Goal: Contribute content: Contribute content

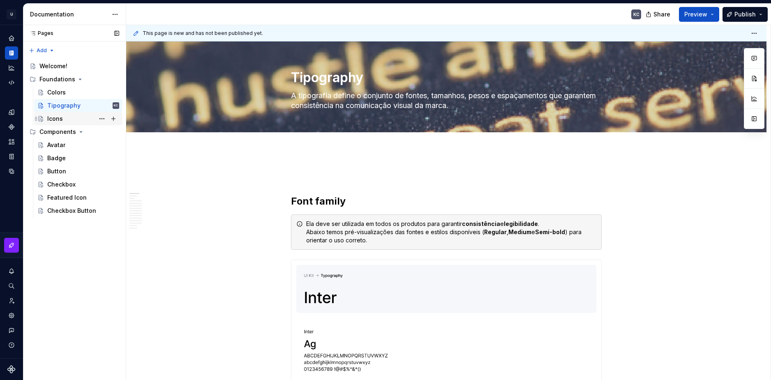
click at [67, 120] on div "Icons" at bounding box center [83, 119] width 72 height 12
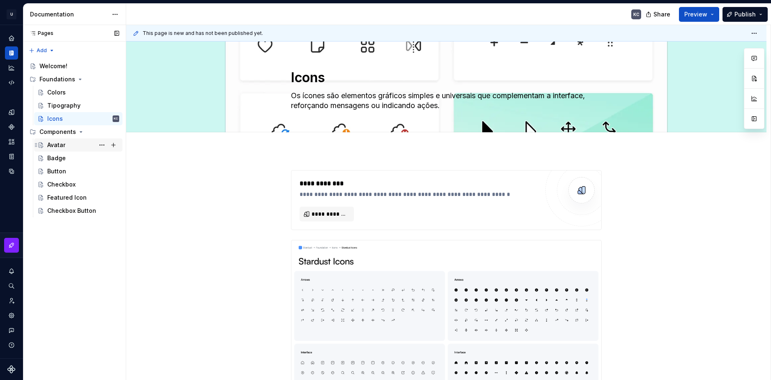
click at [60, 146] on div "Avatar" at bounding box center [56, 145] width 18 height 8
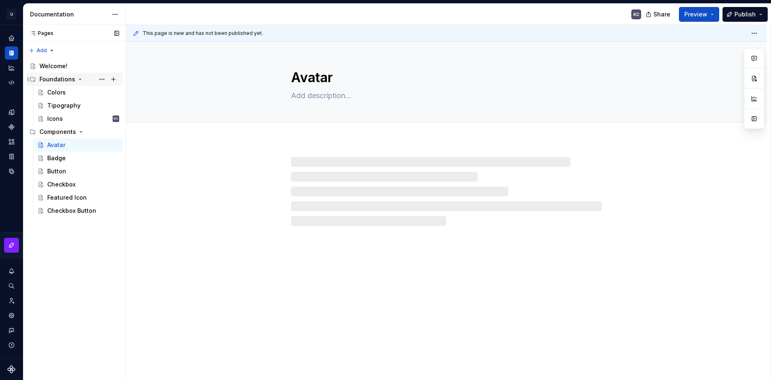
click at [78, 78] on icon "Page tree" at bounding box center [80, 79] width 7 height 7
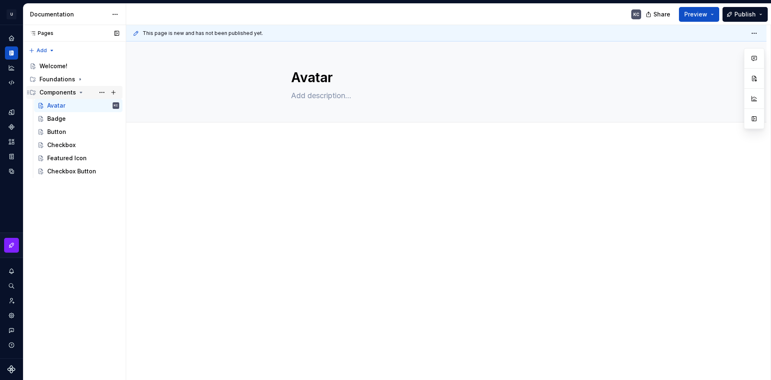
click at [33, 93] on icon "Page tree" at bounding box center [33, 92] width 7 height 7
click at [26, 93] on icon "Page tree" at bounding box center [28, 92] width 7 height 7
click at [0, 0] on button "Page tree" at bounding box center [0, 0] width 0 height 0
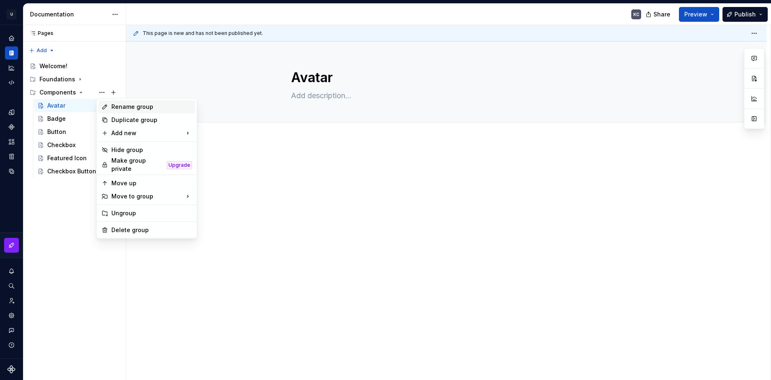
click at [129, 109] on div "Rename group" at bounding box center [151, 107] width 81 height 8
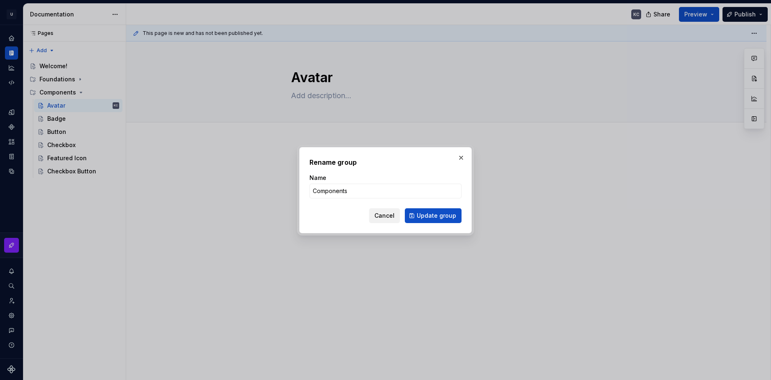
click at [390, 214] on span "Cancel" at bounding box center [384, 216] width 20 height 8
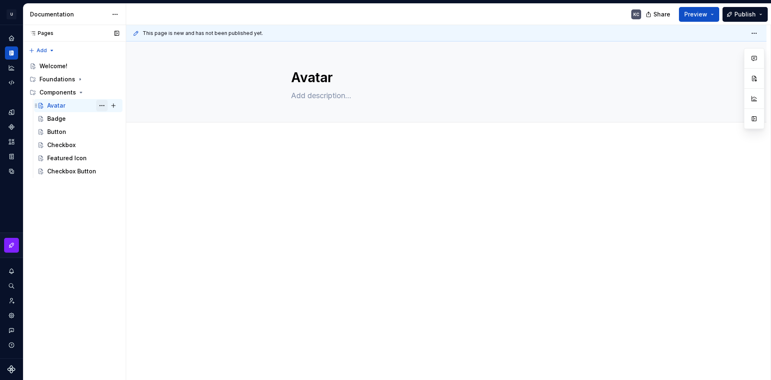
click at [104, 106] on button "Page tree" at bounding box center [102, 106] width 12 height 12
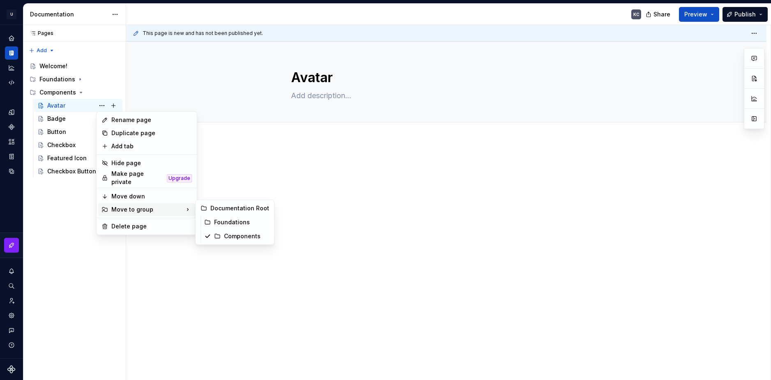
click at [285, 199] on html "U Stardust DS KC Design system data Documentation KC Share Preview Publish Page…" at bounding box center [385, 190] width 771 height 380
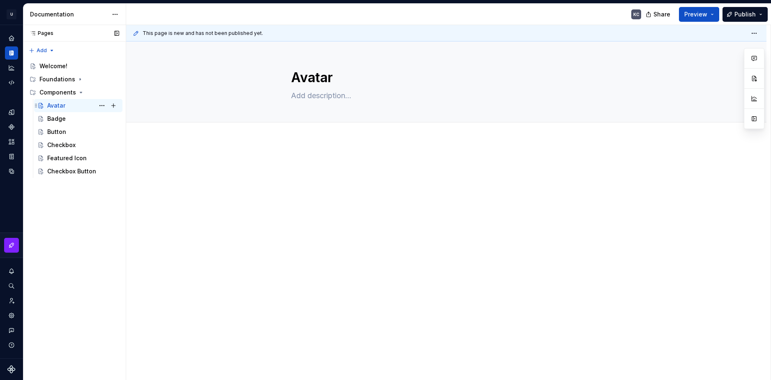
click at [83, 106] on div "Avatar KC" at bounding box center [83, 106] width 72 height 12
click at [711, 57] on span "Edit header" at bounding box center [711, 55] width 33 height 8
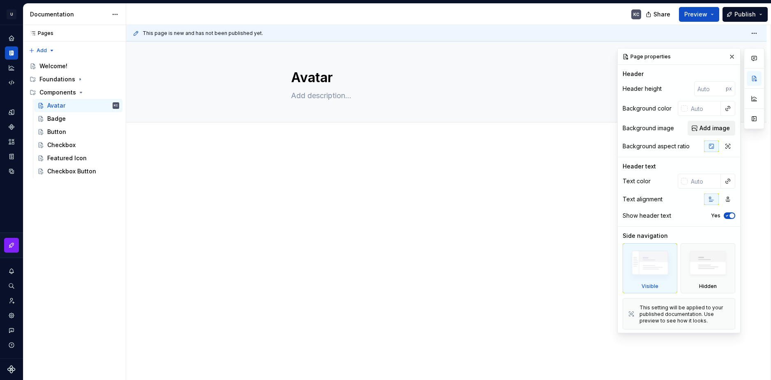
click at [711, 129] on span "Add image" at bounding box center [714, 128] width 30 height 8
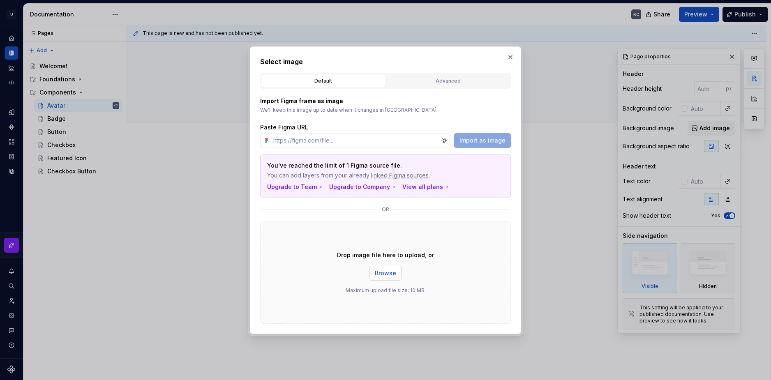
click at [387, 275] on span "Browse" at bounding box center [385, 273] width 21 height 8
click at [481, 140] on div "Import as image" at bounding box center [482, 140] width 57 height 15
click at [440, 140] on input "text" at bounding box center [355, 140] width 171 height 15
type textarea "*"
click at [420, 134] on input "text" at bounding box center [355, 140] width 171 height 15
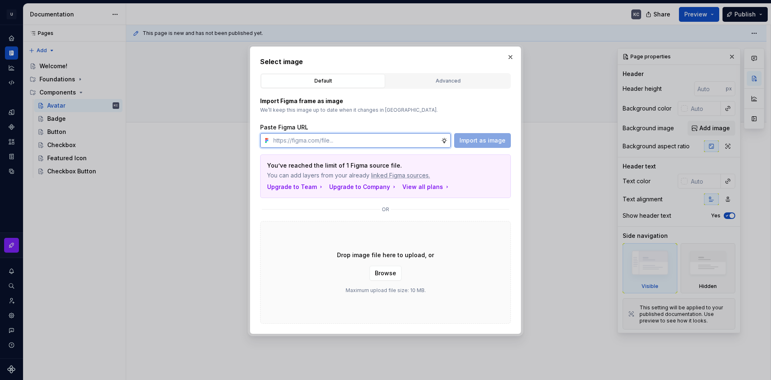
paste input "Stardust Components Avatar Avatar"
type input "Stardust Components Avatar Avatar"
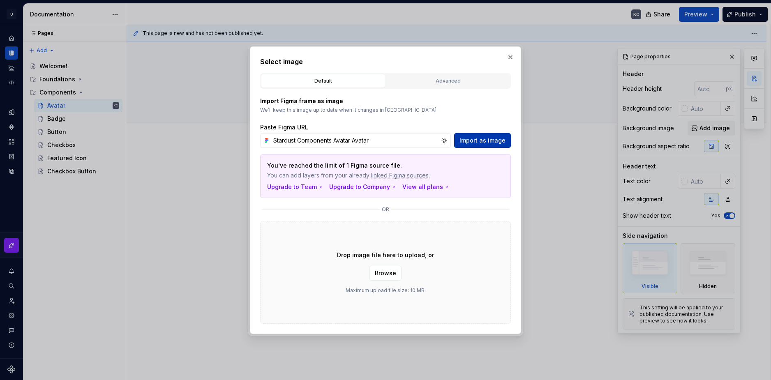
click at [478, 138] on span "Import as image" at bounding box center [482, 140] width 46 height 8
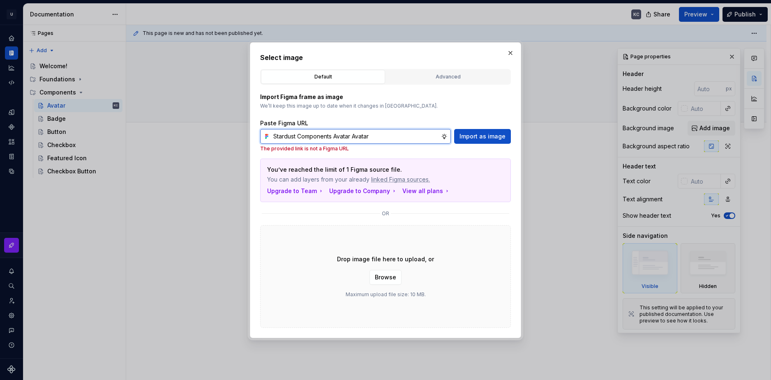
type textarea "*"
click at [335, 136] on input "Stardust Components Avatar Avatar" at bounding box center [355, 136] width 171 height 15
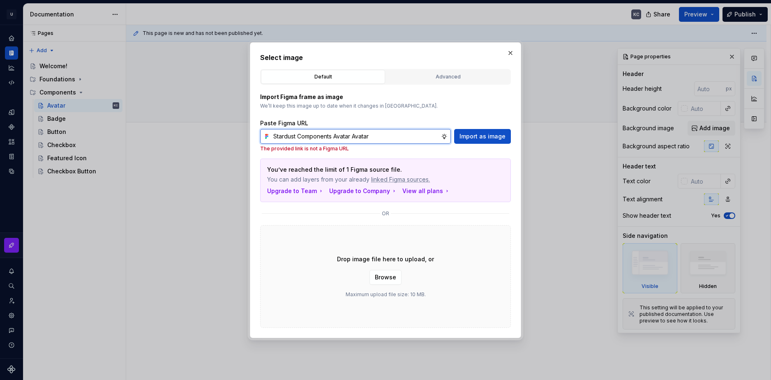
paste input "text"
click at [414, 132] on input "text" at bounding box center [355, 136] width 171 height 15
paste input "text"
drag, startPoint x: 342, startPoint y: 127, endPoint x: 342, endPoint y: 136, distance: 8.2
click at [342, 136] on input "text" at bounding box center [355, 136] width 171 height 15
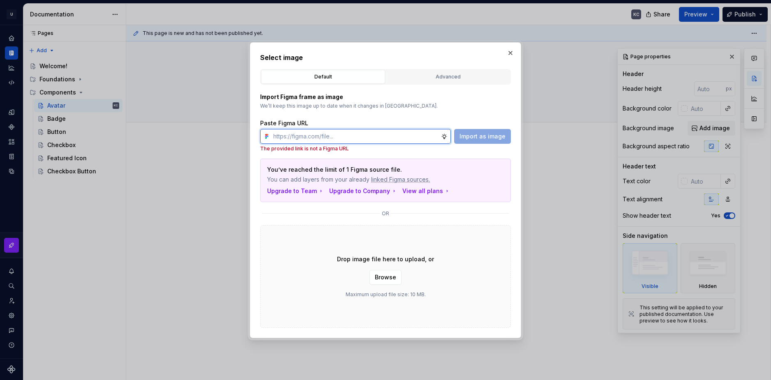
type textarea "*"
click at [307, 130] on input "text" at bounding box center [355, 136] width 171 height 15
paste input "/* Cover */ /* Auto layout */ display: flex; flex-direction: column; align-item…"
type input "/* Cover */ /* Auto layout */ display: flex; flex-direction: column; align-item…"
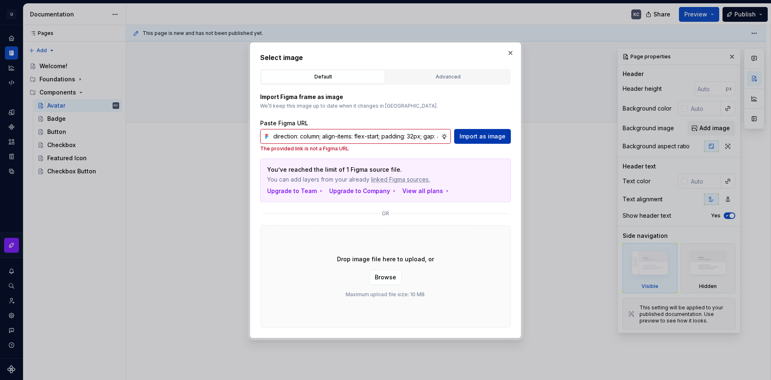
click at [498, 132] on button "Import as image" at bounding box center [482, 136] width 57 height 15
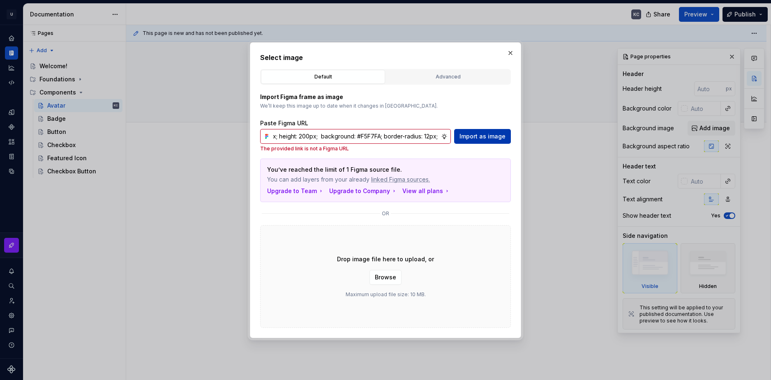
scroll to position [0, 394]
click at [498, 132] on button "Import as image" at bounding box center [482, 136] width 57 height 15
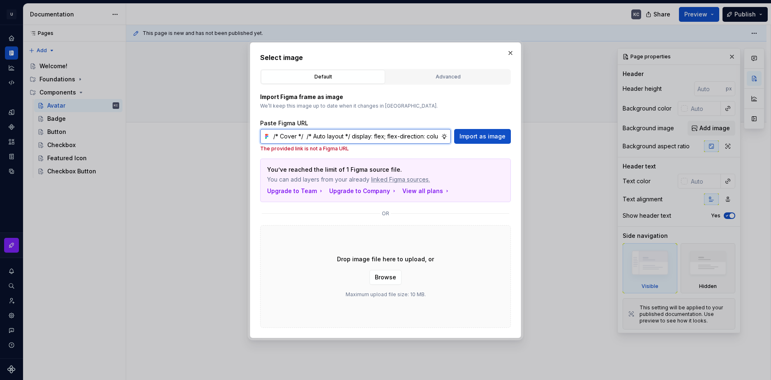
type textarea "*"
click at [396, 138] on input "/* Cover */ /* Auto layout */ display: flex; flex-direction: column; align-item…" at bounding box center [355, 136] width 171 height 15
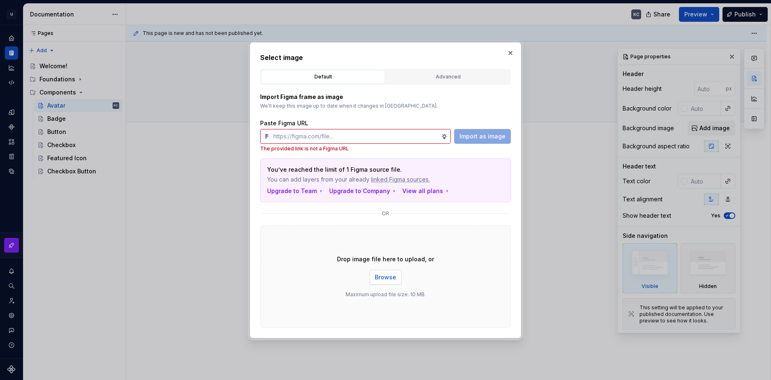
click at [390, 278] on span "Browse" at bounding box center [385, 277] width 21 height 8
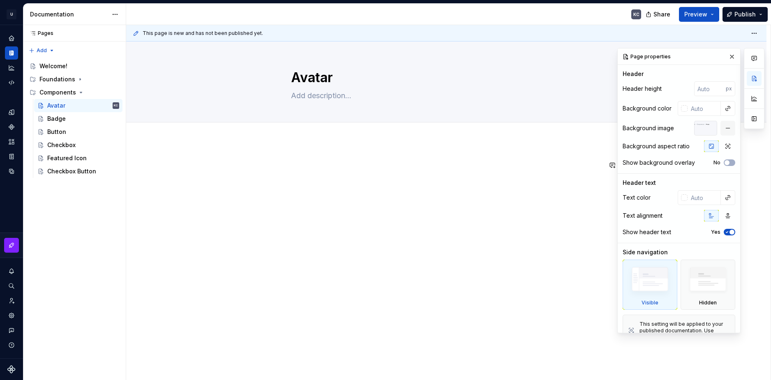
click at [522, 245] on div at bounding box center [446, 228] width 640 height 175
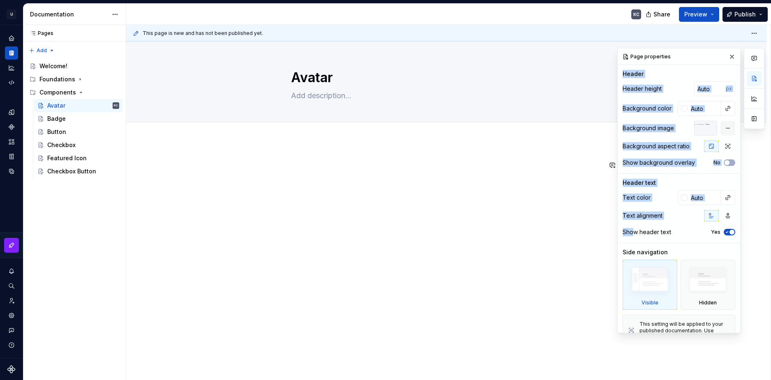
drag, startPoint x: 708, startPoint y: 54, endPoint x: 637, endPoint y: 162, distance: 128.8
click at [635, 222] on div "Page properties Header Header height px Background color Background image Backg…" at bounding box center [679, 199] width 122 height 302
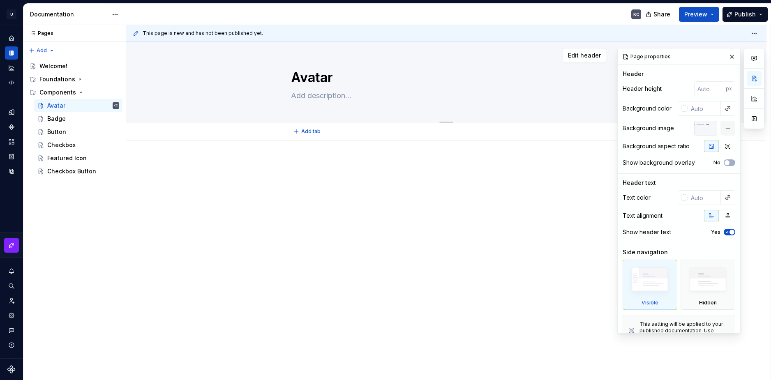
click at [359, 103] on div "Avatar" at bounding box center [446, 82] width 311 height 81
drag, startPoint x: 317, startPoint y: 202, endPoint x: 302, endPoint y: 172, distance: 33.6
click at [316, 200] on div "This page is new and has not been published yet. Avatar Edit header" at bounding box center [448, 203] width 644 height 356
click at [205, 69] on div "Avatar" at bounding box center [446, 82] width 575 height 81
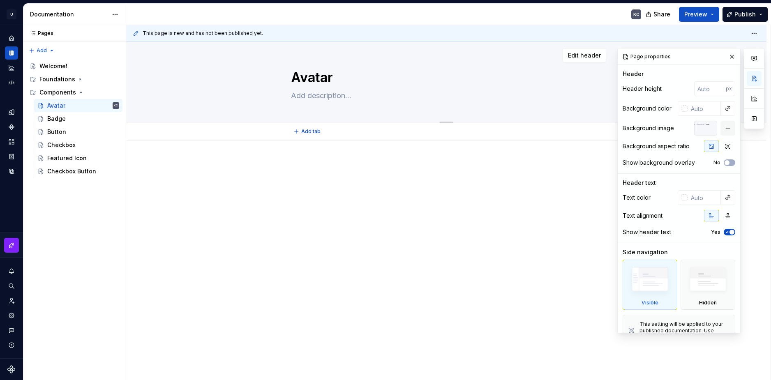
click at [205, 69] on div "Avatar" at bounding box center [446, 82] width 575 height 81
click at [726, 55] on button "button" at bounding box center [732, 57] width 12 height 12
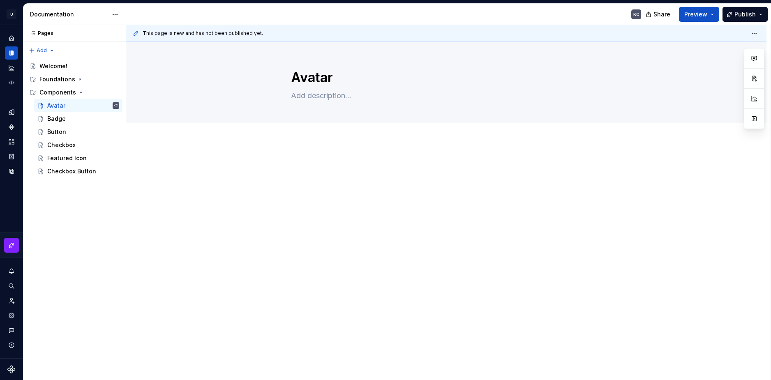
click at [529, 228] on div at bounding box center [446, 228] width 640 height 175
click at [711, 61] on button "Edit header" at bounding box center [712, 55] width 44 height 15
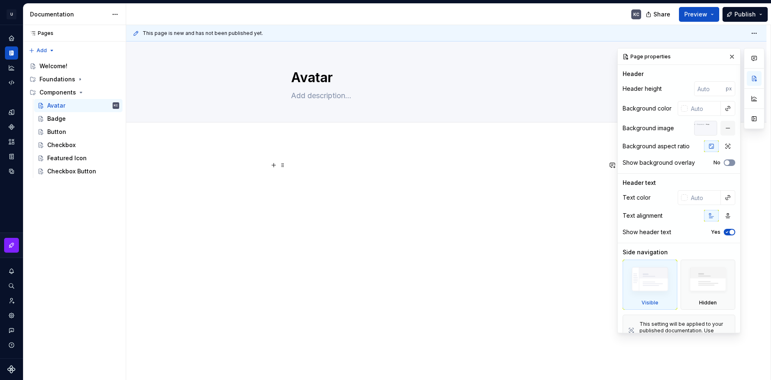
click at [726, 163] on button "No" at bounding box center [730, 162] width 12 height 7
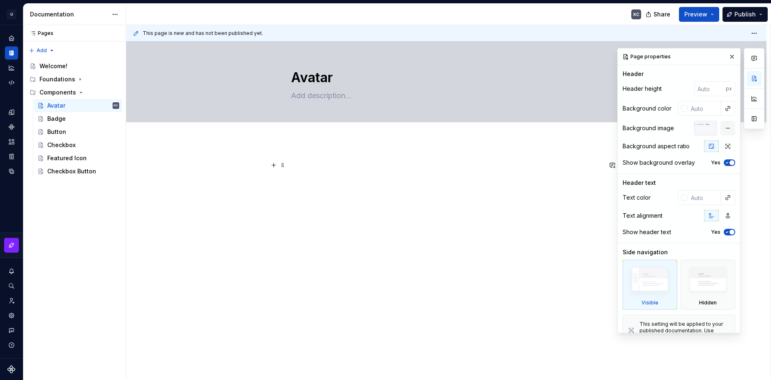
click at [729, 163] on span "button" at bounding box center [731, 162] width 5 height 5
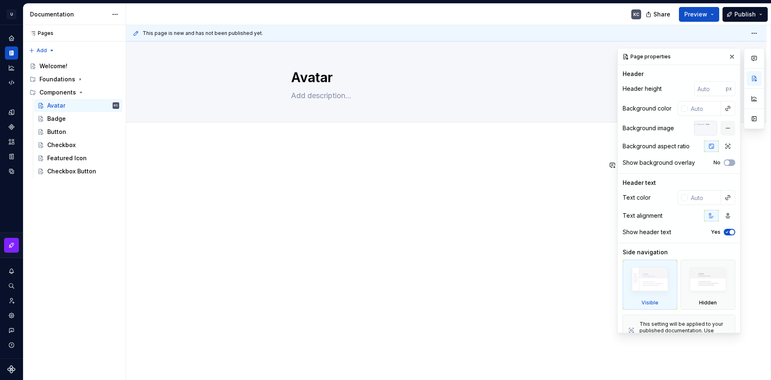
click at [729, 230] on span "button" at bounding box center [731, 232] width 5 height 5
click at [726, 230] on button "No" at bounding box center [730, 232] width 12 height 7
click at [697, 287] on img at bounding box center [707, 281] width 47 height 36
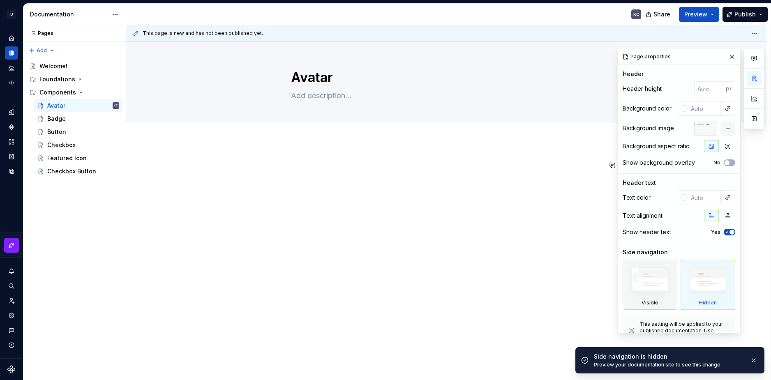
click at [660, 289] on img at bounding box center [649, 281] width 47 height 36
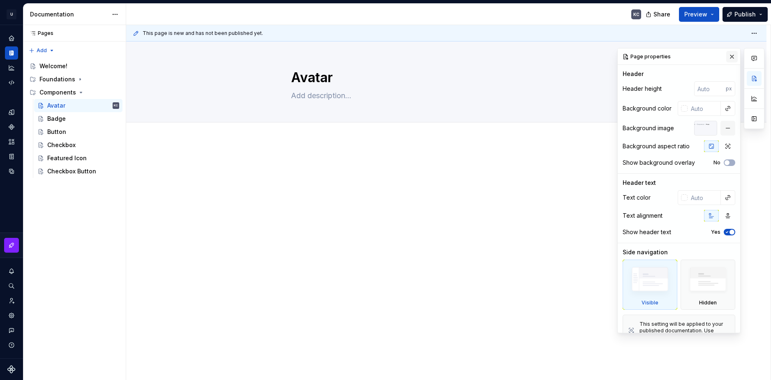
click at [728, 58] on button "button" at bounding box center [732, 57] width 12 height 12
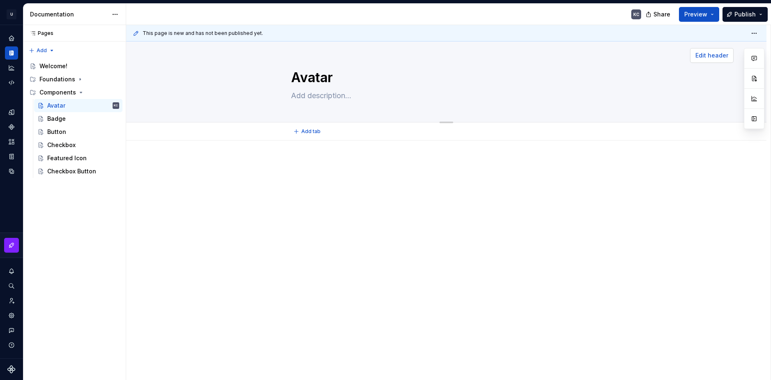
click at [717, 60] on button "Edit header" at bounding box center [712, 55] width 44 height 15
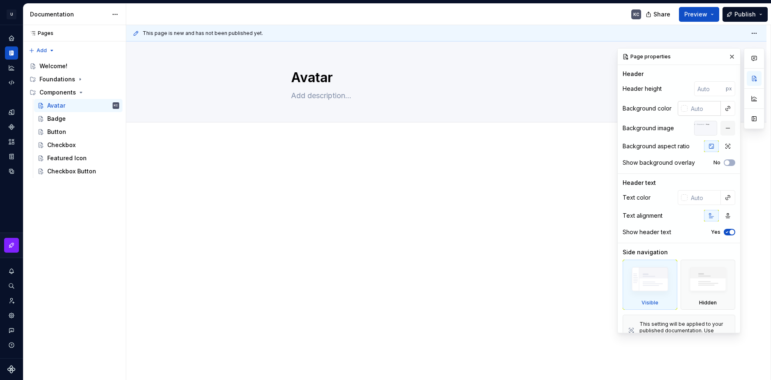
click at [678, 109] on div at bounding box center [683, 108] width 10 height 15
click at [682, 109] on div at bounding box center [684, 108] width 7 height 7
click at [682, 109] on div "Comments Open comments No comments yet Select ‘Comment’ from the block context …" at bounding box center [690, 190] width 147 height 285
click at [694, 133] on div at bounding box center [705, 128] width 23 height 15
click at [704, 127] on div at bounding box center [705, 128] width 23 height 15
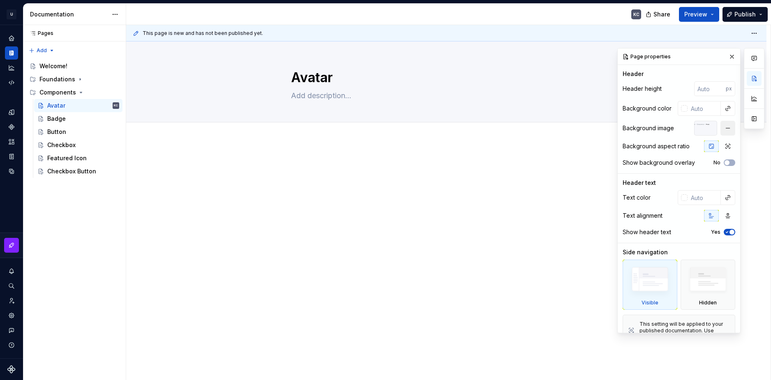
click at [724, 128] on button "button" at bounding box center [727, 128] width 15 height 15
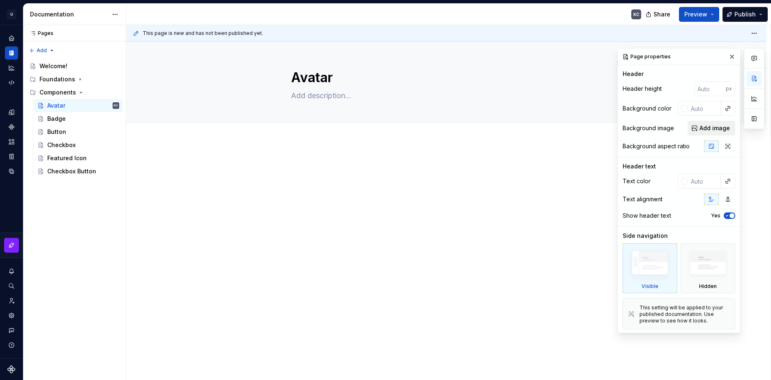
click at [713, 128] on span "Add image" at bounding box center [714, 128] width 30 height 8
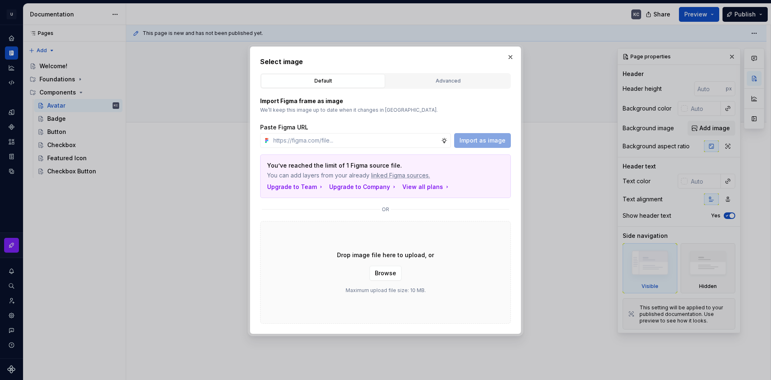
click at [393, 275] on span "Browse" at bounding box center [385, 273] width 21 height 8
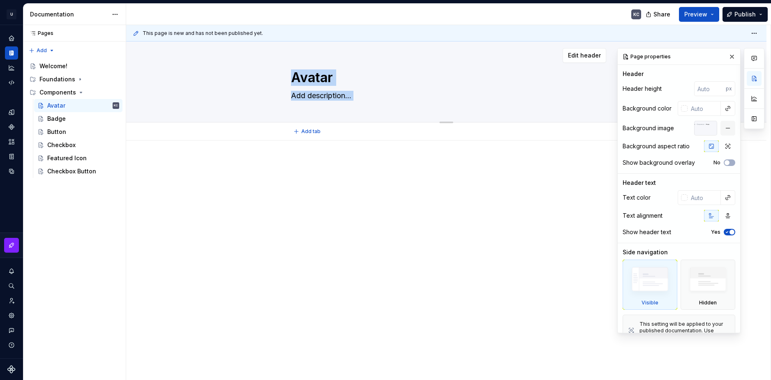
drag, startPoint x: 263, startPoint y: 66, endPoint x: 265, endPoint y: 60, distance: 5.7
click at [265, 60] on div "Avatar Edit header" at bounding box center [446, 82] width 640 height 81
click at [242, 80] on div "Avatar" at bounding box center [446, 82] width 575 height 81
type textarea "*"
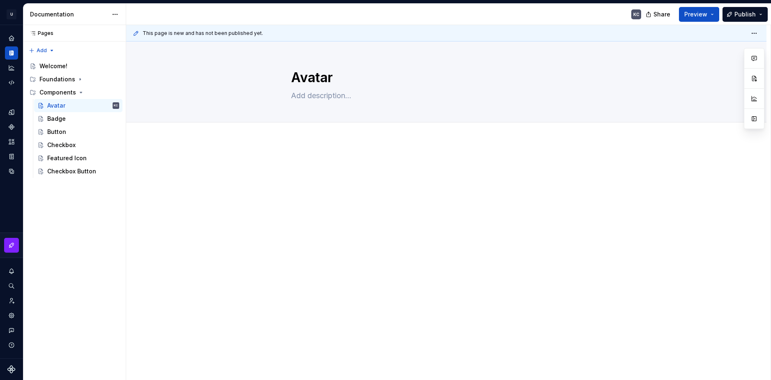
click at [290, 322] on div "Avatar Edit header" at bounding box center [446, 211] width 640 height 339
click at [728, 58] on span "Edit header" at bounding box center [711, 55] width 33 height 8
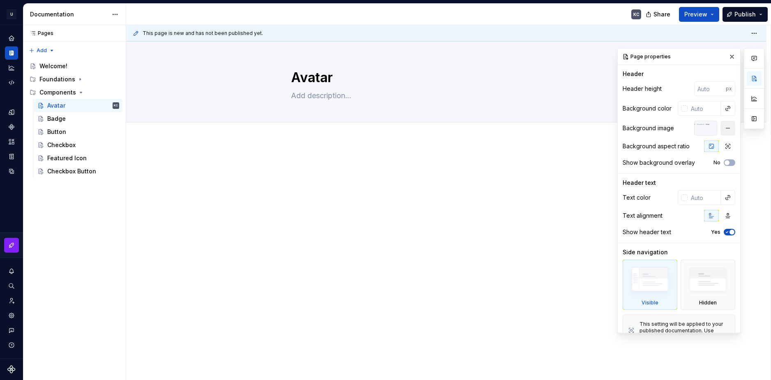
click at [723, 131] on button "button" at bounding box center [727, 128] width 15 height 15
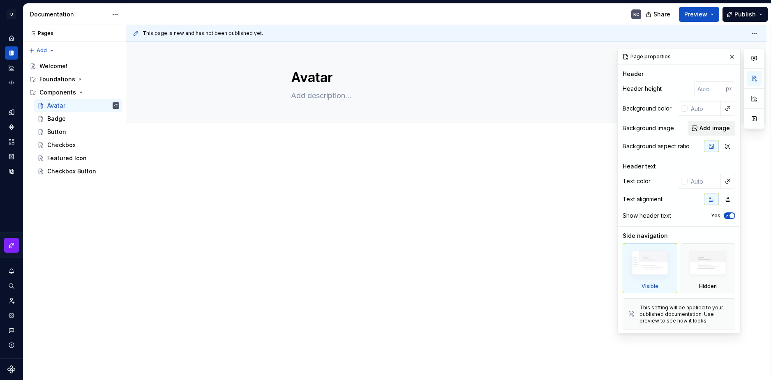
click at [709, 129] on span "Add image" at bounding box center [714, 128] width 30 height 8
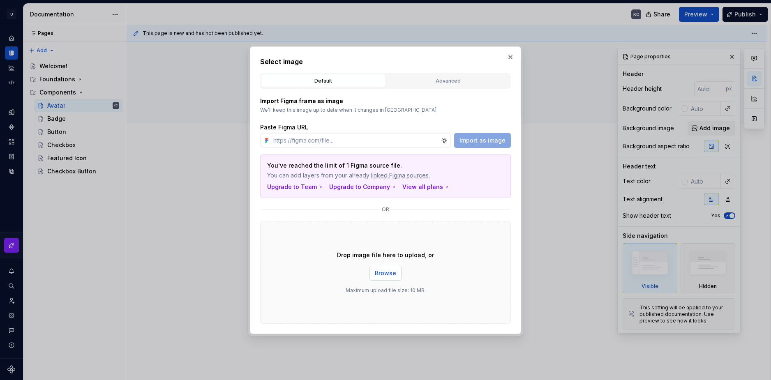
click at [386, 274] on span "Browse" at bounding box center [385, 273] width 21 height 8
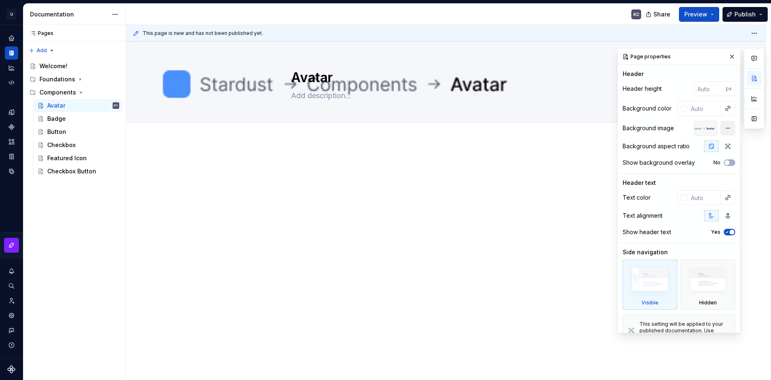
click at [723, 132] on button "button" at bounding box center [727, 128] width 15 height 15
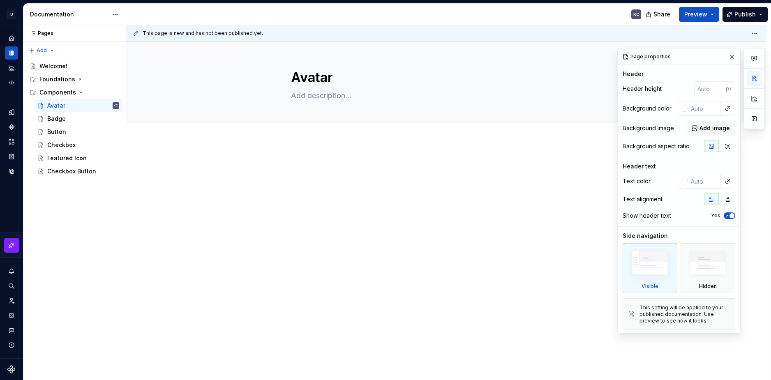
click at [644, 125] on div "Background image" at bounding box center [648, 128] width 51 height 8
click at [603, 55] on button "Edit header" at bounding box center [585, 55] width 44 height 15
click at [709, 123] on button "Add image" at bounding box center [712, 128] width 48 height 15
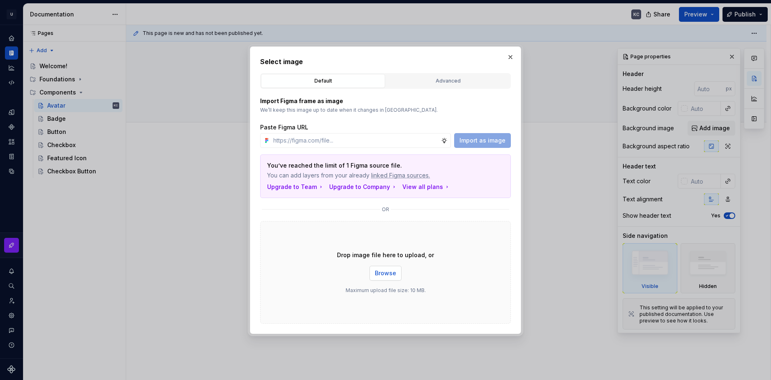
click at [386, 275] on span "Browse" at bounding box center [385, 273] width 21 height 8
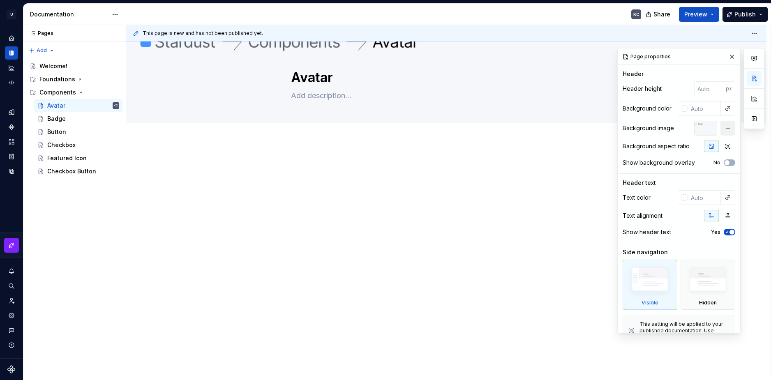
click at [720, 127] on button "button" at bounding box center [727, 128] width 15 height 15
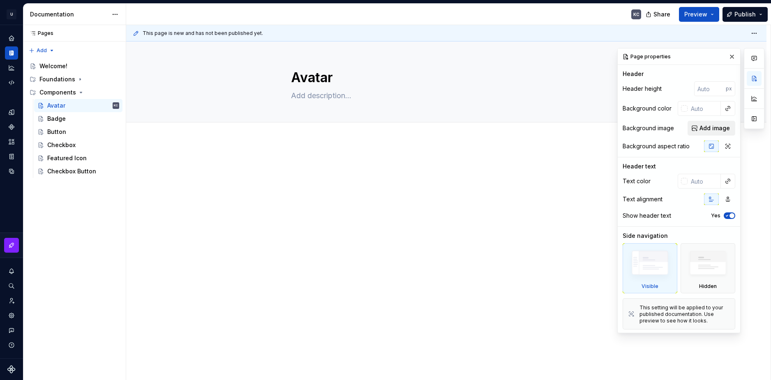
click at [710, 128] on span "Add image" at bounding box center [714, 128] width 30 height 8
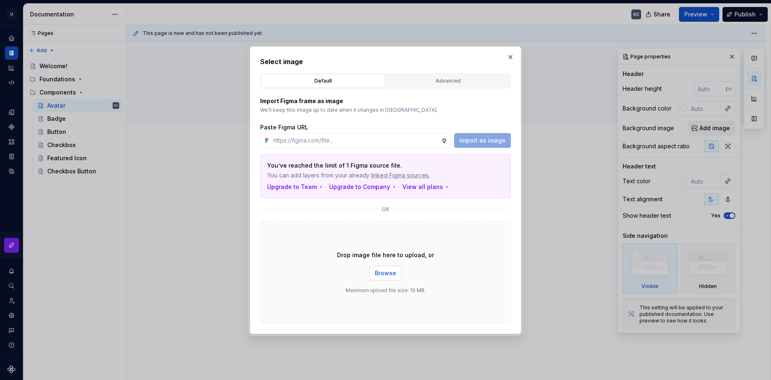
click at [395, 273] on span "Browse" at bounding box center [385, 273] width 21 height 8
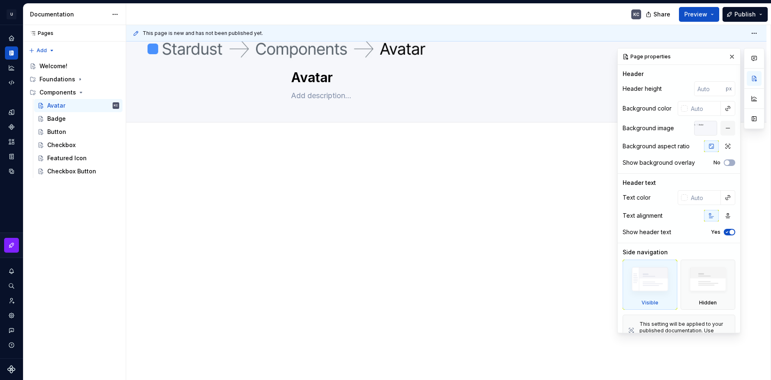
click at [205, 34] on span "This page is new and has not been published yet." at bounding box center [203, 33] width 120 height 7
click at [462, 218] on div at bounding box center [446, 228] width 640 height 175
click at [319, 76] on textarea "Avatar" at bounding box center [444, 78] width 311 height 20
click at [334, 165] on p at bounding box center [446, 165] width 311 height 10
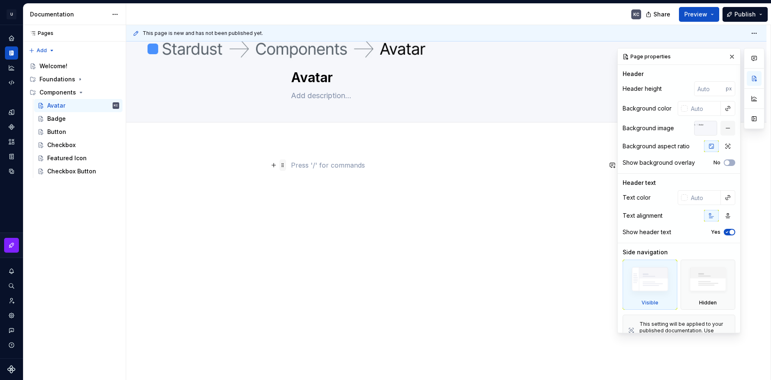
click at [284, 166] on span at bounding box center [282, 165] width 7 height 12
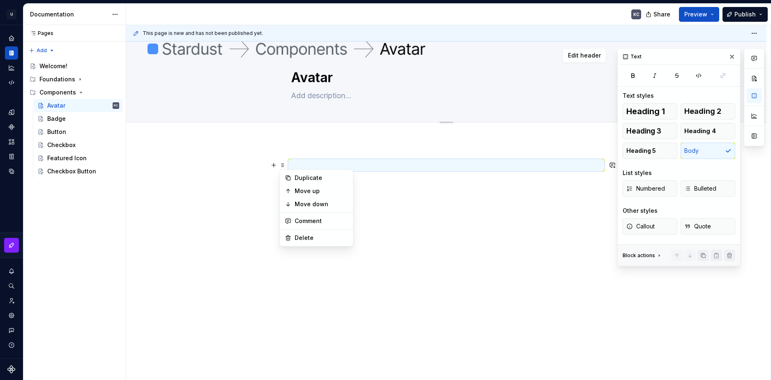
click at [470, 112] on div "Avatar" at bounding box center [446, 82] width 311 height 81
click at [276, 166] on button "button" at bounding box center [274, 165] width 12 height 12
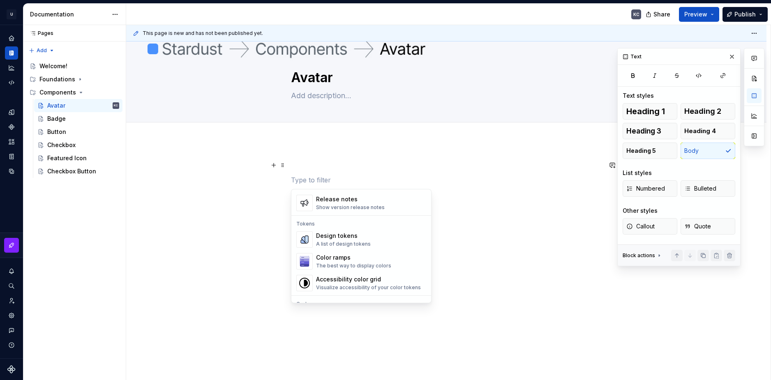
scroll to position [575, 0]
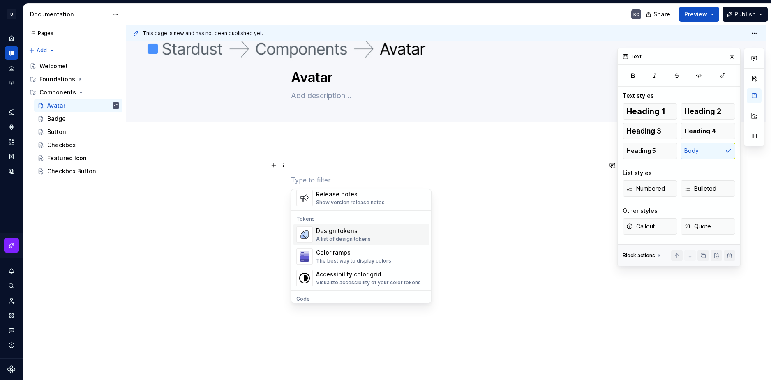
click at [339, 231] on div "Design tokens" at bounding box center [343, 231] width 55 height 8
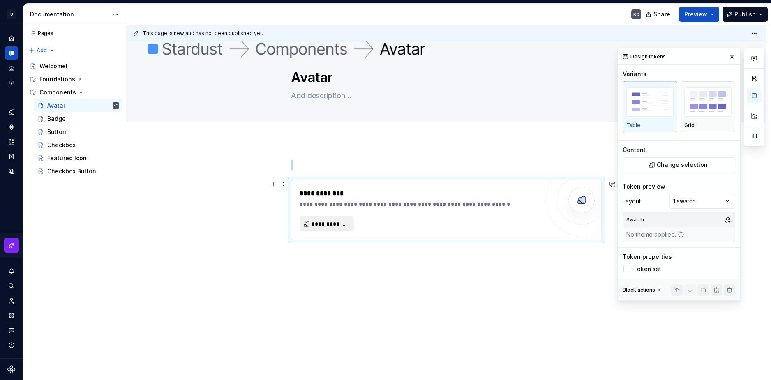
click at [340, 225] on span "**********" at bounding box center [330, 224] width 37 height 8
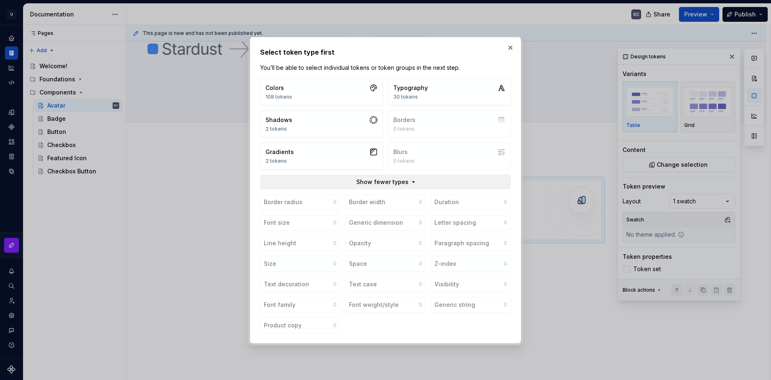
click at [397, 180] on span "Show fewer types" at bounding box center [382, 182] width 52 height 8
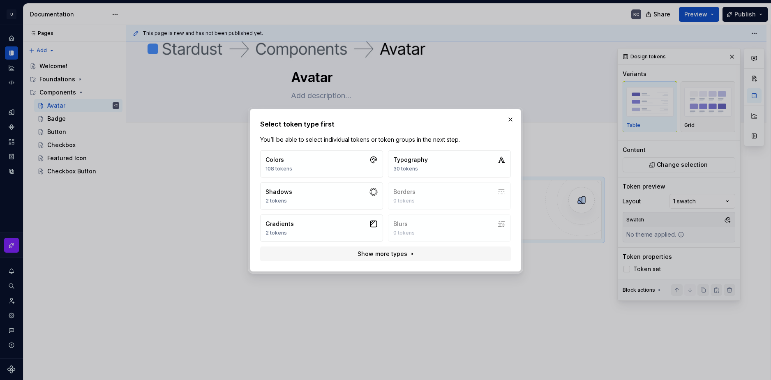
click at [433, 194] on div "Colors 108 tokens Typography 30 tokens Shadows 2 tokens Borders 0 tokens Gradie…" at bounding box center [385, 195] width 251 height 91
click at [407, 236] on div "Colors 108 tokens Typography 30 tokens Shadows 2 tokens Borders 0 tokens Gradie…" at bounding box center [385, 195] width 251 height 91
click at [312, 234] on button "Gradients 2 tokens" at bounding box center [321, 228] width 123 height 27
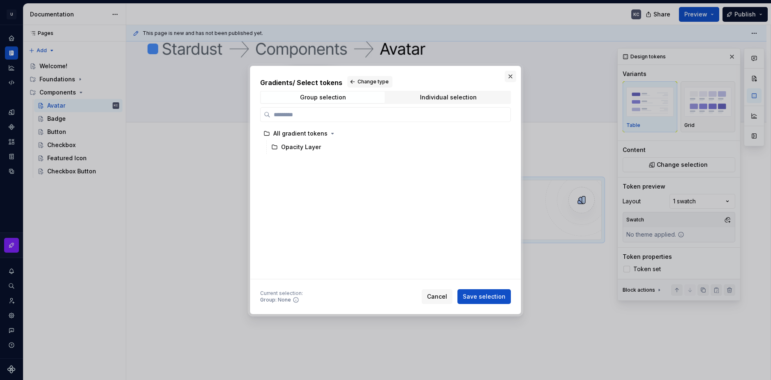
click at [510, 76] on button "button" at bounding box center [511, 77] width 12 height 12
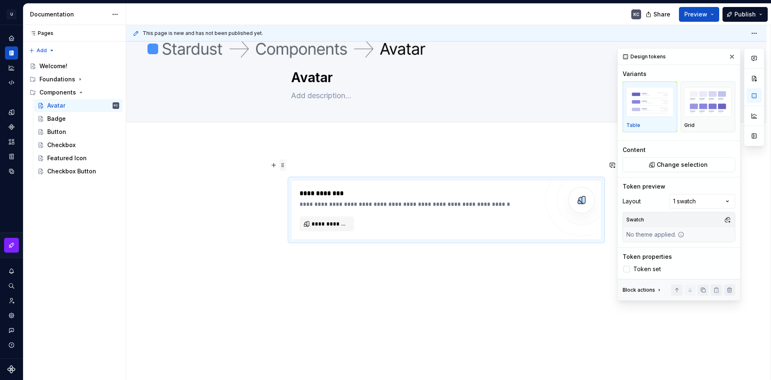
click at [284, 168] on span at bounding box center [282, 165] width 7 height 12
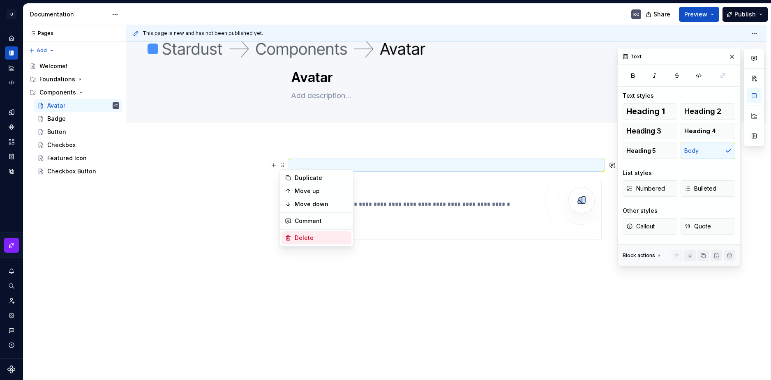
click at [310, 234] on div "Delete" at bounding box center [321, 238] width 53 height 8
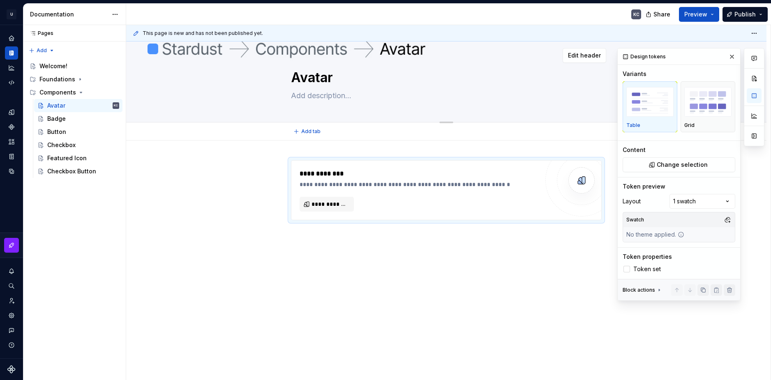
click at [318, 92] on textarea at bounding box center [444, 95] width 311 height 13
type textarea "*"
type textarea "S"
type textarea "*"
type textarea "Sã"
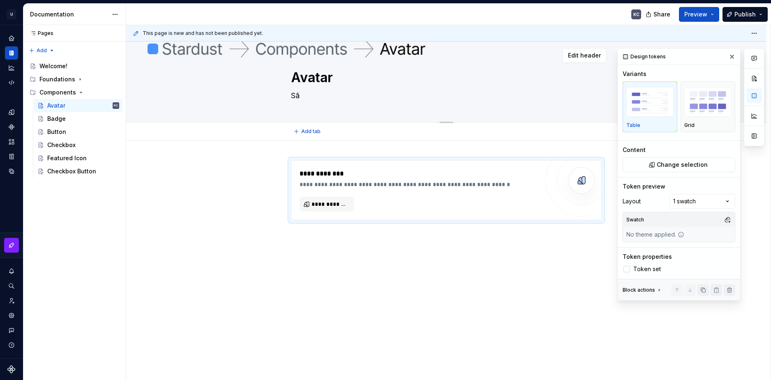
type textarea "*"
type textarea "São"
type textarea "*"
type textarea "São r"
type textarea "*"
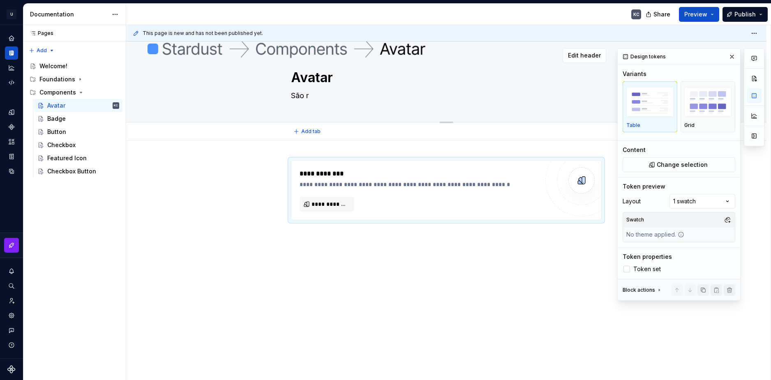
type textarea "São re"
type textarea "*"
type textarea "São rep"
type textarea "*"
type textarea "São repr"
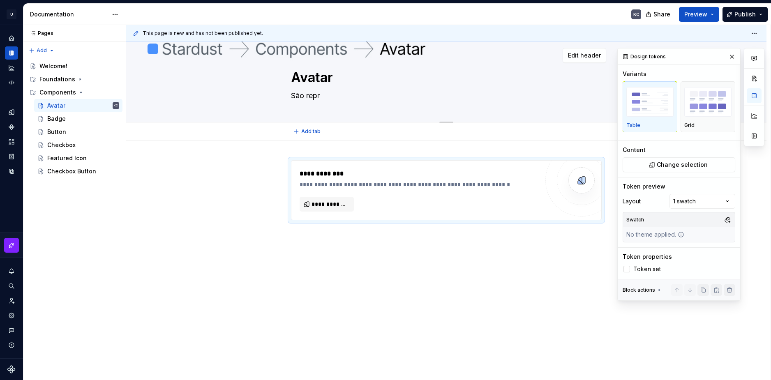
type textarea "*"
type textarea "São repre"
type textarea "*"
type textarea "São repres"
type textarea "*"
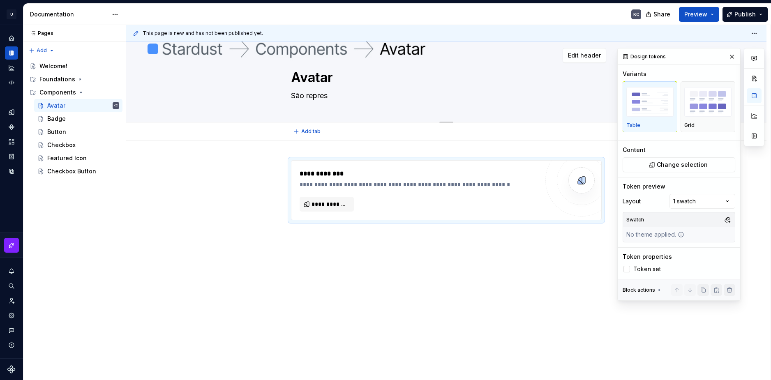
type textarea "São represe"
type textarea "*"
type textarea "São represen"
type textarea "*"
type textarea "São represent"
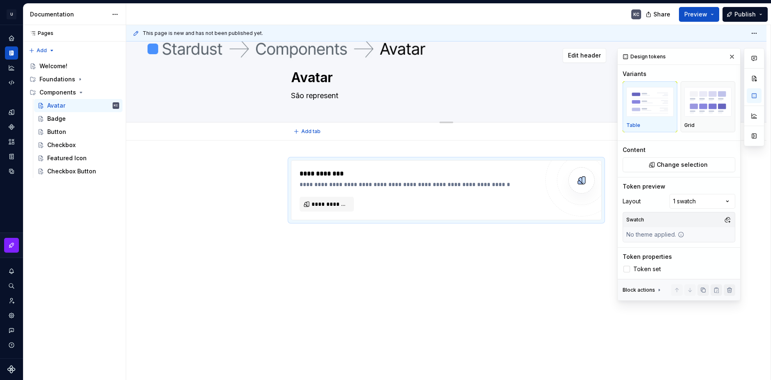
type textarea "*"
type textarea "São representa"
type textarea "*"
type textarea "São representaç"
type textarea "*"
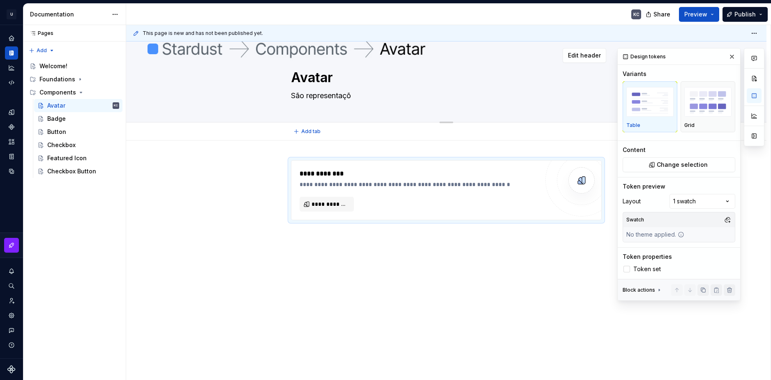
type textarea "São representaçõe"
type textarea "*"
type textarea "São representações"
type textarea "*"
type textarea "São representações"
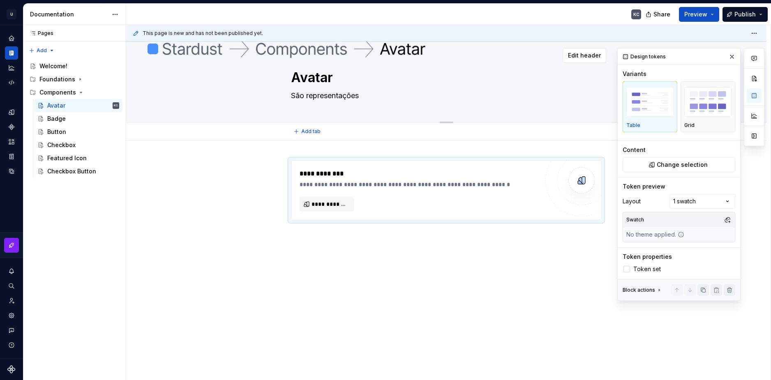
type textarea "*"
type textarea "São representações g"
type textarea "*"
type textarea "São representações gr"
type textarea "*"
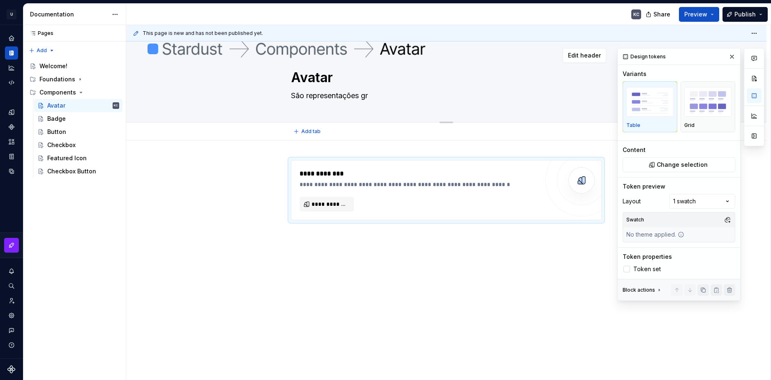
type textarea "São representações grá"
type textarea "*"
type textarea "São representações gráf"
type textarea "*"
type textarea "São representações gráfi"
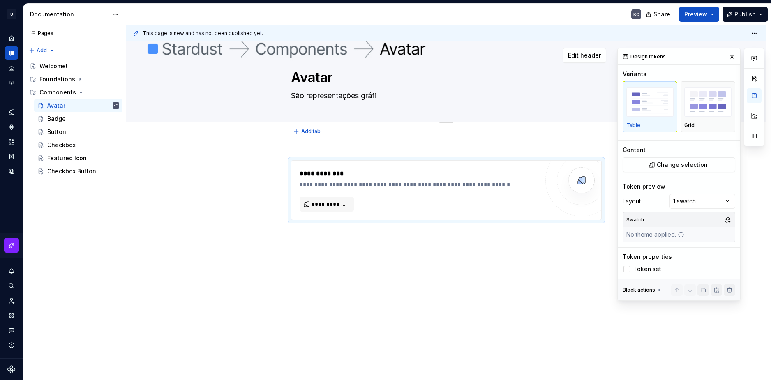
type textarea "*"
type textarea "São representações gráfic"
type textarea "*"
type textarea "São representações gráfica"
type textarea "*"
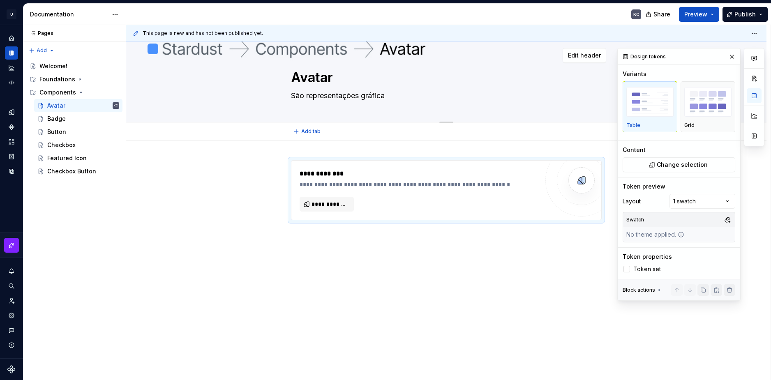
type textarea "São representações gráficas"
type textarea "*"
type textarea "São representações gráficas"
type textarea "*"
type textarea "São representações gráficas d"
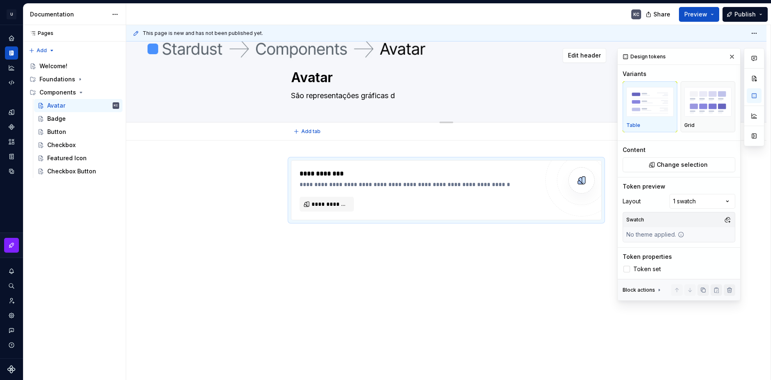
type textarea "*"
type textarea "São representações gráficas de"
type textarea "*"
type textarea "São representações gráficas de u"
type textarea "*"
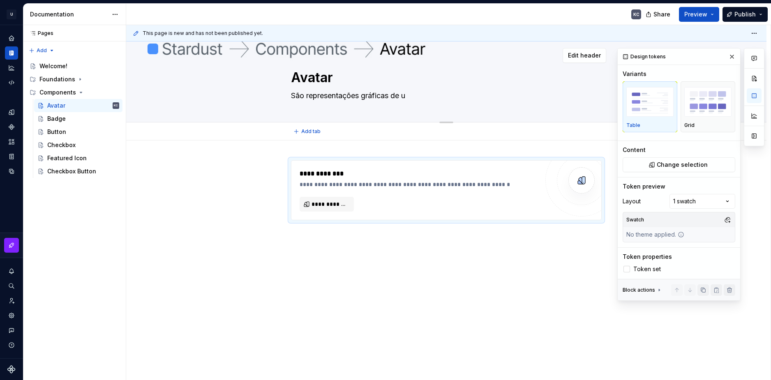
type textarea "São representações gráficas de um"
type textarea "*"
type textarea "São representações gráficas de um"
type textarea "*"
type textarea "São representações gráficas de um u"
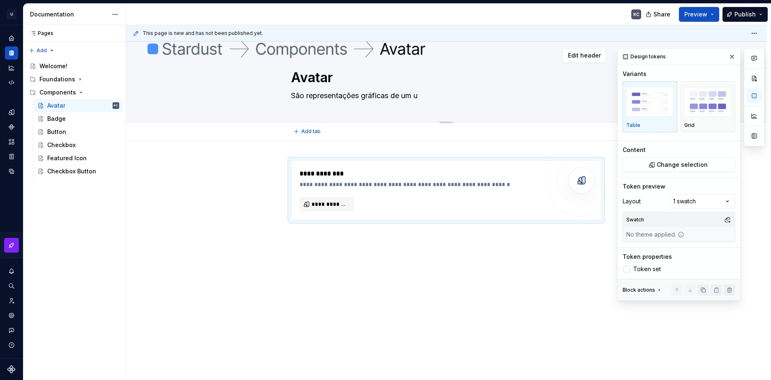
type textarea "*"
type textarea "São representações gráficas de um usu"
type textarea "*"
type textarea "São representações gráficas de um usuár"
type textarea "*"
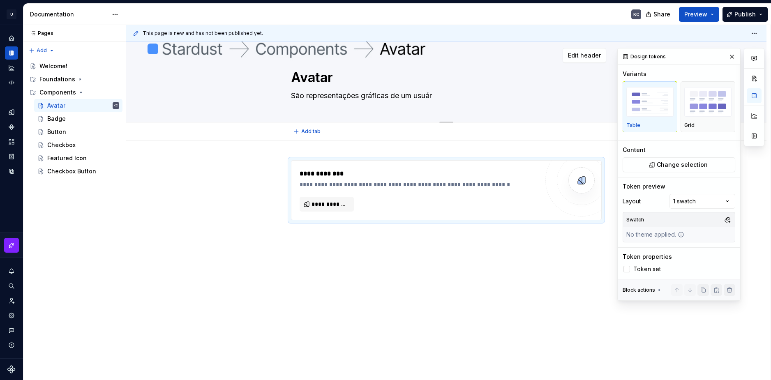
type textarea "São representações gráficas de um usuári"
type textarea "*"
type textarea "São representações gráficas de um usuário"
type textarea "*"
type textarea "São representações gráficas de um usuário"
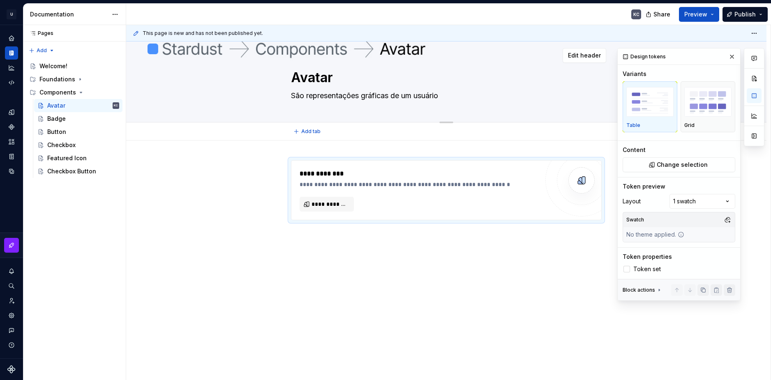
type textarea "*"
type textarea "São representações gráficas de um usuário g"
type textarea "*"
type textarea "São representações gráficas de um usuário ge"
type textarea "*"
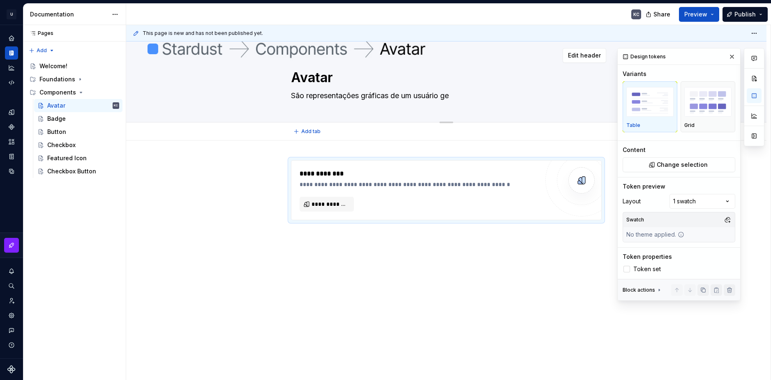
type textarea "São representações gráficas de um usuário ger"
type textarea "*"
type textarea "São representações gráficas de um usuário gera"
type textarea "*"
type textarea "São representações gráficas de um usuário geral"
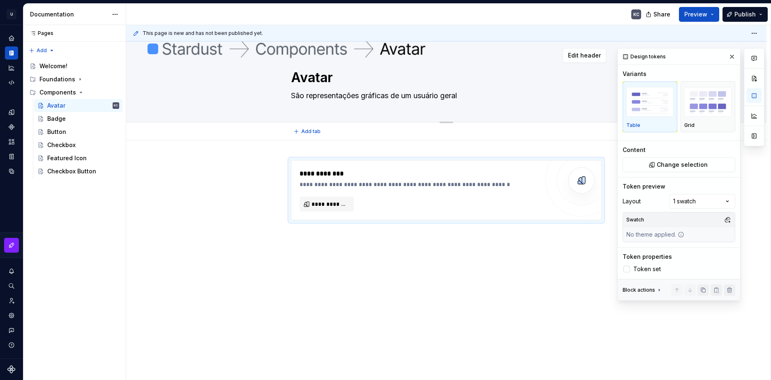
type textarea "*"
type textarea "São representações gráficas de um usuário geralm"
type textarea "*"
type textarea "São representações gráficas de um usuário geralme"
type textarea "*"
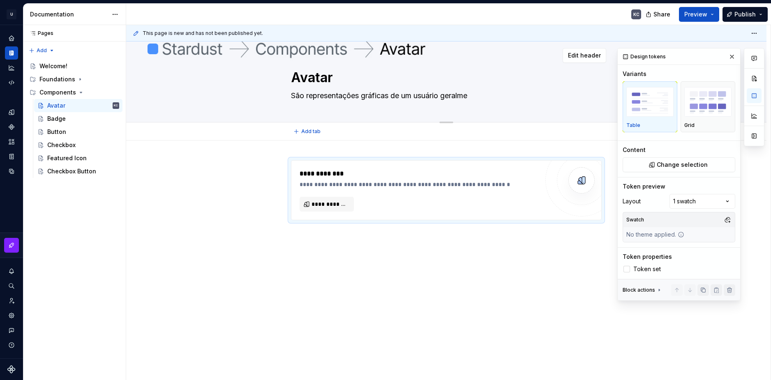
type textarea "São representações gráficas de um usuário geralmen"
type textarea "*"
type textarea "São representações gráficas de um usuário geralment"
type textarea "*"
type textarea "São representações gráficas de um usuário geralmente"
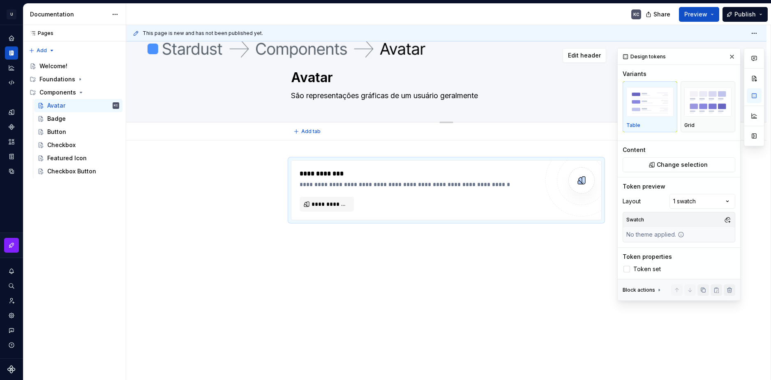
type textarea "*"
type textarea "São representações gráficas de um usuário geralmente"
type textarea "*"
type textarea "São representações gráficas de um usuário geralmente s"
type textarea "*"
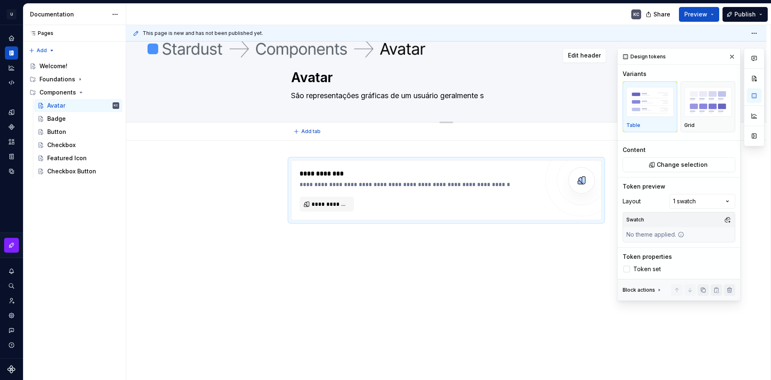
type textarea "São representações gráficas de um usuário geralmente se"
type textarea "*"
type textarea "São representações gráficas de um usuário geralmente sen"
type textarea "*"
type textarea "São representações gráficas de um usuário geralmente send"
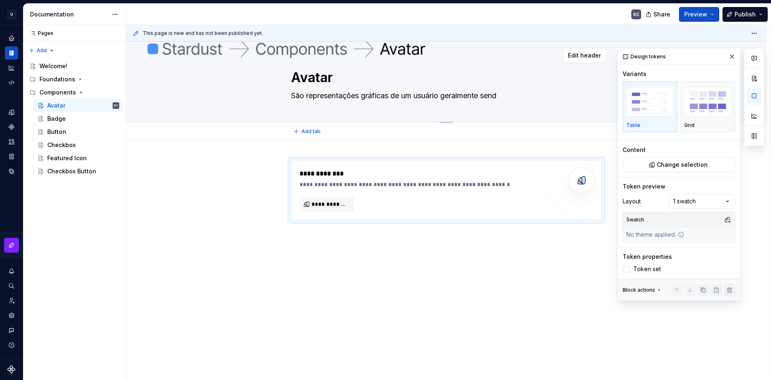
type textarea "*"
type textarea "São representações gráficas de um usuário geralmente sendo"
type textarea "*"
type textarea "São representações gráficas de um usuário geralmente sendo"
type textarea "*"
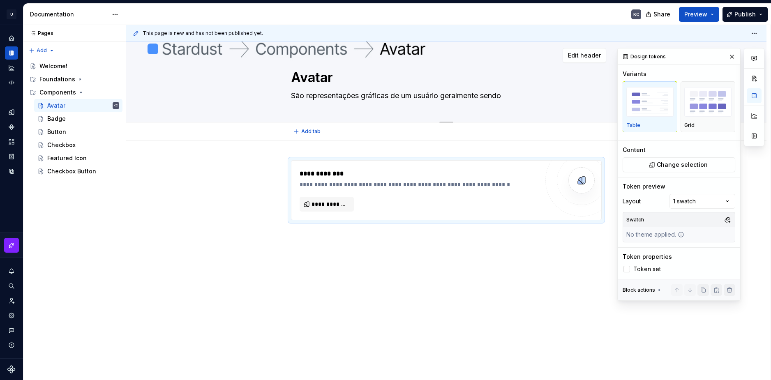
type textarea "São representações gráficas de um usuário geralmente sendo u"
type textarea "*"
type textarea "São representações gráficas de um usuário geralmente sendo um"
type textarea "*"
type textarea "São representações gráficas de um usuário geralmente sendo uma"
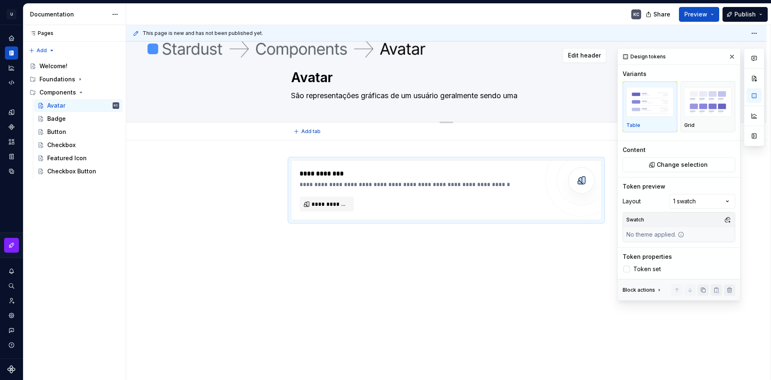
type textarea "*"
type textarea "São representações gráficas de um usuário geralmente sendo uma"
type textarea "*"
type textarea "São representações gráficas de um usuário geralmente sendo uma i"
type textarea "*"
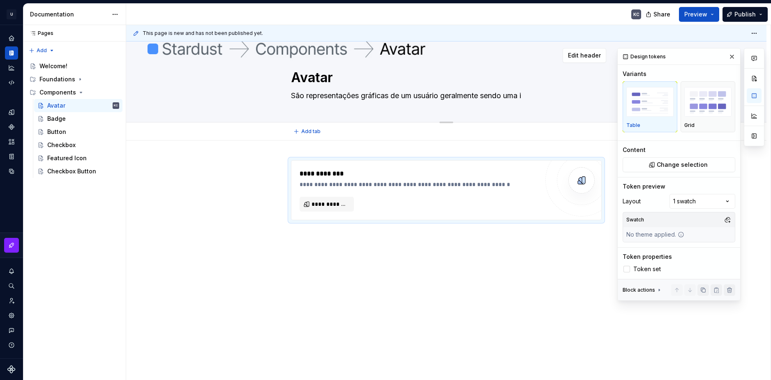
type textarea "São representações gráficas de um usuário geralmente sendo uma im"
type textarea "*"
type textarea "São representações gráficas de um usuário geralmente sendo uma ima"
type textarea "*"
type textarea "São representações gráficas de um usuário geralmente sendo uma imag"
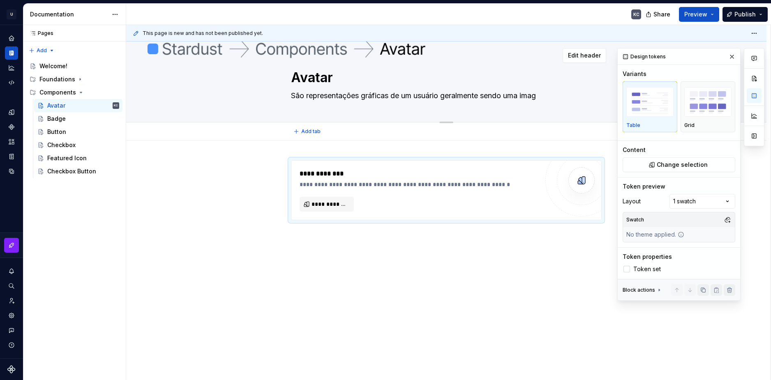
type textarea "*"
type textarea "São representações gráficas de um usuário geralmente sendo uma image"
type textarea "*"
type textarea "São representações gráficas de um usuário geralmente sendo uma imagem"
type textarea "*"
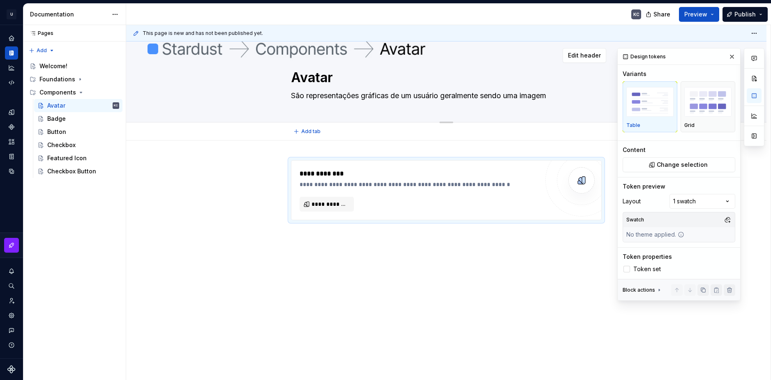
type textarea "São representações gráficas de um usuário geralmente sendo uma imagem,"
type textarea "*"
type textarea "São representações gráficas de um usuário geralmente sendo uma imagem,"
type textarea "*"
type textarea "São representações gráficas de um usuário geralmente sendo uma imagem, i"
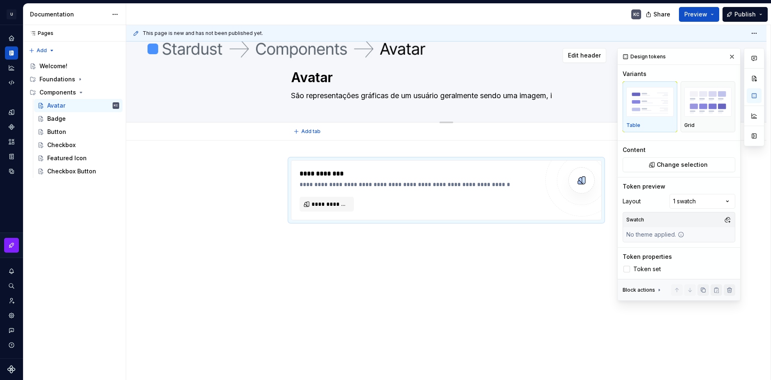
type textarea "*"
type textarea "São representações gráficas de um usuário geralmente sendo uma imagem, il"
type textarea "*"
type textarea "São representações gráficas de um usuário geralmente sendo uma imagem, ilu"
type textarea "*"
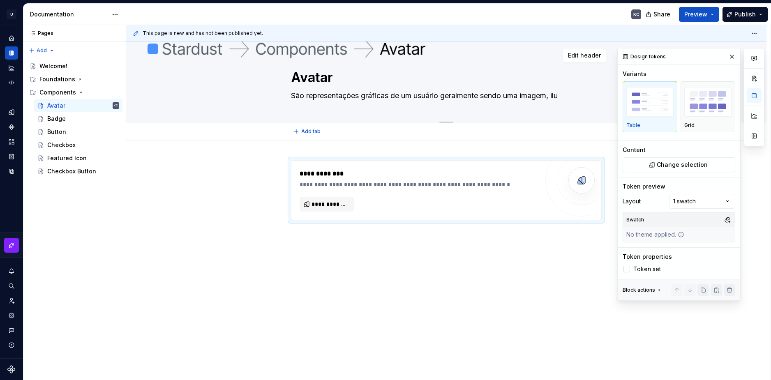
type textarea "São representações gráficas de um usuário geralmente sendo uma imagem, ilus"
type textarea "*"
type textarea "São representações gráficas de um usuário geralmente sendo uma imagem, ilust"
type textarea "*"
type textarea "São representações gráficas de um usuário geralmente sendo uma imagem, ilustr"
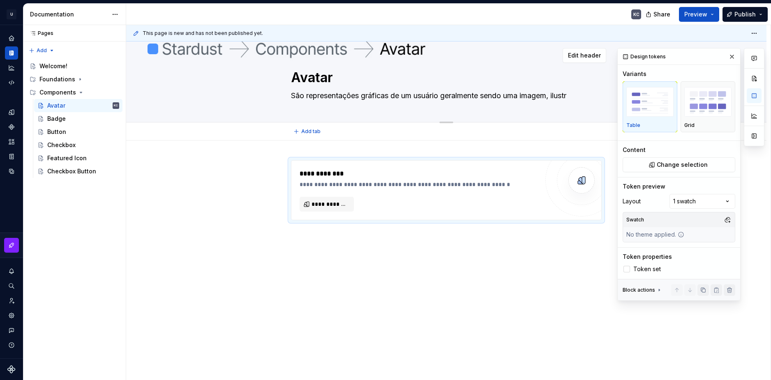
type textarea "*"
type textarea "São representações gráficas de um usuário geralmente sendo uma imagem, ilustra"
type textarea "*"
type textarea "São representações gráficas de um usuário geralmente sendo uma imagem, ilustraç"
type textarea "*"
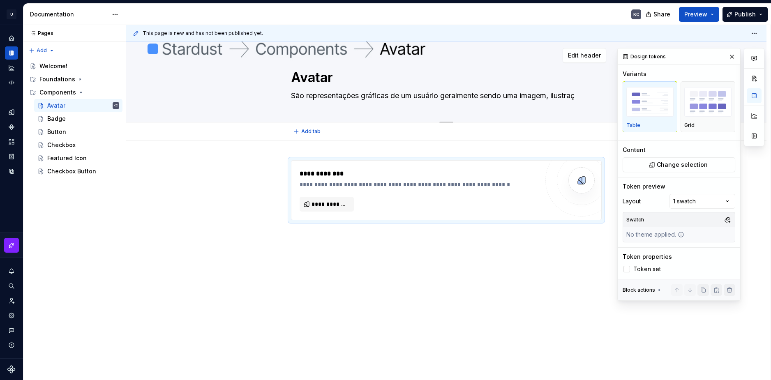
type textarea "São representações gráficas de um usuário geralmente sendo uma imagem, ilustraçã"
type textarea "*"
type textarea "São representações gráficas de um usuário geralmente sendo uma imagem, ilustraç…"
type textarea "*"
type textarea "São representações gráficas de um usuário geralmente sendo uma imagem, ilustraç…"
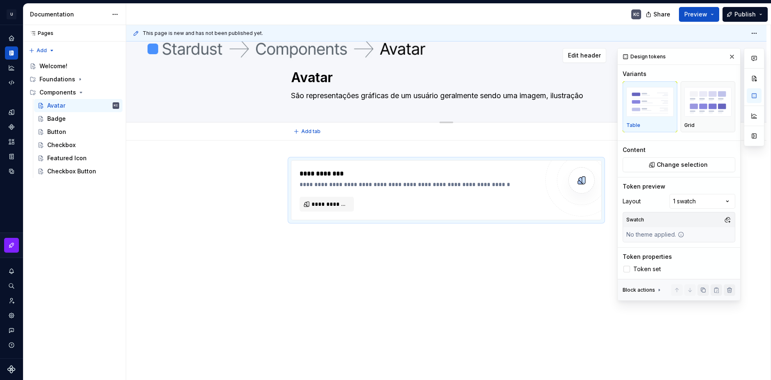
type textarea "*"
type textarea "São representações gráficas de um usuário geralmente sendo uma imagem, ilustraç…"
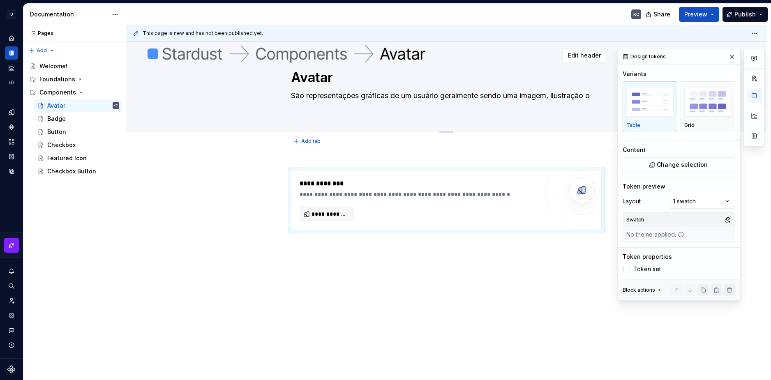
type textarea "*"
type textarea "São representações gráficas de um usuário geralmente sendo uma imagem, ilustraç…"
type textarea "*"
type textarea "São representações gráficas de um usuário geralmente sendo uma imagem, ilustraç…"
type textarea "*"
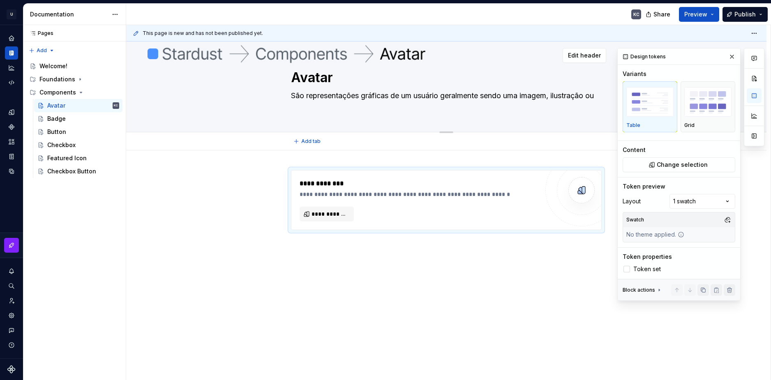
type textarea "São representações gráficas de um usuário geralmente sendo uma imagem, ilustraç…"
type textarea "*"
type textarea "São representações gráficas de um usuário geralmente sendo uma imagem, ilustraç…"
type textarea "*"
type textarea "São representações gráficas de um usuário geralmente sendo uma imagem, ilustraç…"
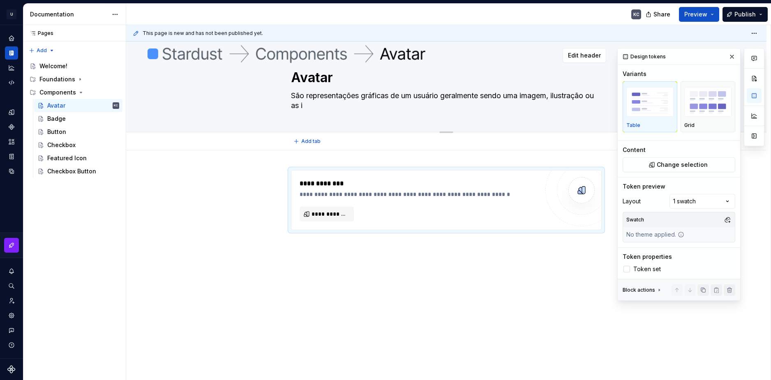
type textarea "*"
type textarea "São representações gráficas de um usuário geralmente sendo uma imagem, ilustraç…"
type textarea "*"
type textarea "São representações gráficas de um usuário geralmente sendo uma imagem, ilustraç…"
type textarea "*"
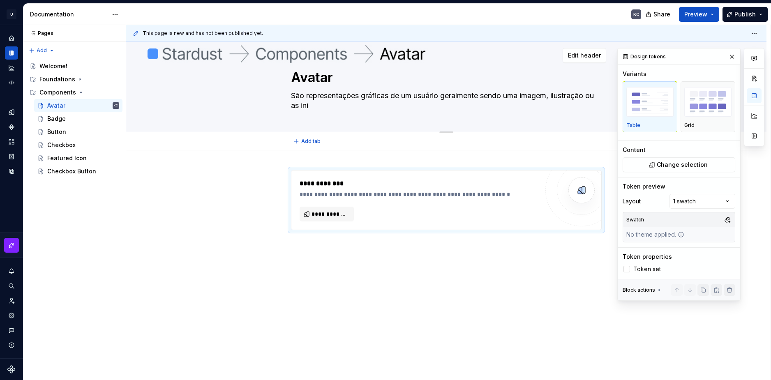
type textarea "São representações gráficas de um usuário geralmente sendo uma imagem, ilustraç…"
type textarea "*"
type textarea "São representações gráficas de um usuário geralmente sendo uma imagem, ilustraç…"
type textarea "*"
type textarea "São representações gráficas de um usuário geralmente sendo uma imagem, ilustraç…"
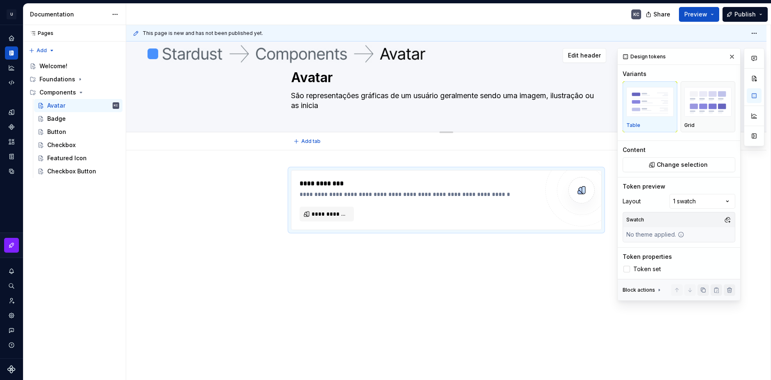
type textarea "*"
type textarea "São representações gráficas de um usuário geralmente sendo uma imagem, ilustraç…"
type textarea "*"
type textarea "São representações gráficas de um usuário geralmente sendo uma imagem, ilustraç…"
type textarea "*"
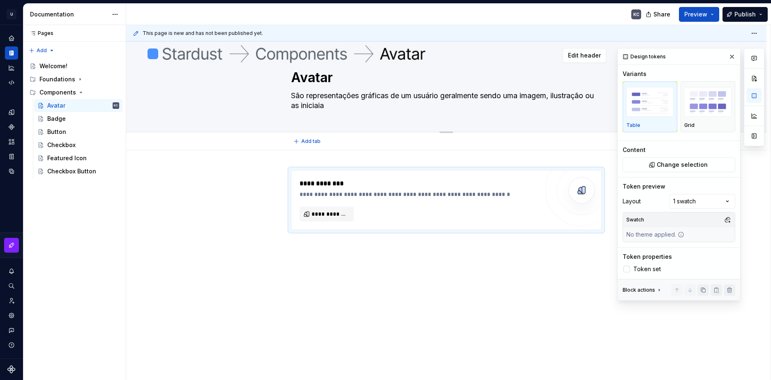
type textarea "São representações gráficas de um usuário geralmente sendo uma imagem, ilustraç…"
type textarea "*"
type textarea "São representações gráficas de um usuário geralmente sendo uma imagem, ilustraç…"
type textarea "*"
type textarea "São representações gráficas de um usuário geralmente sendo uma imagem, ilustraç…"
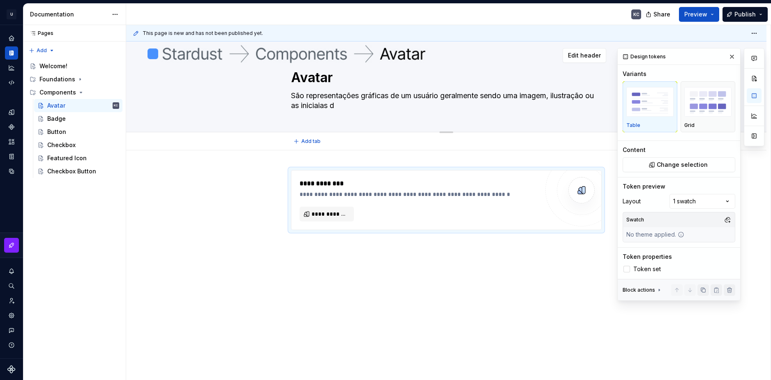
type textarea "*"
type textarea "São representações gráficas de um usuário geralmente sendo uma imagem, ilustraç…"
type textarea "*"
type textarea "São representações gráficas de um usuário geralmente sendo uma imagem, ilustraç…"
type textarea "*"
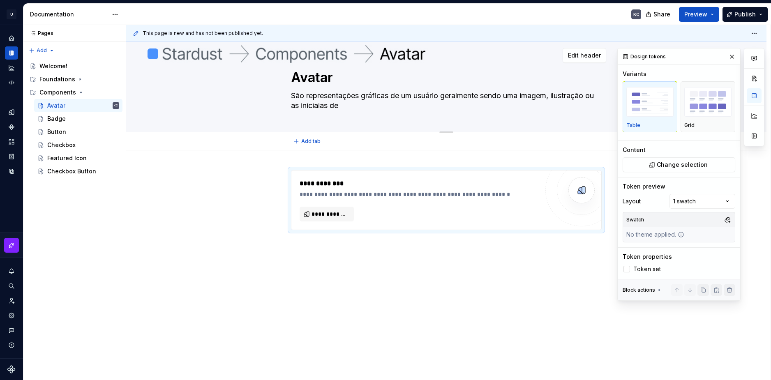
type textarea "São representações gráficas de um usuário geralmente sendo uma imagem, ilustraç…"
type textarea "*"
type textarea "São representações gráficas de um usuário geralmente sendo uma imagem, ilustraç…"
type textarea "*"
type textarea "São representações gráficas de um usuário geralmente sendo uma imagem, ilustraç…"
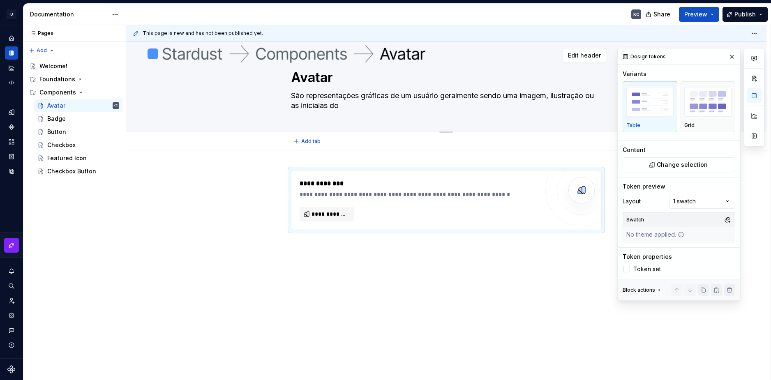
type textarea "*"
type textarea "São representações gráficas de um usuário geralmente sendo uma imagem, ilustraç…"
type textarea "*"
type textarea "São representações gráficas de um usuário geralmente sendo uma imagem, ilustraç…"
click at [242, 95] on div "Avatar São representações gráficas de um usuário geralmente sendo uma imagem, i…" at bounding box center [446, 87] width 575 height 90
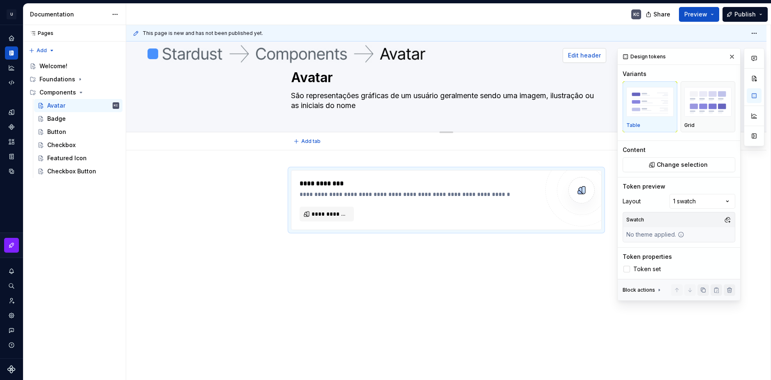
click at [592, 57] on span "Edit header" at bounding box center [584, 55] width 33 height 8
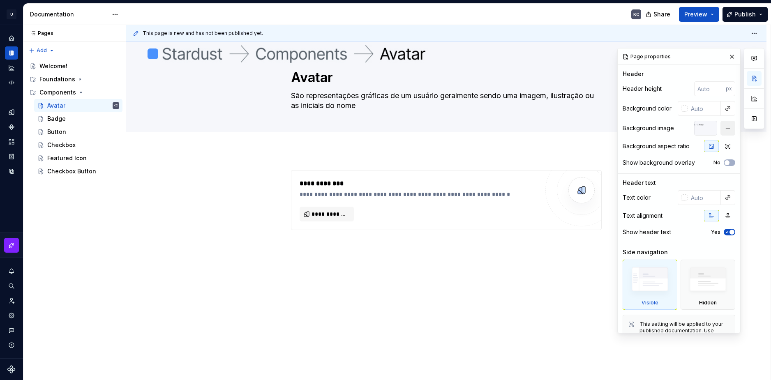
click at [723, 130] on button "button" at bounding box center [727, 128] width 15 height 15
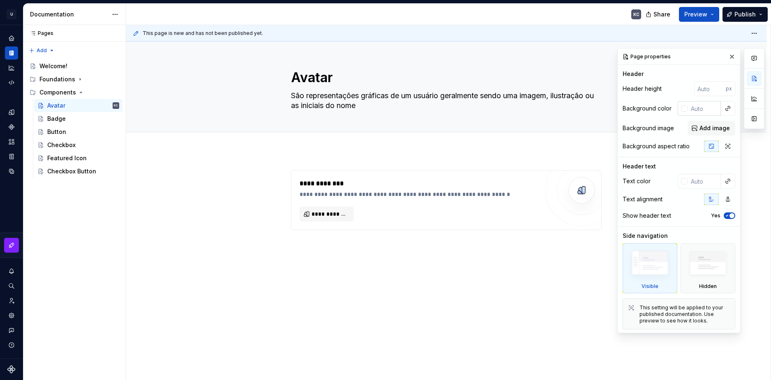
click at [681, 111] on div at bounding box center [684, 108] width 7 height 7
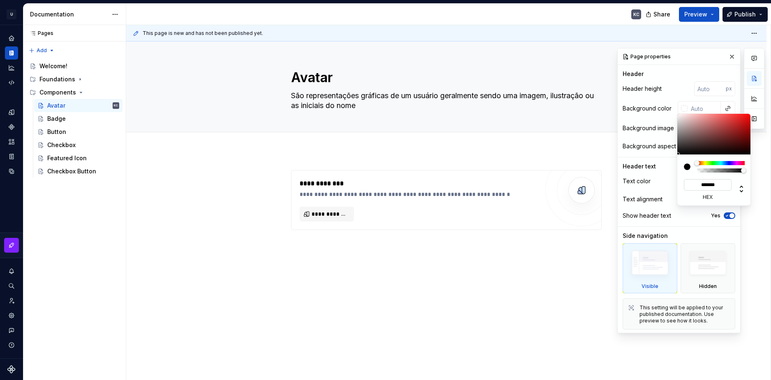
click at [706, 186] on input "*******" at bounding box center [708, 185] width 48 height 12
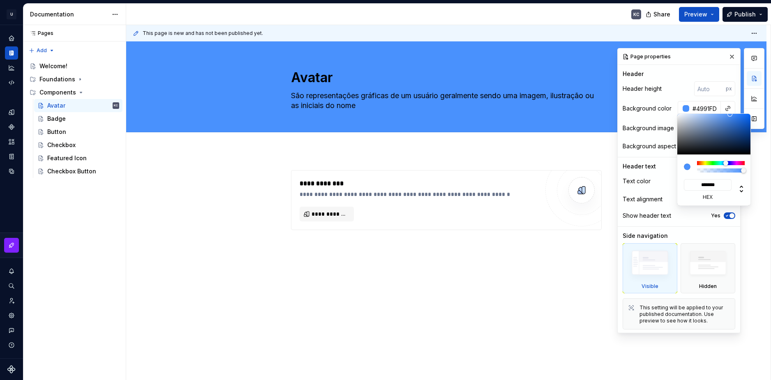
click at [517, 272] on html "U Stardust DS KC Design system data Documentation KC Share Preview Publish Page…" at bounding box center [385, 190] width 771 height 380
click at [452, 170] on html "U Stardust DS KC Design system data Documentation KC Share Preview Publish Page…" at bounding box center [385, 190] width 771 height 380
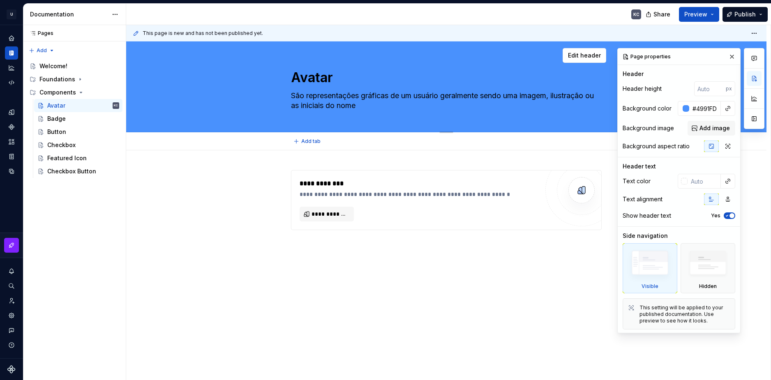
click at [335, 95] on textarea "São representações gráficas de um usuário geralmente sendo uma imagem, ilustraç…" at bounding box center [444, 100] width 311 height 23
click at [402, 194] on div "**********" at bounding box center [419, 194] width 239 height 8
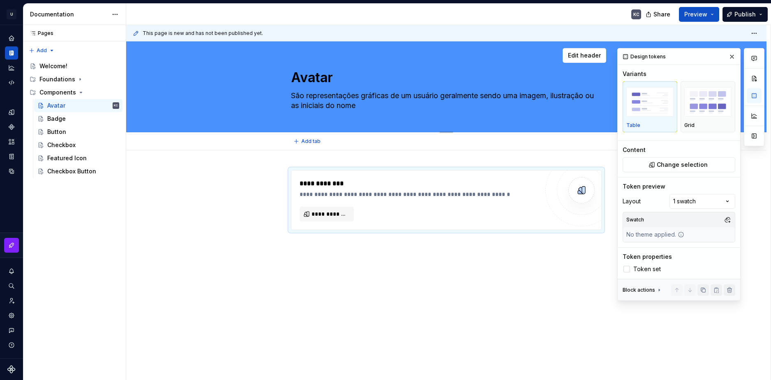
click at [311, 71] on textarea "Avatar" at bounding box center [444, 78] width 311 height 20
click at [577, 317] on div "**********" at bounding box center [446, 252] width 640 height 204
click at [420, 58] on div "Edit header" at bounding box center [366, 55] width 480 height 15
click at [681, 168] on span "Change selection" at bounding box center [682, 165] width 51 height 8
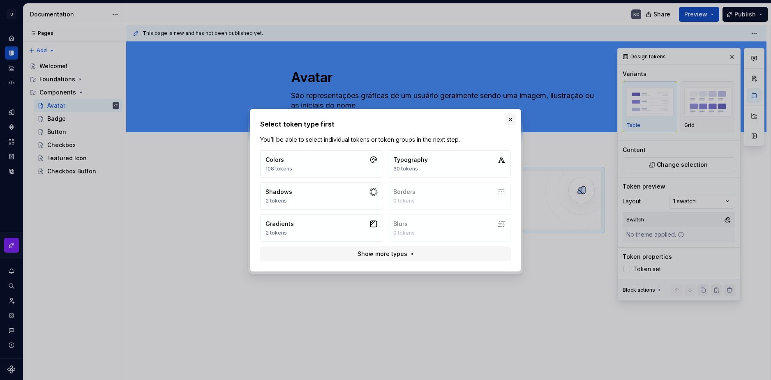
click at [508, 121] on button "button" at bounding box center [511, 120] width 12 height 12
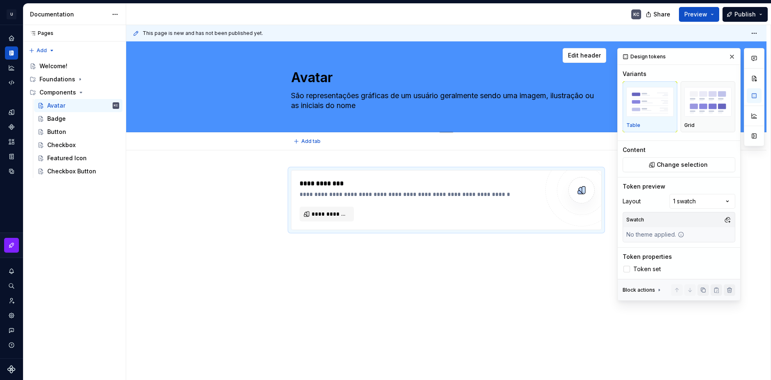
click at [493, 67] on div "Avatar São representações gráficas de um usuário geralmente sendo uma imagem, i…" at bounding box center [446, 87] width 311 height 90
click at [586, 55] on span "Edit header" at bounding box center [584, 55] width 33 height 8
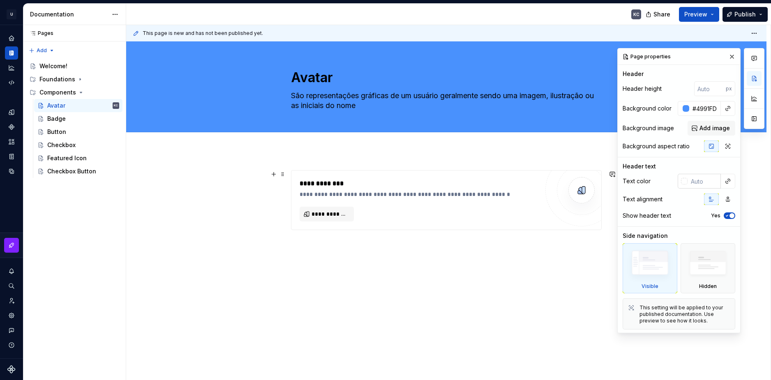
click at [678, 187] on div at bounding box center [683, 181] width 10 height 15
click at [688, 182] on input "text" at bounding box center [704, 181] width 33 height 15
click at [681, 182] on div at bounding box center [684, 181] width 7 height 7
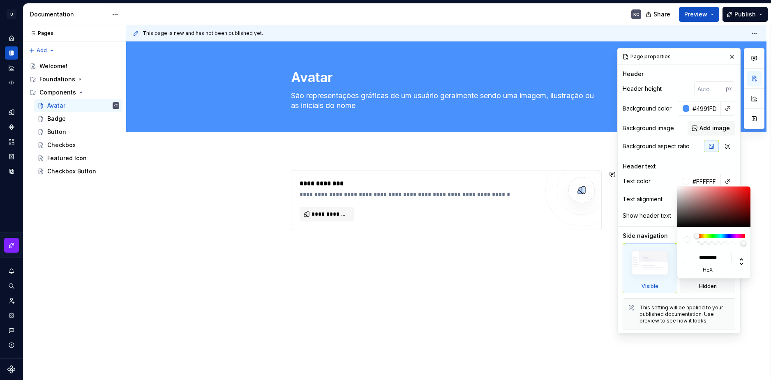
click at [439, 233] on html "U Stardust DS KC Design system data Documentation KC Share Preview Publish Page…" at bounding box center [385, 190] width 771 height 380
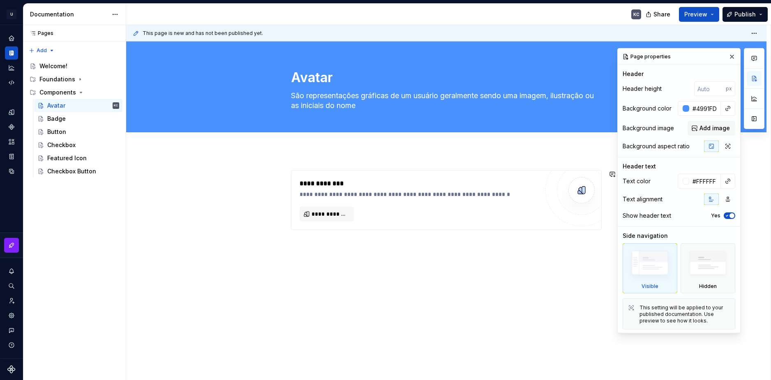
click at [439, 230] on div "**********" at bounding box center [446, 200] width 311 height 60
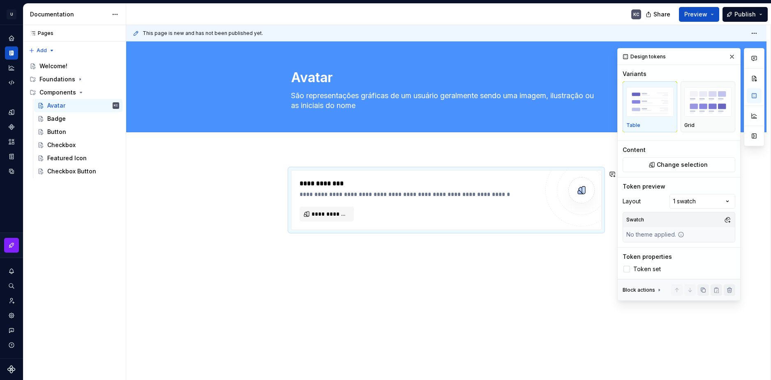
click at [366, 275] on div "**********" at bounding box center [446, 252] width 640 height 204
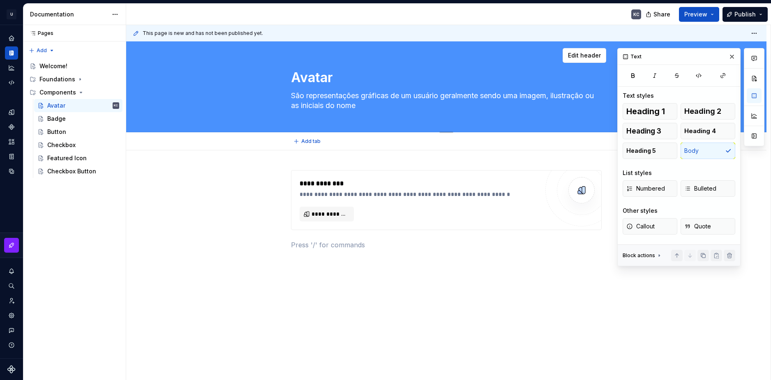
click at [378, 49] on div "Edit header" at bounding box center [366, 55] width 480 height 15
click at [387, 57] on div "Edit header" at bounding box center [366, 55] width 480 height 15
click at [492, 133] on div "Add tab" at bounding box center [446, 141] width 640 height 18
click at [492, 120] on div "Avatar São representações gráficas de um usuário geralmente sendo uma imagem, i…" at bounding box center [446, 87] width 311 height 90
click at [584, 45] on div "Avatar São representações gráficas de um usuário geralmente sendo uma imagem, i…" at bounding box center [446, 87] width 311 height 90
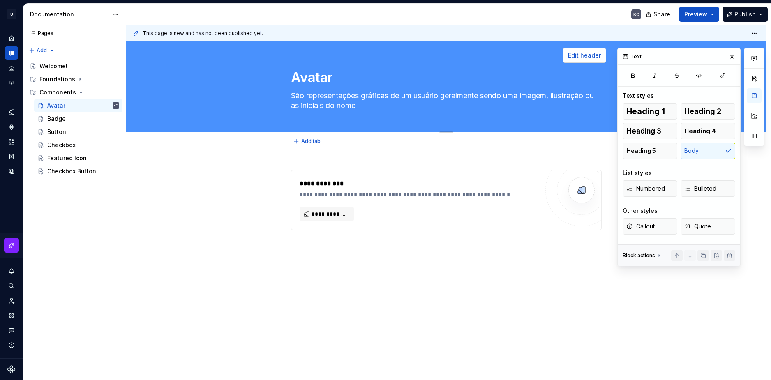
click at [583, 54] on span "Edit header" at bounding box center [584, 55] width 33 height 8
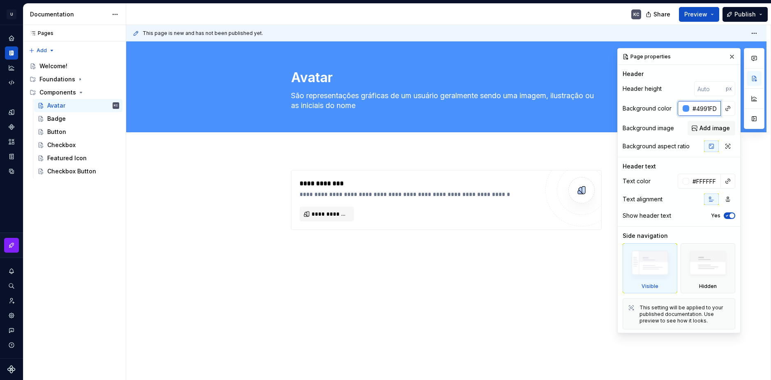
click at [694, 110] on input "#4991FD" at bounding box center [705, 108] width 32 height 15
paste input "0568"
click at [572, 143] on div "Add tab" at bounding box center [446, 142] width 311 height 12
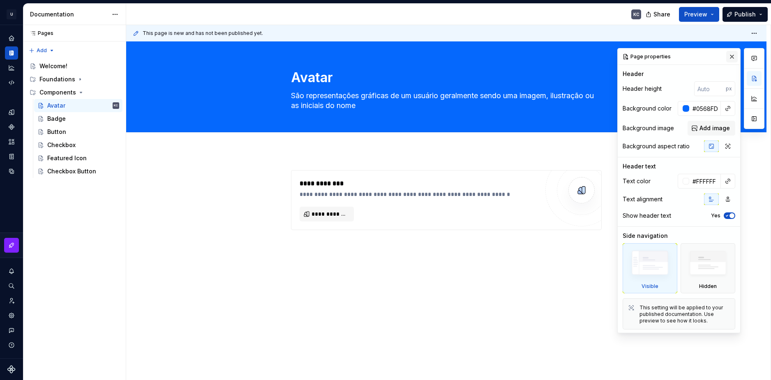
click at [729, 56] on button "button" at bounding box center [732, 57] width 12 height 12
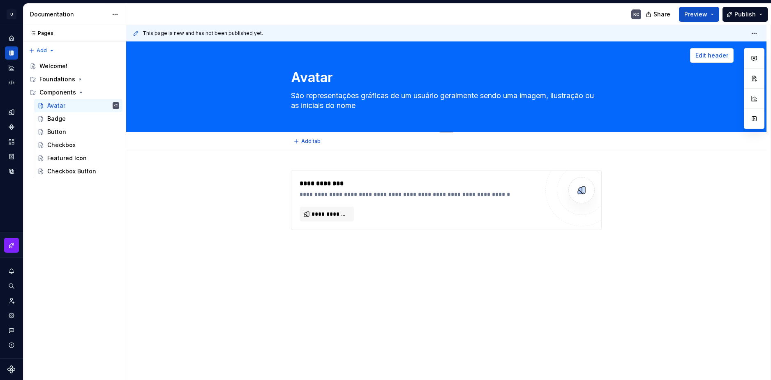
click at [720, 56] on span "Edit header" at bounding box center [711, 55] width 33 height 8
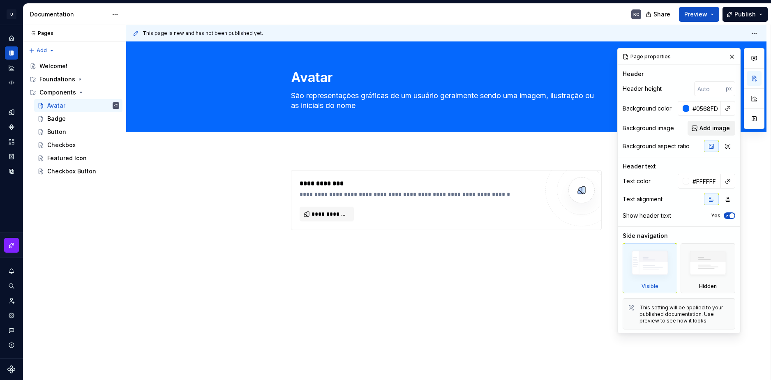
click at [706, 131] on span "Add image" at bounding box center [714, 128] width 30 height 8
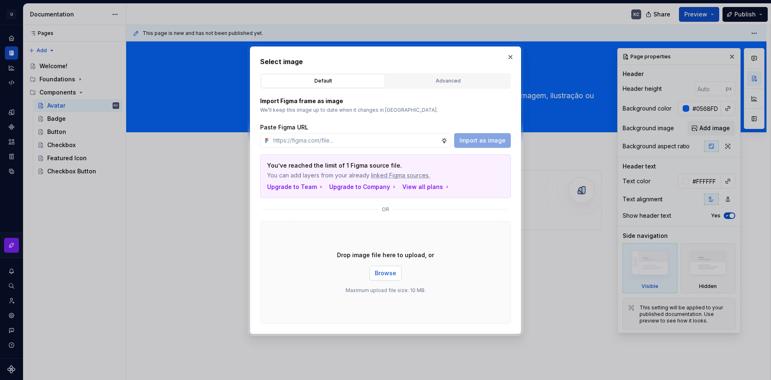
click at [377, 276] on span "Browse" at bounding box center [385, 273] width 21 height 8
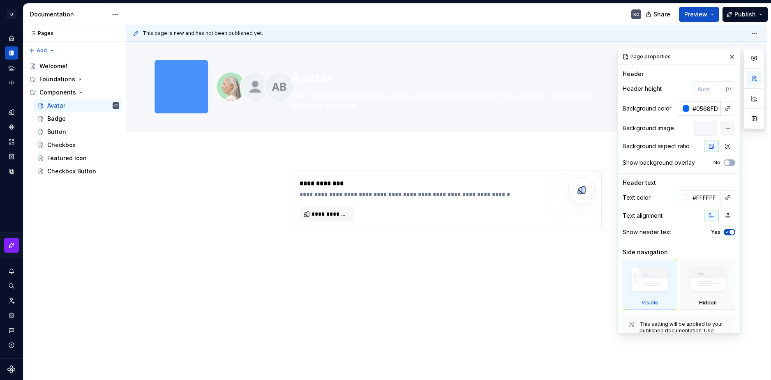
click at [711, 112] on input "#0568FD" at bounding box center [705, 108] width 32 height 15
click at [727, 126] on button "button" at bounding box center [727, 128] width 15 height 15
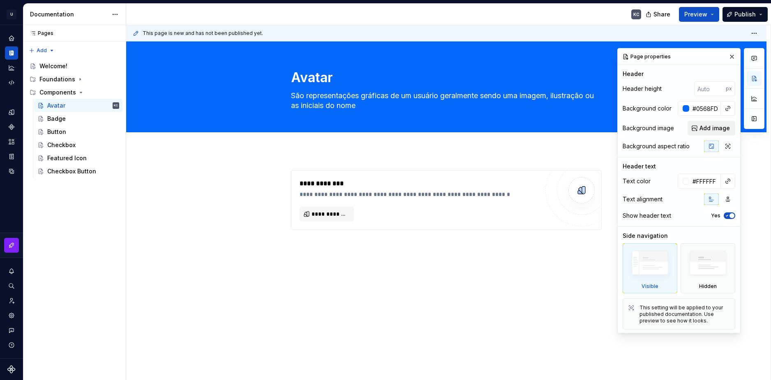
click at [708, 129] on span "Add image" at bounding box center [714, 128] width 30 height 8
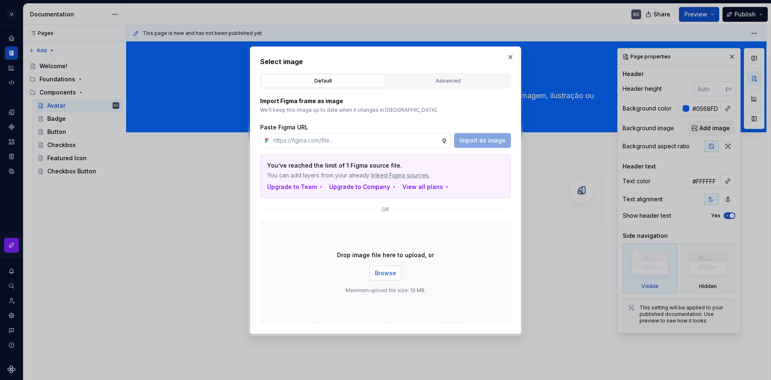
click at [376, 271] on span "Browse" at bounding box center [385, 273] width 21 height 8
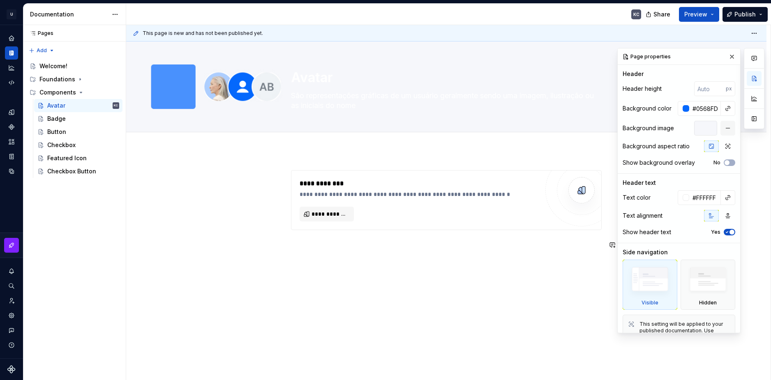
click at [425, 282] on div "**********" at bounding box center [446, 262] width 640 height 224
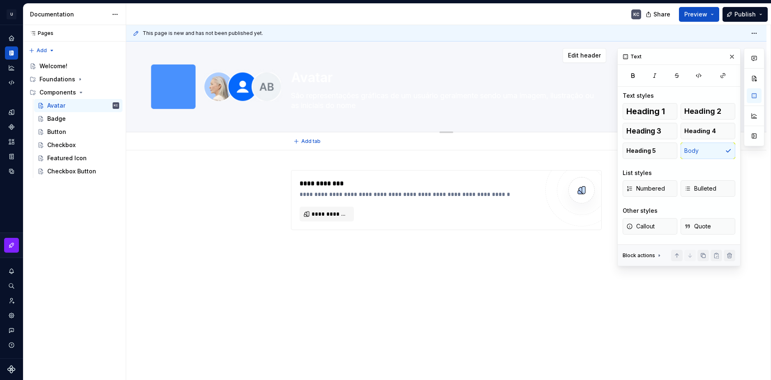
click at [318, 82] on textarea "Avatar" at bounding box center [444, 78] width 311 height 20
click at [413, 270] on div "**********" at bounding box center [448, 203] width 644 height 356
click at [731, 54] on button "button" at bounding box center [732, 57] width 12 height 12
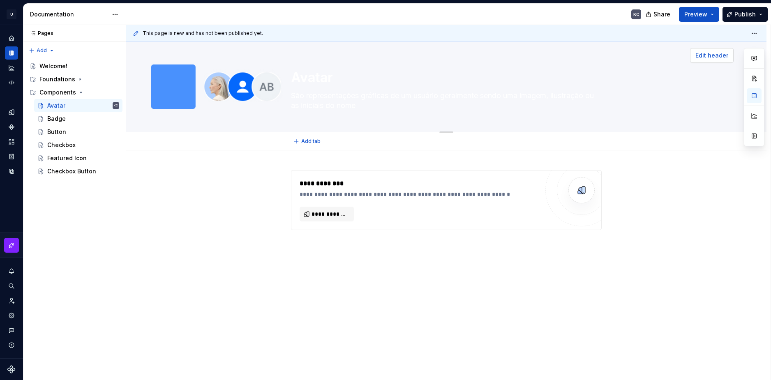
click at [702, 57] on span "Edit header" at bounding box center [711, 55] width 33 height 8
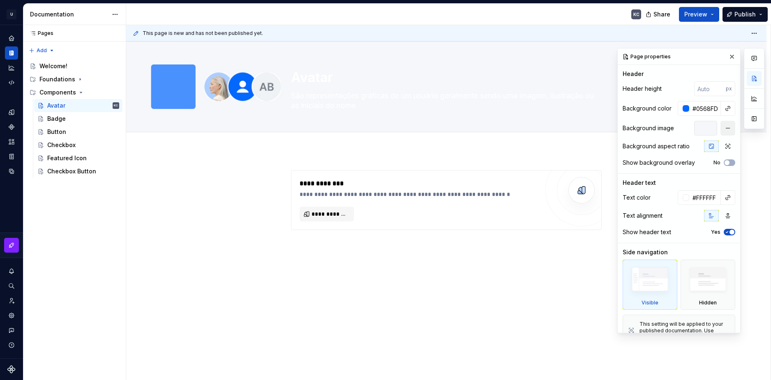
click at [725, 124] on button "button" at bounding box center [727, 128] width 15 height 15
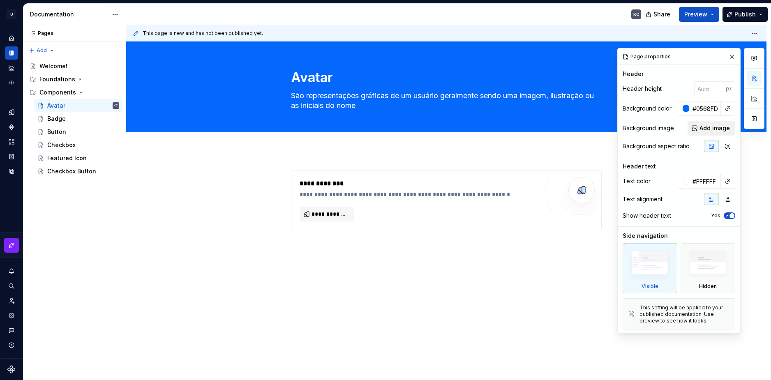
click at [706, 127] on span "Add image" at bounding box center [714, 128] width 30 height 8
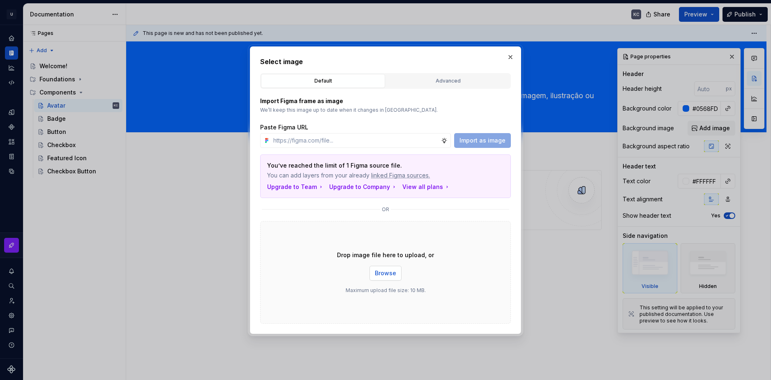
click at [396, 277] on button "Browse" at bounding box center [385, 273] width 32 height 15
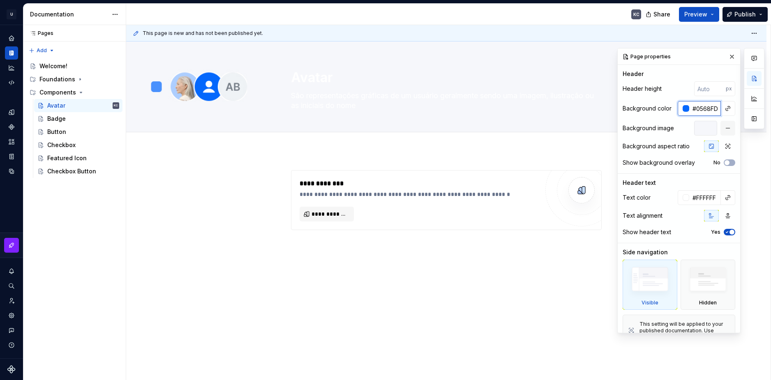
click at [699, 105] on input "#0568FD" at bounding box center [705, 108] width 32 height 15
click at [708, 197] on input "#FFFFFF" at bounding box center [705, 197] width 32 height 15
paste input "0568FD"
click at [530, 255] on div "**********" at bounding box center [446, 215] width 311 height 90
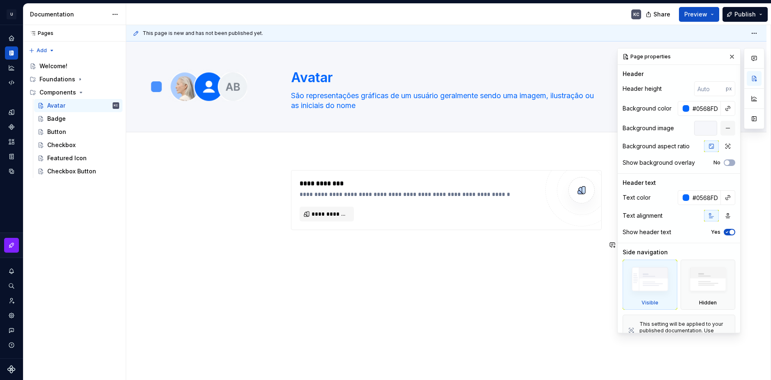
click at [530, 255] on div "**********" at bounding box center [446, 215] width 311 height 90
click at [720, 128] on button "button" at bounding box center [727, 128] width 15 height 15
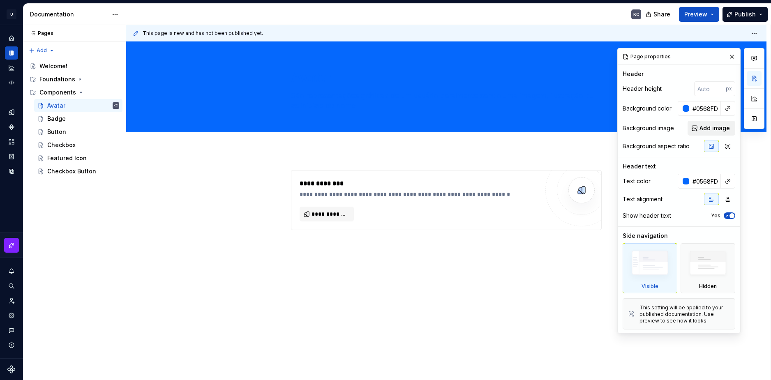
click at [701, 129] on span "Add image" at bounding box center [714, 128] width 30 height 8
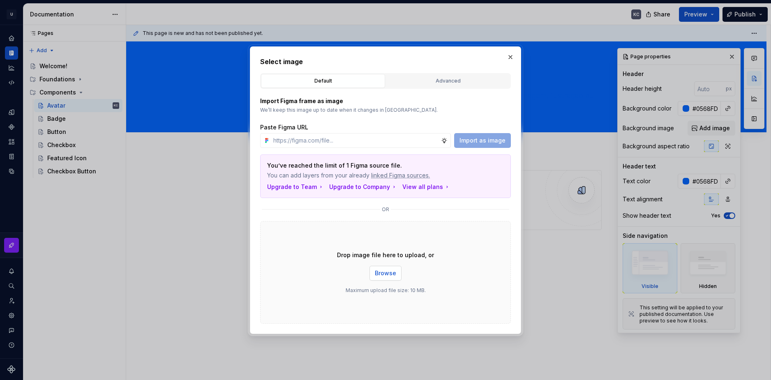
click at [386, 276] on button "Browse" at bounding box center [385, 273] width 32 height 15
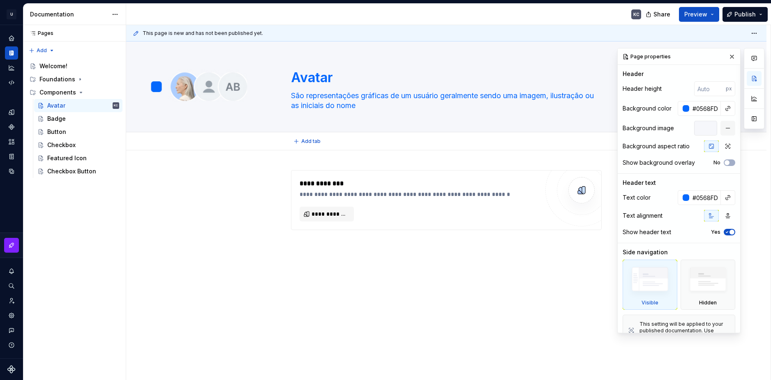
click at [259, 199] on div "**********" at bounding box center [446, 262] width 640 height 224
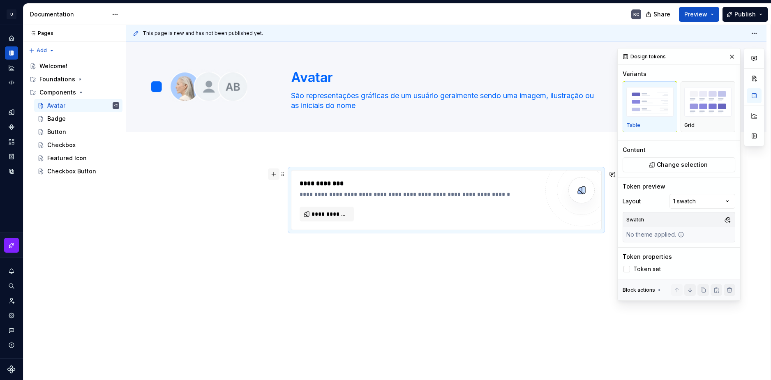
click at [276, 177] on button "button" at bounding box center [274, 175] width 12 height 12
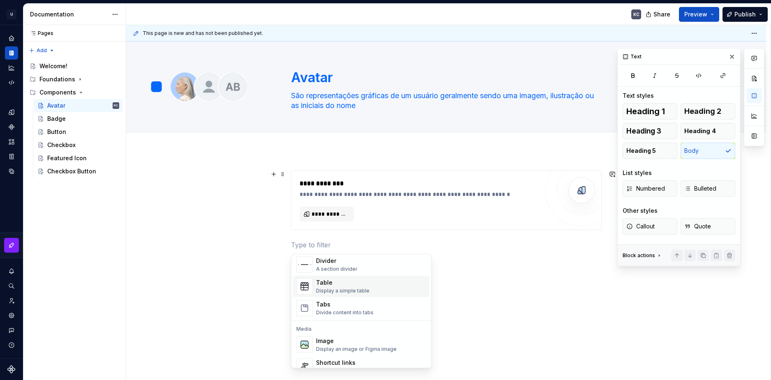
scroll to position [288, 0]
click at [362, 285] on div "Display a simple table" at bounding box center [342, 286] width 53 height 7
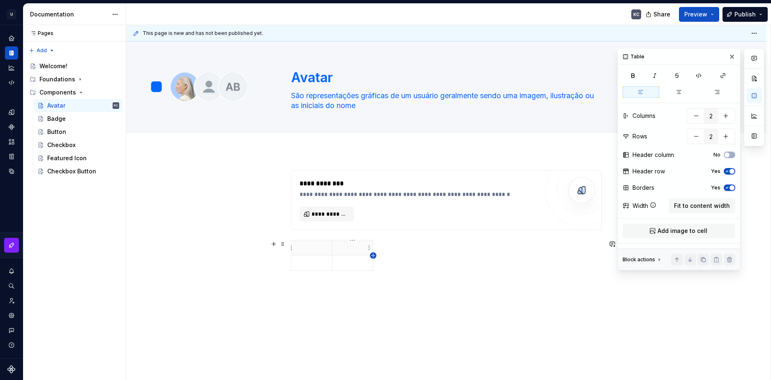
click at [372, 256] on icon "button" at bounding box center [373, 255] width 7 height 7
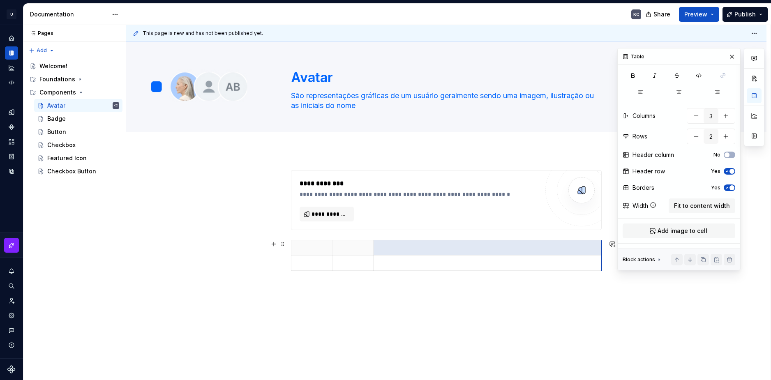
drag, startPoint x: 387, startPoint y: 249, endPoint x: 601, endPoint y: 252, distance: 213.7
drag, startPoint x: 374, startPoint y: 249, endPoint x: 459, endPoint y: 256, distance: 85.8
click at [459, 256] on tbody at bounding box center [488, 255] width 394 height 30
click at [433, 248] on p at bounding box center [395, 248] width 116 height 8
click at [307, 248] on p at bounding box center [311, 248] width 31 height 8
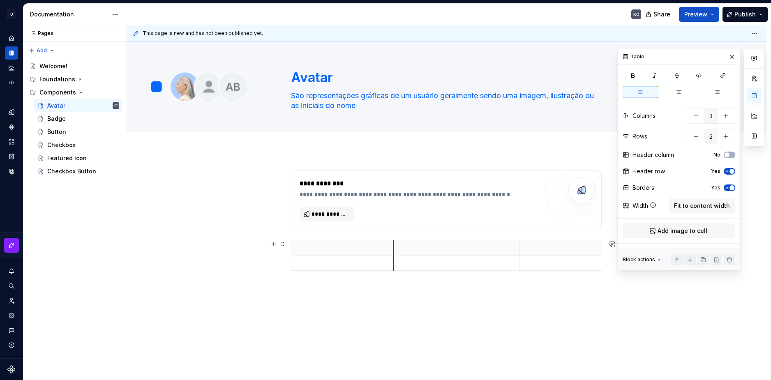
drag, startPoint x: 332, startPoint y: 251, endPoint x: 393, endPoint y: 254, distance: 61.3
click at [393, 254] on th at bounding box center [456, 247] width 126 height 15
click at [587, 253] on th at bounding box center [633, 247] width 229 height 15
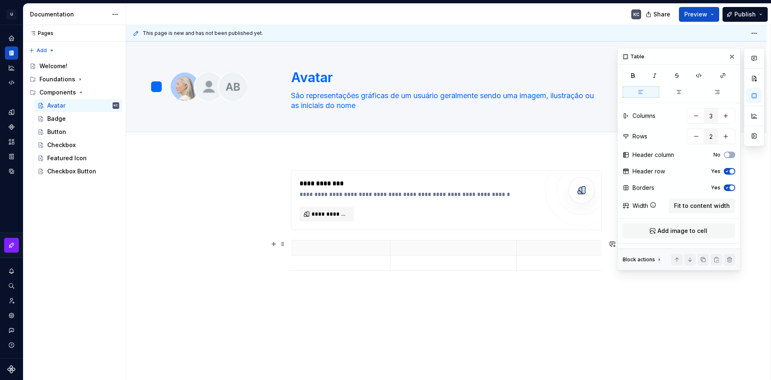
click at [559, 252] on p at bounding box center [631, 248] width 218 height 8
drag, startPoint x: 600, startPoint y: 247, endPoint x: 454, endPoint y: 249, distance: 146.7
click at [328, 251] on p at bounding box center [342, 248] width 92 height 8
click at [328, 264] on p at bounding box center [342, 263] width 92 height 8
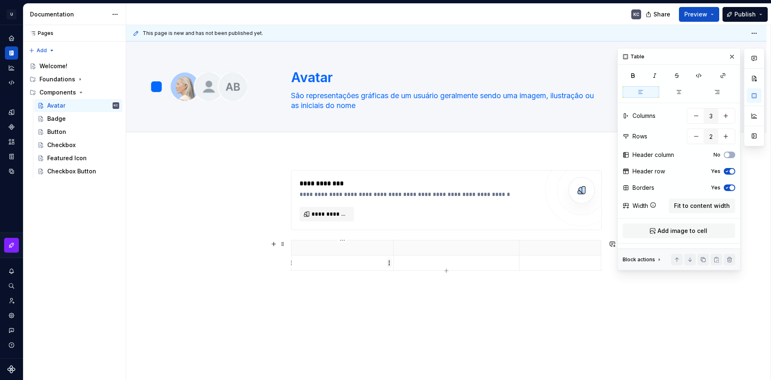
click at [388, 264] on html "U Stardust DS KC Design system data Documentation KC Share Preview Publish Page…" at bounding box center [385, 190] width 771 height 380
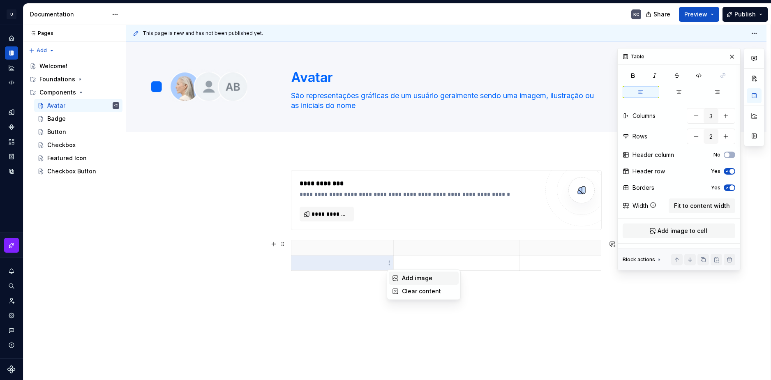
click at [419, 278] on div "Add image" at bounding box center [428, 278] width 53 height 8
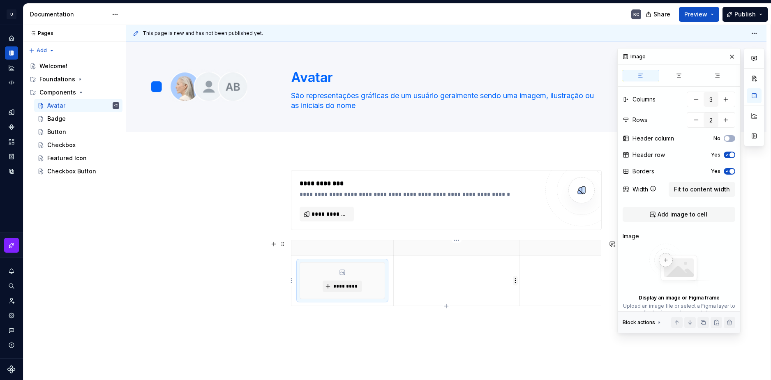
click at [515, 281] on html "U Stardust DS KC Design system data Documentation KC Share Preview Publish Page…" at bounding box center [385, 190] width 771 height 380
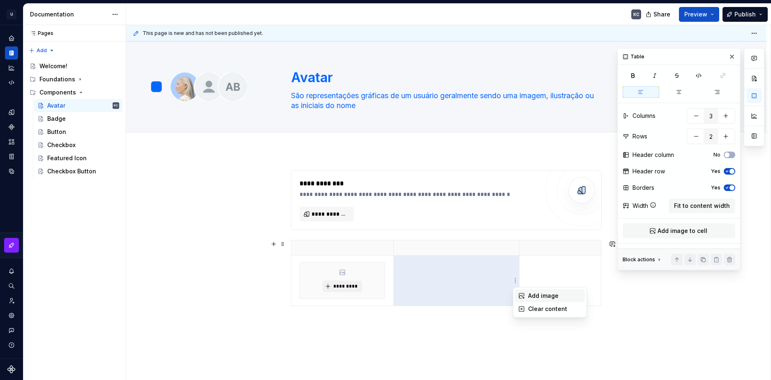
click at [528, 295] on div "Add image" at bounding box center [554, 296] width 53 height 8
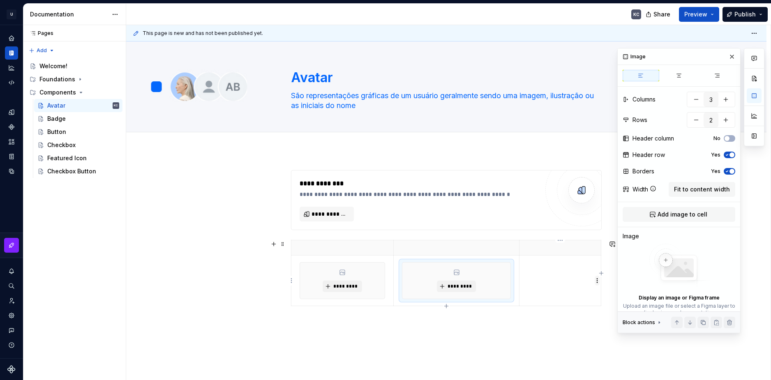
click at [595, 284] on html "U Stardust DS KC Design system data Documentation KC Share Preview Publish Page…" at bounding box center [385, 190] width 771 height 380
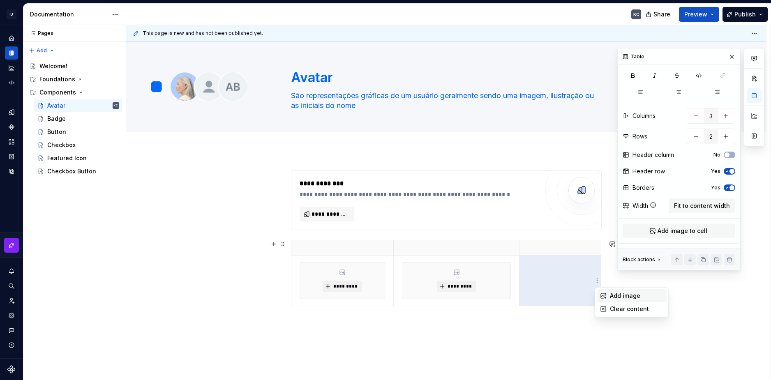
click at [612, 298] on div "Add image" at bounding box center [636, 296] width 53 height 8
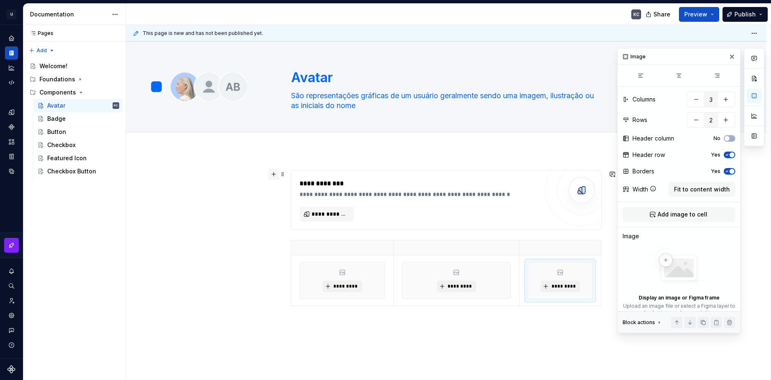
click at [276, 176] on button "button" at bounding box center [274, 175] width 12 height 12
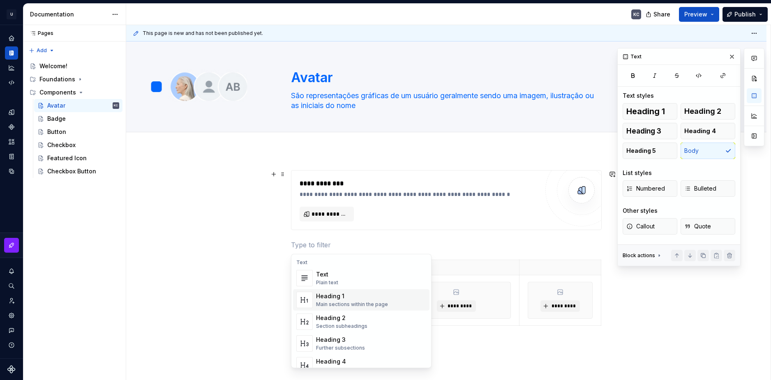
click at [346, 300] on div "Heading 1" at bounding box center [352, 296] width 72 height 8
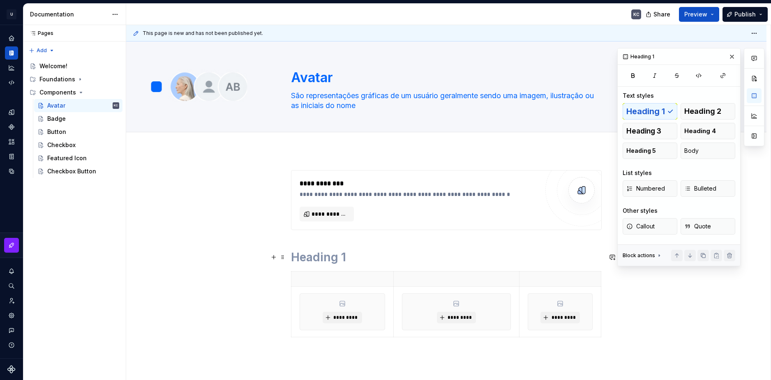
click at [306, 255] on h1 at bounding box center [446, 257] width 311 height 15
click at [307, 258] on h1 "Tipos" at bounding box center [446, 257] width 311 height 15
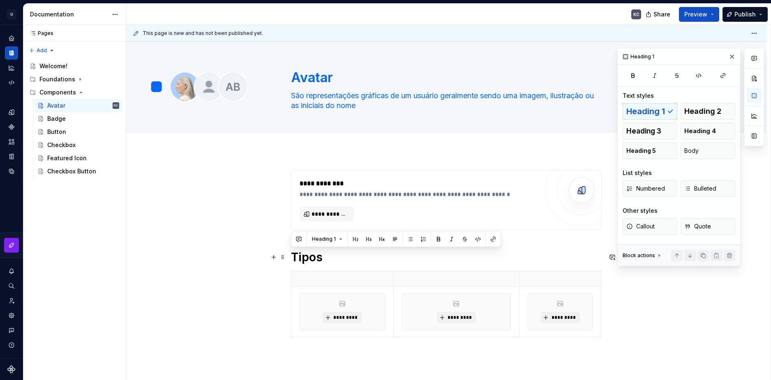
click at [307, 258] on h1 "Tipos" at bounding box center [446, 257] width 311 height 15
click at [494, 239] on button "button" at bounding box center [493, 239] width 12 height 12
click at [660, 255] on icon at bounding box center [659, 255] width 7 height 7
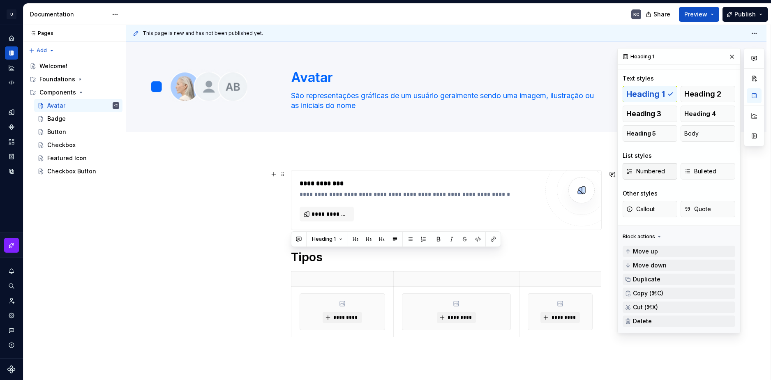
scroll to position [19, 0]
click at [696, 206] on span "Quote" at bounding box center [697, 207] width 27 height 8
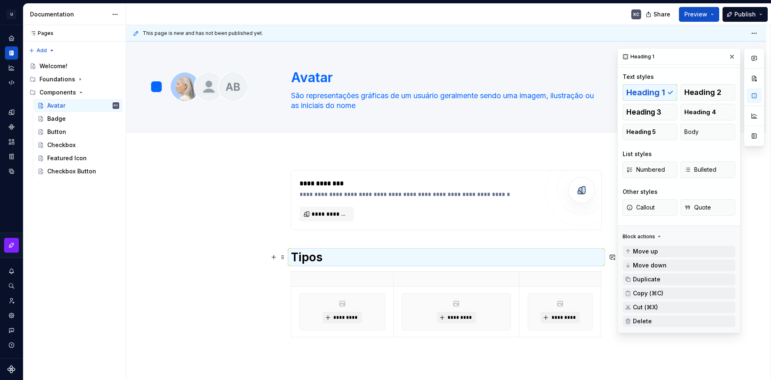
click at [535, 260] on h1 "Tipos" at bounding box center [446, 257] width 311 height 15
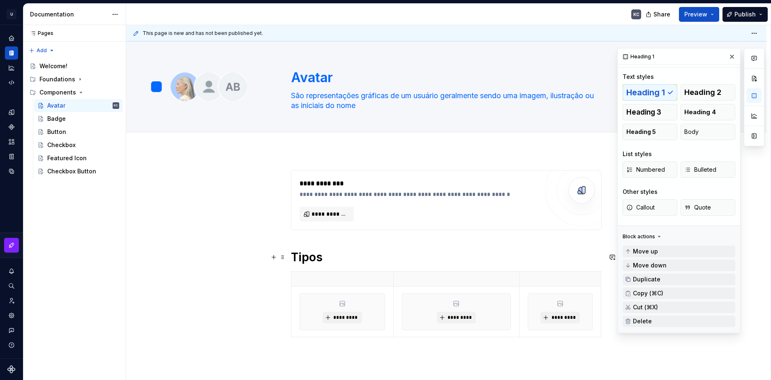
click at [314, 256] on h1 "Tipos" at bounding box center [446, 257] width 311 height 15
drag, startPoint x: 314, startPoint y: 256, endPoint x: 305, endPoint y: 257, distance: 9.5
click at [305, 257] on h1 "Tipos" at bounding box center [446, 257] width 311 height 15
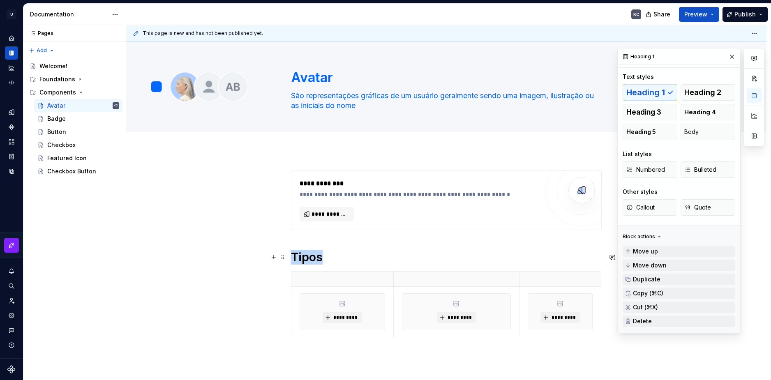
click at [305, 257] on h1 "Tipos" at bounding box center [446, 257] width 311 height 15
click at [341, 242] on button "Heading 1" at bounding box center [327, 239] width 38 height 12
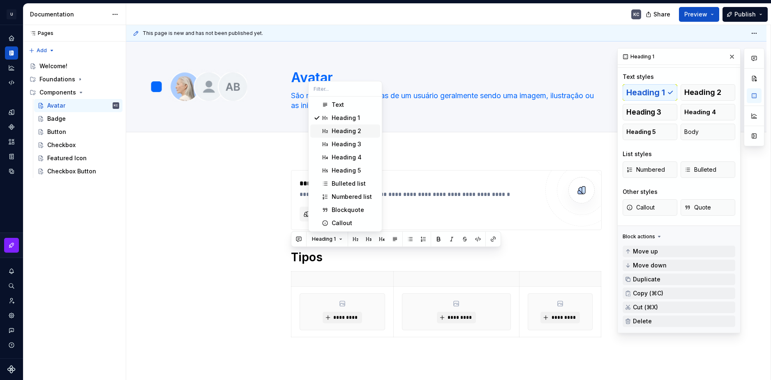
click at [348, 132] on div "Heading 2" at bounding box center [347, 131] width 30 height 8
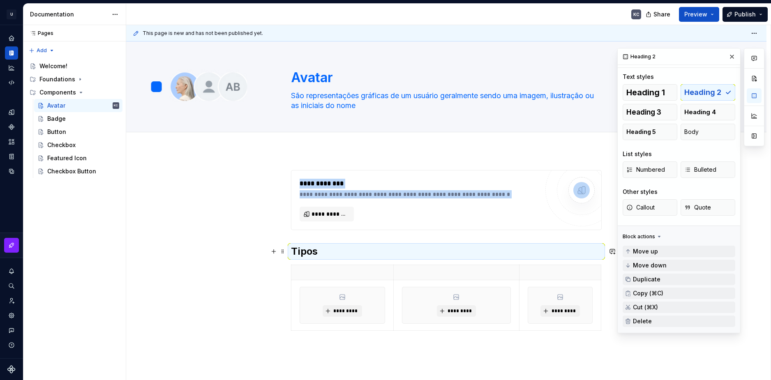
click at [312, 249] on h2 "Tipos" at bounding box center [446, 251] width 311 height 13
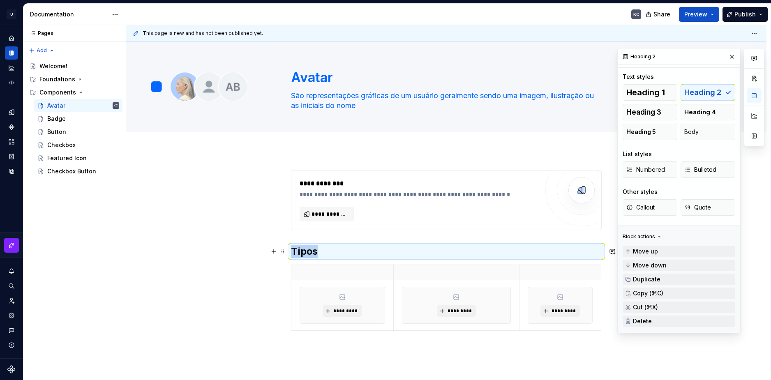
click at [312, 249] on h2 "Tipos" at bounding box center [446, 251] width 311 height 13
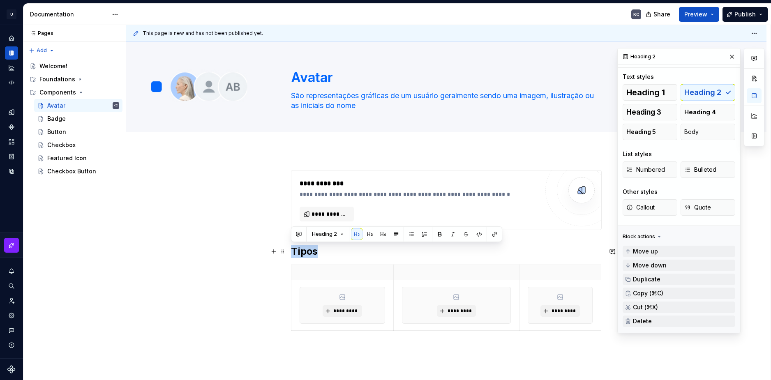
click at [312, 249] on h2 "Tipos" at bounding box center [446, 251] width 311 height 13
click at [340, 236] on button "Heading 2" at bounding box center [327, 235] width 39 height 12
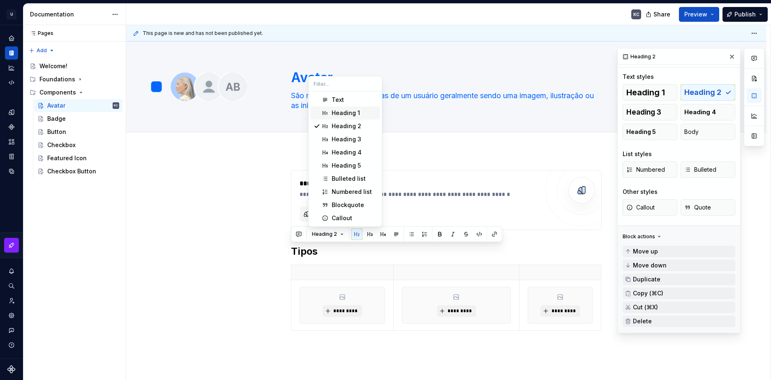
click at [355, 111] on div "Heading 1" at bounding box center [346, 113] width 28 height 8
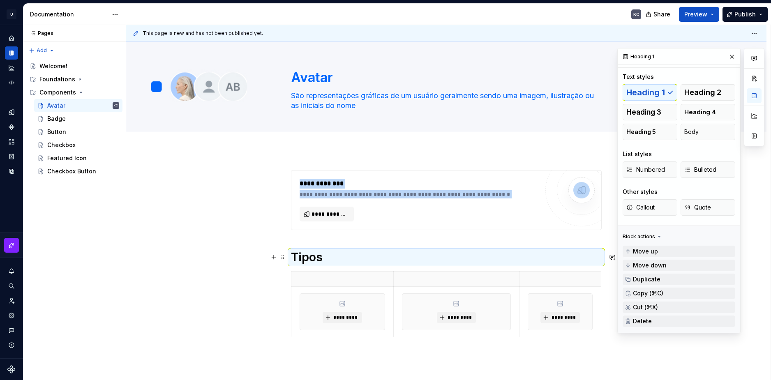
click at [334, 234] on div "**********" at bounding box center [446, 265] width 311 height 190
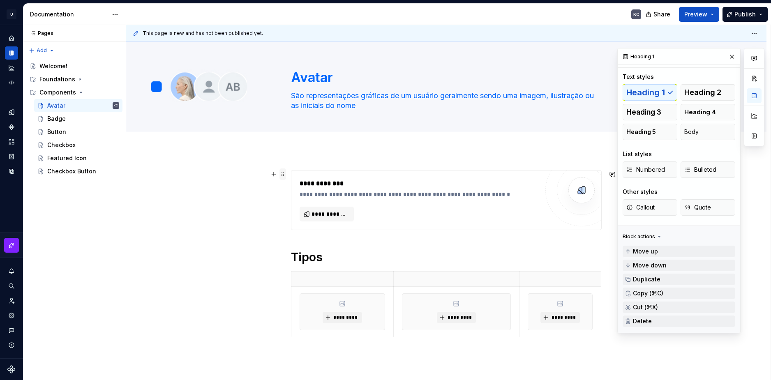
click at [281, 175] on span at bounding box center [282, 175] width 7 height 12
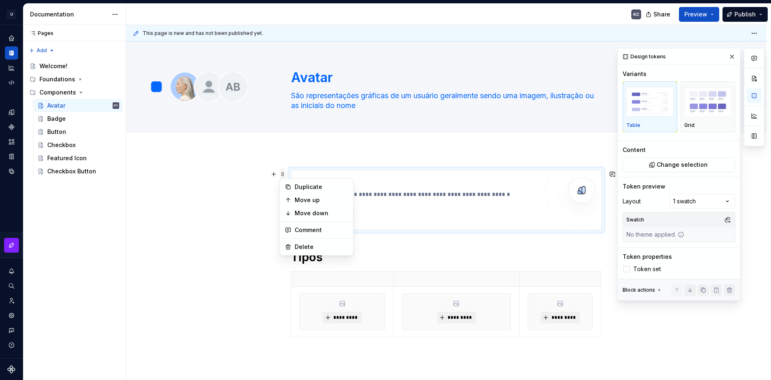
scroll to position [0, 0]
click at [301, 247] on div "Delete" at bounding box center [321, 247] width 53 height 8
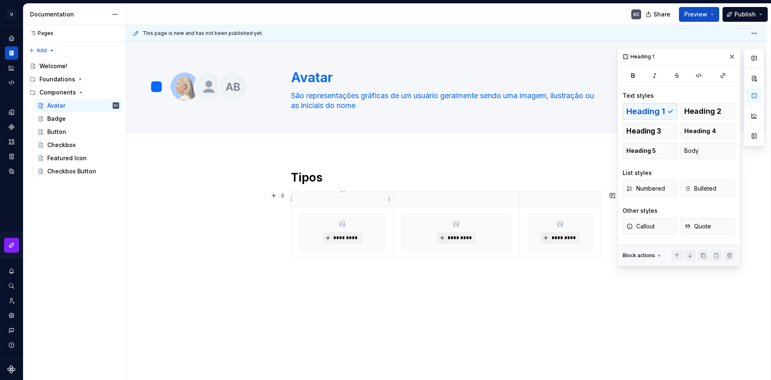
click at [356, 199] on p at bounding box center [342, 199] width 92 height 8
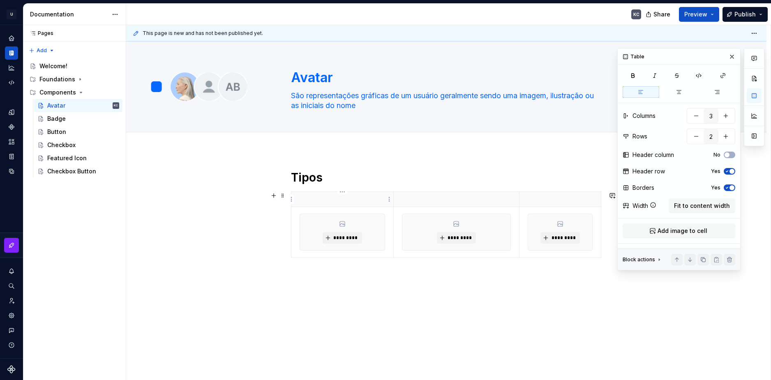
click at [356, 199] on p at bounding box center [342, 199] width 92 height 8
click at [389, 199] on html "U Stardust DS KC Design system data Documentation KC Share Preview Publish Page…" at bounding box center [385, 190] width 771 height 380
click at [350, 196] on html "U Stardust DS KC Design system data Documentation KC Share Preview Publish Page…" at bounding box center [385, 190] width 771 height 380
click at [350, 196] on p at bounding box center [342, 199] width 92 height 8
click at [291, 199] on html "U Stardust DS KC Design system data Documentation KC Share Preview Publish Page…" at bounding box center [385, 190] width 771 height 380
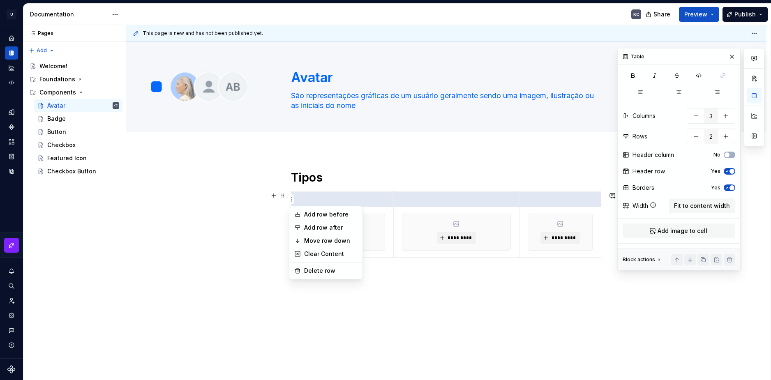
click at [305, 196] on html "U Stardust DS KC Design system data Documentation KC Share Preview Publish Page…" at bounding box center [385, 190] width 771 height 380
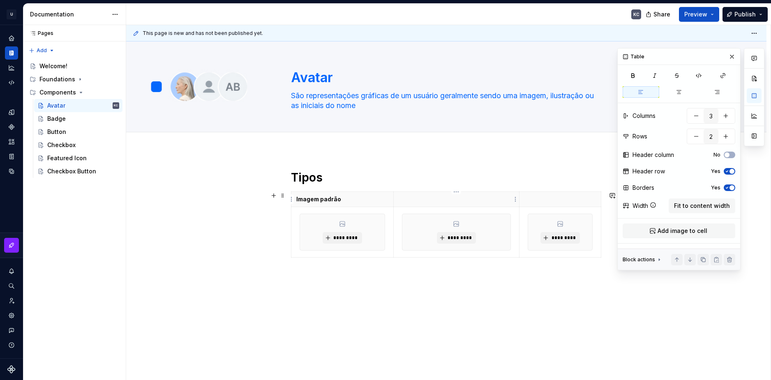
click at [407, 215] on div "*********" at bounding box center [456, 232] width 108 height 36
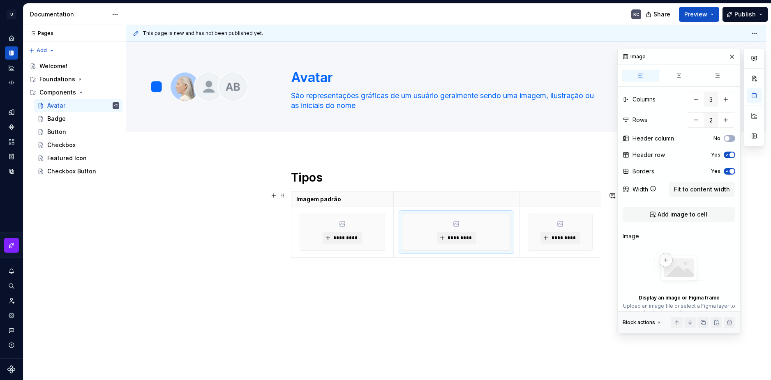
click at [463, 206] on th at bounding box center [456, 199] width 126 height 15
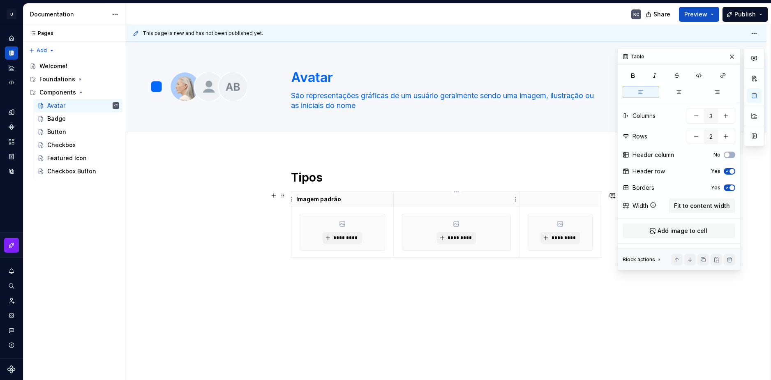
click at [453, 204] on th at bounding box center [456, 199] width 126 height 15
click at [447, 258] on icon "button" at bounding box center [446, 258] width 4 height 4
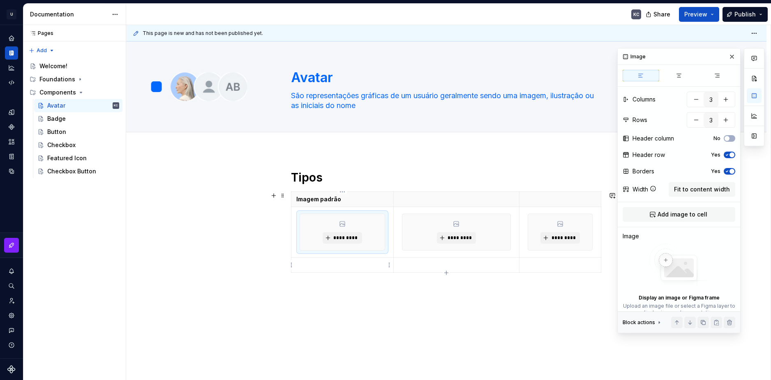
drag, startPoint x: 363, startPoint y: 232, endPoint x: 365, endPoint y: 263, distance: 31.7
click at [365, 265] on tbody "Imagem padrão ********* ********* *********" at bounding box center [446, 232] width 310 height 81
click at [388, 231] on html "U Stardust DS KC Design system data Documentation KC Share Preview Publish Page…" at bounding box center [385, 190] width 771 height 380
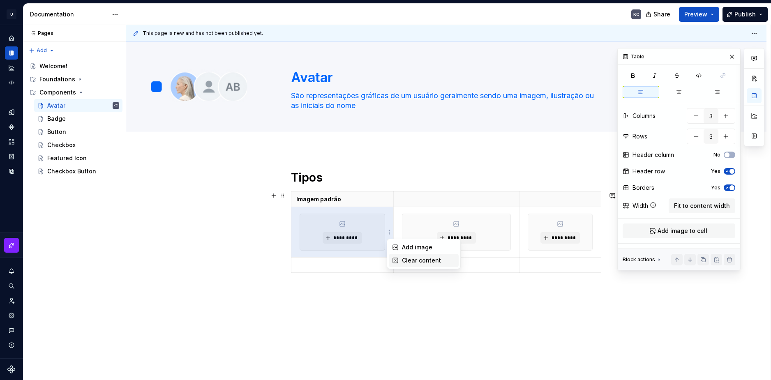
click at [412, 259] on div "Clear content" at bounding box center [428, 260] width 53 height 8
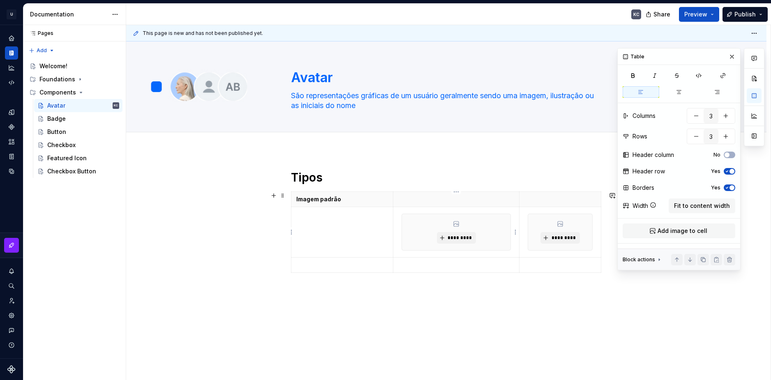
click at [515, 234] on html "U Stardust DS KC Design system data Documentation KC Share Preview Publish Page…" at bounding box center [385, 190] width 771 height 380
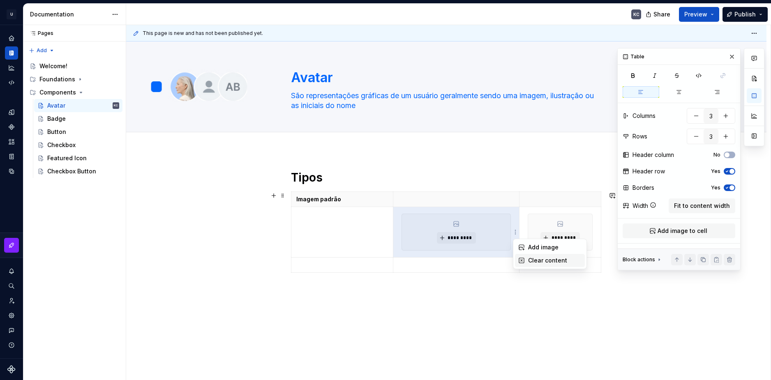
drag, startPoint x: 521, startPoint y: 260, endPoint x: 582, endPoint y: 233, distance: 66.6
click at [522, 260] on icon at bounding box center [521, 260] width 7 height 7
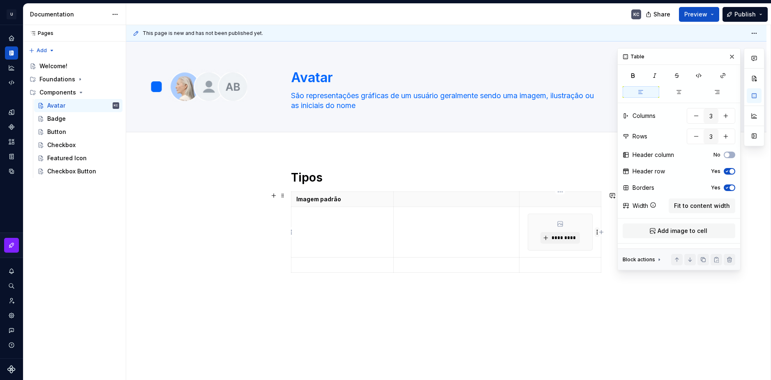
click at [597, 231] on html "U Stardust DS KC Design system data Documentation KC Share Preview Publish Page…" at bounding box center [385, 190] width 771 height 380
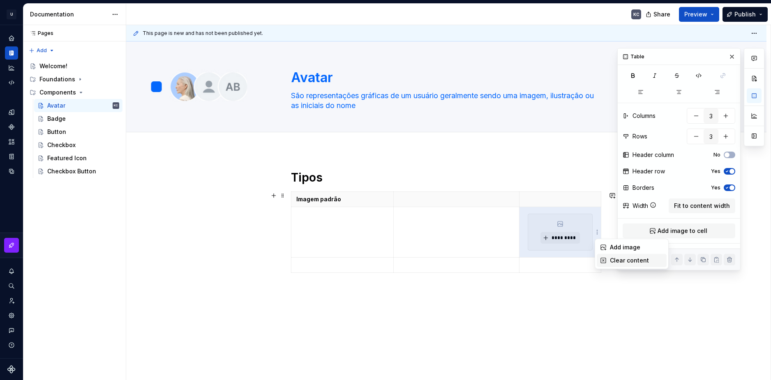
click at [616, 261] on div "Clear content" at bounding box center [636, 260] width 53 height 8
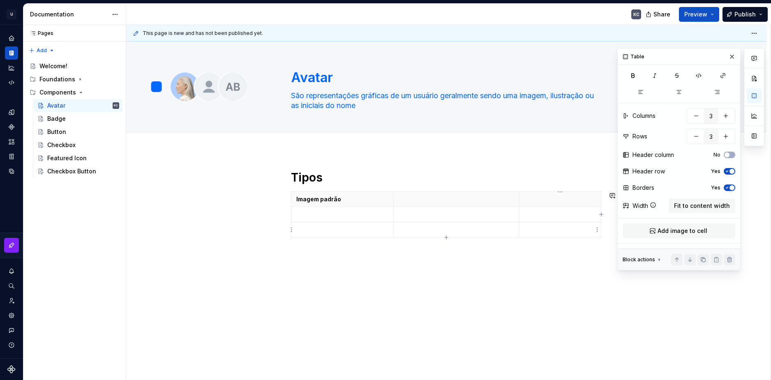
click at [556, 235] on td at bounding box center [560, 229] width 82 height 15
click at [598, 233] on html "U Stardust DS KC Design system data Documentation KC Share Preview Publish Page…" at bounding box center [385, 190] width 771 height 380
drag, startPoint x: 614, startPoint y: 245, endPoint x: 523, endPoint y: 244, distance: 91.7
click at [614, 245] on div "Add image" at bounding box center [636, 245] width 53 height 8
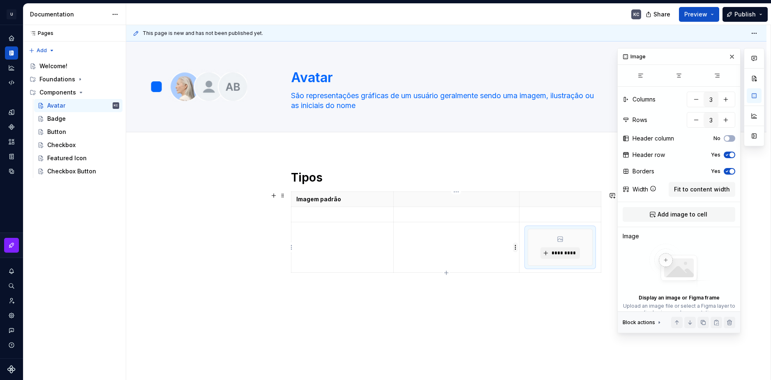
click at [514, 250] on html "U Stardust DS KC Design system data Documentation KC Share Preview Publish Page…" at bounding box center [385, 190] width 771 height 380
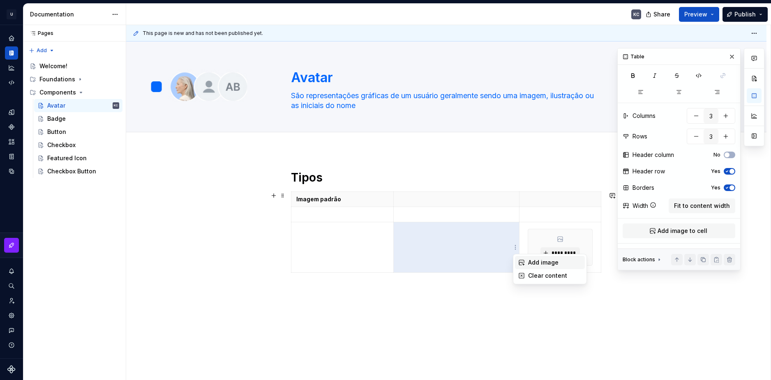
click at [535, 262] on div "Add image" at bounding box center [554, 263] width 53 height 8
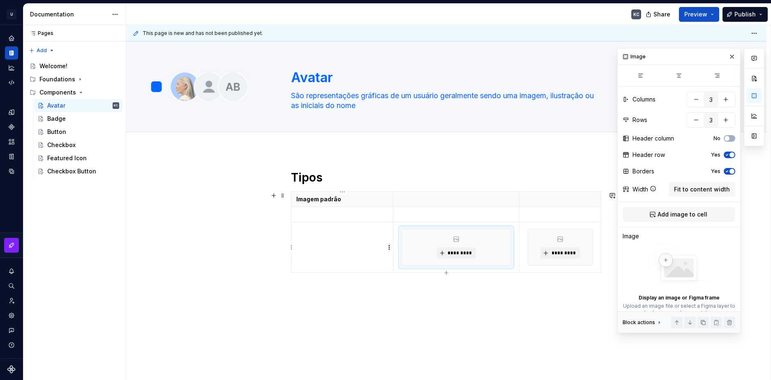
click at [388, 246] on html "U Stardust DS KC Design system data Documentation KC Share Preview Publish Page…" at bounding box center [385, 190] width 771 height 380
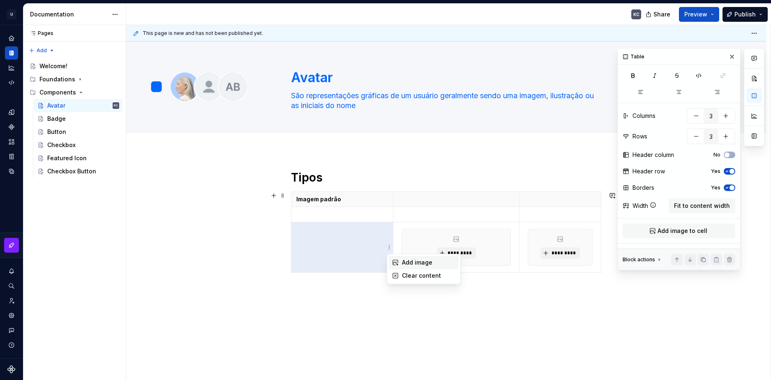
click at [409, 259] on div "Add image" at bounding box center [428, 263] width 53 height 8
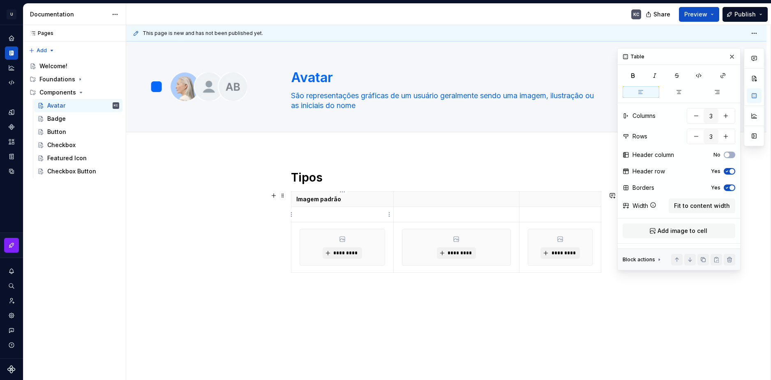
click at [338, 219] on td at bounding box center [342, 214] width 102 height 15
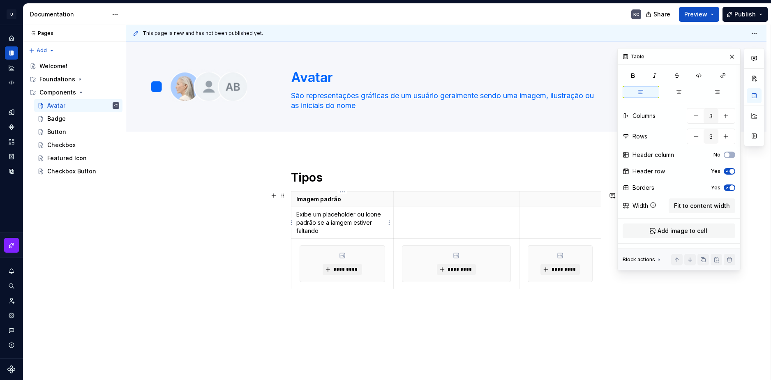
click at [340, 224] on p "Exibe um placeholder ou ícone padrão se a iamgem estiver faltando" at bounding box center [342, 222] width 92 height 25
click at [342, 213] on p "Exibe um placeholder ou ícone padrão se a imagem estiver faltando" at bounding box center [342, 222] width 92 height 25
click at [348, 228] on p "Exibe um placeholder ou ícone padrão se a imagem estiver faltando" at bounding box center [342, 222] width 92 height 25
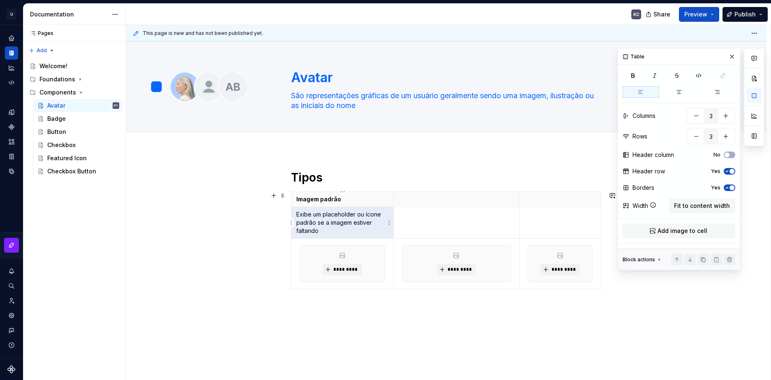
click at [348, 228] on p "Exibe um placeholder ou ícone padrão se a imagem estiver faltando" at bounding box center [342, 222] width 92 height 25
click at [422, 203] on p at bounding box center [456, 199] width 115 height 8
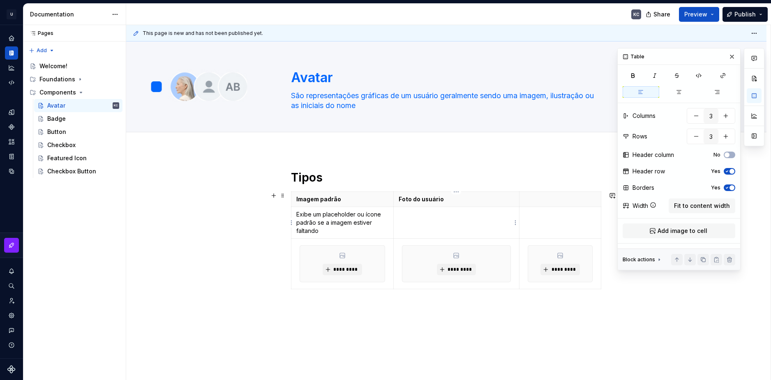
click at [422, 216] on p at bounding box center [456, 214] width 115 height 8
click at [471, 199] on p "Foto do usuário" at bounding box center [456, 199] width 115 height 8
click at [455, 193] on html "U Stardust DS KC Design system data Documentation KC Share Preview Publish Page…" at bounding box center [385, 190] width 771 height 380
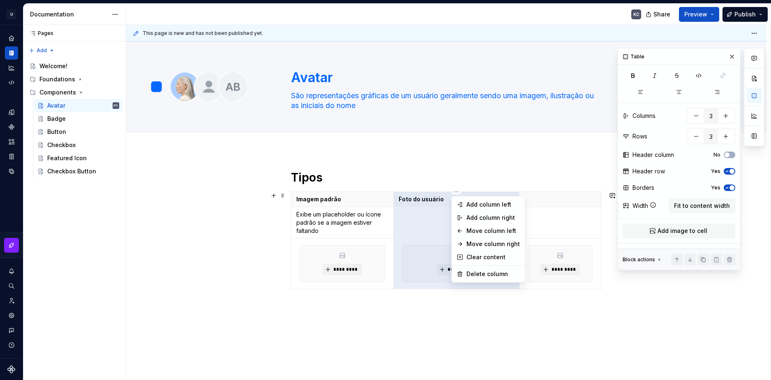
click at [438, 208] on html "U Stardust DS KC Design system data Documentation KC Share Preview Publish Page…" at bounding box center [385, 190] width 771 height 380
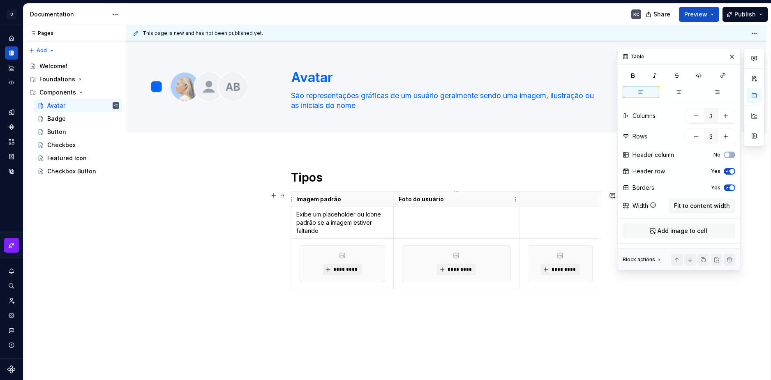
click at [438, 201] on p "Foto do usuário" at bounding box center [456, 199] width 115 height 8
click at [450, 202] on p "Foto do usuário" at bounding box center [456, 199] width 115 height 8
click at [513, 200] on html "U Stardust DS KC Design system data Documentation KC Share Preview Publish Page…" at bounding box center [385, 190] width 771 height 380
click at [496, 200] on html "U Stardust DS KC Design system data Documentation KC Share Preview Publish Page…" at bounding box center [385, 190] width 771 height 380
click at [460, 201] on p "Foto do usuário" at bounding box center [456, 199] width 115 height 8
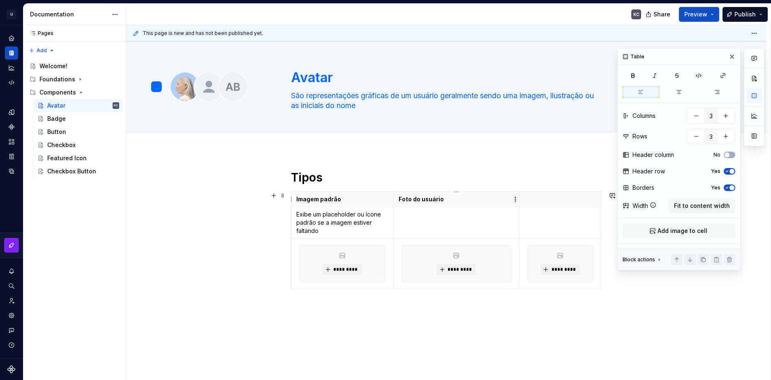
click at [517, 199] on html "U Stardust DS KC Design system data Documentation KC Share Preview Publish Page…" at bounding box center [385, 190] width 771 height 380
click at [528, 213] on div "Add image" at bounding box center [554, 214] width 53 height 8
click at [550, 201] on p at bounding box center [560, 199] width 72 height 8
click at [541, 222] on td at bounding box center [560, 223] width 82 height 32
click at [471, 219] on td at bounding box center [456, 223] width 126 height 32
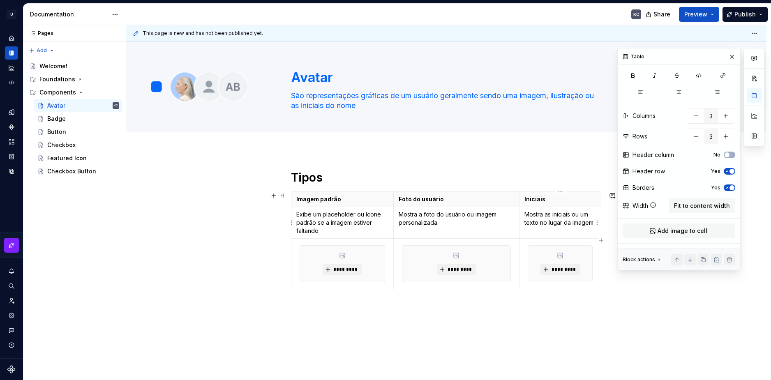
click at [592, 224] on p "Mostra as iniciais ou um texto no lugar da imagem" at bounding box center [560, 218] width 72 height 16
click at [463, 230] on td "Mostra a foto do usuário ou imagem personalizada." at bounding box center [456, 223] width 126 height 32
click at [347, 269] on span "*********" at bounding box center [345, 269] width 25 height 7
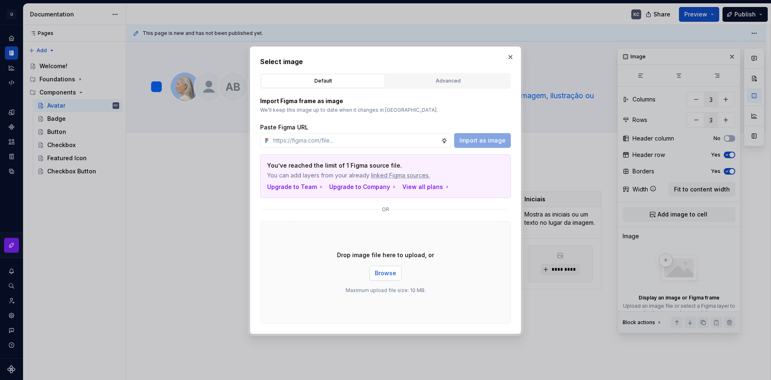
click at [393, 273] on span "Browse" at bounding box center [385, 273] width 21 height 8
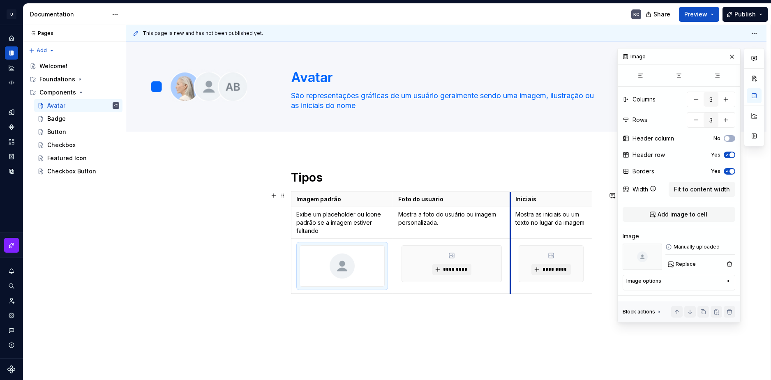
drag, startPoint x: 519, startPoint y: 215, endPoint x: 510, endPoint y: 215, distance: 9.1
click at [510, 215] on td "Mostra as iniciais ou um texto no lugar da imagem." at bounding box center [551, 223] width 82 height 32
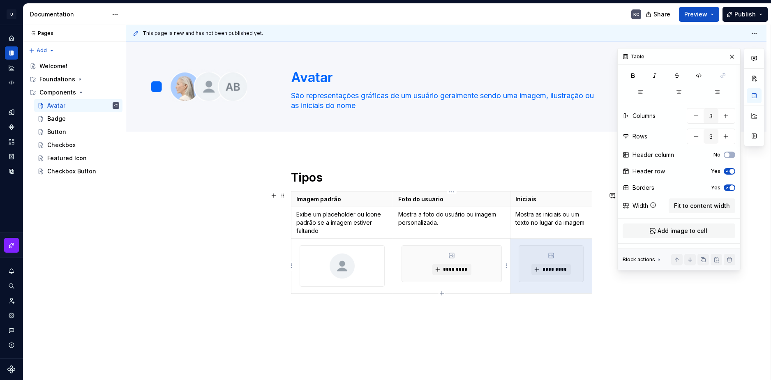
drag, startPoint x: 587, startPoint y: 267, endPoint x: 506, endPoint y: 273, distance: 81.6
drag, startPoint x: 506, startPoint y: 273, endPoint x: 575, endPoint y: 348, distance: 101.8
click at [575, 348] on div "Tipos Imagem padrão Foto do usuário Iniciais Exibe um placeholder ou ícone padr…" at bounding box center [446, 295] width 640 height 290
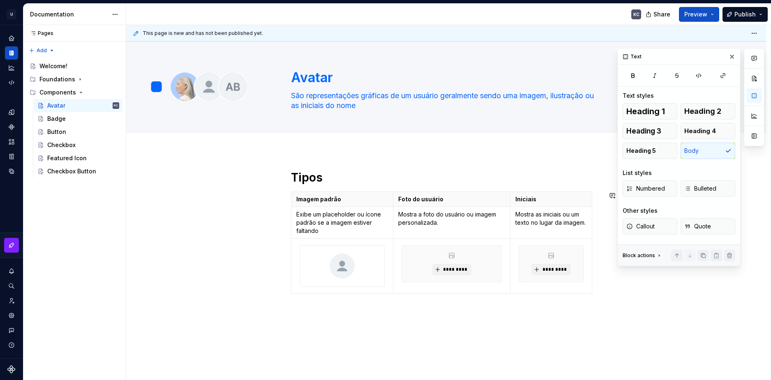
drag, startPoint x: 617, startPoint y: 347, endPoint x: 602, endPoint y: 347, distance: 15.6
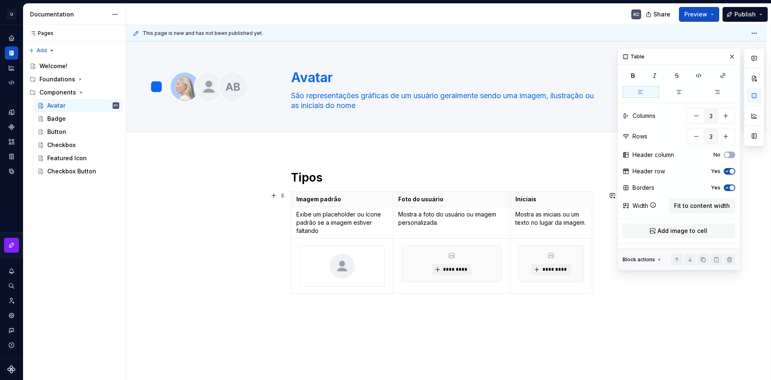
drag, startPoint x: 602, startPoint y: 347, endPoint x: 599, endPoint y: 238, distance: 108.9
click at [599, 238] on div "Imagem padrão Foto do usuário Iniciais Exibe um placeholder ou ícone padrão se …" at bounding box center [446, 245] width 311 height 106
drag, startPoint x: 591, startPoint y: 234, endPoint x: 600, endPoint y: 235, distance: 9.1
drag, startPoint x: 509, startPoint y: 224, endPoint x: 498, endPoint y: 224, distance: 10.7
drag, startPoint x: 589, startPoint y: 226, endPoint x: 600, endPoint y: 224, distance: 11.0
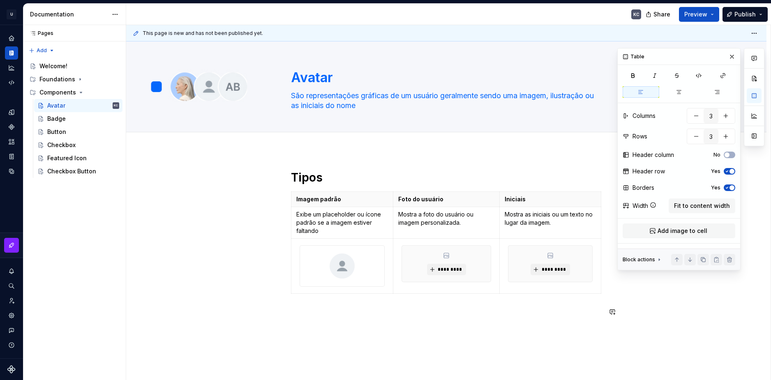
click at [573, 333] on div "Tipos Imagem padrão Foto do usuário Iniciais Exibe um placeholder ou ícone padr…" at bounding box center [446, 295] width 640 height 290
click at [457, 265] on button "*********" at bounding box center [446, 270] width 39 height 12
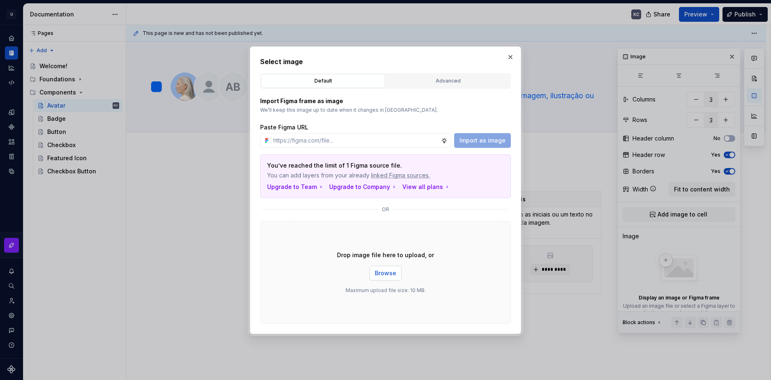
click at [389, 274] on span "Browse" at bounding box center [385, 273] width 21 height 8
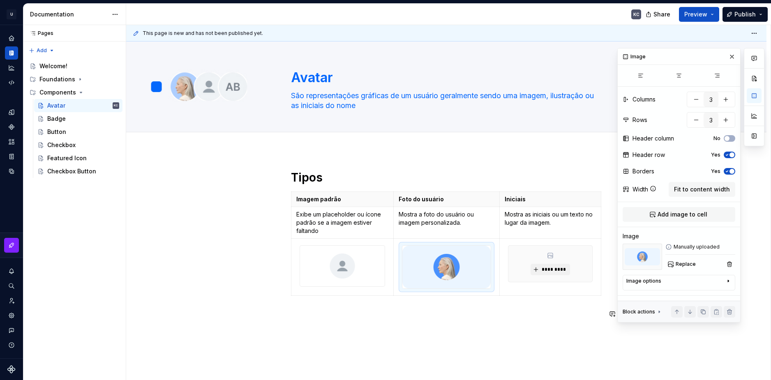
click at [483, 335] on div "Tipos Imagem padrão Foto do usuário Iniciais Exibe um placeholder ou ícone padr…" at bounding box center [446, 296] width 640 height 292
click at [455, 271] on img at bounding box center [446, 267] width 89 height 43
click at [455, 347] on div "Tipos Imagem padrão Foto do usuário Iniciais Exibe um placeholder ou ícone padr…" at bounding box center [446, 296] width 640 height 292
click at [601, 337] on div "Tipos Imagem padrão Foto do usuário Iniciais Exibe um placeholder ou ícone padr…" at bounding box center [446, 296] width 640 height 292
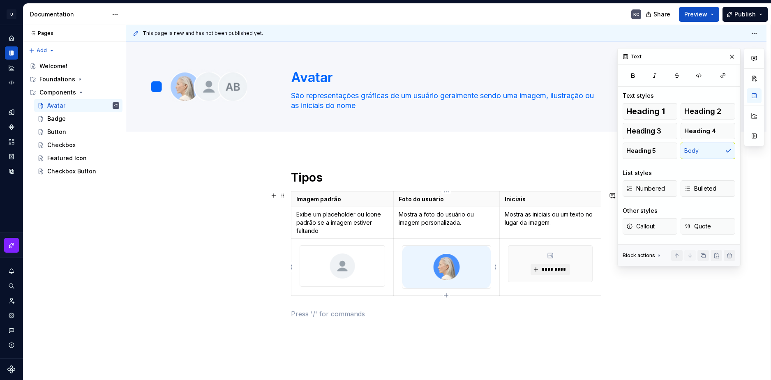
click at [492, 268] on div at bounding box center [447, 267] width 90 height 44
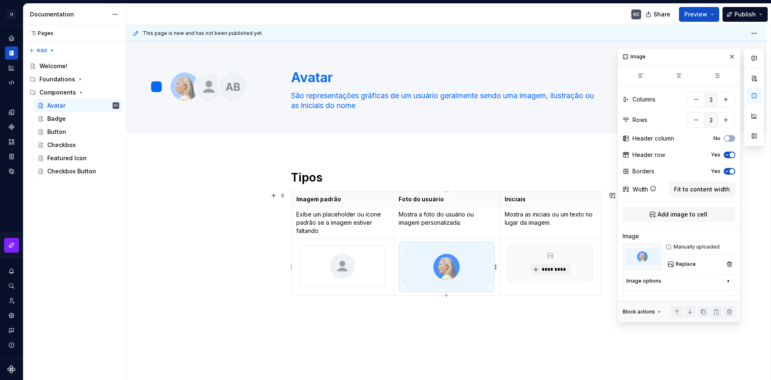
click at [497, 267] on html "U Stardust DS KC Design system data Documentation KC Share Preview Publish Page…" at bounding box center [385, 190] width 771 height 380
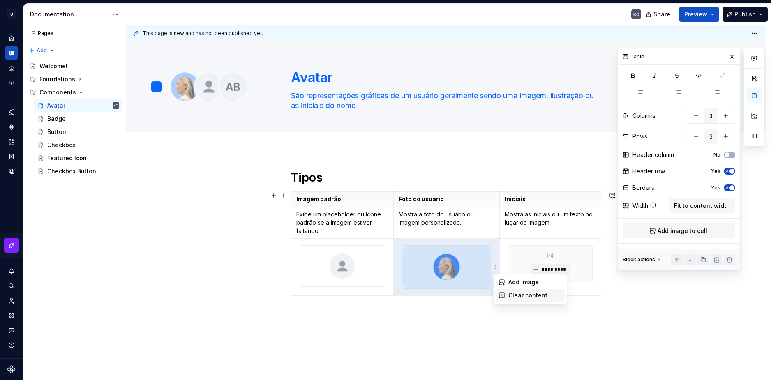
click at [512, 296] on div "Clear content" at bounding box center [534, 295] width 53 height 8
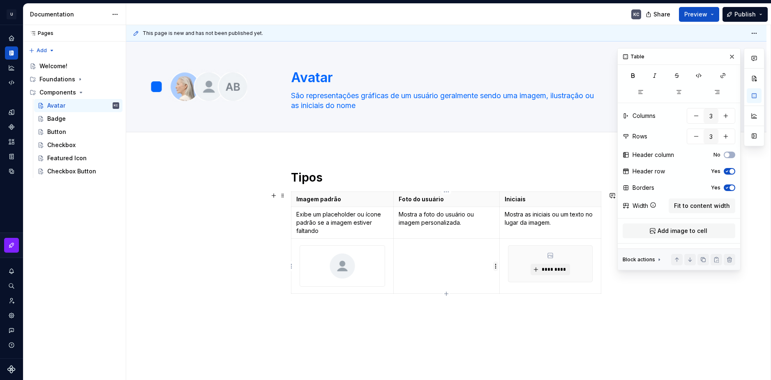
click at [496, 267] on html "U Stardust DS KC Design system data Documentation KC Share Preview Publish Page…" at bounding box center [385, 190] width 771 height 380
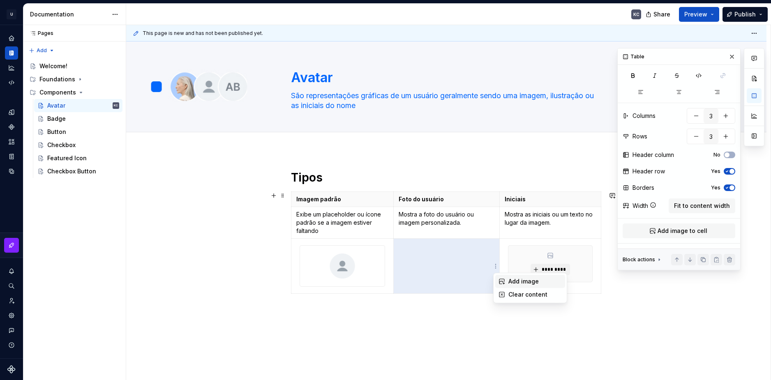
click at [503, 283] on icon at bounding box center [502, 281] width 7 height 7
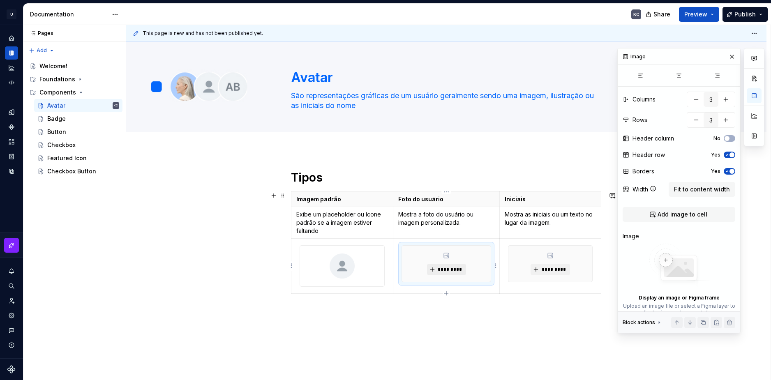
click at [458, 270] on span "*********" at bounding box center [449, 269] width 25 height 7
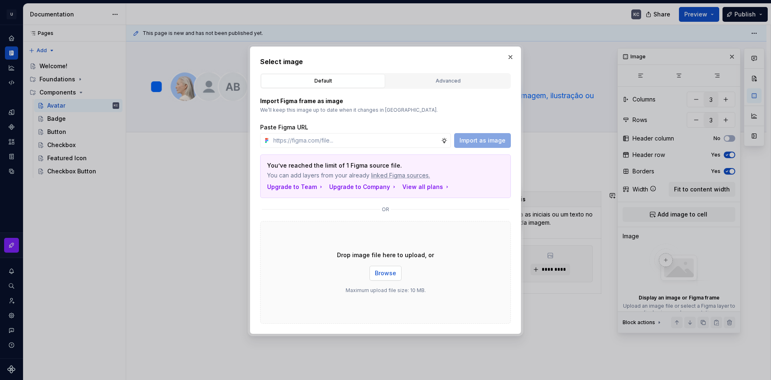
click at [397, 274] on button "Browse" at bounding box center [385, 273] width 32 height 15
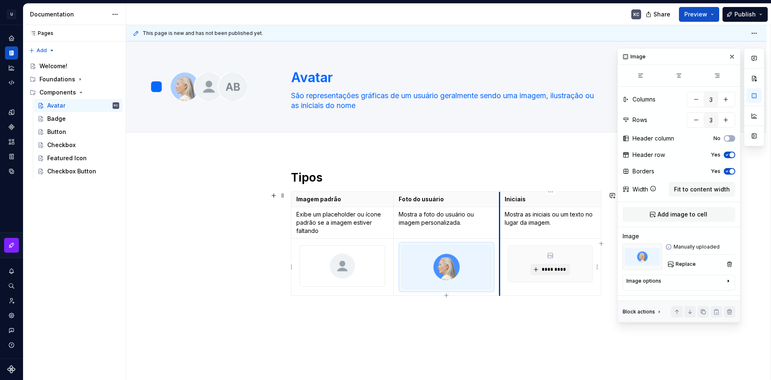
click at [539, 332] on div "This page is new and has not been published yet. Avatar São representações gráf…" at bounding box center [448, 203] width 644 height 356
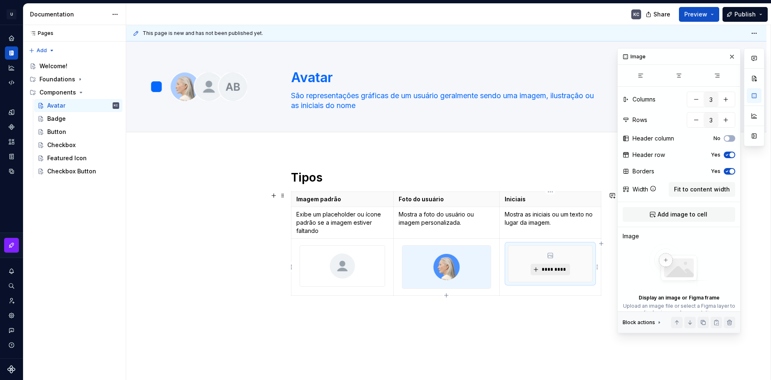
click at [533, 264] on button "*********" at bounding box center [550, 270] width 39 height 12
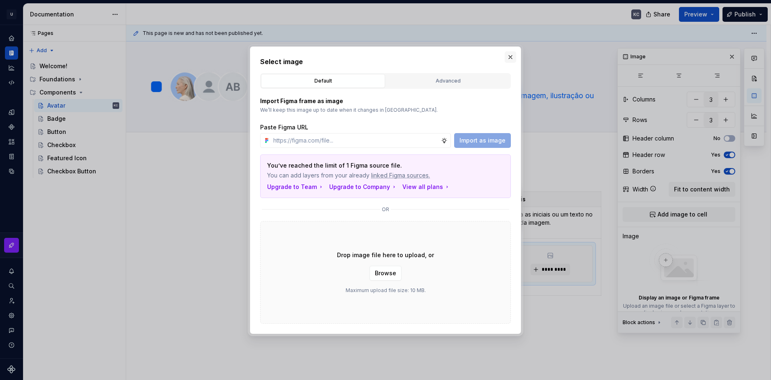
click at [510, 54] on button "button" at bounding box center [511, 57] width 12 height 12
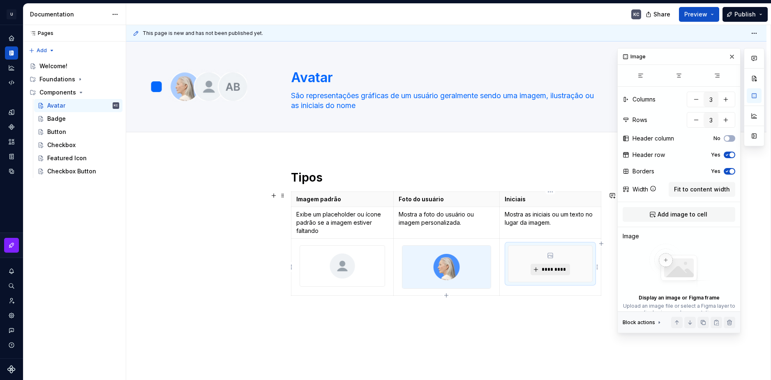
click at [555, 275] on button "*********" at bounding box center [550, 270] width 39 height 12
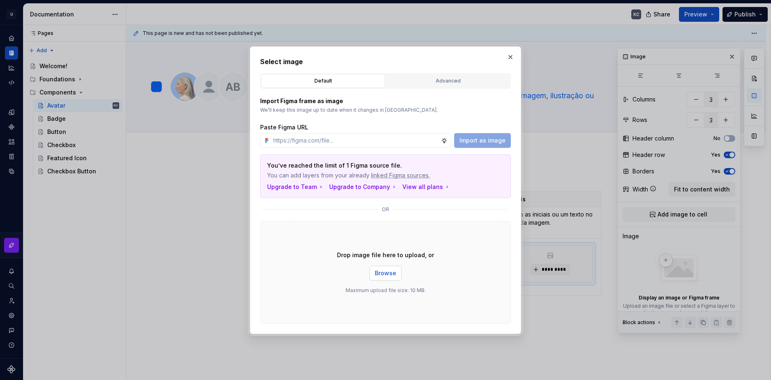
click at [379, 272] on span "Browse" at bounding box center [385, 273] width 21 height 8
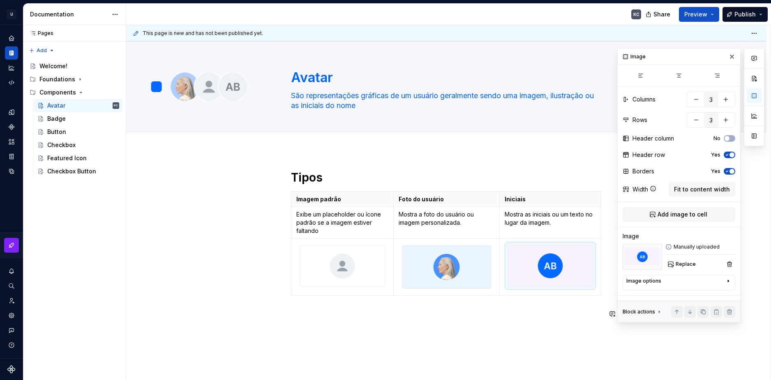
click at [532, 340] on div "Tipos Imagem padrão Foto do usuário Iniciais Exibe um placeholder ou ícone padr…" at bounding box center [446, 296] width 640 height 292
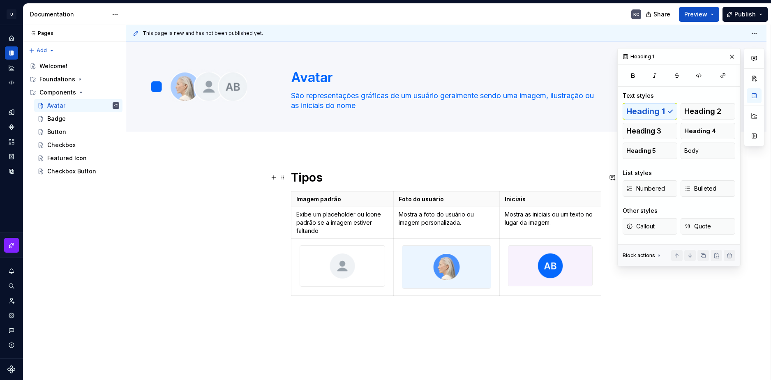
drag, startPoint x: 536, startPoint y: 177, endPoint x: 533, endPoint y: 181, distance: 5.3
click at [536, 178] on h1 "Tipos" at bounding box center [446, 177] width 311 height 15
click at [597, 267] on html "U Stardust DS KC Design system data Documentation KC Share Preview Publish Page…" at bounding box center [385, 190] width 771 height 380
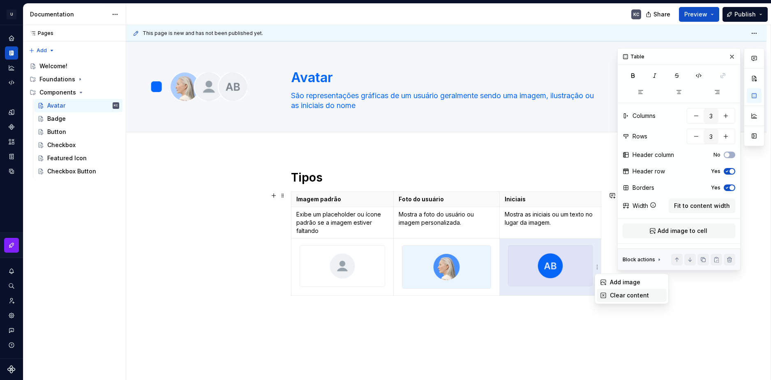
click at [619, 298] on div "Clear content" at bounding box center [636, 295] width 53 height 8
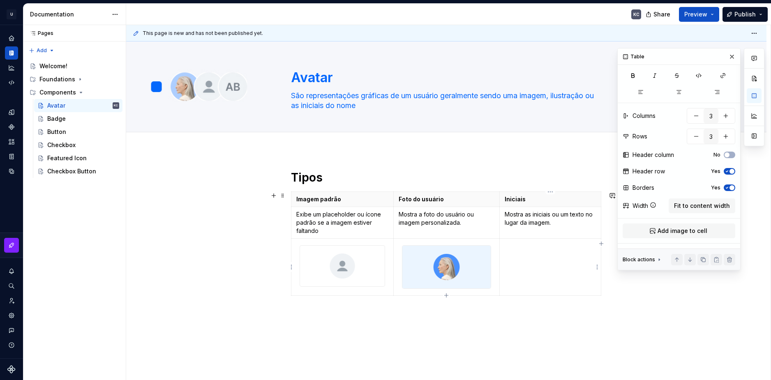
click at [594, 270] on td at bounding box center [551, 267] width 102 height 57
click at [600, 266] on html "U Stardust DS KC Design system data Documentation KC Share Preview Publish Page…" at bounding box center [385, 190] width 771 height 380
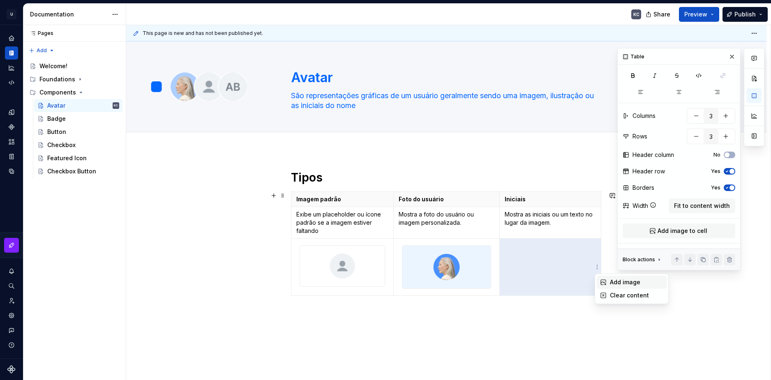
click at [605, 279] on icon at bounding box center [603, 282] width 7 height 7
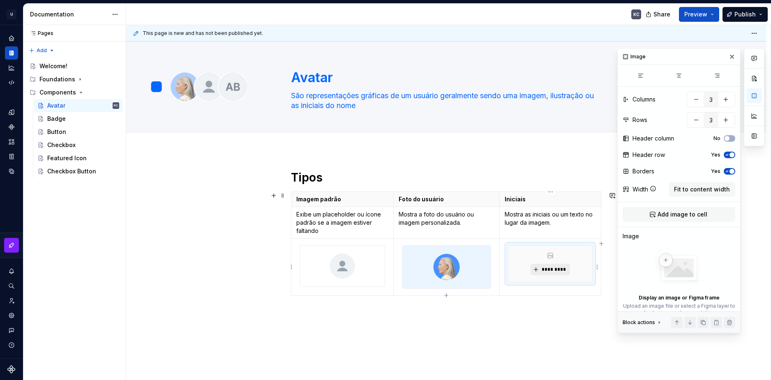
click at [556, 271] on span "*********" at bounding box center [553, 269] width 25 height 7
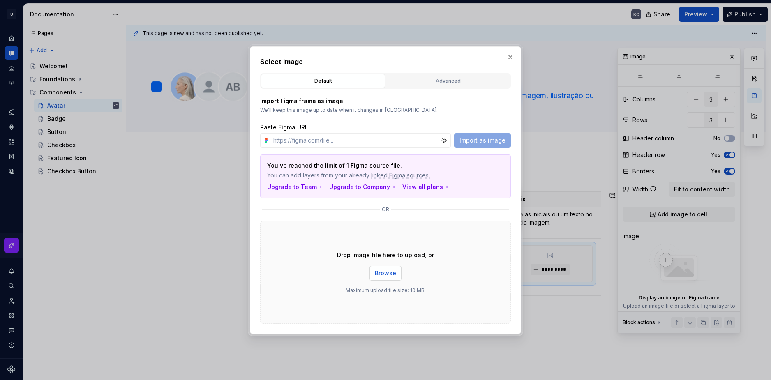
click at [392, 270] on span "Browse" at bounding box center [385, 273] width 21 height 8
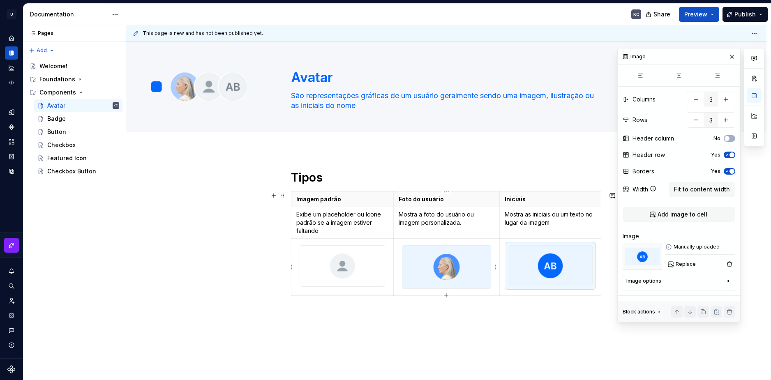
click at [492, 269] on div at bounding box center [447, 267] width 90 height 44
click at [494, 268] on html "U Stardust DS KC Design system data Documentation KC Share Preview Publish Page…" at bounding box center [385, 190] width 771 height 380
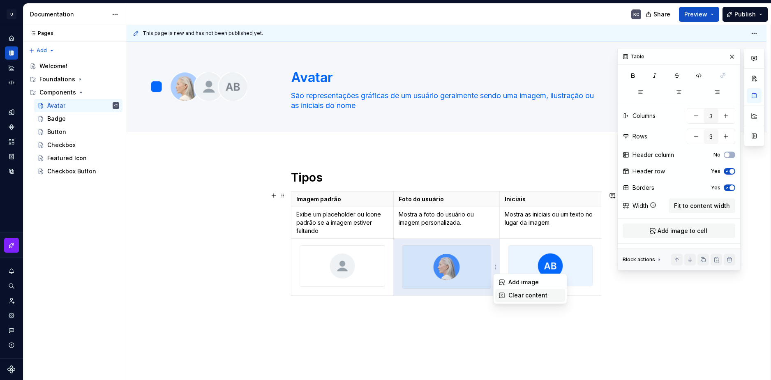
click at [512, 295] on div "Clear content" at bounding box center [534, 295] width 53 height 8
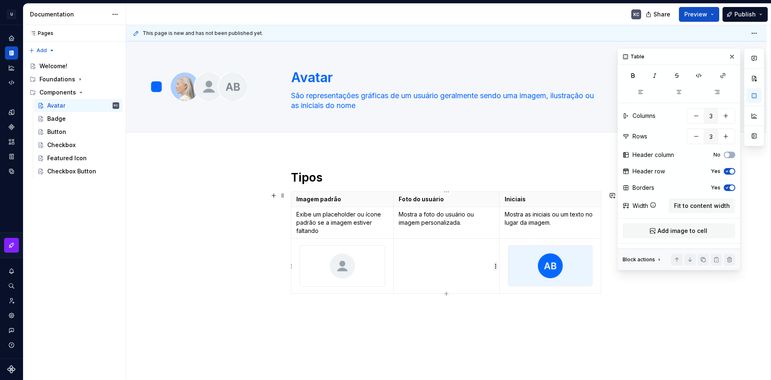
click at [496, 267] on html "U Stardust DS KC Design system data Documentation KC Share Preview Publish Page…" at bounding box center [385, 190] width 771 height 380
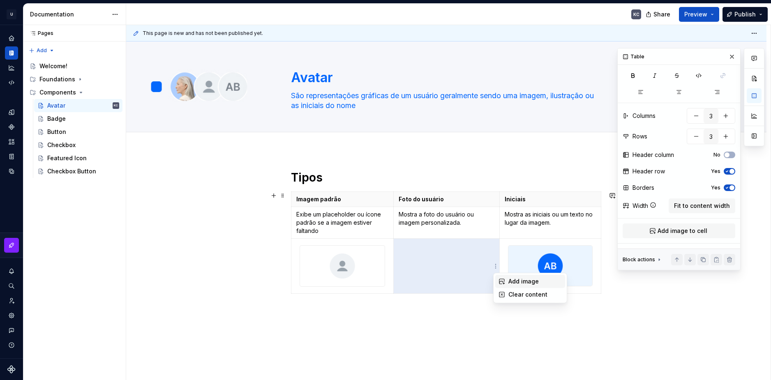
click at [511, 278] on div "Add image" at bounding box center [534, 281] width 53 height 8
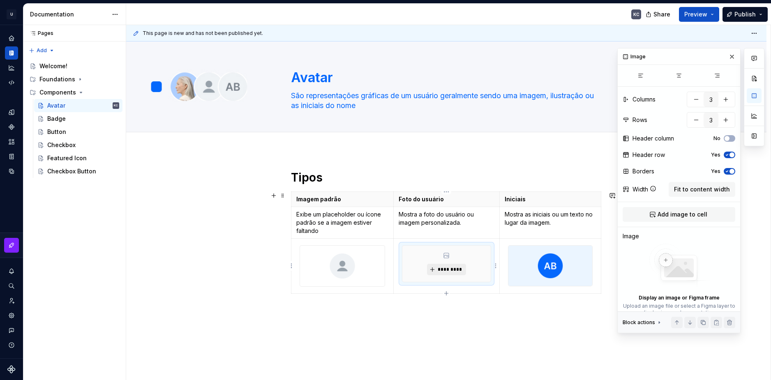
click at [435, 270] on button "*********" at bounding box center [446, 270] width 39 height 12
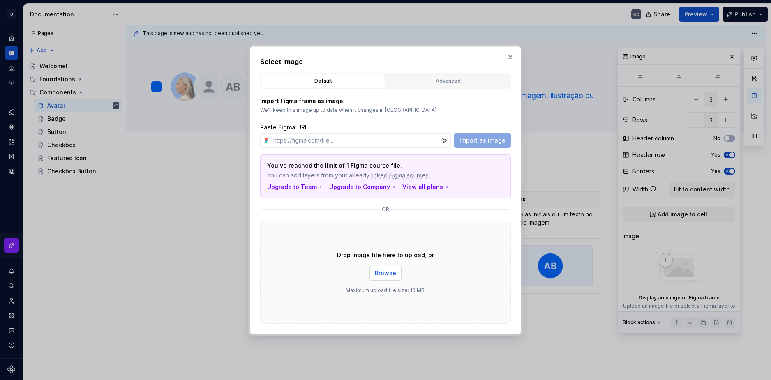
click at [394, 276] on span "Browse" at bounding box center [385, 273] width 21 height 8
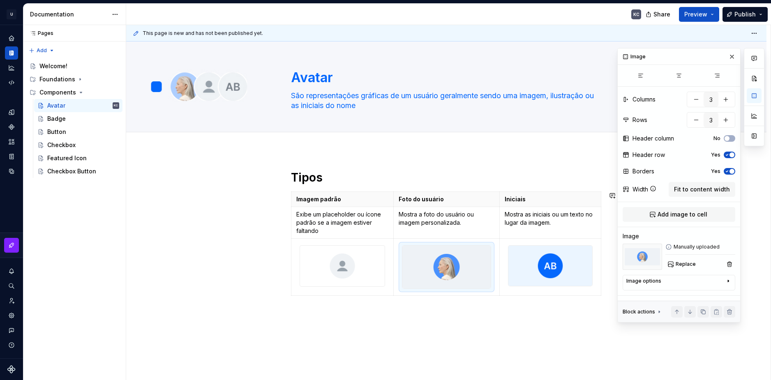
click at [513, 316] on p at bounding box center [446, 314] width 311 height 10
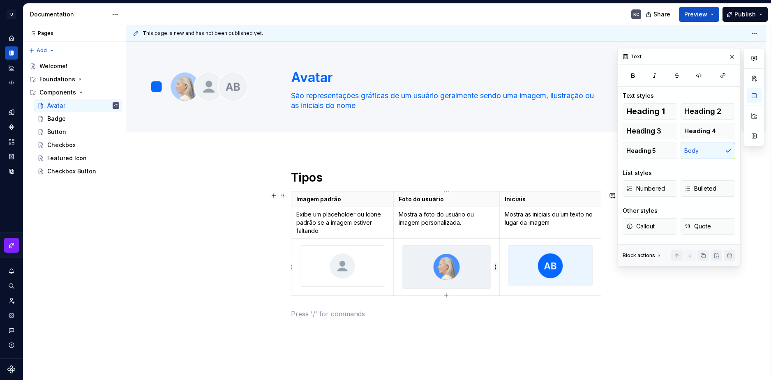
click at [494, 266] on html "U Stardust DS KC Design system data Documentation KC Share Preview Publish Page…" at bounding box center [385, 190] width 771 height 380
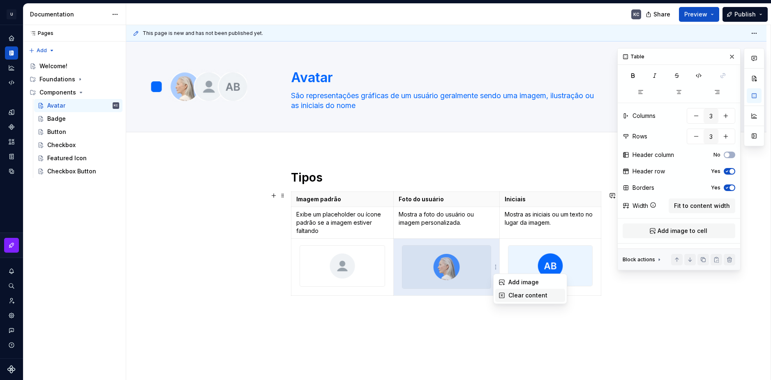
click at [506, 294] on div "Clear content" at bounding box center [530, 295] width 70 height 13
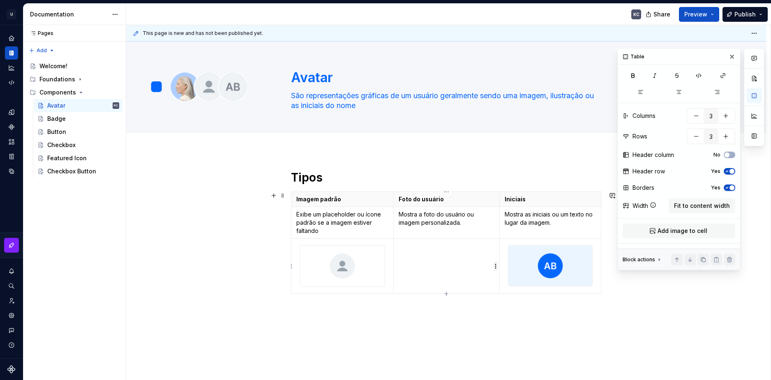
click at [494, 268] on html "U Stardust DS KC Design system data Documentation KC Share Preview Publish Page…" at bounding box center [385, 190] width 771 height 380
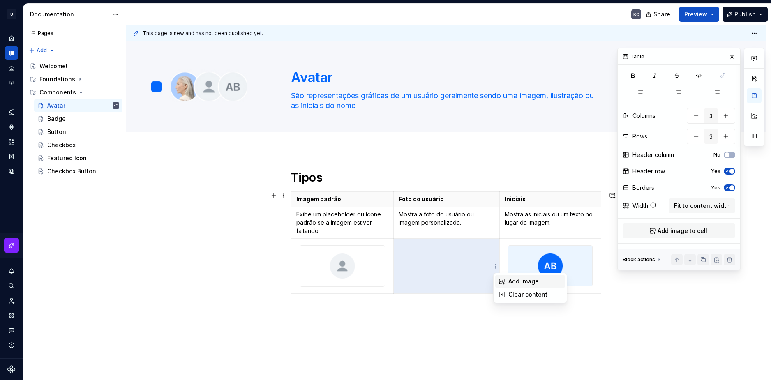
click at [504, 284] on icon at bounding box center [501, 281] width 5 height 5
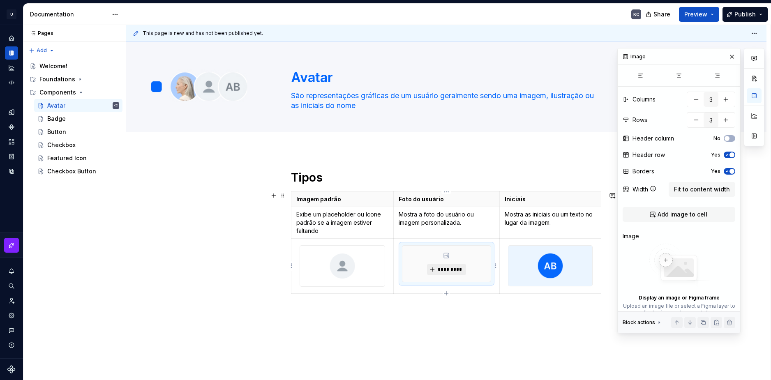
click at [456, 269] on span "*********" at bounding box center [449, 269] width 25 height 7
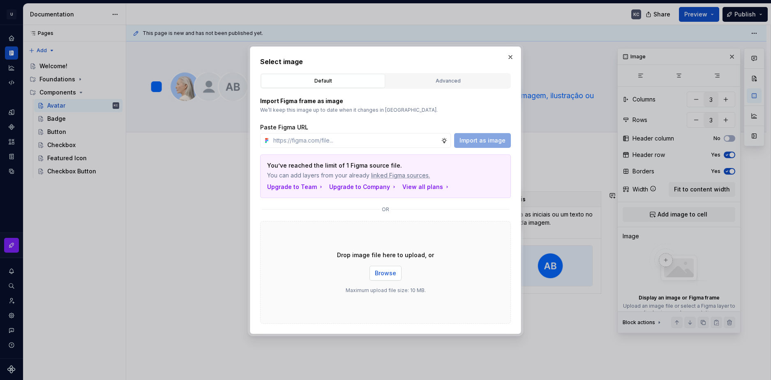
click at [390, 273] on span "Browse" at bounding box center [385, 273] width 21 height 8
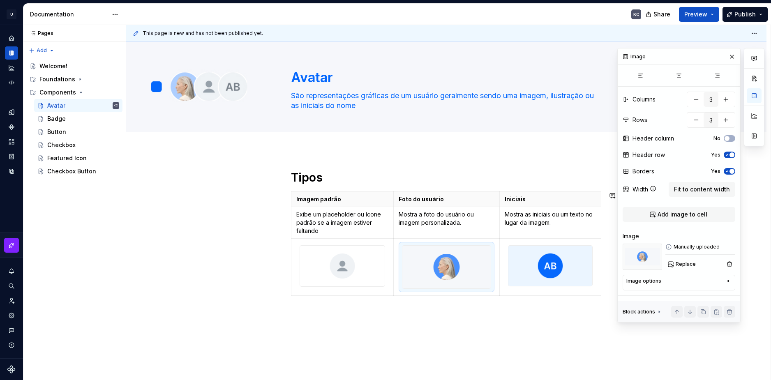
click at [456, 306] on div "Tipos Imagem padrão Foto do usuário Iniciais Exibe um placeholder ou ícone padr…" at bounding box center [446, 244] width 311 height 149
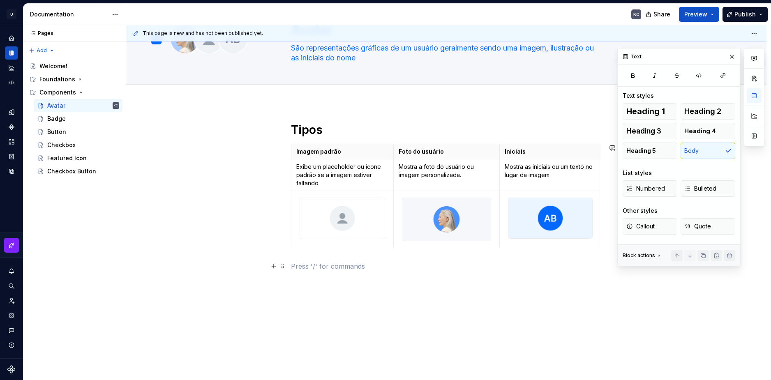
scroll to position [62, 0]
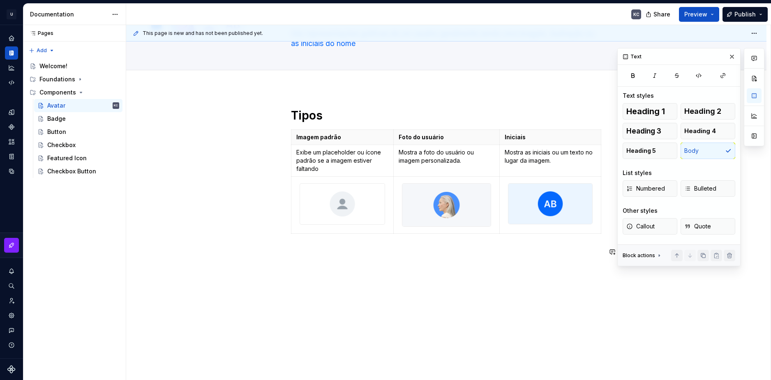
click at [473, 315] on div "This page is new and has not been published yet. Avatar São representações gráf…" at bounding box center [448, 203] width 644 height 356
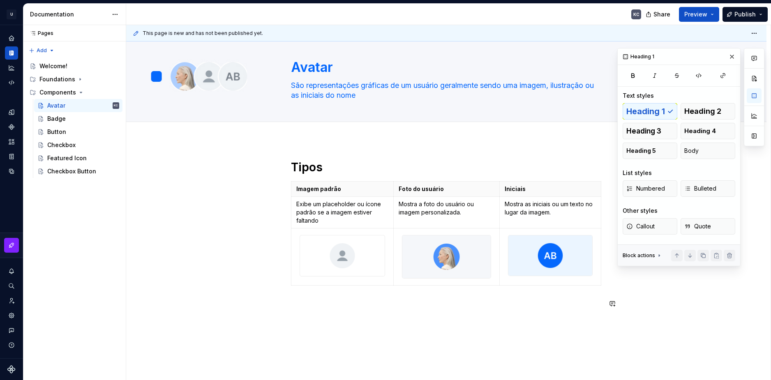
scroll to position [0, 0]
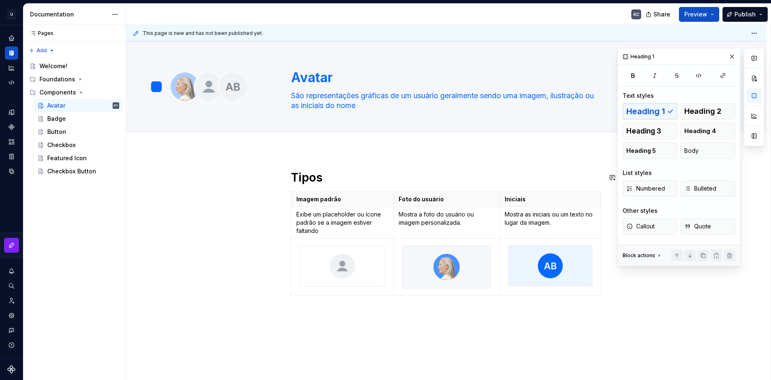
click at [486, 158] on div "Tipos Imagem padrão Foto do usuário Iniciais Exibe um placeholder ou ícone padr…" at bounding box center [446, 296] width 640 height 292
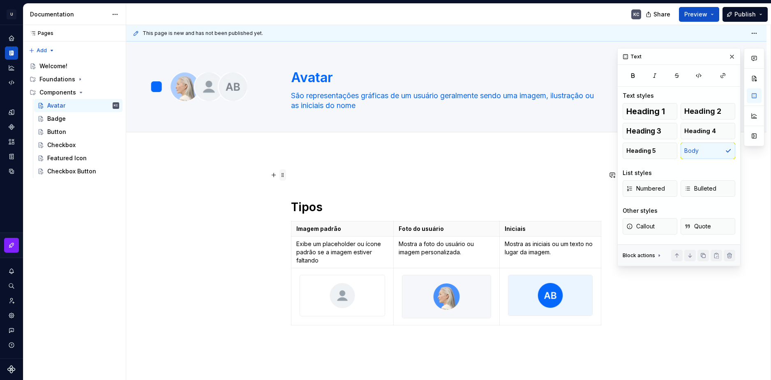
click at [281, 174] on span at bounding box center [282, 175] width 7 height 12
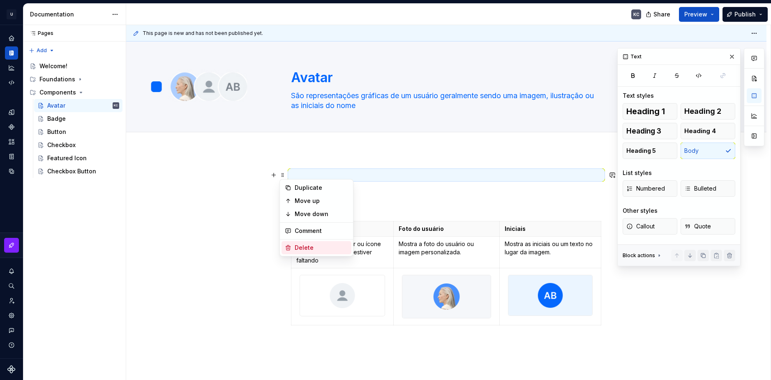
click at [302, 247] on div "Delete" at bounding box center [321, 248] width 53 height 8
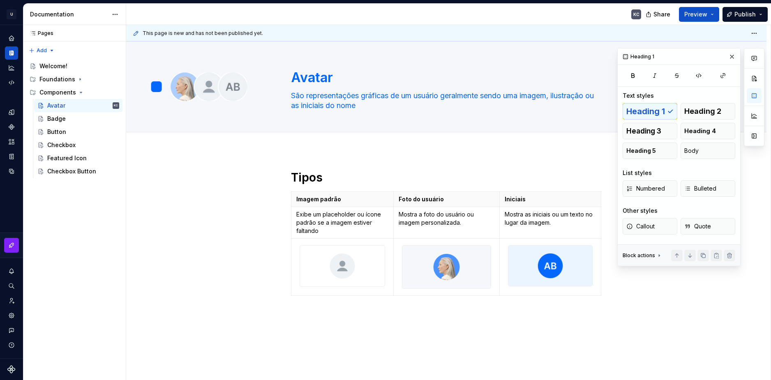
click at [582, 350] on div "Tipos Imagem padrão Foto do usuário Iniciais Exibe um placeholder ou ícone padr…" at bounding box center [446, 296] width 640 height 292
click at [277, 201] on button "button" at bounding box center [274, 196] width 12 height 12
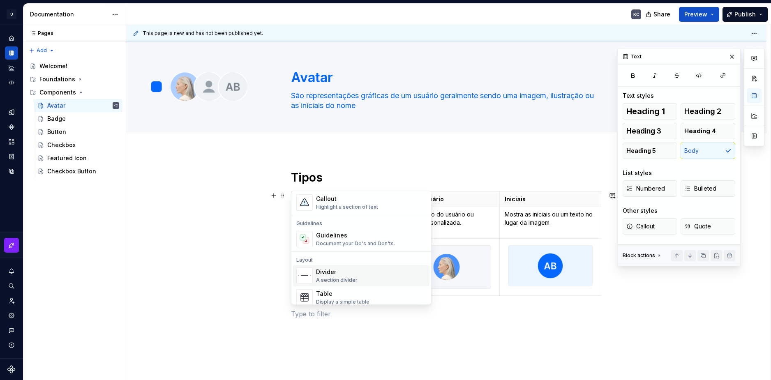
scroll to position [247, 0]
click at [337, 240] on div "A section divider" at bounding box center [337, 242] width 42 height 7
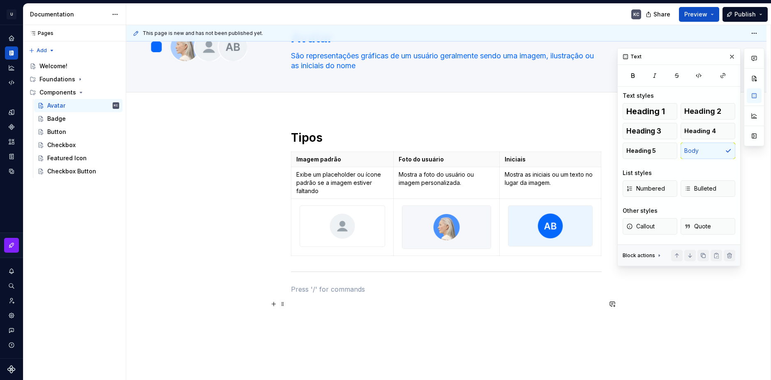
scroll to position [41, 0]
click at [276, 270] on button "button" at bounding box center [274, 272] width 12 height 12
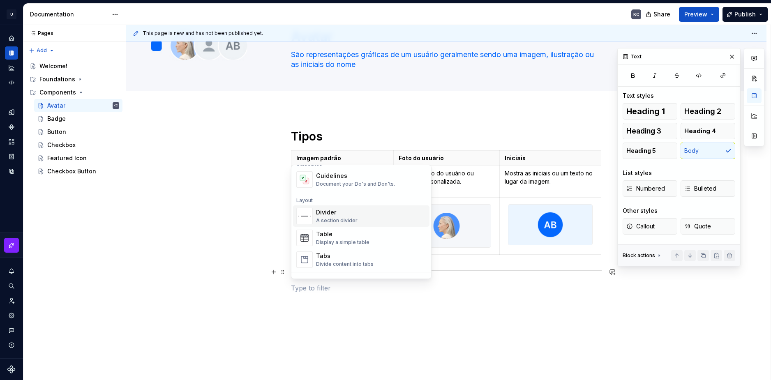
scroll to position [247, 0]
click at [342, 250] on div "Tabs" at bounding box center [345, 251] width 58 height 8
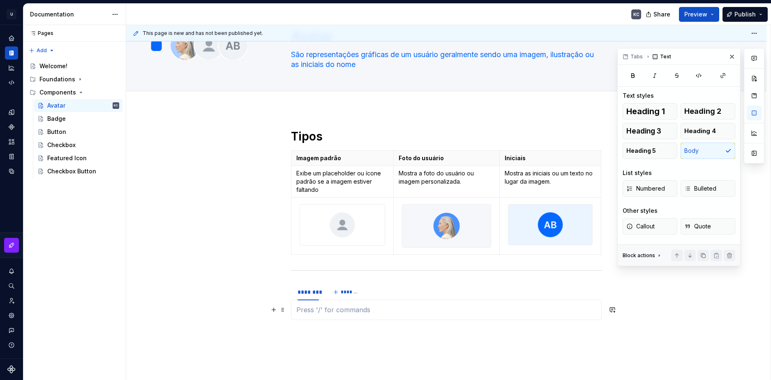
click at [343, 306] on p at bounding box center [446, 310] width 300 height 10
drag, startPoint x: 359, startPoint y: 312, endPoint x: 385, endPoint y: 311, distance: 25.5
click at [364, 312] on p at bounding box center [446, 310] width 300 height 10
click at [609, 308] on button "button" at bounding box center [613, 310] width 12 height 12
click at [510, 330] on div at bounding box center [552, 336] width 124 height 17
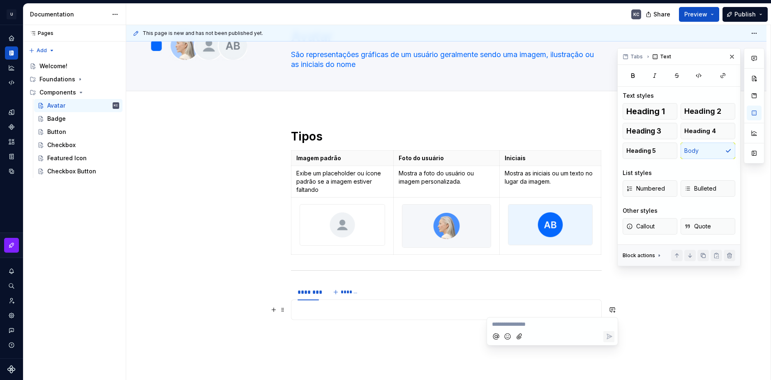
click at [323, 312] on p at bounding box center [446, 310] width 300 height 10
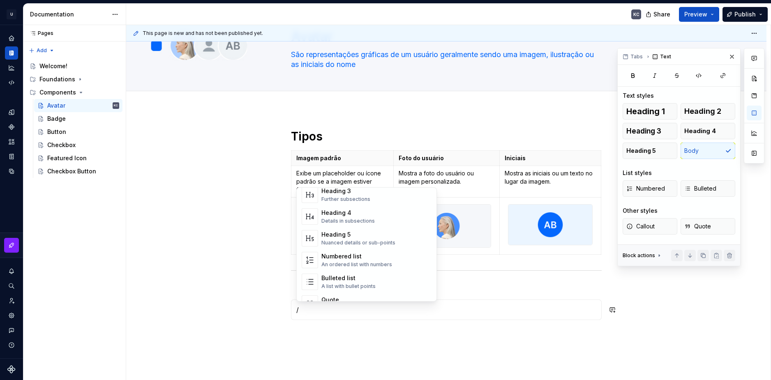
scroll to position [164, 0]
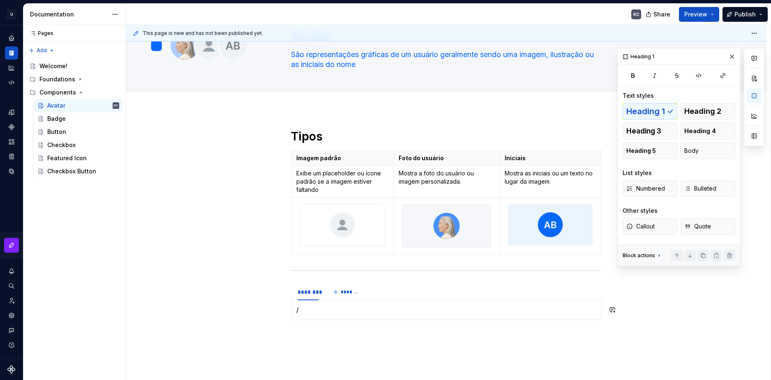
click at [308, 136] on h1 "Tipos" at bounding box center [446, 136] width 311 height 15
copy h1 "Tipos"
click at [316, 313] on p "/" at bounding box center [446, 310] width 300 height 10
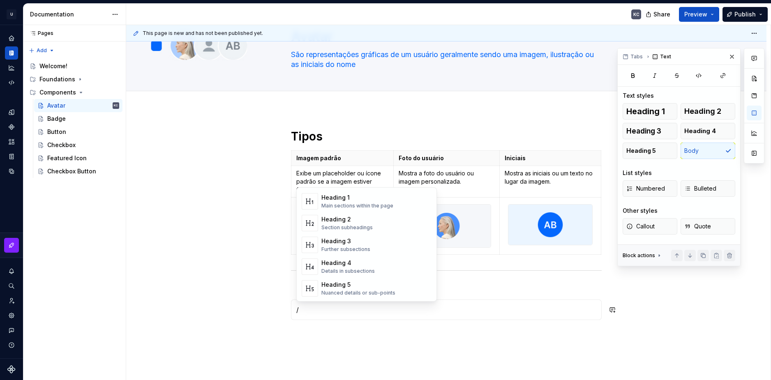
scroll to position [0, 0]
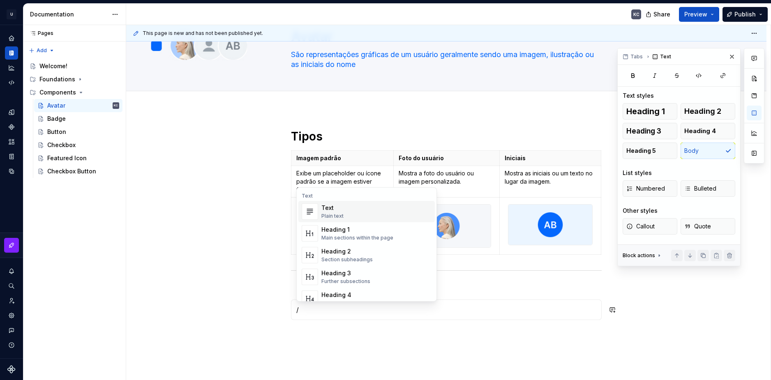
click at [353, 232] on div "Heading 1" at bounding box center [357, 230] width 72 height 8
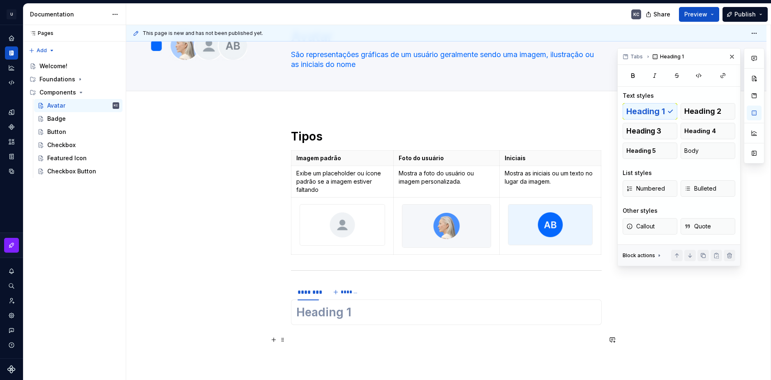
click at [395, 360] on div "Tipos Imagem padrão Foto do usuário Iniciais Exibe um placeholder ou ícone padr…" at bounding box center [446, 249] width 311 height 240
click at [581, 312] on h1 at bounding box center [446, 312] width 300 height 15
click at [583, 353] on p at bounding box center [446, 355] width 311 height 10
click at [272, 314] on button "button" at bounding box center [274, 313] width 12 height 12
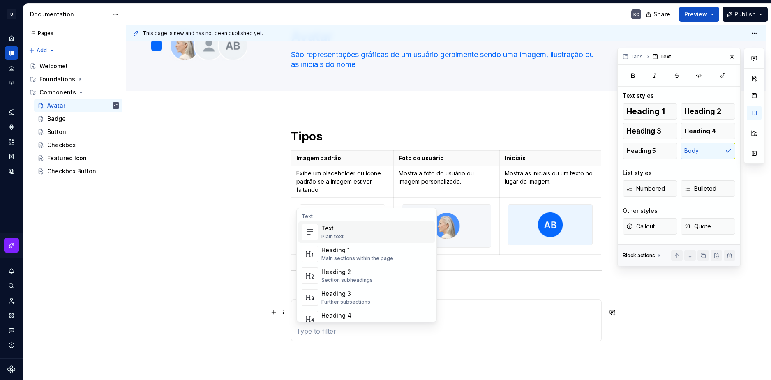
click at [213, 311] on div "Tipos Imagem padrão Foto do usuário Iniciais Exibe um placeholder ou ícone padr…" at bounding box center [446, 304] width 640 height 390
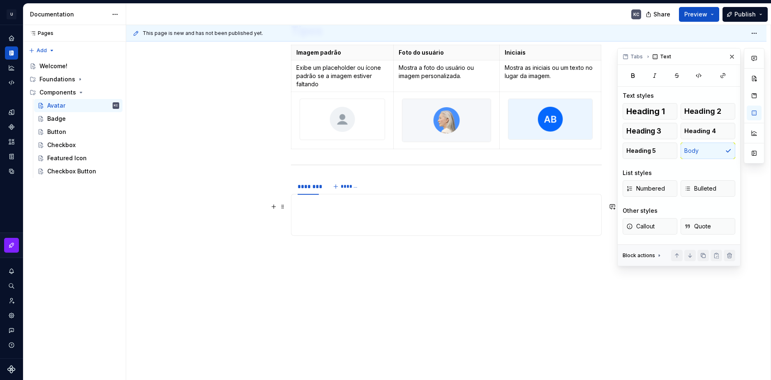
scroll to position [160, 0]
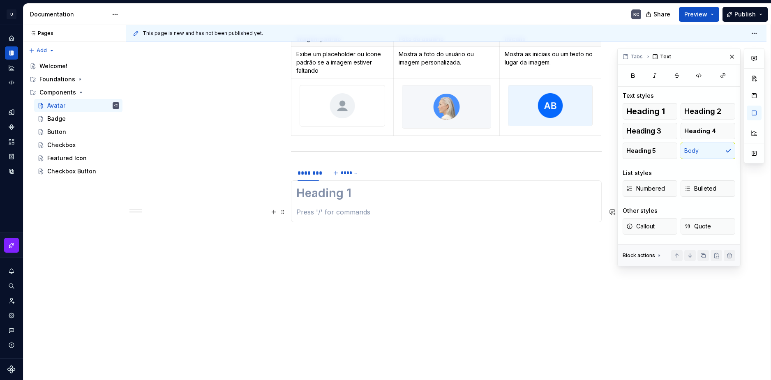
click at [345, 206] on section-item-column at bounding box center [446, 201] width 300 height 31
click at [335, 194] on h1 at bounding box center [446, 193] width 300 height 15
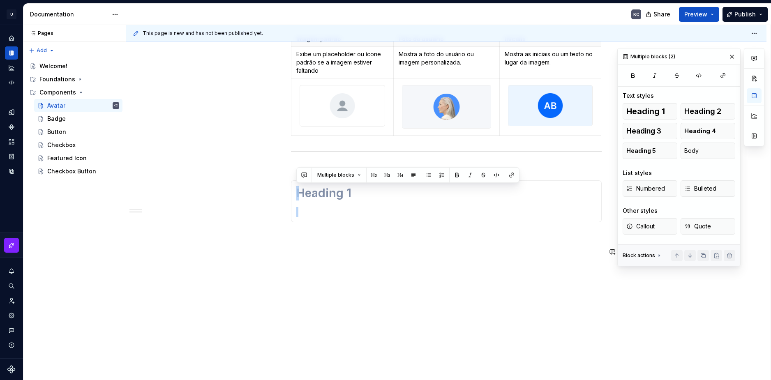
click at [399, 313] on div "Tipos Imagem padrão Foto do usuário Iniciais Exibe um placeholder ou ícone padr…" at bounding box center [446, 185] width 640 height 390
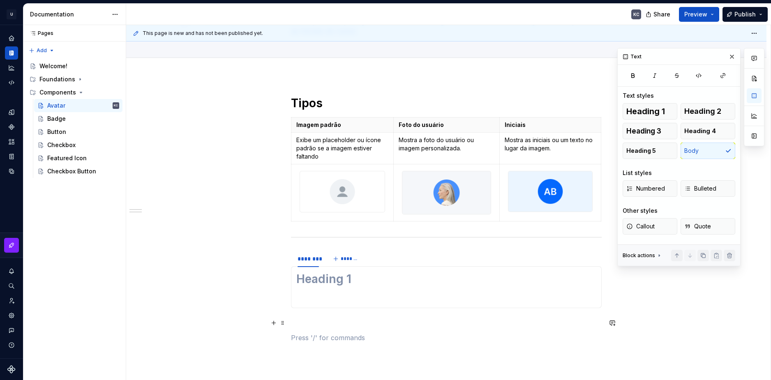
scroll to position [37, 0]
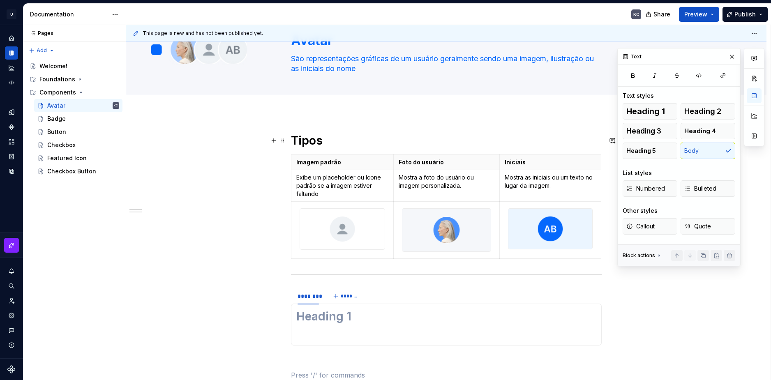
click at [311, 138] on h1 "Tipos" at bounding box center [446, 140] width 311 height 15
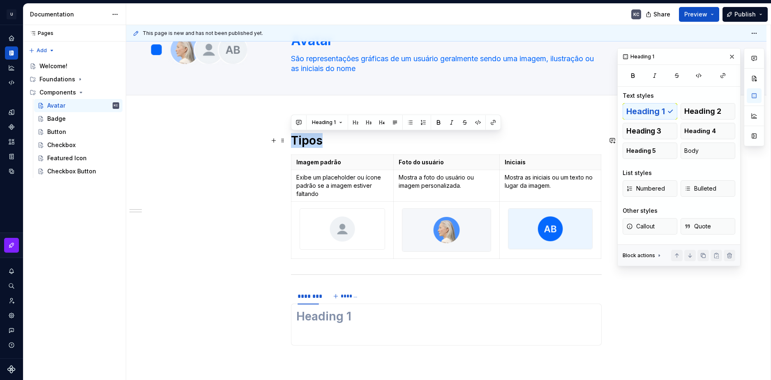
click at [311, 138] on h1 "Tipos" at bounding box center [446, 140] width 311 height 15
copy h1 "Tipos"
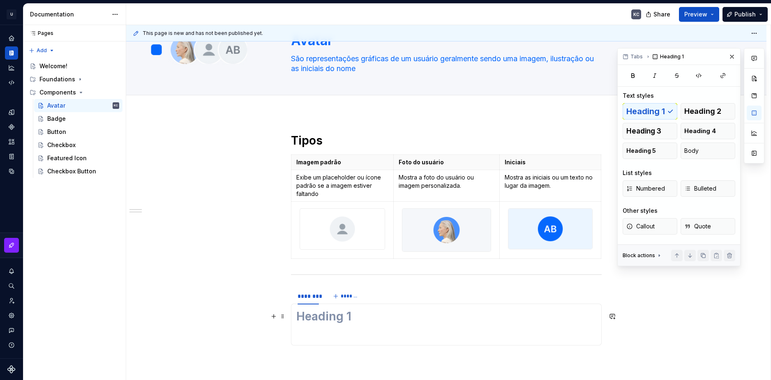
click at [327, 314] on h1 at bounding box center [446, 316] width 300 height 15
click at [369, 329] on section "******** ******* Tipos" at bounding box center [446, 308] width 311 height 42
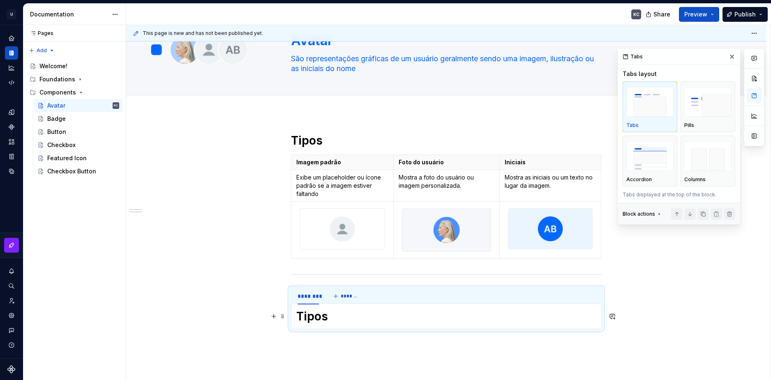
click at [330, 313] on h1 "Tipos" at bounding box center [446, 316] width 300 height 15
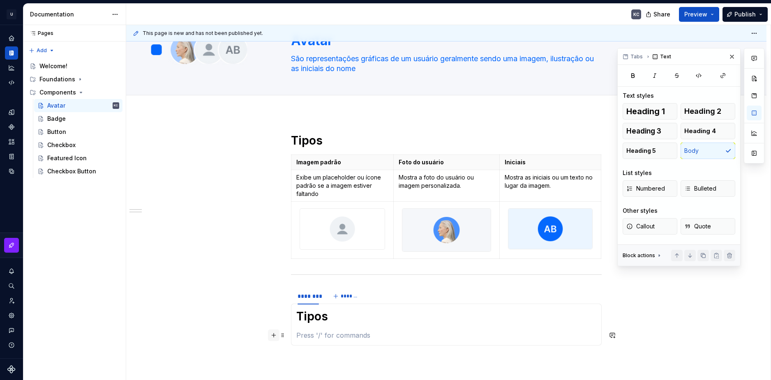
click at [275, 337] on button "button" at bounding box center [274, 336] width 12 height 12
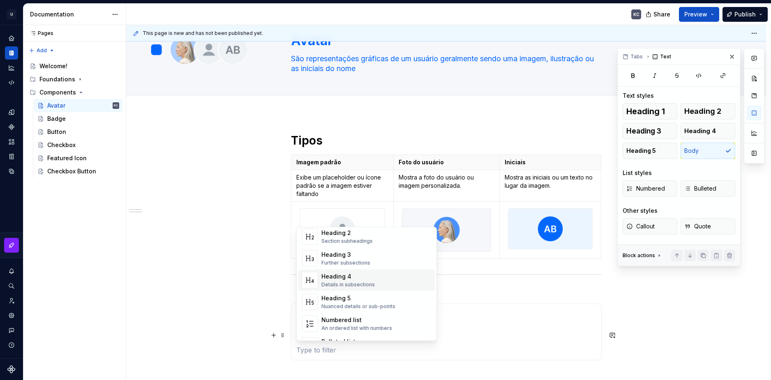
scroll to position [123, 0]
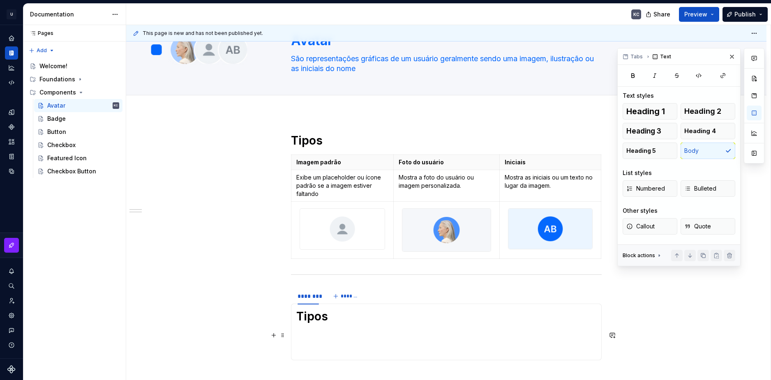
click at [281, 205] on div "Tipos Imagem padrão Foto do usuário Iniciais Exibe um placeholder ou ícone padr…" at bounding box center [446, 315] width 640 height 405
click at [282, 160] on span at bounding box center [282, 159] width 7 height 12
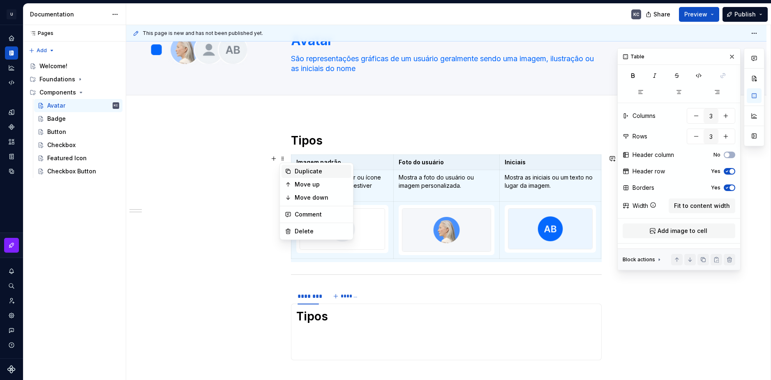
click at [306, 173] on div "Duplicate" at bounding box center [321, 171] width 53 height 8
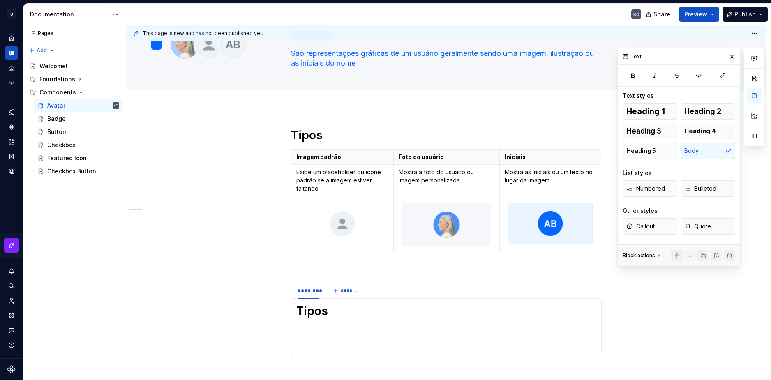
scroll to position [53, 0]
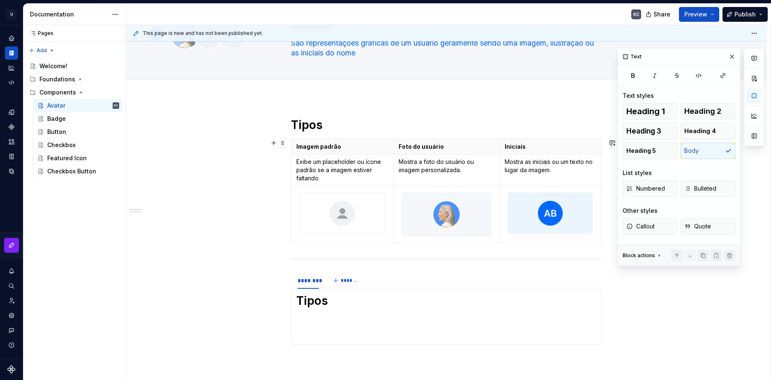
click at [283, 144] on span at bounding box center [282, 143] width 7 height 12
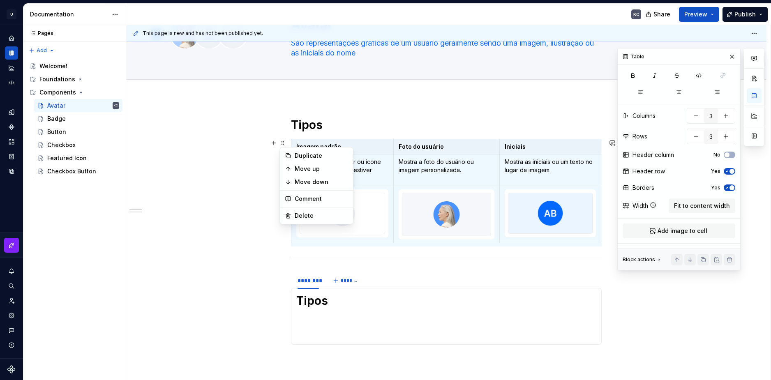
click at [351, 316] on section-item-column "Tipos" at bounding box center [446, 316] width 300 height 46
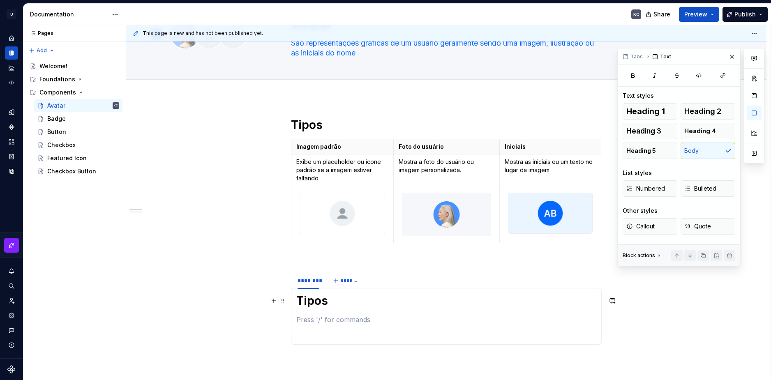
click at [297, 303] on h1 "Tipos" at bounding box center [446, 300] width 300 height 15
click at [273, 300] on button "button" at bounding box center [274, 301] width 12 height 12
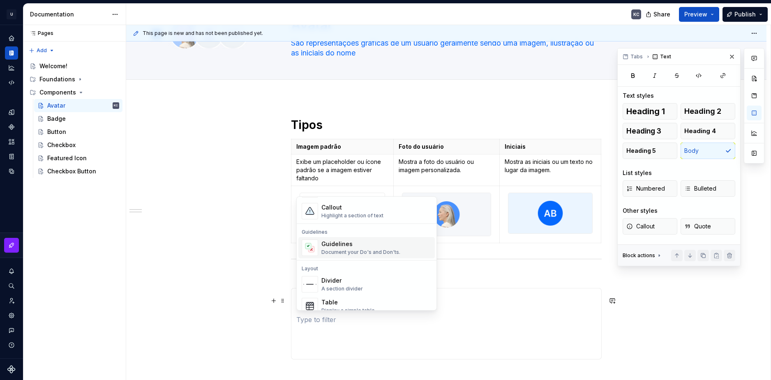
scroll to position [288, 0]
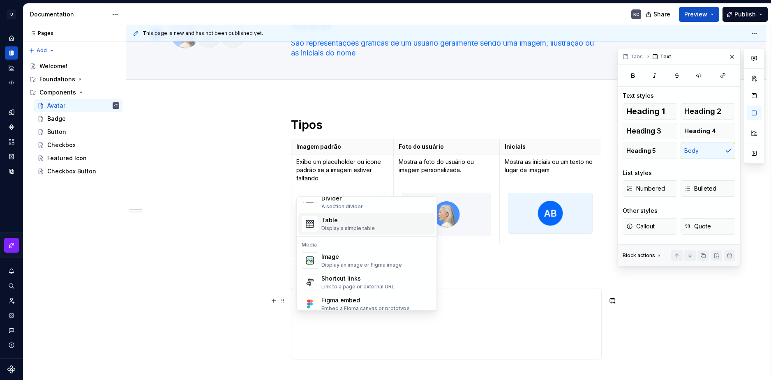
click at [339, 226] on div "Display a simple table" at bounding box center [347, 228] width 53 height 7
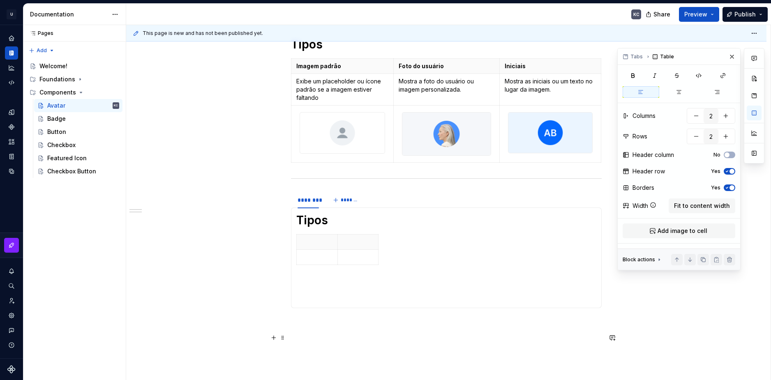
scroll to position [135, 0]
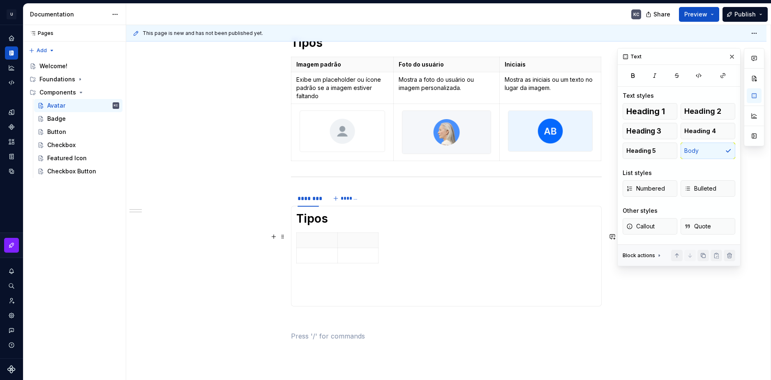
drag, startPoint x: 407, startPoint y: 327, endPoint x: 295, endPoint y: 285, distance: 120.0
drag, startPoint x: 295, startPoint y: 285, endPoint x: 245, endPoint y: 305, distance: 53.1
click at [245, 305] on div "Tipos Imagem padrão Foto do usuário Iniciais Exibe um placeholder ou ícone padr…" at bounding box center [446, 240] width 640 height 449
click at [377, 249] on icon "button" at bounding box center [378, 248] width 7 height 7
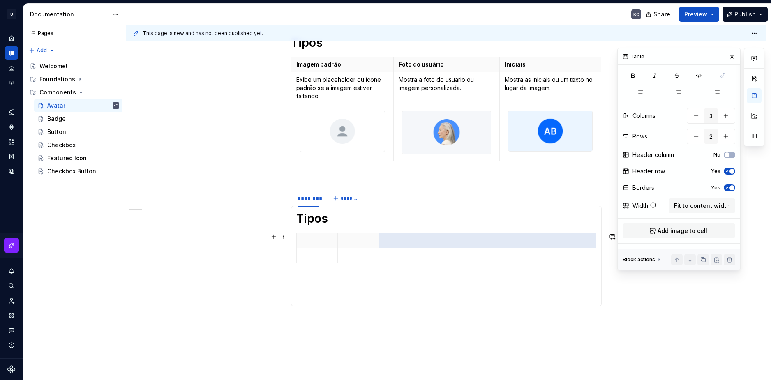
drag, startPoint x: 393, startPoint y: 242, endPoint x: 596, endPoint y: 237, distance: 203.1
drag, startPoint x: 377, startPoint y: 246, endPoint x: 425, endPoint y: 245, distance: 47.7
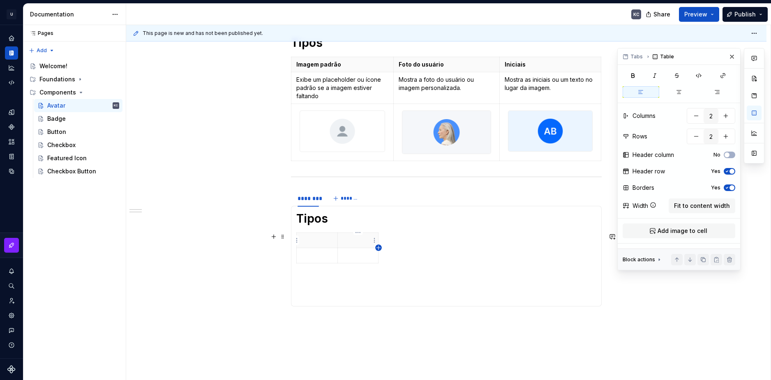
click at [380, 248] on icon "button" at bounding box center [378, 248] width 4 height 4
drag, startPoint x: 338, startPoint y: 245, endPoint x: 411, endPoint y: 245, distance: 72.3
click at [411, 245] on th at bounding box center [431, 240] width 41 height 15
drag, startPoint x: 453, startPoint y: 244, endPoint x: 540, endPoint y: 240, distance: 86.8
click at [540, 240] on th at bounding box center [546, 240] width 15 height 15
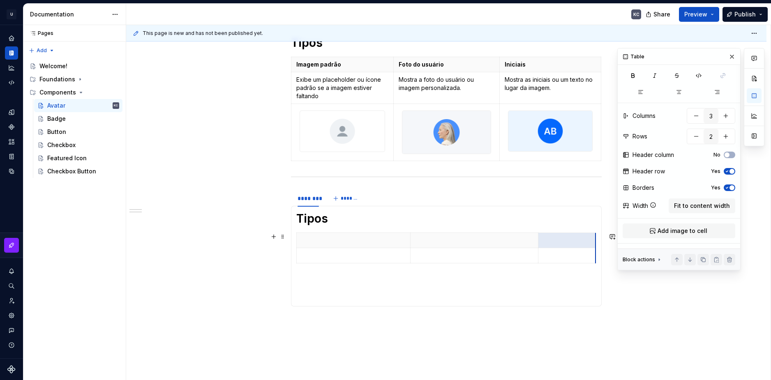
drag, startPoint x: 552, startPoint y: 242, endPoint x: 595, endPoint y: 240, distance: 42.8
drag, startPoint x: 538, startPoint y: 242, endPoint x: 520, endPoint y: 242, distance: 18.1
click at [520, 242] on th at bounding box center [549, 240] width 58 height 15
drag, startPoint x: 577, startPoint y: 242, endPoint x: 595, endPoint y: 240, distance: 18.1
drag, startPoint x: 410, startPoint y: 245, endPoint x: 399, endPoint y: 244, distance: 10.3
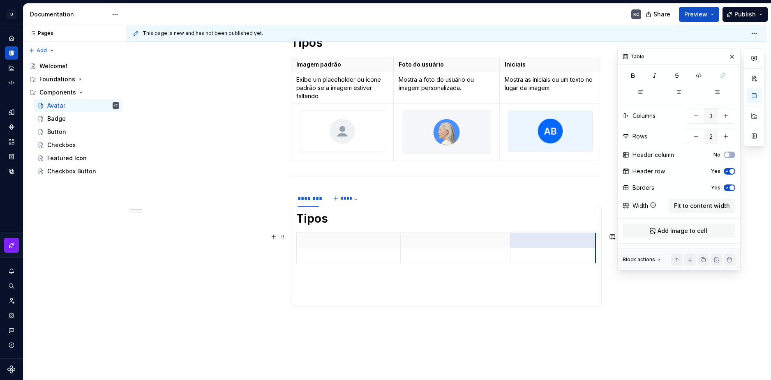
drag, startPoint x: 585, startPoint y: 242, endPoint x: 595, endPoint y: 242, distance: 9.9
click at [524, 289] on section-item-column "Tipos" at bounding box center [446, 256] width 300 height 90
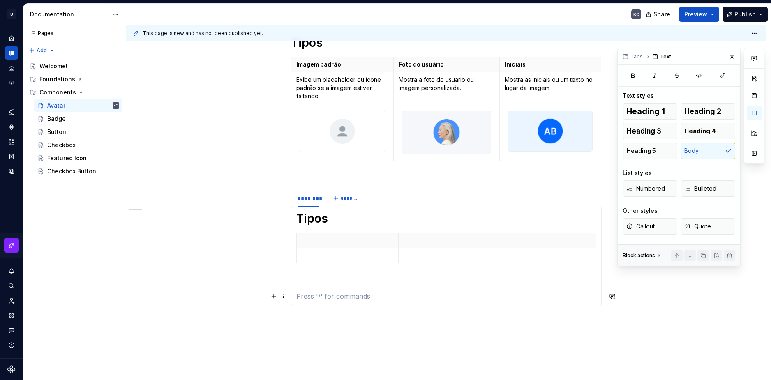
click at [577, 290] on section-item-column "Tipos" at bounding box center [446, 256] width 300 height 90
click at [324, 240] on p at bounding box center [348, 240] width 92 height 8
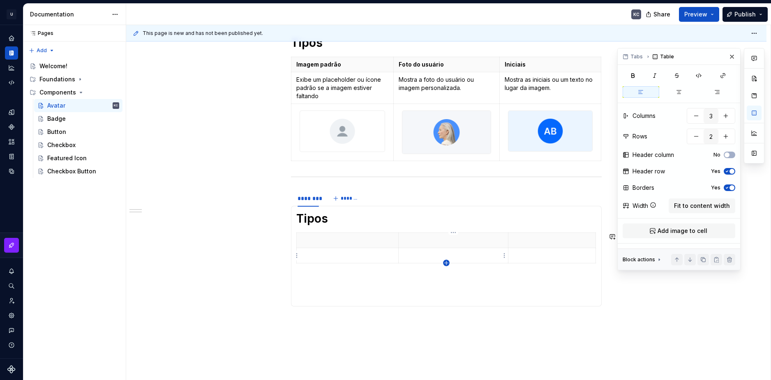
click at [446, 264] on icon "button" at bounding box center [446, 263] width 7 height 7
click at [309, 61] on p "Imagem padrão" at bounding box center [342, 64] width 92 height 8
click at [309, 62] on p "Imagem padrão" at bounding box center [342, 64] width 92 height 8
click at [307, 84] on p "Exibe um placeholder ou ícone padrão se a imagem estiver faltando" at bounding box center [342, 88] width 92 height 25
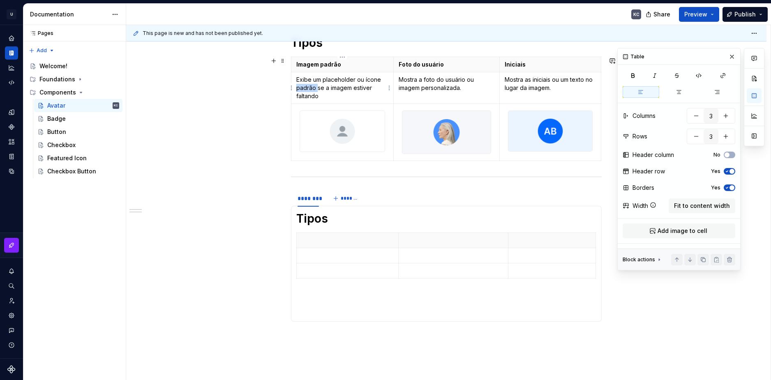
click at [307, 84] on p "Exibe um placeholder ou ícone padrão se a imagem estiver faltando" at bounding box center [342, 88] width 92 height 25
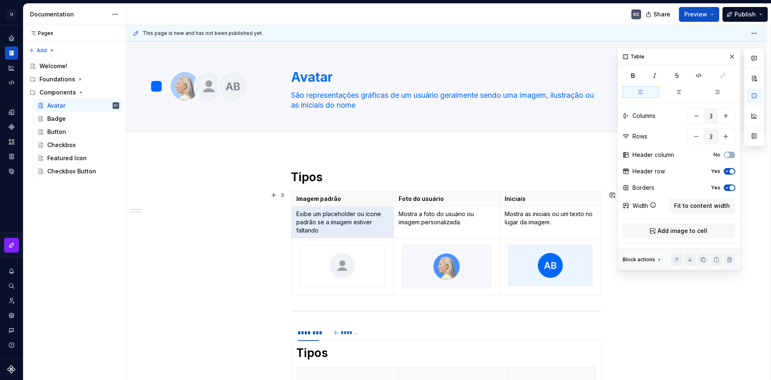
scroll to position [0, 0]
click at [316, 218] on p "Exibe um placeholder ou ícone padrão se a imagem estiver faltando" at bounding box center [342, 222] width 92 height 25
click at [313, 194] on th "Imagem padrão" at bounding box center [342, 199] width 102 height 15
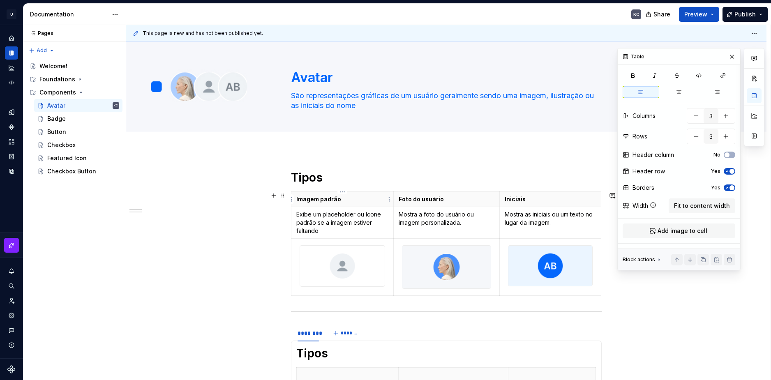
click at [312, 197] on p "Imagem padrão" at bounding box center [342, 199] width 92 height 8
drag, startPoint x: 312, startPoint y: 197, endPoint x: 317, endPoint y: 204, distance: 8.3
click at [313, 198] on p "Imagem padrão" at bounding box center [342, 199] width 92 height 8
click at [325, 202] on p "Imagem padrão" at bounding box center [342, 199] width 92 height 8
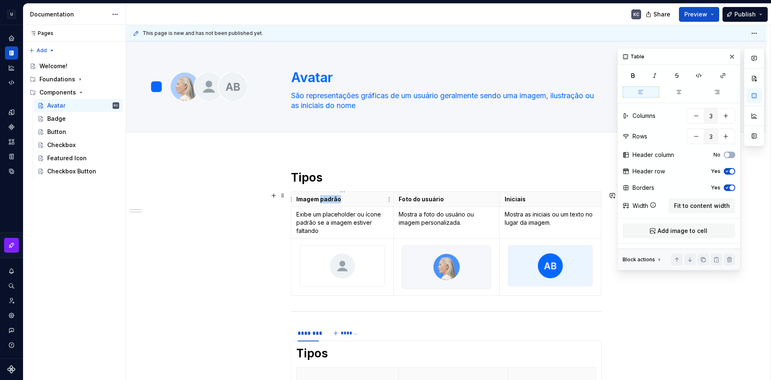
click at [325, 202] on p "Imagem padrão" at bounding box center [342, 199] width 92 height 8
click at [325, 200] on p "Imagem padrão" at bounding box center [342, 199] width 92 height 8
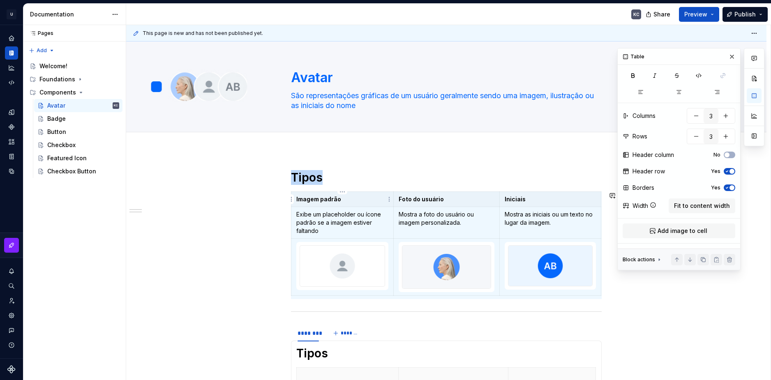
click at [325, 200] on p "Imagem padrão" at bounding box center [342, 199] width 92 height 8
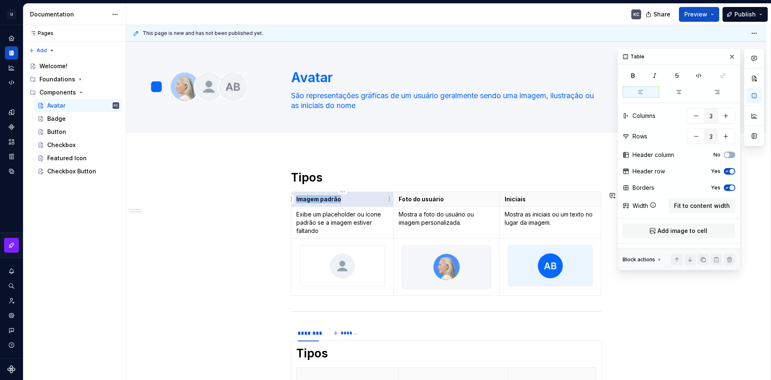
click at [325, 200] on p "Imagem padrão" at bounding box center [342, 199] width 92 height 8
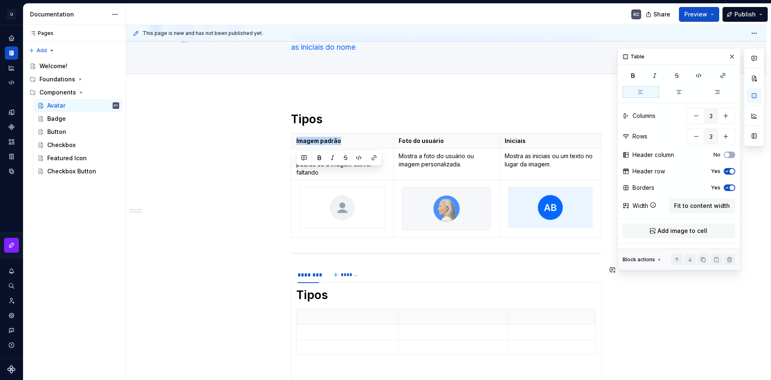
scroll to position [82, 0]
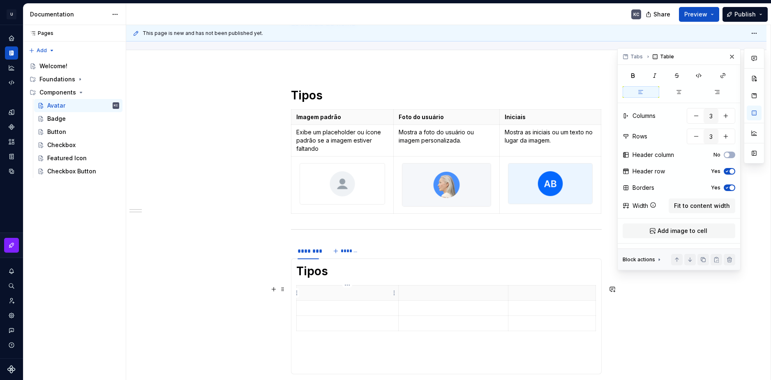
click at [333, 292] on p at bounding box center [348, 293] width 92 height 8
click at [431, 115] on p "Foto do usuário" at bounding box center [447, 117] width 96 height 8
copy p "usuário"
copy p "Foto do usuário"
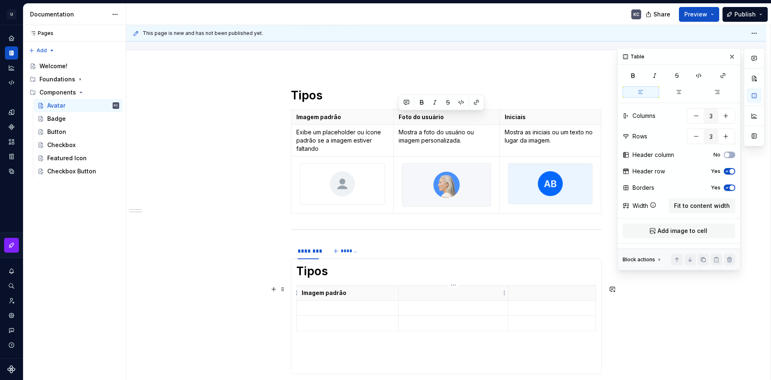
click at [429, 293] on p at bounding box center [454, 293] width 100 height 8
click at [519, 119] on p "Iniciais" at bounding box center [550, 117] width 91 height 8
copy p "Iniciais"
click at [529, 301] on td at bounding box center [552, 307] width 88 height 15
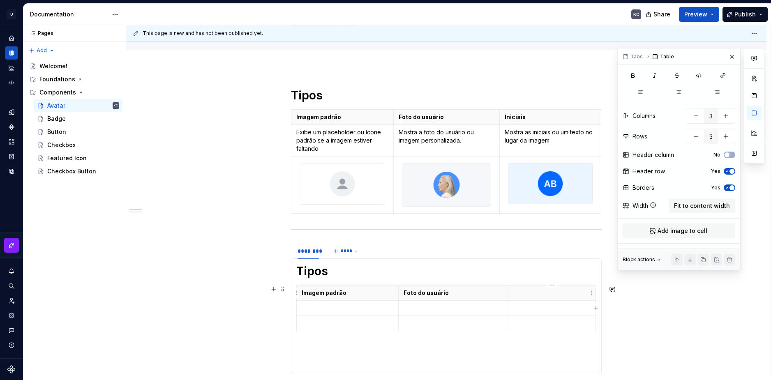
click at [531, 293] on p at bounding box center [551, 293] width 77 height 8
click at [327, 137] on p "Exibe um placeholder ou ícone padrão se a imagem estiver faltando" at bounding box center [342, 140] width 92 height 25
click at [319, 305] on p at bounding box center [348, 308] width 92 height 8
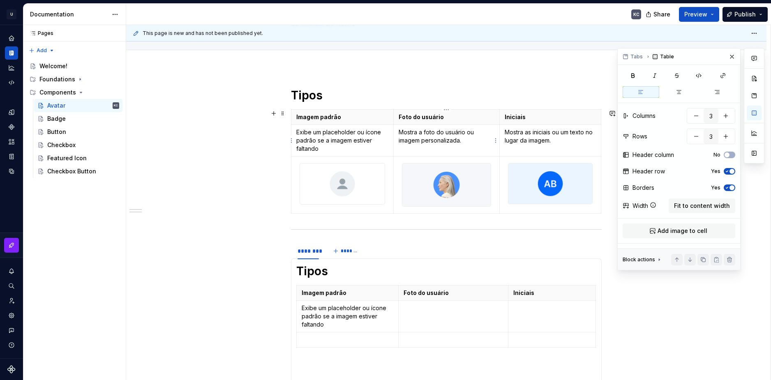
click at [449, 132] on p "Mostra a foto do usuário ou imagem personalizada." at bounding box center [447, 136] width 96 height 16
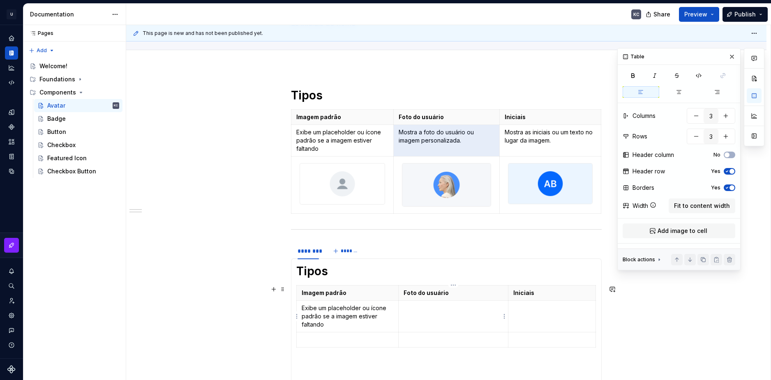
click at [435, 317] on td at bounding box center [453, 316] width 110 height 32
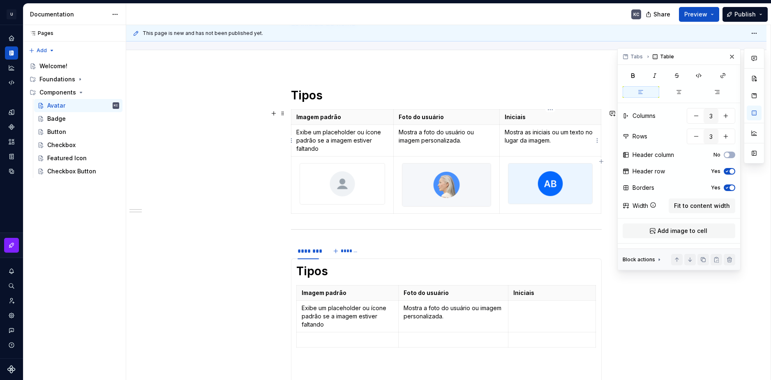
click at [529, 133] on p "Mostra as iniciais ou um texto no lugar da imagem." at bounding box center [550, 136] width 91 height 16
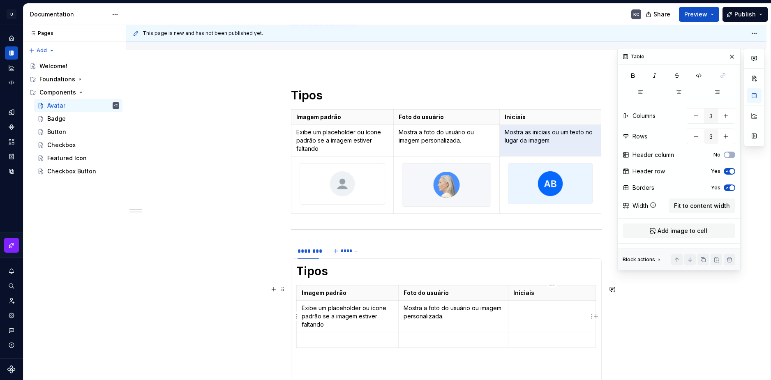
click at [525, 314] on td at bounding box center [552, 316] width 88 height 32
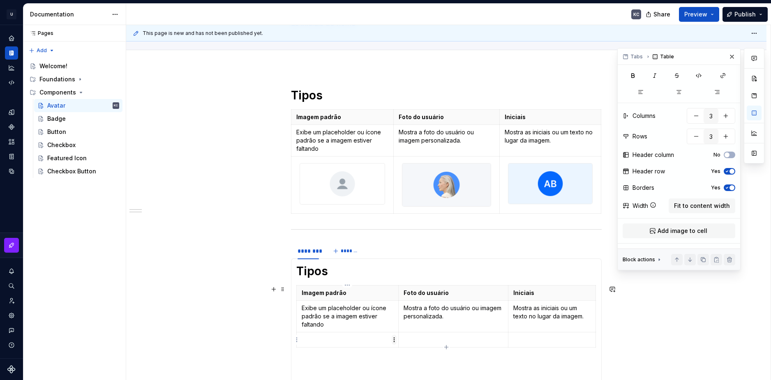
click at [395, 340] on html "U Stardust DS KC Design system data Documentation KC Share Preview Publish Page…" at bounding box center [385, 190] width 771 height 380
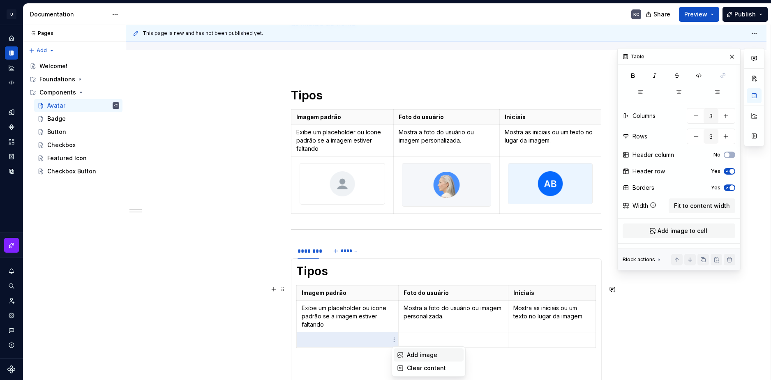
click at [417, 351] on div "Add image" at bounding box center [433, 355] width 53 height 8
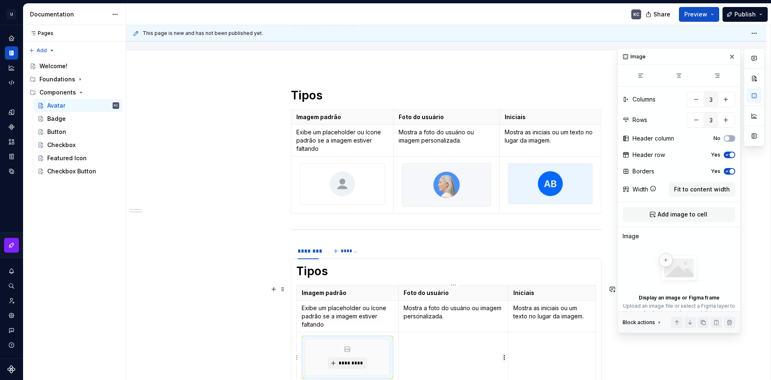
click at [504, 355] on html "U Stardust DS KC Design system data Documentation KC Share Preview Publish Page…" at bounding box center [385, 190] width 771 height 380
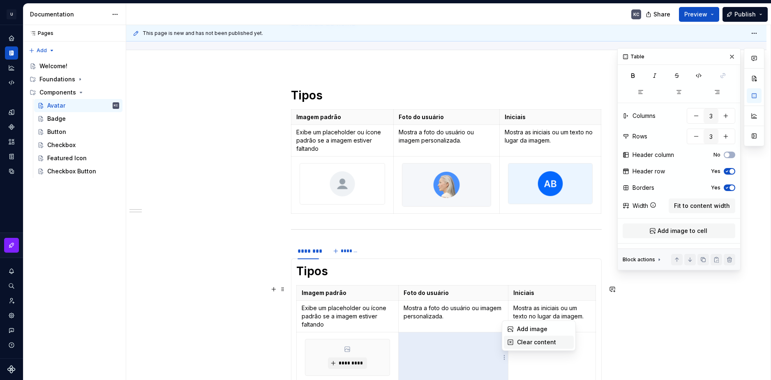
click at [512, 336] on div "Clear content" at bounding box center [539, 342] width 70 height 13
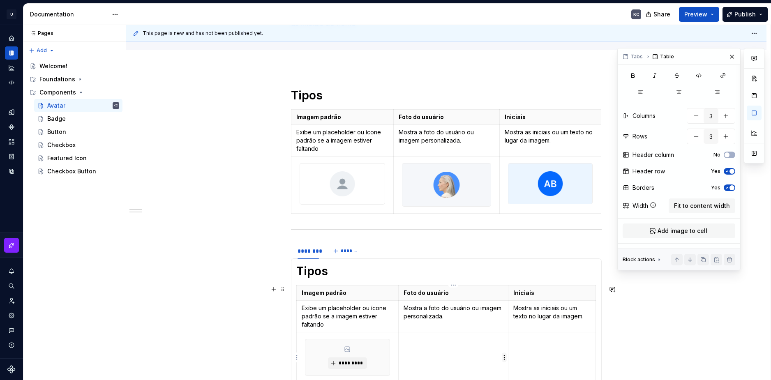
click at [506, 355] on html "U Stardust DS KC Design system data Documentation KC Share Preview Publish Page…" at bounding box center [385, 190] width 771 height 380
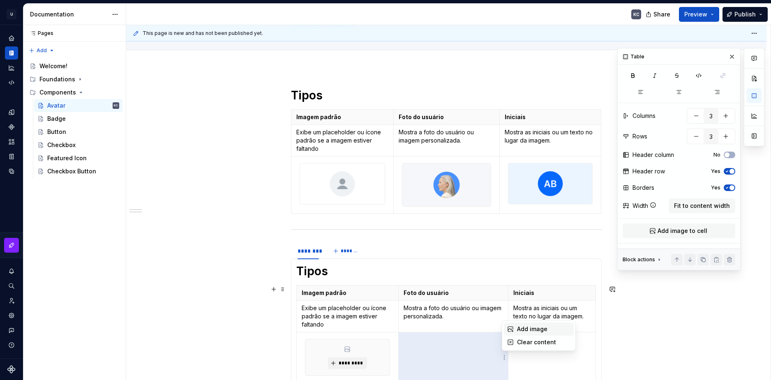
click at [520, 330] on div "Add image" at bounding box center [543, 329] width 53 height 8
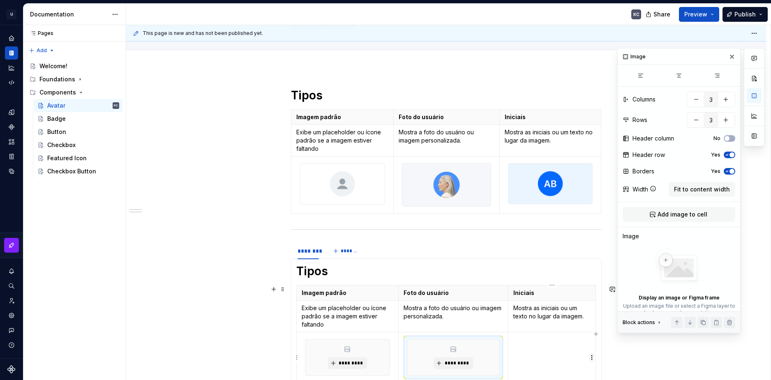
click at [593, 357] on html "U Stardust DS KC Design system data Documentation KC Share Preview Publish Page…" at bounding box center [385, 190] width 771 height 380
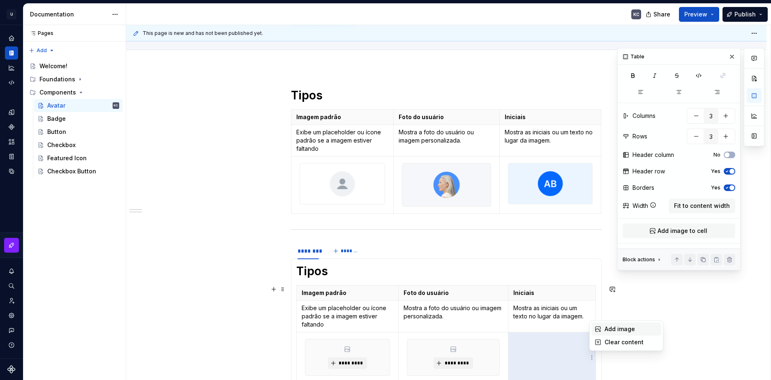
click at [608, 329] on div "Add image" at bounding box center [631, 329] width 53 height 8
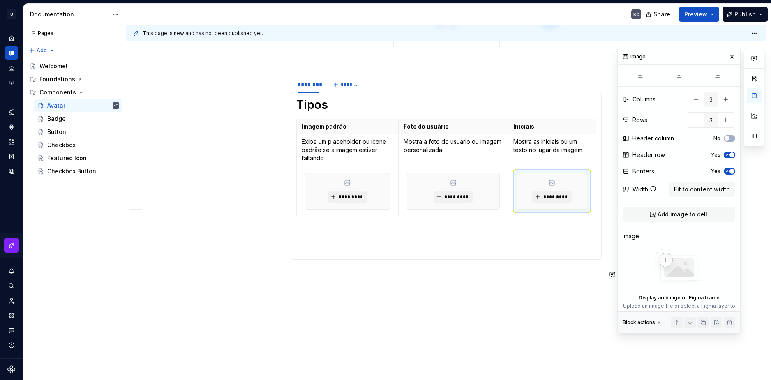
scroll to position [204, 0]
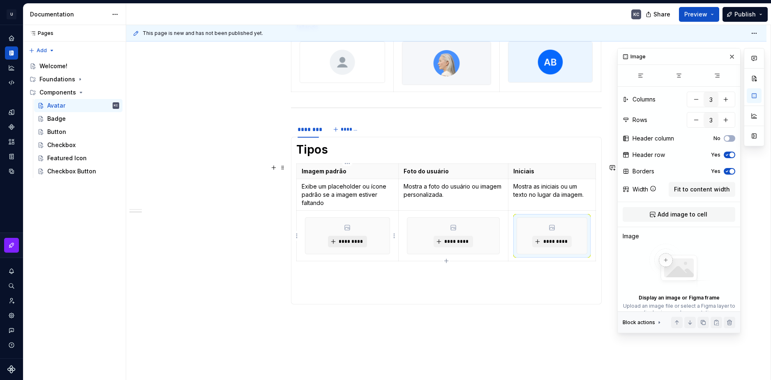
click at [350, 245] on button "*********" at bounding box center [347, 242] width 39 height 12
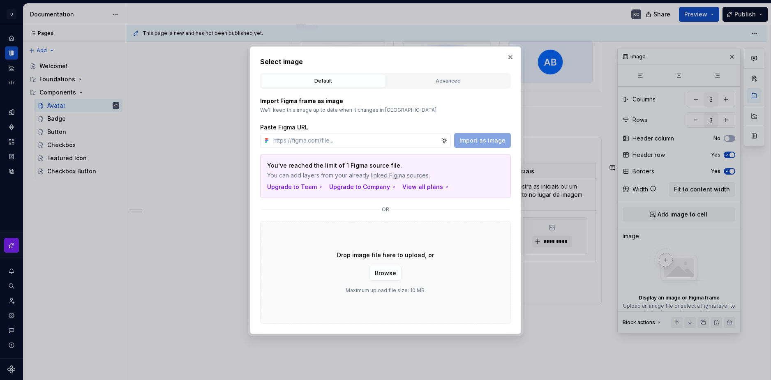
click at [393, 269] on button "Browse" at bounding box center [385, 273] width 32 height 15
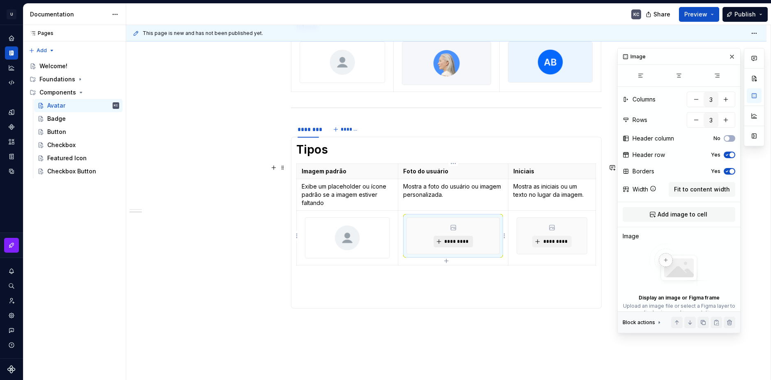
click at [451, 242] on span "*********" at bounding box center [456, 241] width 25 height 7
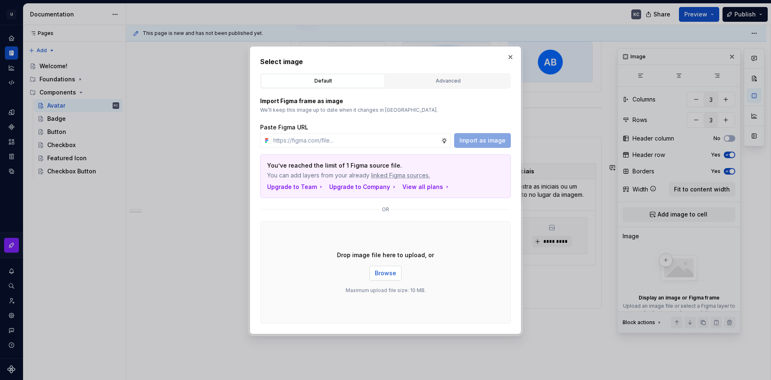
drag, startPoint x: 400, startPoint y: 282, endPoint x: 395, endPoint y: 273, distance: 10.9
click at [400, 281] on div "Drop image file here to upload, or Browse Maximum upload file size: 10 MB." at bounding box center [385, 272] width 251 height 103
click at [395, 273] on span "Browse" at bounding box center [385, 273] width 21 height 8
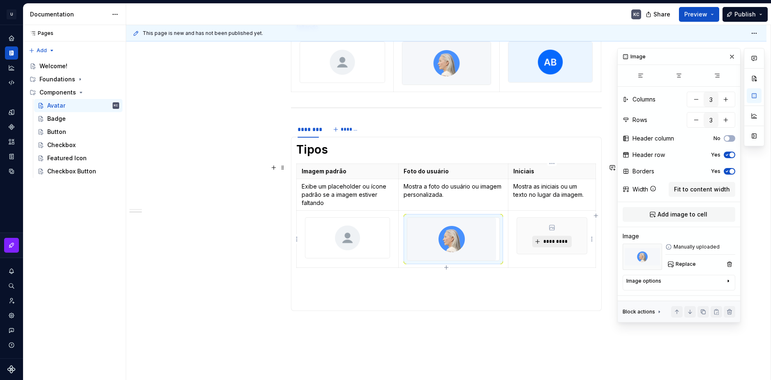
click at [559, 241] on span "*********" at bounding box center [554, 241] width 25 height 7
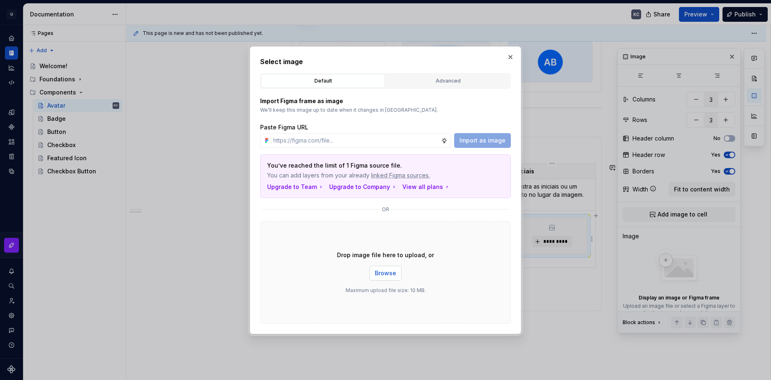
click at [376, 275] on span "Browse" at bounding box center [385, 273] width 21 height 8
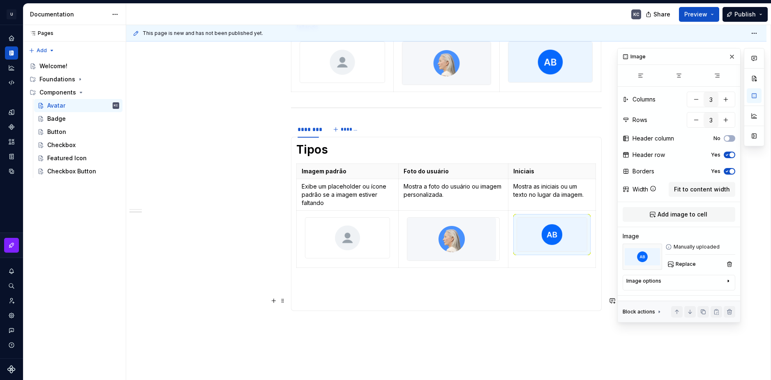
click at [489, 297] on p at bounding box center [446, 301] width 300 height 10
click at [486, 242] on img at bounding box center [451, 239] width 89 height 43
click at [491, 285] on p at bounding box center [446, 286] width 300 height 10
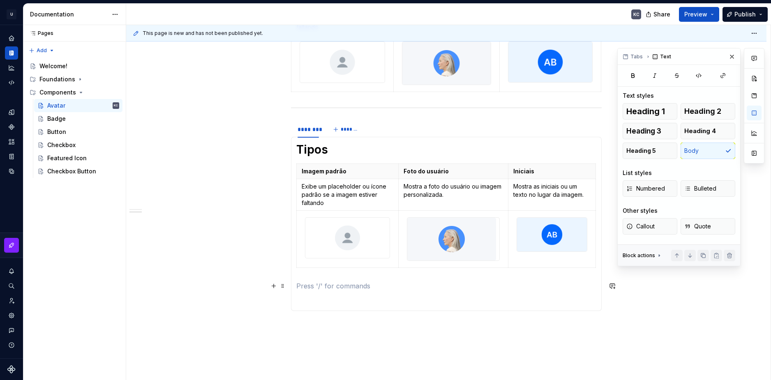
click at [575, 279] on section-item-column "Tipos Imagem padrão Foto do usuário Iniciais Exibe um placeholder ou ícone padr…" at bounding box center [446, 224] width 300 height 164
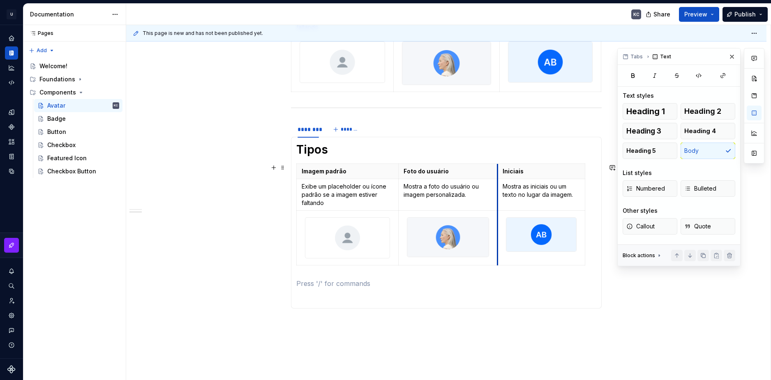
drag, startPoint x: 508, startPoint y: 193, endPoint x: 498, endPoint y: 194, distance: 10.8
click at [498, 194] on td "Mostra as iniciais ou um texto no lugar da imagem." at bounding box center [542, 195] width 88 height 32
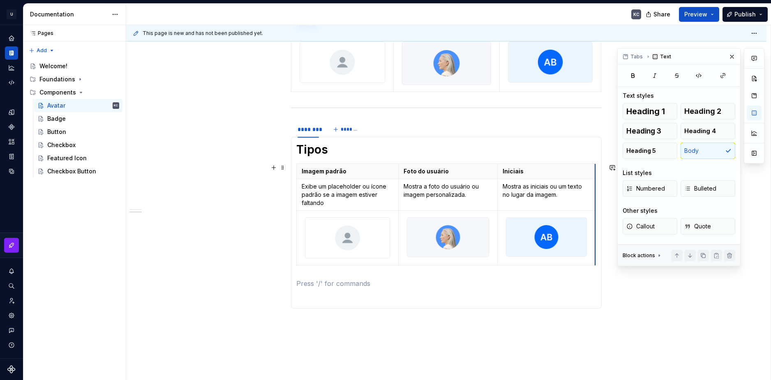
drag, startPoint x: 584, startPoint y: 195, endPoint x: 594, endPoint y: 195, distance: 10.3
click at [538, 300] on p at bounding box center [446, 298] width 300 height 10
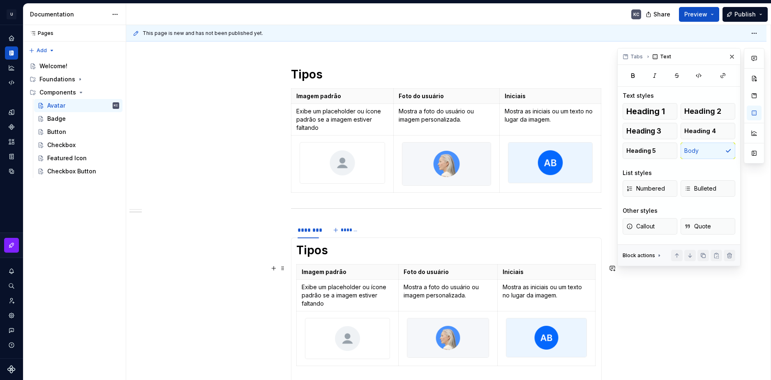
scroll to position [0, 0]
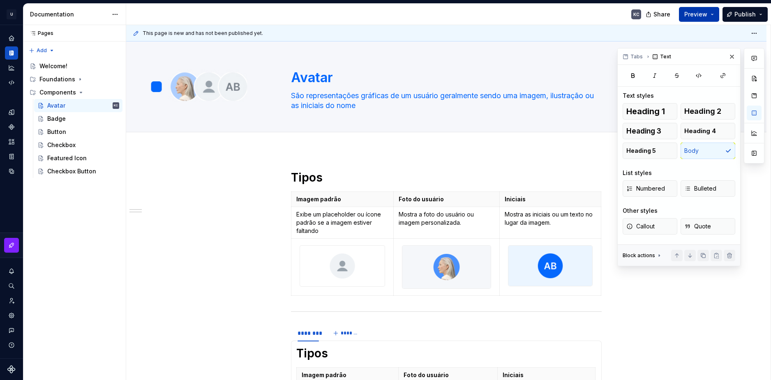
click at [712, 16] on button "Preview" at bounding box center [699, 14] width 40 height 15
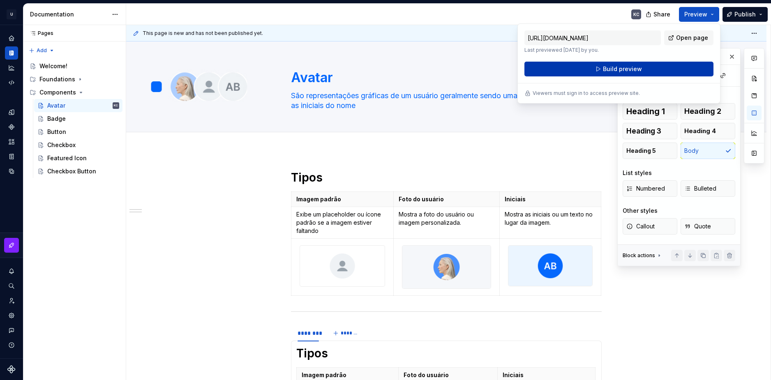
click at [658, 67] on button "Build preview" at bounding box center [618, 69] width 189 height 15
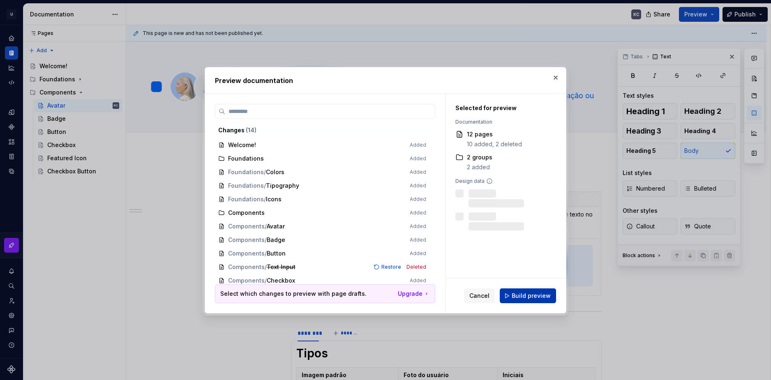
click at [526, 290] on button "Build preview" at bounding box center [528, 296] width 56 height 15
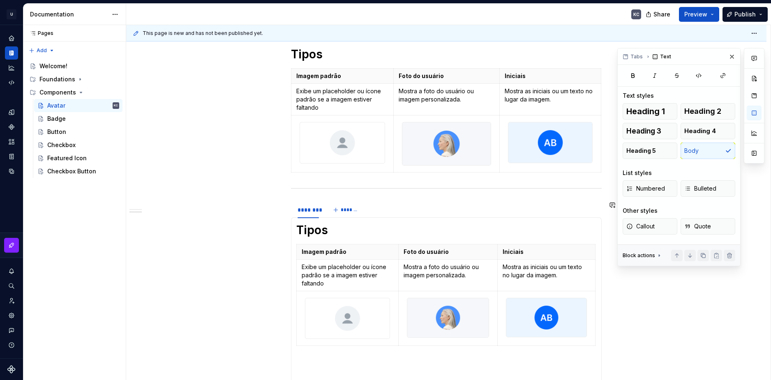
scroll to position [205, 0]
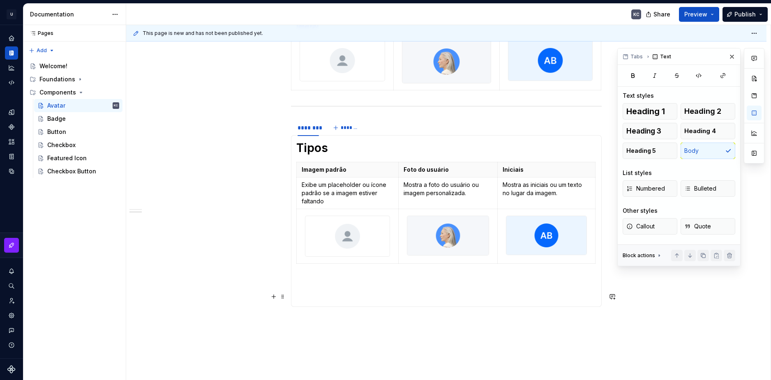
click at [393, 296] on p at bounding box center [446, 297] width 300 height 10
click at [285, 298] on span at bounding box center [282, 297] width 7 height 12
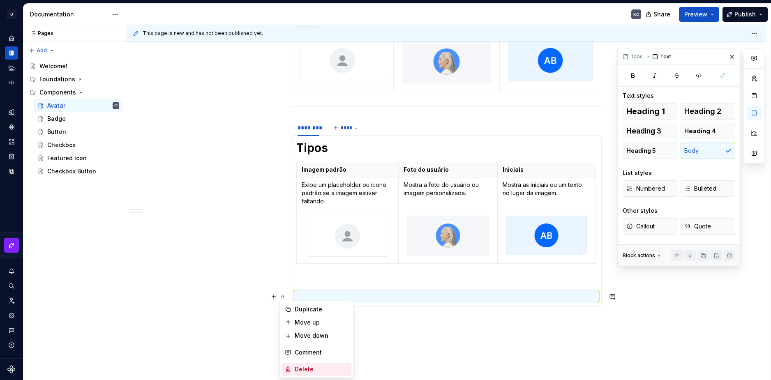
click at [316, 374] on div "Delete" at bounding box center [317, 369] width 70 height 13
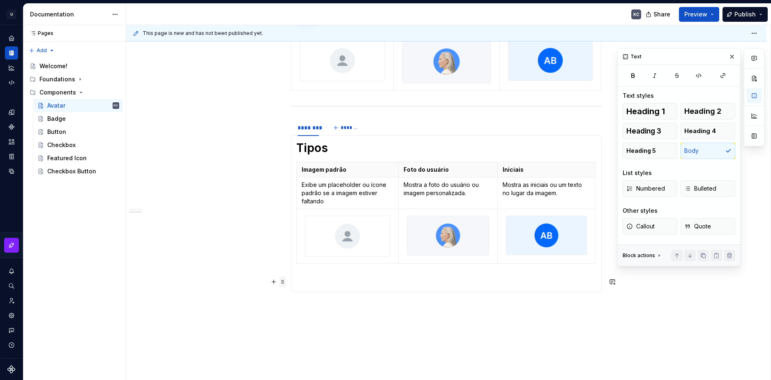
click at [282, 286] on span at bounding box center [282, 282] width 7 height 12
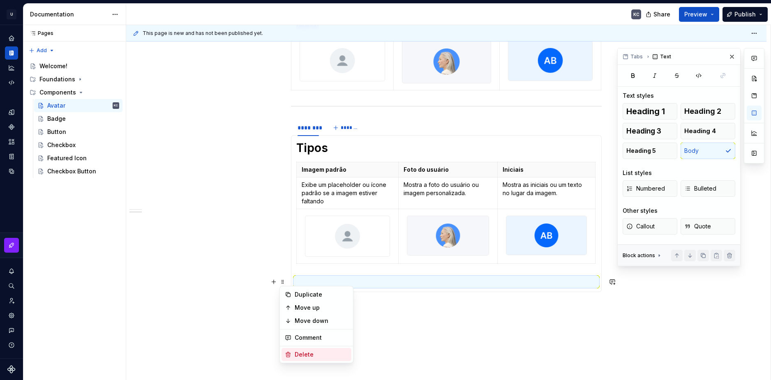
click at [300, 354] on div "Delete" at bounding box center [321, 355] width 53 height 8
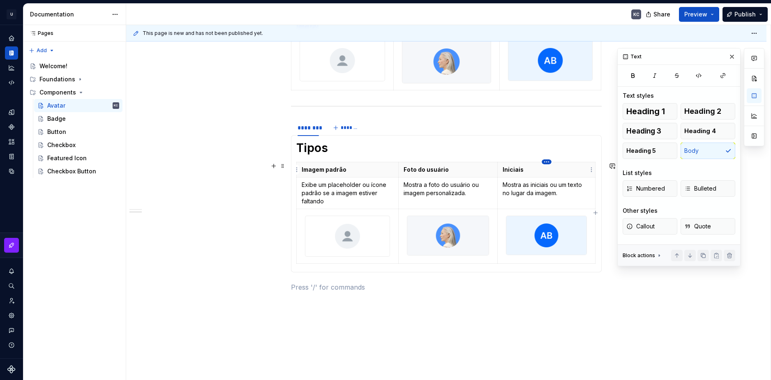
click at [547, 163] on html "U Stardust DS KC Design system data Documentation KC Share Preview Publish Page…" at bounding box center [385, 190] width 771 height 380
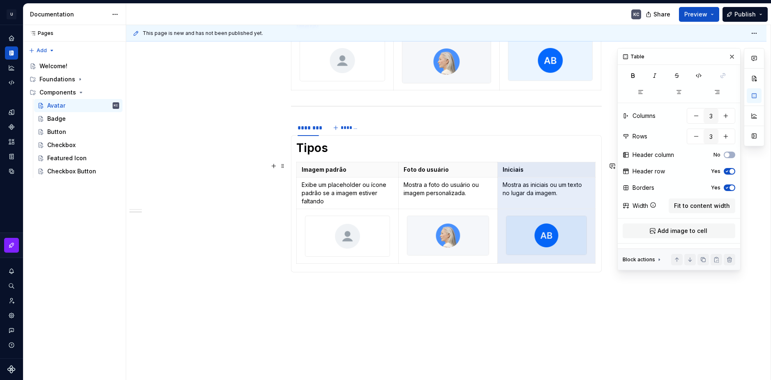
click at [258, 116] on html "U Stardust DS KC Design system data Documentation KC Share Preview Publish Page…" at bounding box center [385, 190] width 771 height 380
click at [284, 107] on span at bounding box center [282, 108] width 7 height 12
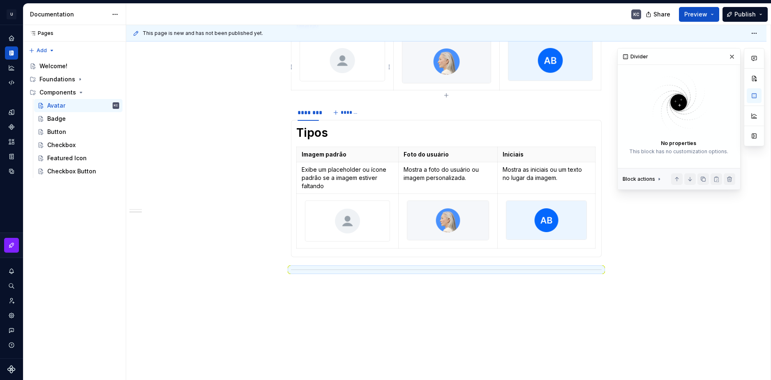
scroll to position [0, 0]
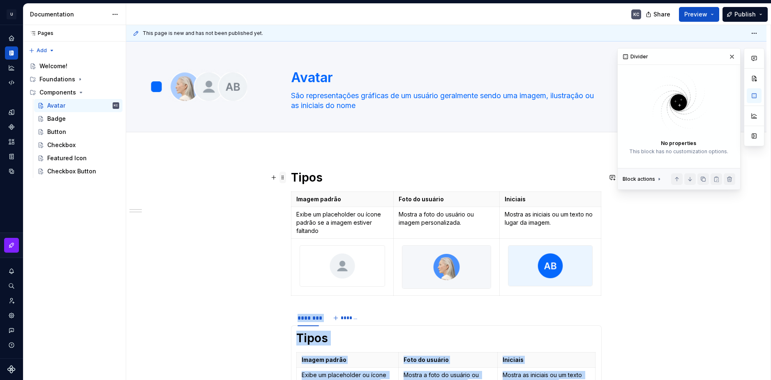
click at [284, 178] on span at bounding box center [282, 178] width 7 height 12
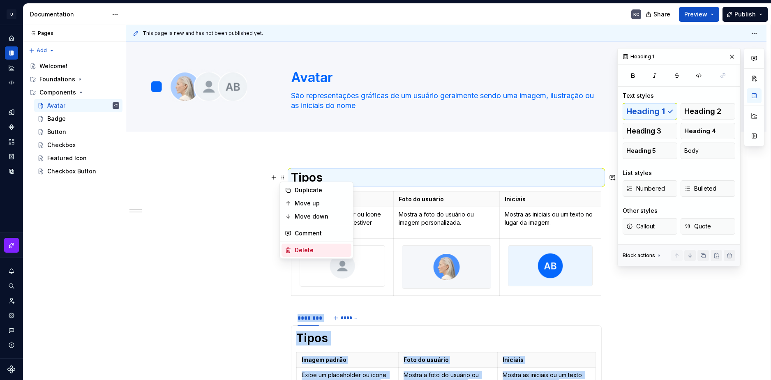
click at [297, 249] on div "Delete" at bounding box center [321, 250] width 53 height 8
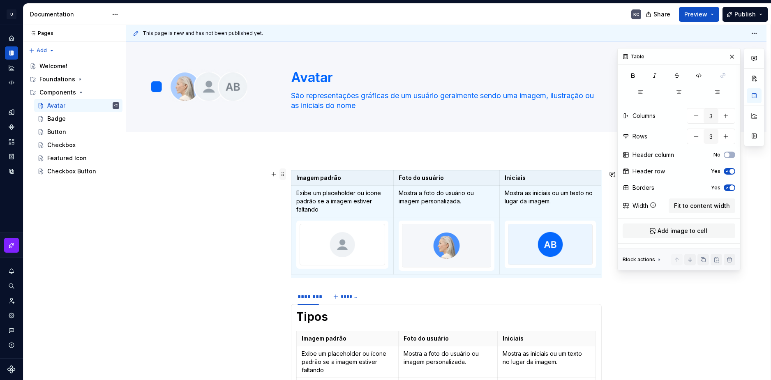
click at [284, 175] on span at bounding box center [282, 175] width 7 height 12
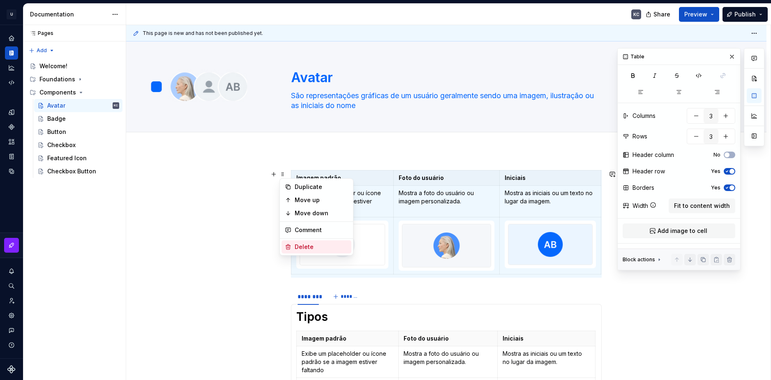
click at [303, 245] on div "Delete" at bounding box center [321, 247] width 53 height 8
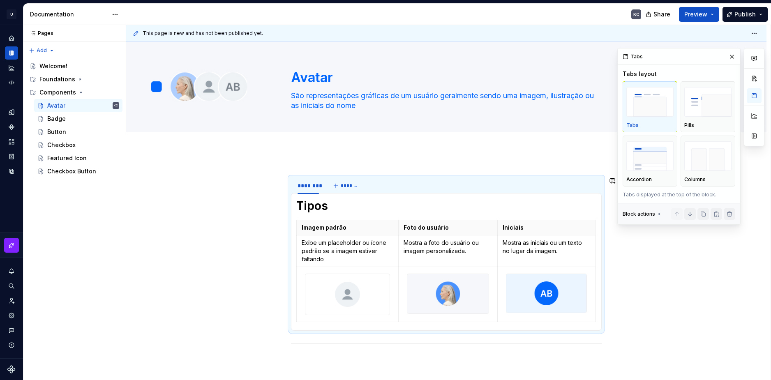
click at [525, 141] on div at bounding box center [446, 141] width 311 height 0
click at [619, 297] on div "******** ******* Tipos Imagem padrão Foto do usuário Iniciais Exibe um placehol…" at bounding box center [446, 327] width 640 height 354
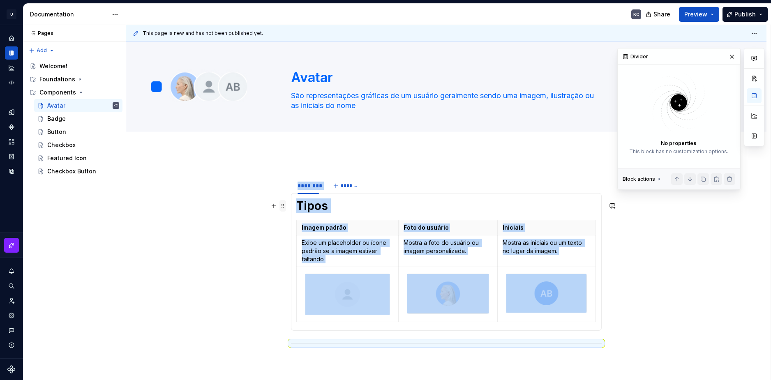
click at [284, 208] on span at bounding box center [282, 206] width 7 height 12
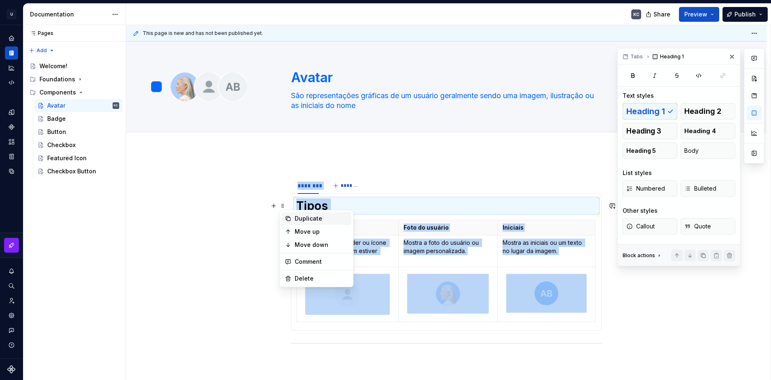
click at [309, 220] on div "Duplicate" at bounding box center [321, 219] width 53 height 8
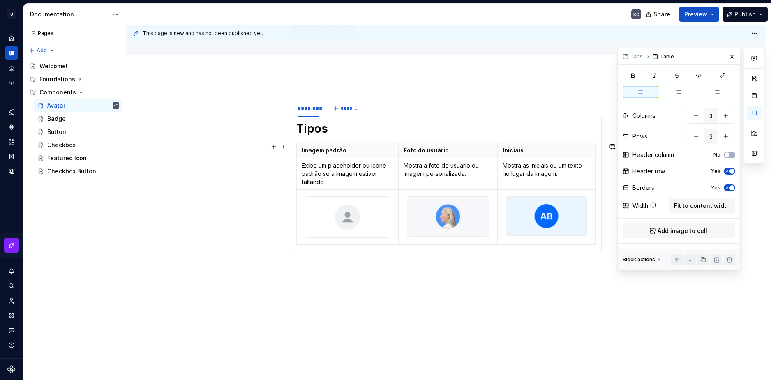
scroll to position [123, 0]
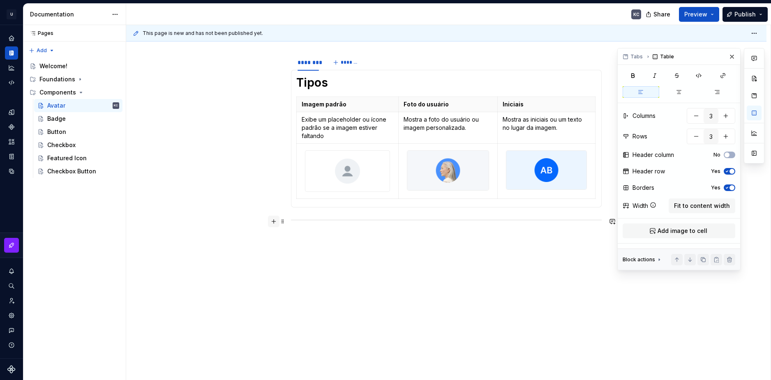
click at [272, 220] on button "button" at bounding box center [274, 222] width 12 height 12
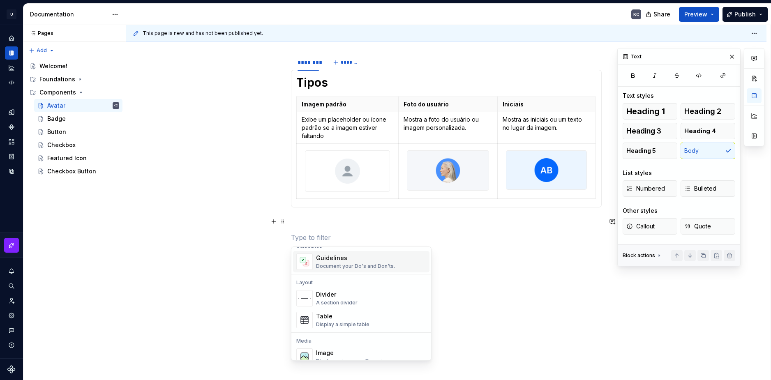
scroll to position [247, 0]
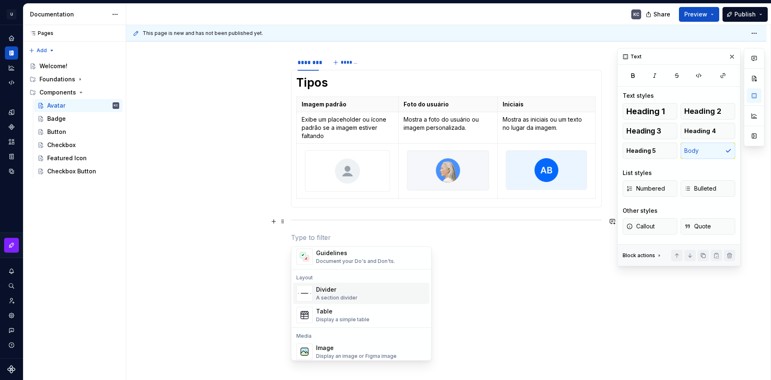
click at [291, 74] on section "******** ******* Tipos Imagem padrão Foto do usuário Iniciais Exibe um placehol…" at bounding box center [446, 130] width 311 height 154
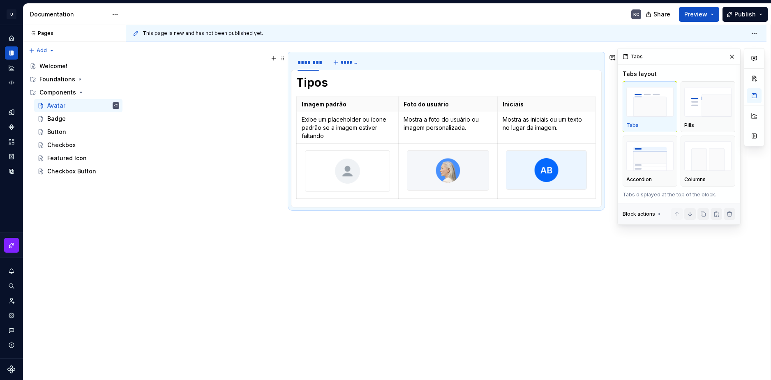
click at [404, 55] on div "******** *******" at bounding box center [446, 62] width 311 height 16
click at [275, 58] on button "button" at bounding box center [274, 59] width 12 height 12
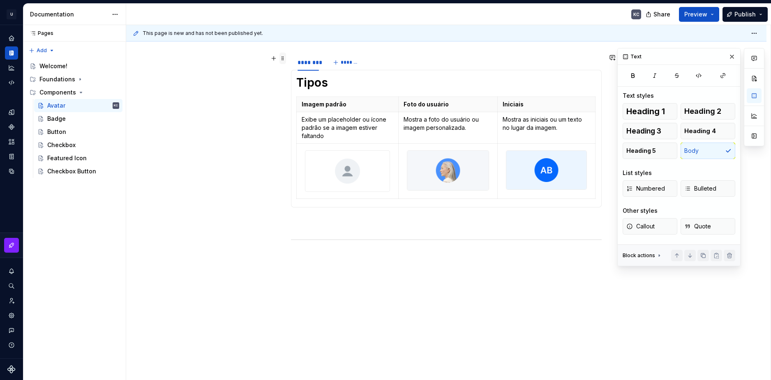
click at [281, 57] on span at bounding box center [282, 59] width 7 height 12
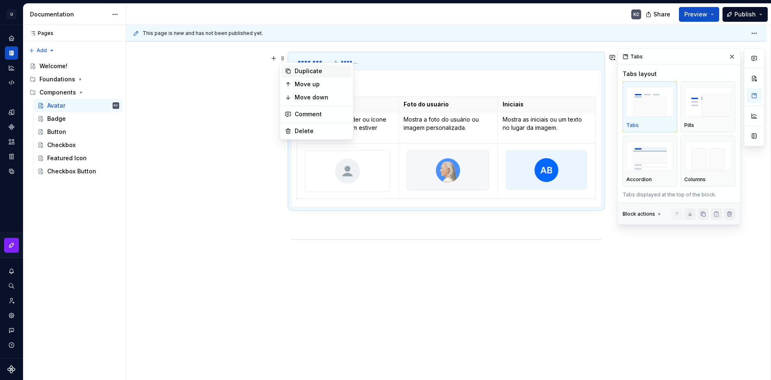
click at [300, 72] on div "Duplicate" at bounding box center [321, 71] width 53 height 8
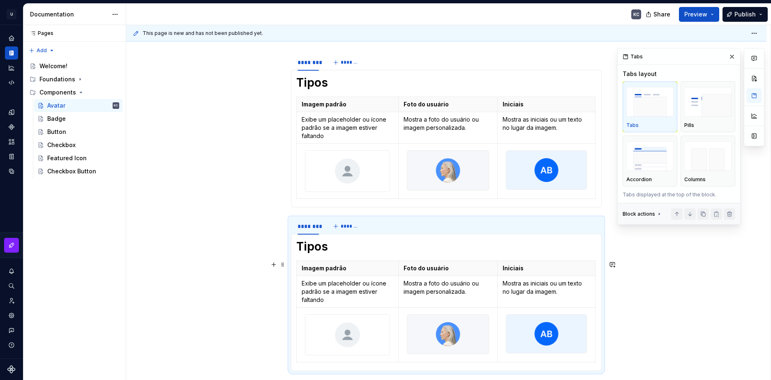
click at [654, 305] on div "This page is new and has not been published yet. Avatar São representações gráf…" at bounding box center [448, 203] width 644 height 356
click at [674, 301] on div "******** ******* Tipos Imagem padrão Foto do usuário Iniciais Exibe um placehol…" at bounding box center [446, 303] width 640 height 552
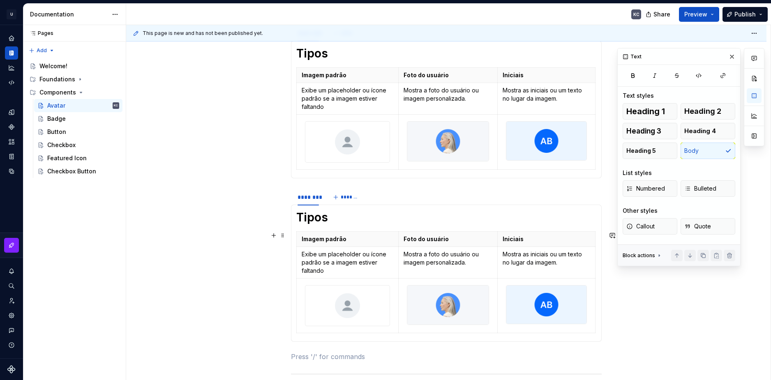
scroll to position [217, 0]
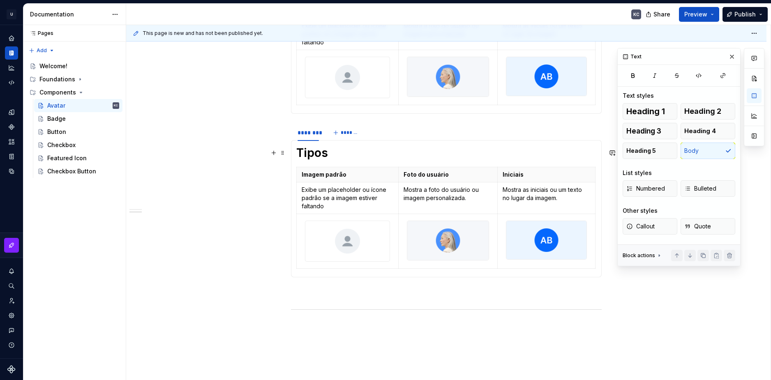
click at [321, 152] on h1 "Tipos" at bounding box center [446, 152] width 300 height 15
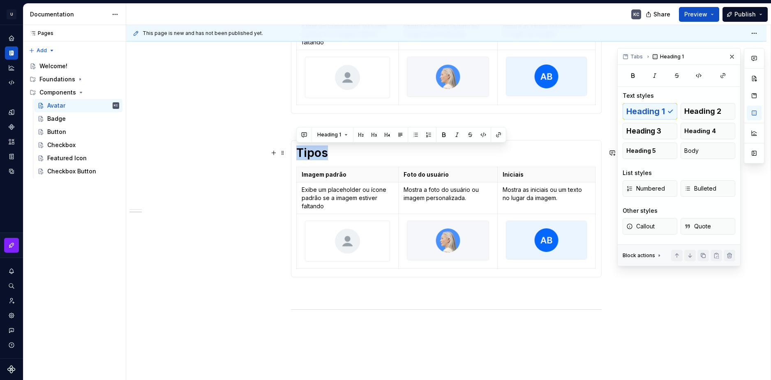
click at [321, 152] on h1 "Tipos" at bounding box center [446, 152] width 300 height 15
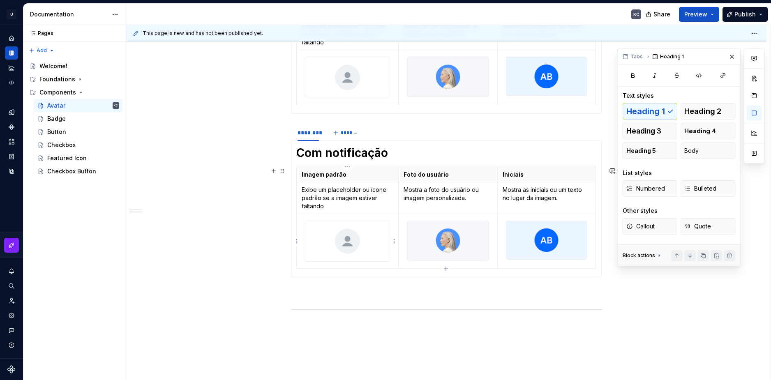
click at [355, 247] on img at bounding box center [347, 241] width 84 height 41
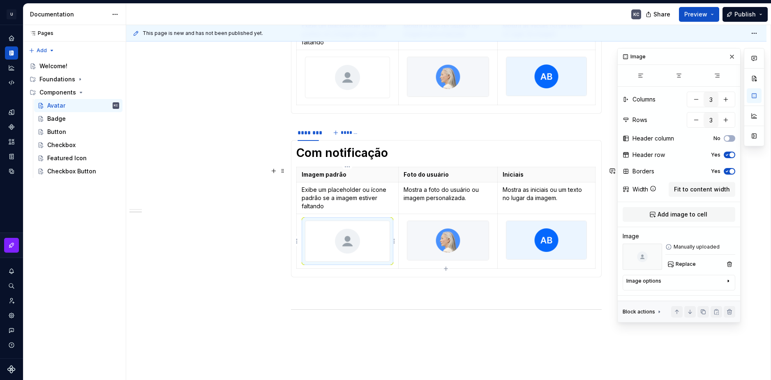
click at [355, 247] on img at bounding box center [347, 241] width 84 height 41
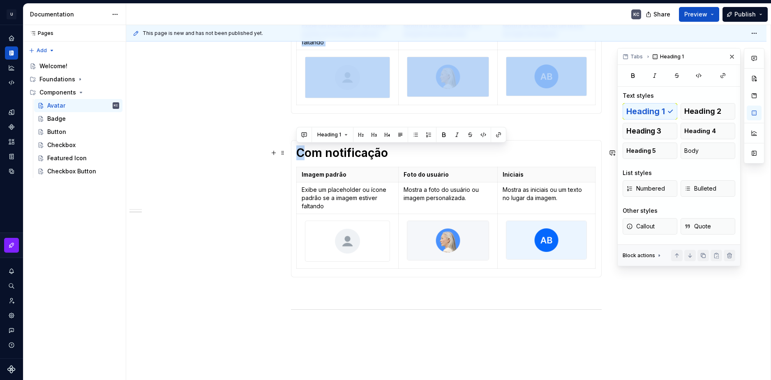
drag, startPoint x: 305, startPoint y: 154, endPoint x: 287, endPoint y: 153, distance: 17.3
click at [287, 153] on div "******** ******* Tipos Imagem padrão Foto do usuário Iniciais Exibe um placehol…" at bounding box center [446, 209] width 640 height 552
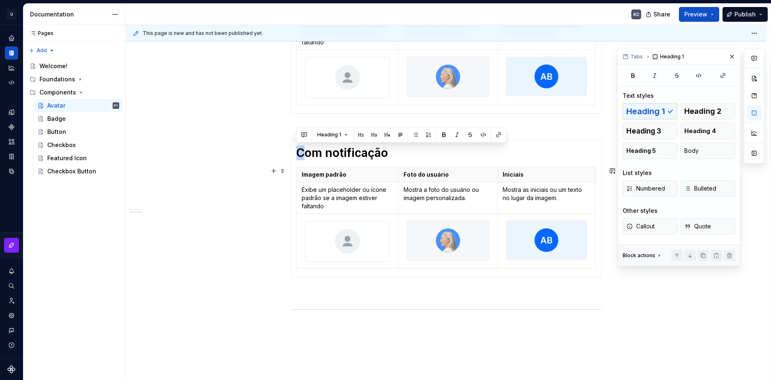
click at [265, 256] on div "******** ******* Tipos Imagem padrão Foto do usuário Iniciais Exibe um placehol…" at bounding box center [446, 209] width 640 height 552
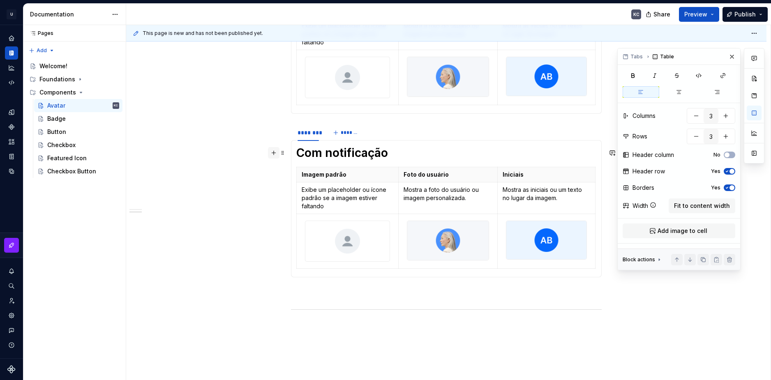
click at [276, 154] on button "button" at bounding box center [274, 153] width 12 height 12
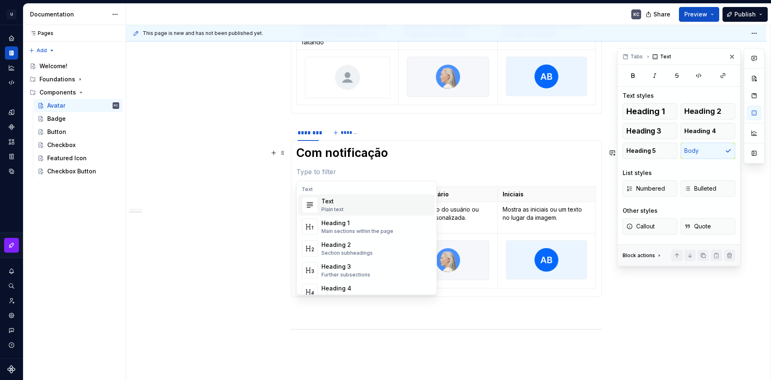
click at [329, 203] on div "Text" at bounding box center [332, 201] width 22 height 8
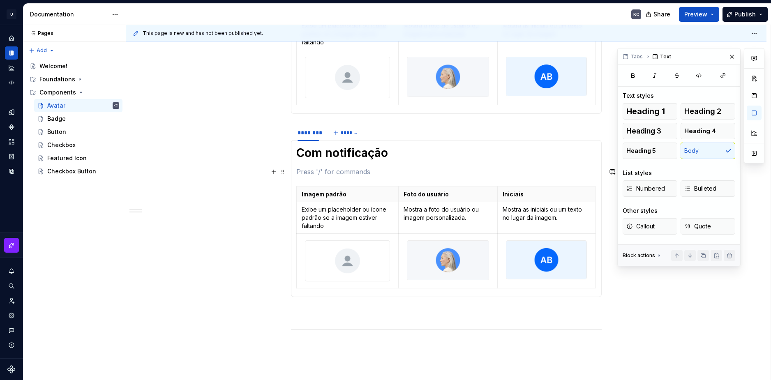
click at [313, 171] on p at bounding box center [446, 172] width 300 height 10
click at [351, 169] on p "ddsadasdadasdasda" at bounding box center [446, 172] width 300 height 10
click at [440, 173] on p "Com badge: um número ou indicador visual asssociado ao avatar" at bounding box center [446, 172] width 300 height 10
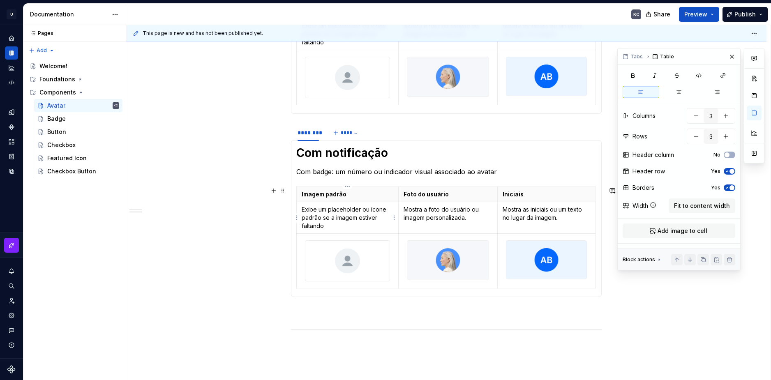
click at [341, 215] on p "Exibe um placeholder ou ícone padrão se a imagem estiver faltando" at bounding box center [348, 217] width 92 height 25
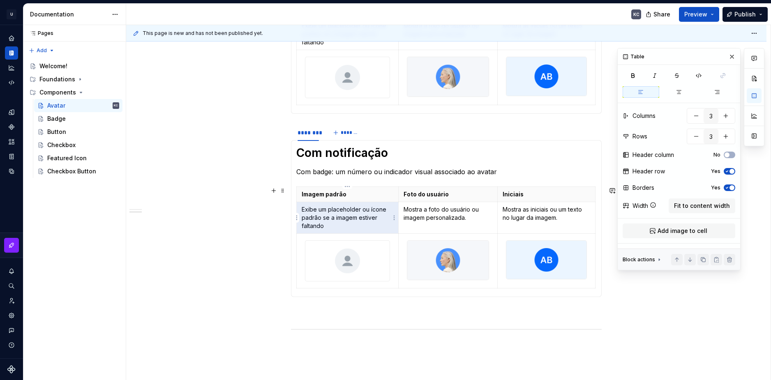
click at [341, 215] on p "Exibe um placeholder ou ícone padrão se a imagem estiver faltando" at bounding box center [348, 217] width 92 height 25
click at [337, 212] on p "Exibe um placeholder ou ícone padrão se a imagem estiver faltando" at bounding box center [348, 217] width 92 height 25
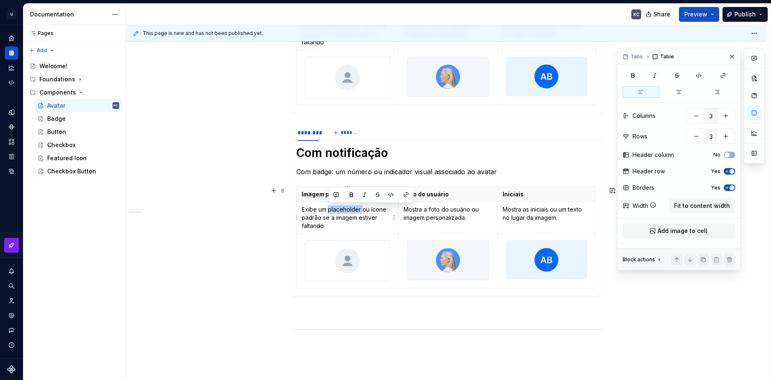
click at [337, 212] on p "Exibe um placeholder ou ícone padrão se a imagem estiver faltando" at bounding box center [348, 217] width 92 height 25
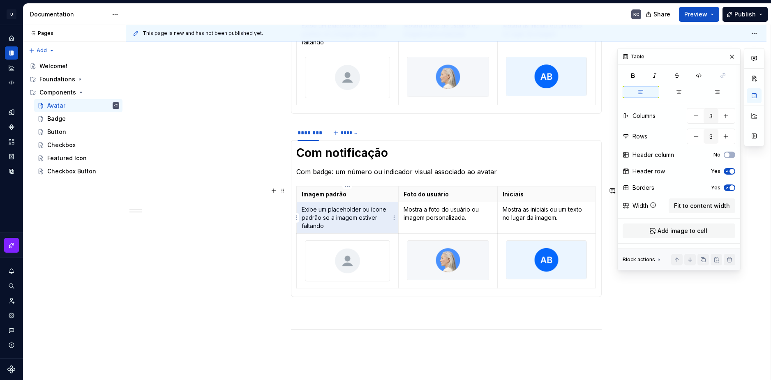
click at [310, 208] on p "Exibe um placeholder ou ícone padrão se a imagem estiver faltando" at bounding box center [348, 217] width 92 height 25
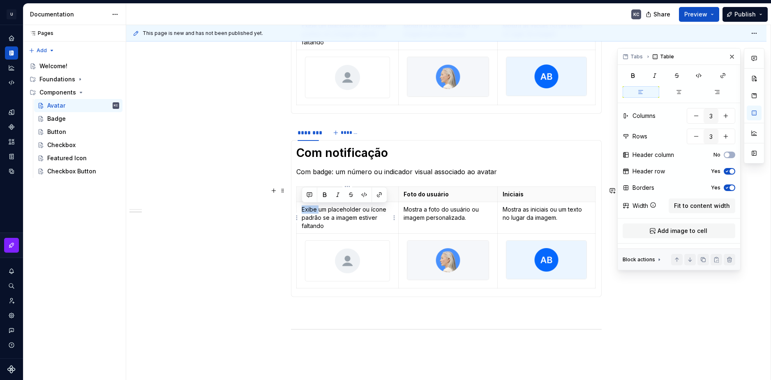
click at [310, 208] on p "Exibe um placeholder ou ícone padrão se a imagem estiver faltando" at bounding box center [348, 217] width 92 height 25
click at [410, 210] on p "Mostra a foto do usuário ou imagem personalizada." at bounding box center [448, 213] width 89 height 16
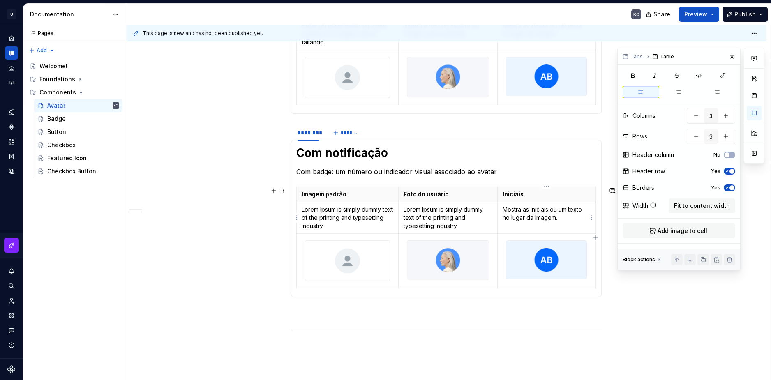
click at [519, 211] on p "Mostra as iniciais ou um texto no lugar da imagem." at bounding box center [547, 213] width 88 height 16
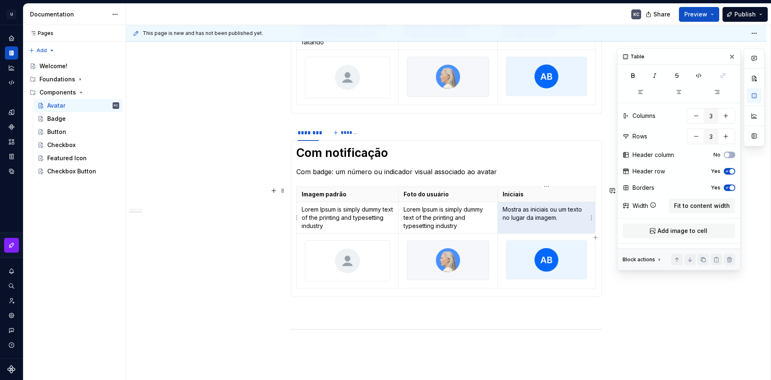
click at [519, 211] on p "Mostra as iniciais ou um texto no lugar da imagem." at bounding box center [547, 213] width 88 height 16
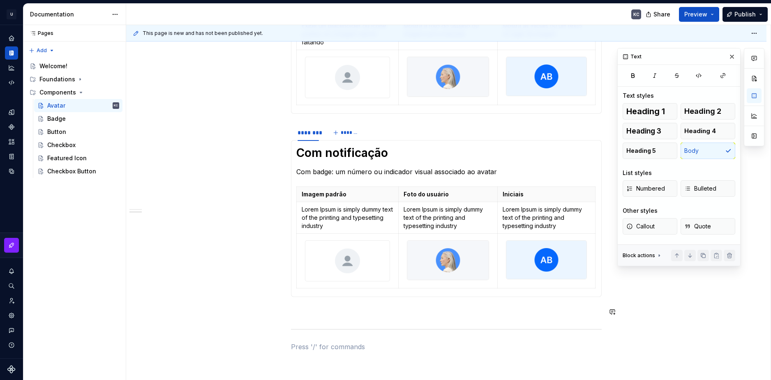
click at [494, 322] on div "******** ******* Tipos Imagem padrão Foto do usuário Iniciais Exibe um placehol…" at bounding box center [446, 167] width 311 height 428
click at [360, 196] on p "Imagem padrão" at bounding box center [348, 194] width 92 height 8
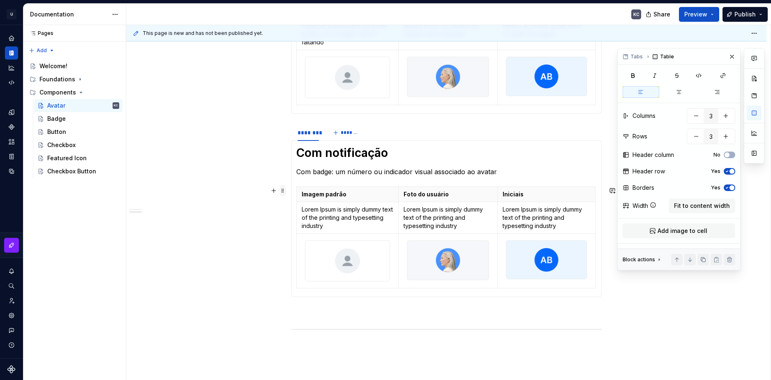
click at [284, 191] on span at bounding box center [282, 191] width 7 height 12
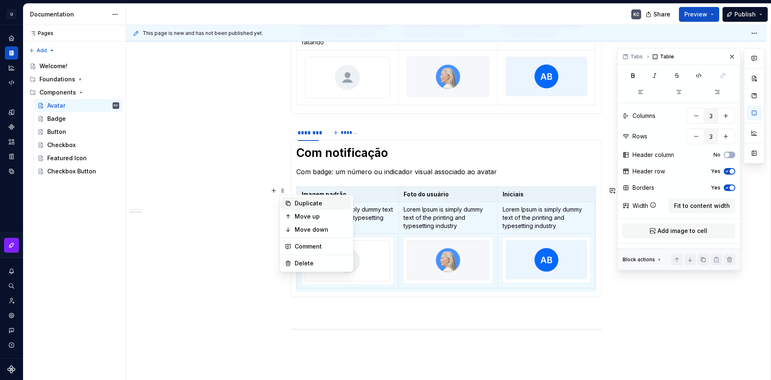
click at [307, 203] on div "Duplicate" at bounding box center [321, 203] width 53 height 8
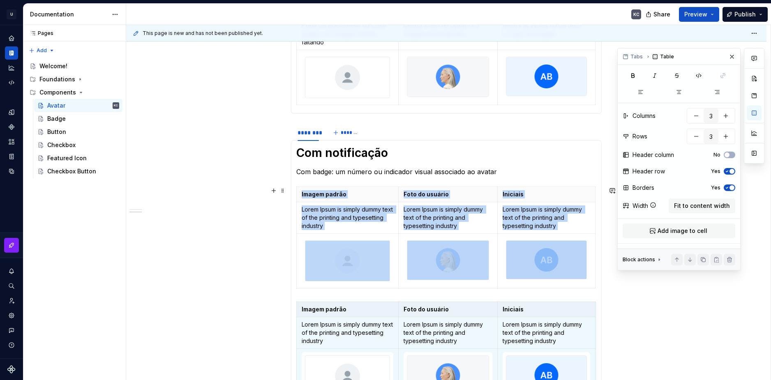
scroll to position [248, 0]
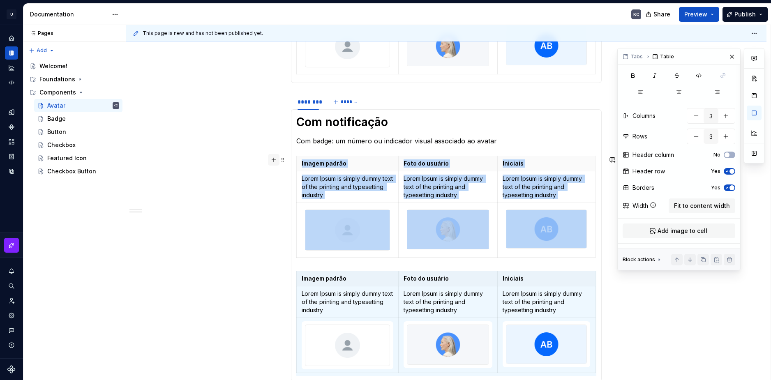
click at [274, 161] on button "button" at bounding box center [274, 160] width 12 height 12
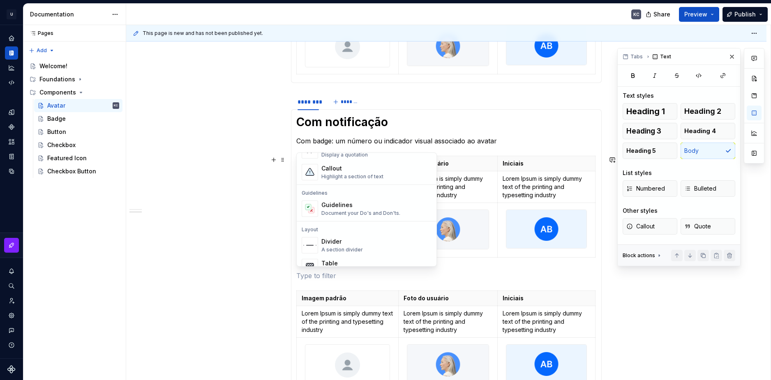
scroll to position [205, 0]
click at [337, 229] on div "Layout Divider A section divider Table Display a simple table" at bounding box center [367, 246] width 140 height 57
click at [334, 234] on div "Divider" at bounding box center [342, 237] width 42 height 8
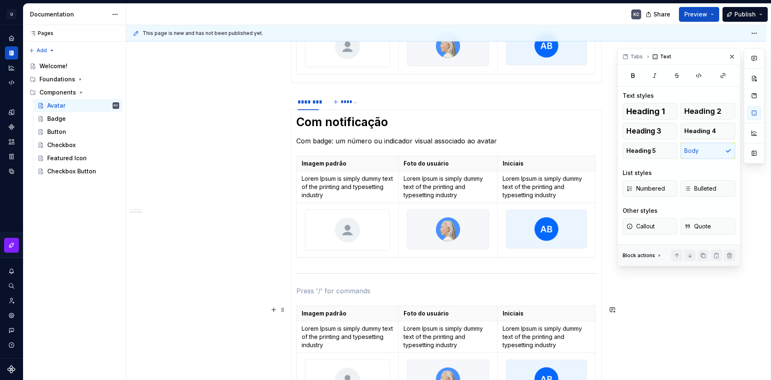
click at [645, 326] on div "******** ******* Tipos Imagem padrão Foto do usuário Iniciais Exibe um placehol…" at bounding box center [446, 264] width 640 height 722
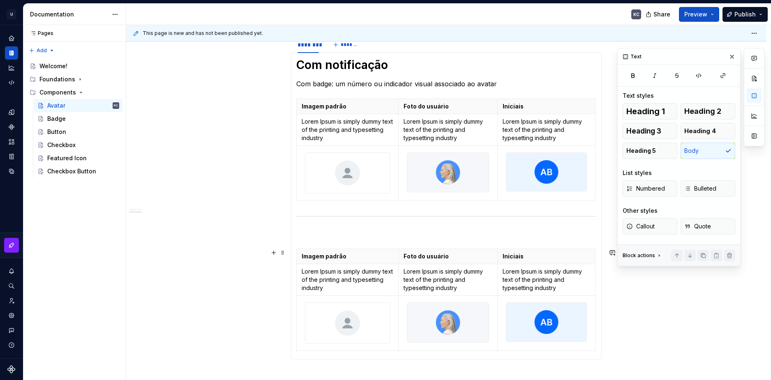
click at [660, 302] on div "******** ******* Tipos Imagem padrão Foto do usuário Iniciais Exibe um placehol…" at bounding box center [446, 206] width 640 height 722
click at [322, 228] on section-item-column "Com notificação Com badge: um número ou indicador visual associado ao avatar Im…" at bounding box center [446, 206] width 300 height 297
click at [286, 235] on div "******** ******* Tipos Imagem padrão Foto do usuário Iniciais Exibe um placehol…" at bounding box center [446, 206] width 640 height 722
click at [284, 235] on span at bounding box center [282, 234] width 7 height 12
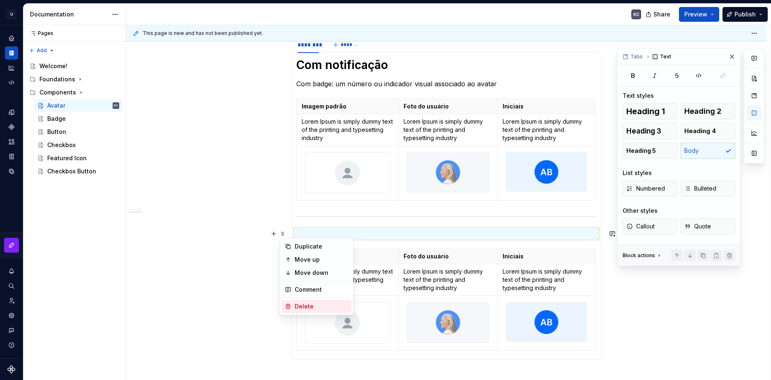
click at [314, 302] on div "Delete" at bounding box center [321, 306] width 53 height 8
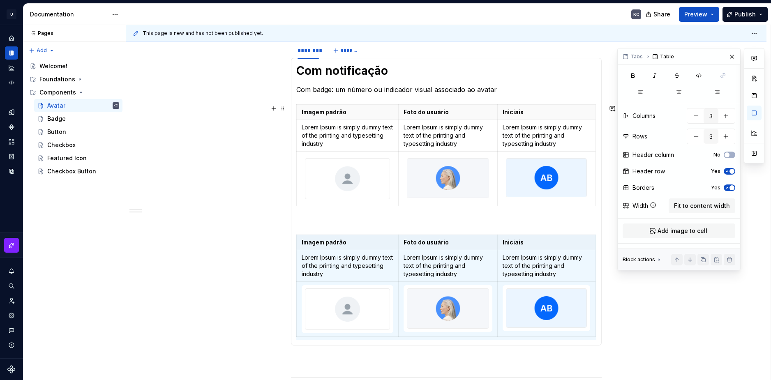
scroll to position [387, 0]
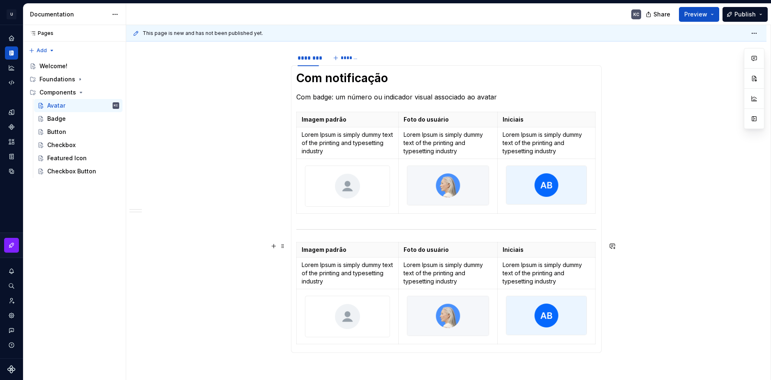
scroll to position [288, 0]
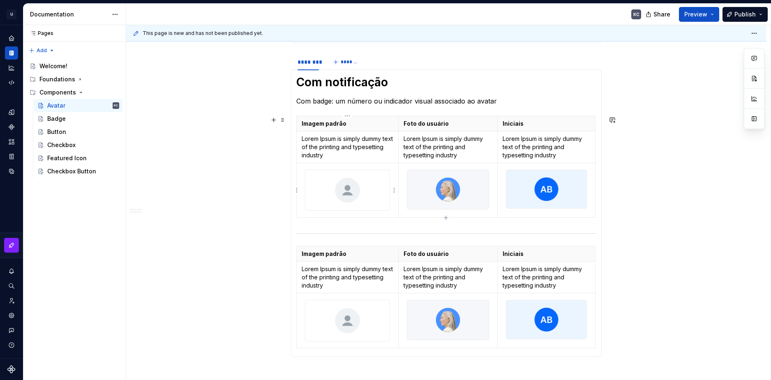
click at [360, 187] on img at bounding box center [347, 190] width 84 height 41
click at [396, 191] on html "U Stardust DS KC Design system data Documentation KC Share Preview Publish Page…" at bounding box center [385, 190] width 771 height 380
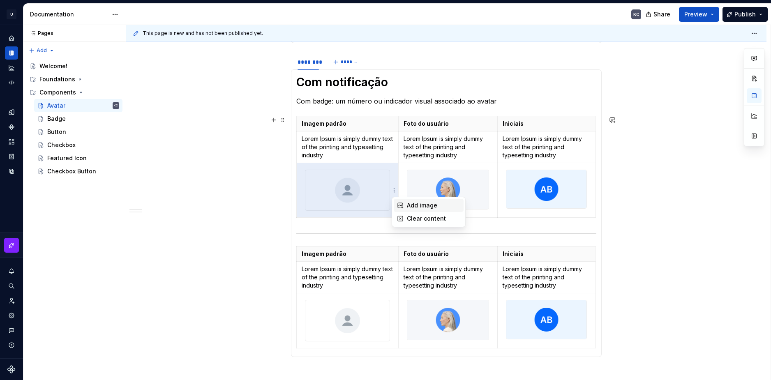
click at [404, 206] on div "Add image" at bounding box center [429, 205] width 70 height 13
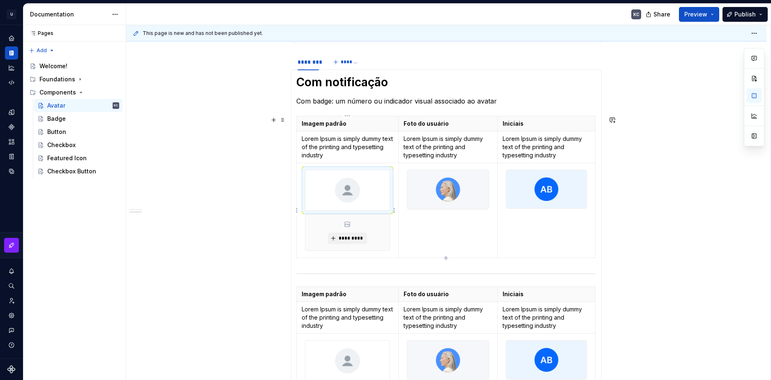
click at [388, 189] on img at bounding box center [347, 190] width 84 height 41
click at [396, 211] on html "U Stardust DS KC Design system data Documentation KC Share Preview Publish Page…" at bounding box center [385, 190] width 771 height 380
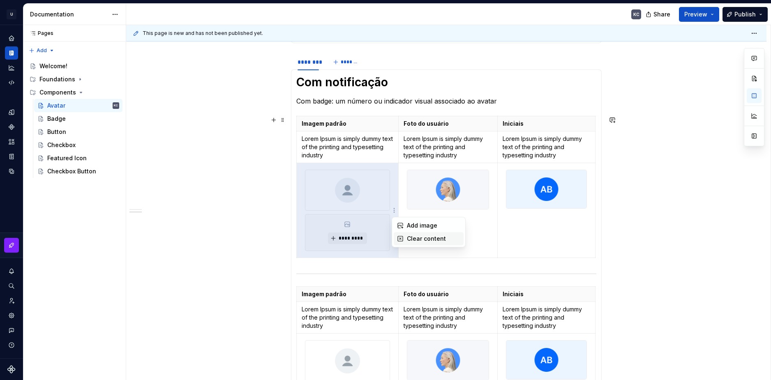
click at [406, 240] on div "Clear content" at bounding box center [429, 238] width 70 height 13
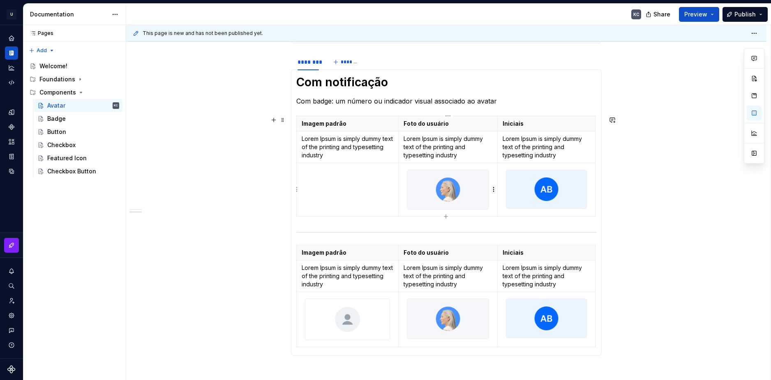
click at [493, 186] on html "U Stardust DS KC Design system data Documentation KC Share Preview Publish Page…" at bounding box center [385, 190] width 771 height 380
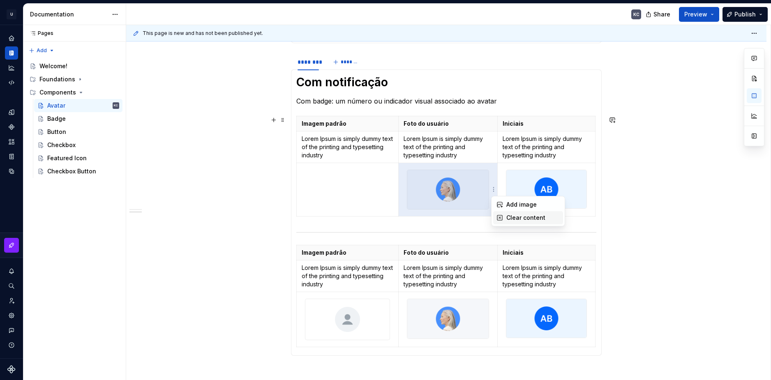
click at [500, 220] on icon at bounding box center [499, 218] width 7 height 7
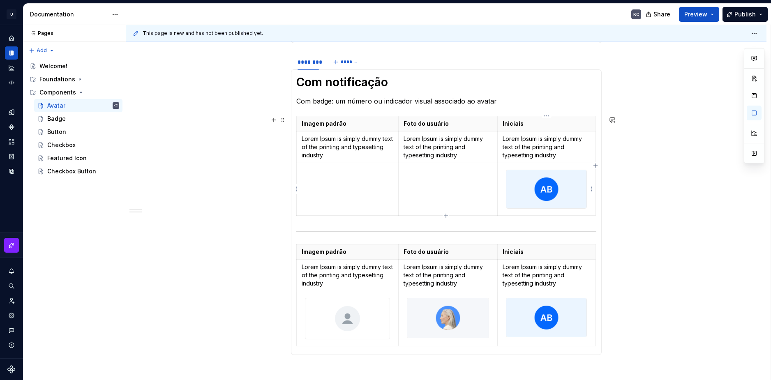
click at [591, 188] on html "U Stardust DS KC Design system data Documentation KC Share Preview Publish Page…" at bounding box center [385, 190] width 771 height 380
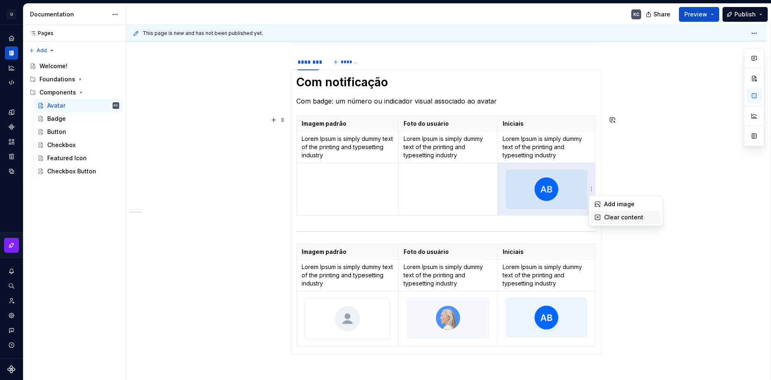
click at [599, 215] on icon at bounding box center [597, 217] width 7 height 7
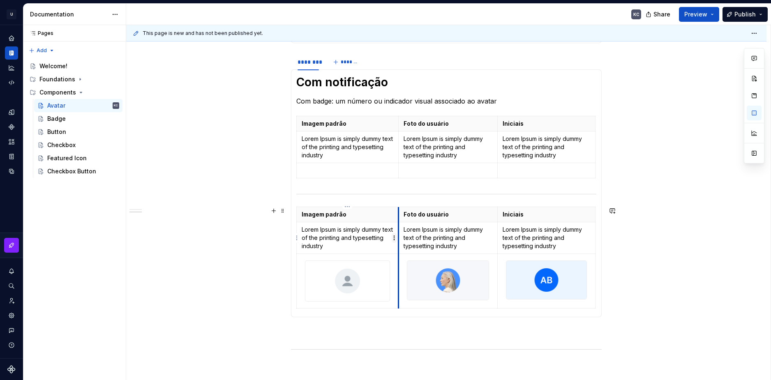
click at [392, 241] on html "U Stardust DS KC Design system data Documentation KC Share Preview Publish Page…" at bounding box center [385, 190] width 771 height 380
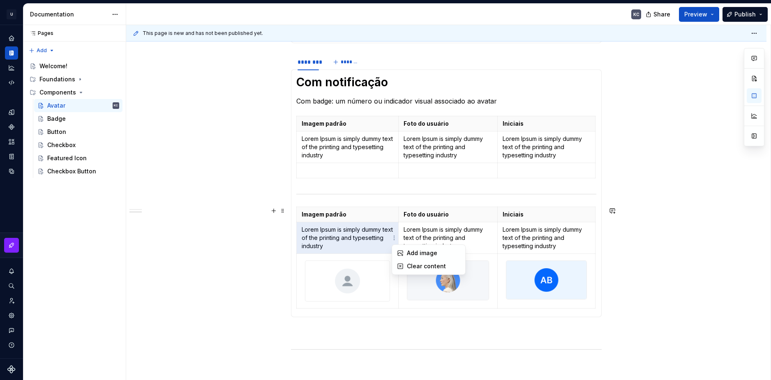
click at [395, 292] on html "U Stardust DS KC Design system data Documentation KC Share Preview Publish Page…" at bounding box center [385, 190] width 771 height 380
click at [395, 284] on html "U Stardust DS KC Design system data Documentation KC Share Preview Publish Page…" at bounding box center [385, 190] width 771 height 380
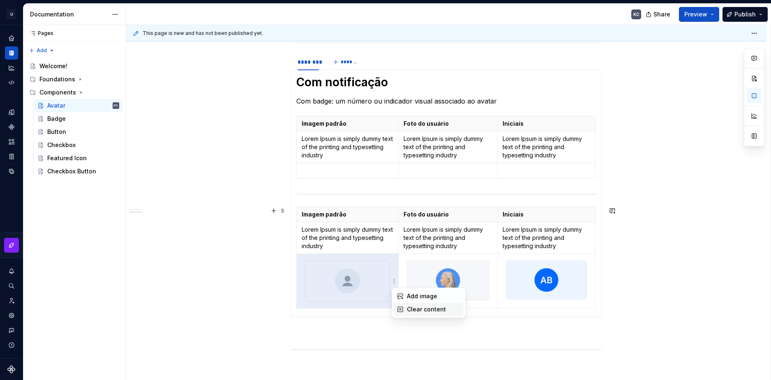
click at [408, 308] on div "Clear content" at bounding box center [433, 309] width 53 height 8
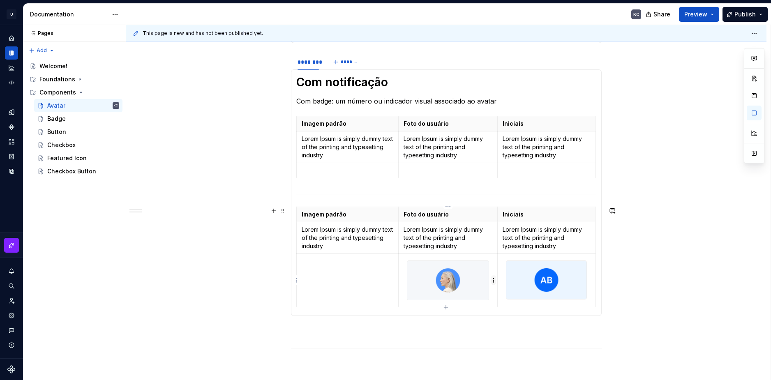
click at [492, 279] on html "U Stardust DS KC Design system data Documentation KC Share Preview Publish Page…" at bounding box center [385, 190] width 771 height 380
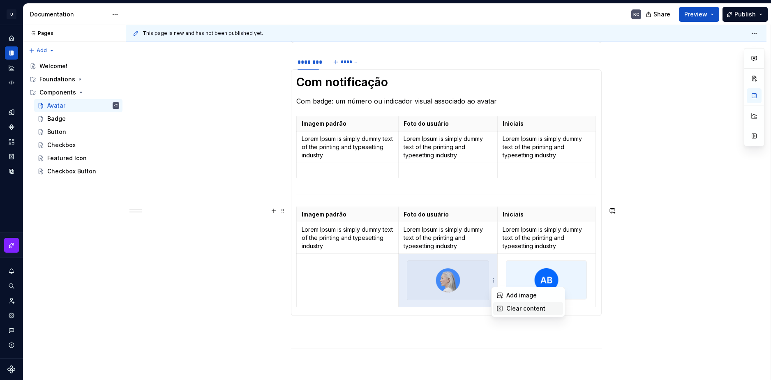
click at [506, 305] on div "Clear content" at bounding box center [532, 309] width 53 height 8
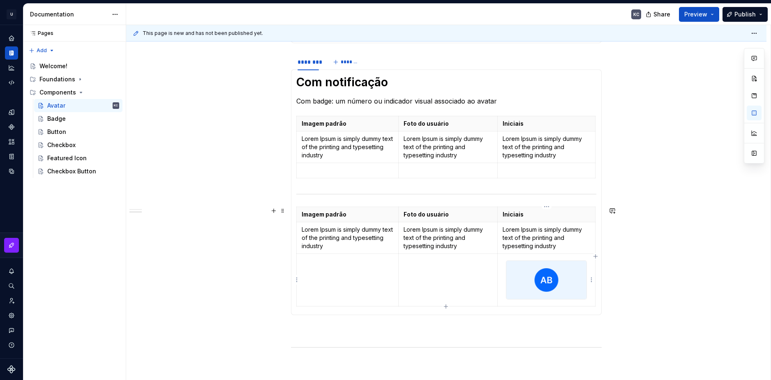
click at [590, 280] on html "U Stardust DS KC Design system data Documentation KC Share Preview Publish Page…" at bounding box center [385, 190] width 771 height 380
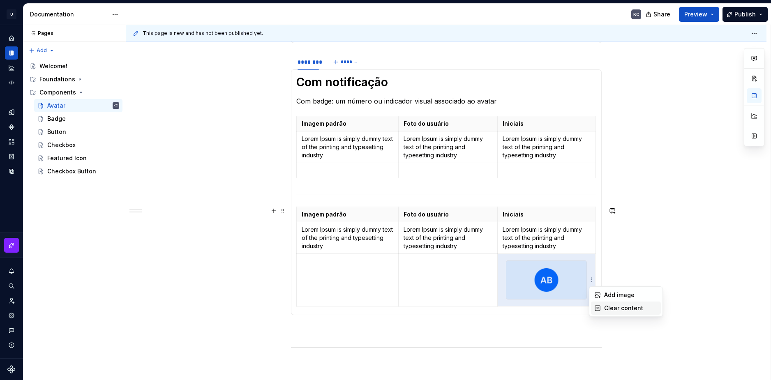
click at [612, 307] on div "Clear content" at bounding box center [630, 308] width 53 height 8
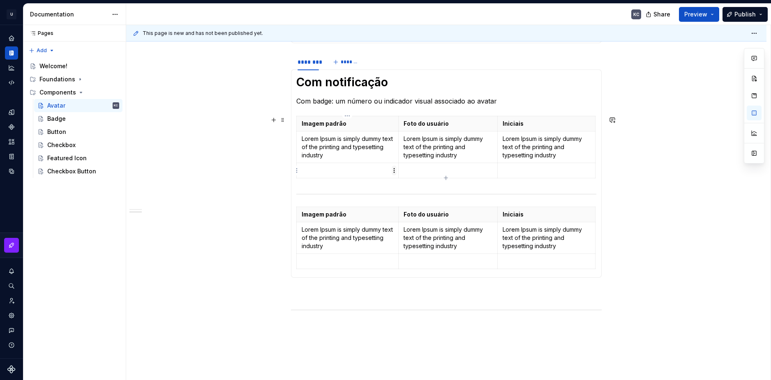
click at [394, 173] on html "U Stardust DS KC Design system data Documentation KC Share Preview Publish Page…" at bounding box center [385, 190] width 771 height 380
click at [421, 186] on div "Add image" at bounding box center [433, 186] width 53 height 8
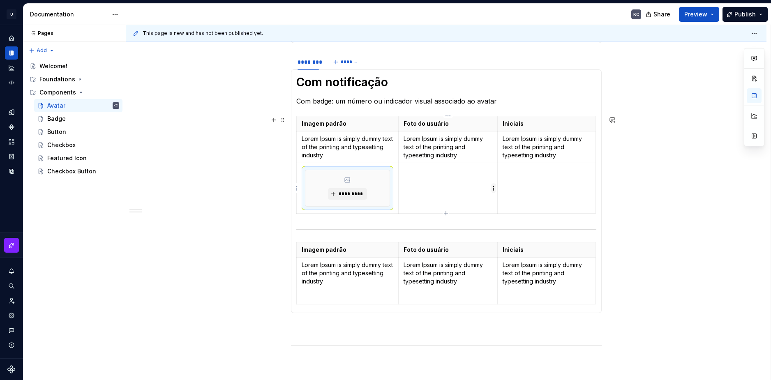
click at [493, 183] on body "U Stardust DS KC Design system data Documentation KC Share Preview Publish Page…" at bounding box center [385, 190] width 771 height 380
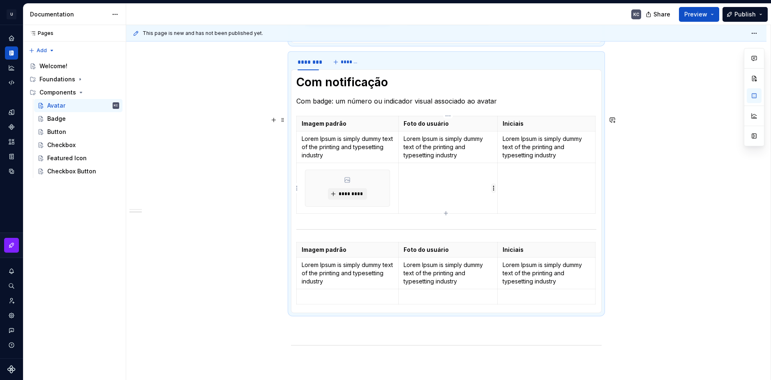
click at [494, 189] on html "U Stardust DS KC Design system data Documentation KC Share Preview Publish Page…" at bounding box center [385, 190] width 771 height 380
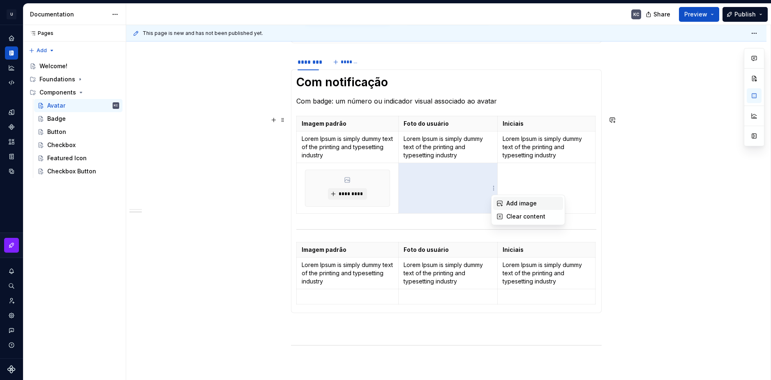
click at [515, 205] on div "Add image" at bounding box center [532, 203] width 53 height 8
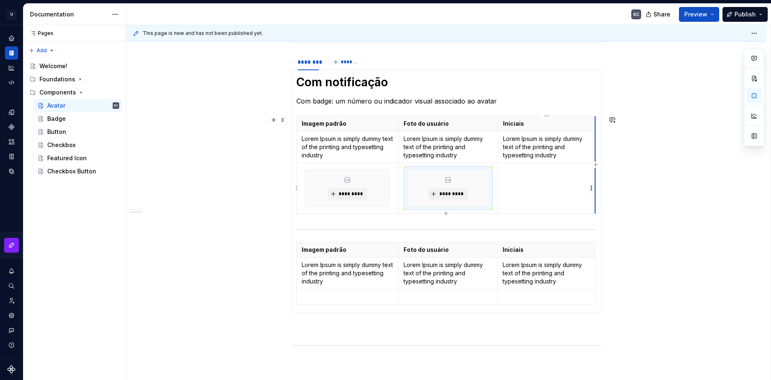
click at [591, 189] on html "U Stardust DS KC Design system data Documentation KC Share Preview Publish Page…" at bounding box center [385, 190] width 771 height 380
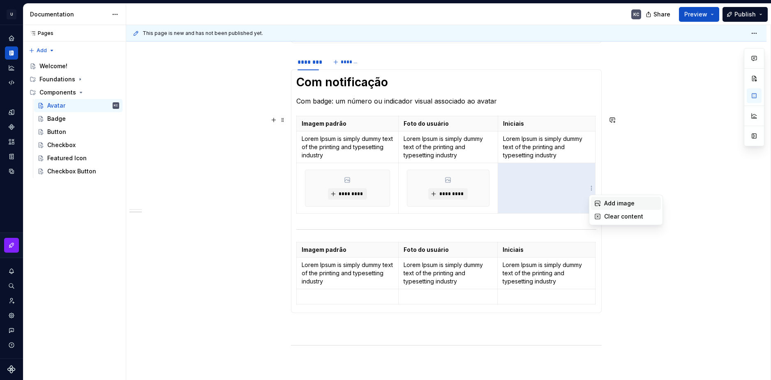
click at [607, 208] on div "Add image" at bounding box center [626, 203] width 70 height 13
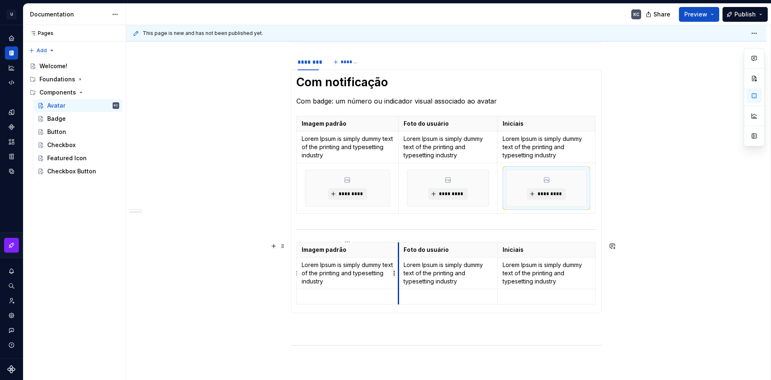
click at [394, 275] on html "U Stardust DS KC Design system data Documentation KC Share Preview Publish Page…" at bounding box center [385, 190] width 771 height 380
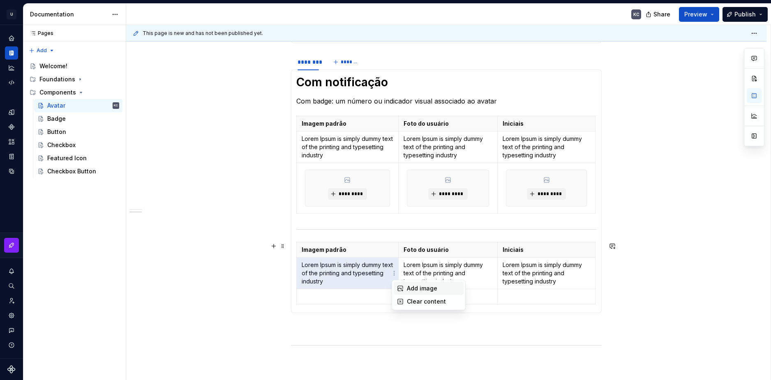
drag, startPoint x: 409, startPoint y: 288, endPoint x: 466, endPoint y: 275, distance: 58.4
click at [410, 288] on div "Add image" at bounding box center [433, 288] width 53 height 8
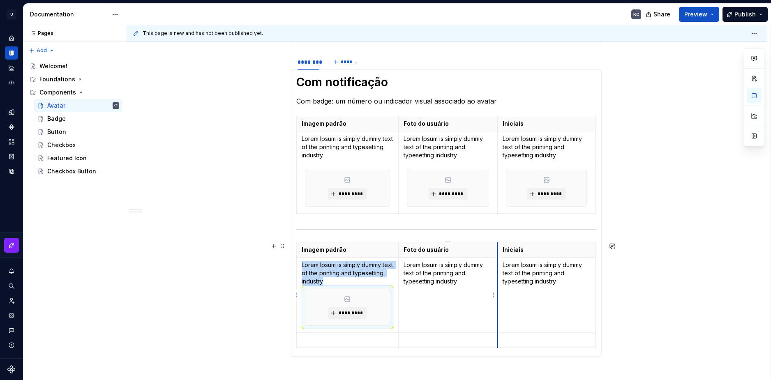
click at [493, 295] on html "U Stardust DS KC Design system data Documentation KC Share Preview Publish Page…" at bounding box center [385, 190] width 771 height 380
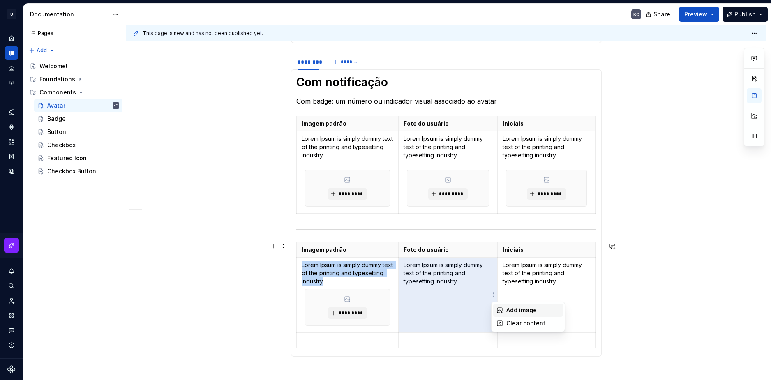
click at [522, 309] on div "Add image" at bounding box center [532, 310] width 53 height 8
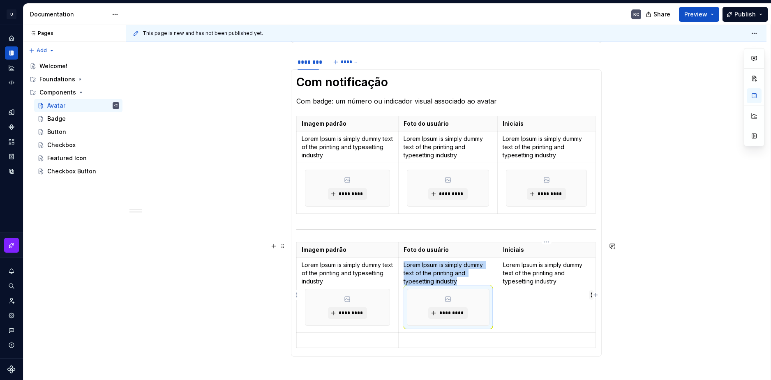
click at [591, 297] on html "U Stardust DS KC Design system data Documentation KC Share Preview Publish Page…" at bounding box center [385, 190] width 771 height 380
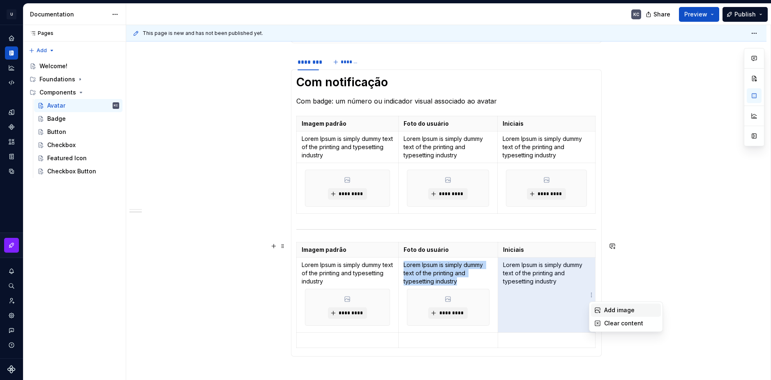
click at [607, 308] on div "Add image" at bounding box center [630, 310] width 53 height 8
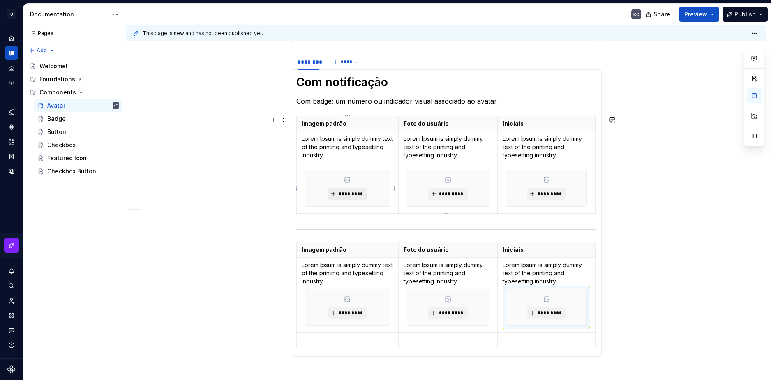
click at [344, 192] on span "*********" at bounding box center [350, 194] width 25 height 7
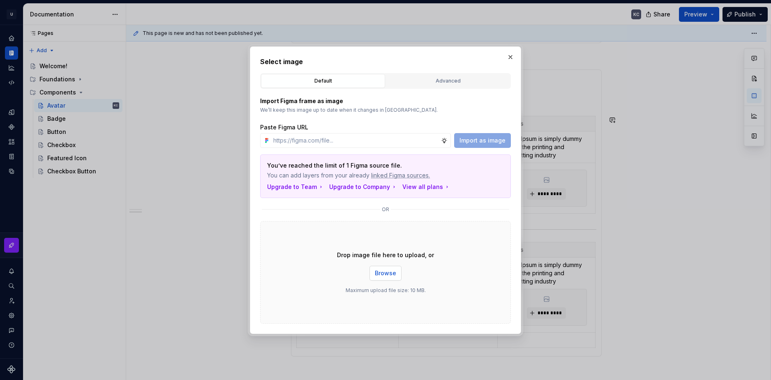
click at [384, 275] on span "Browse" at bounding box center [385, 273] width 21 height 8
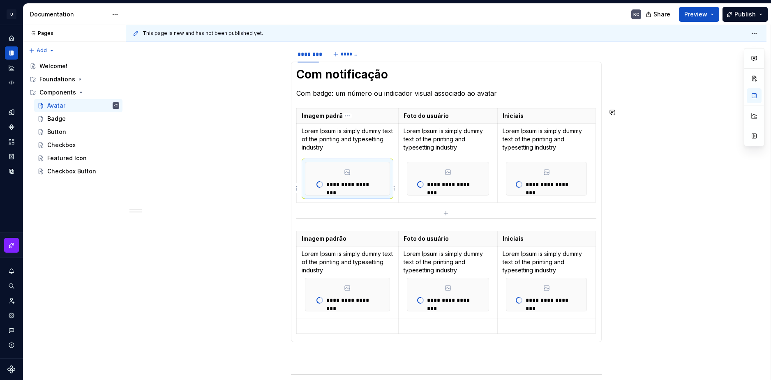
scroll to position [280, 0]
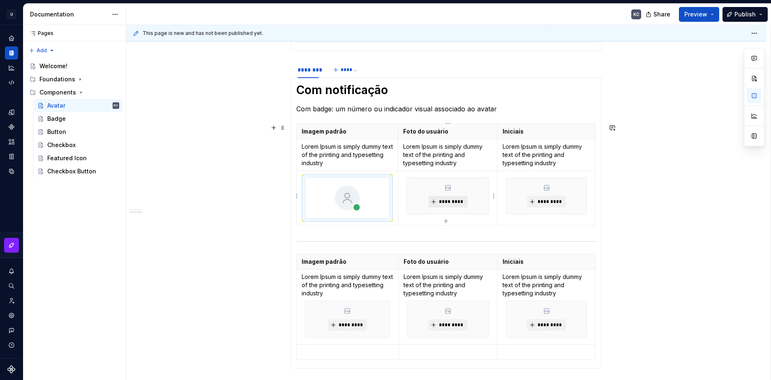
click at [458, 199] on span "*********" at bounding box center [451, 202] width 25 height 7
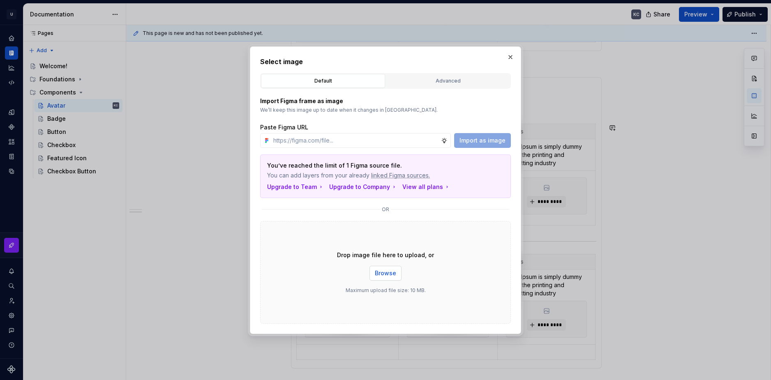
click at [382, 275] on span "Browse" at bounding box center [385, 273] width 21 height 8
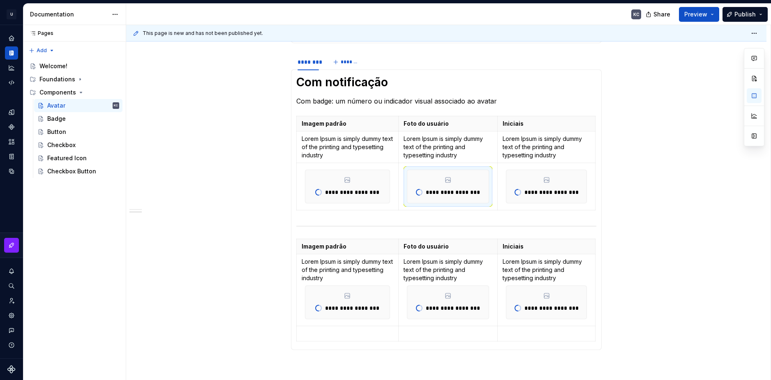
scroll to position [272, 0]
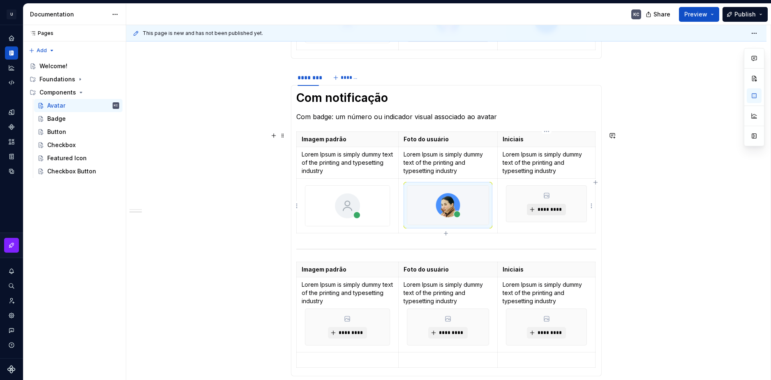
click at [550, 210] on span "*********" at bounding box center [549, 209] width 25 height 7
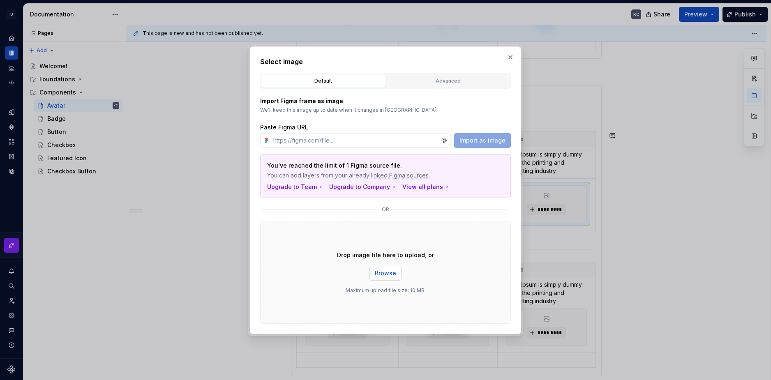
click at [395, 272] on span "Browse" at bounding box center [385, 273] width 21 height 8
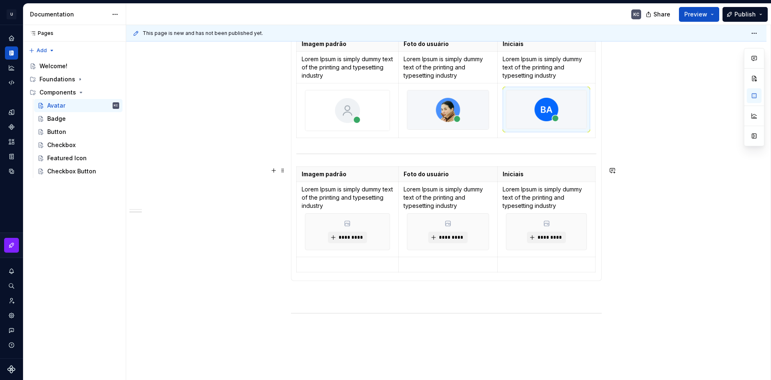
scroll to position [388, 0]
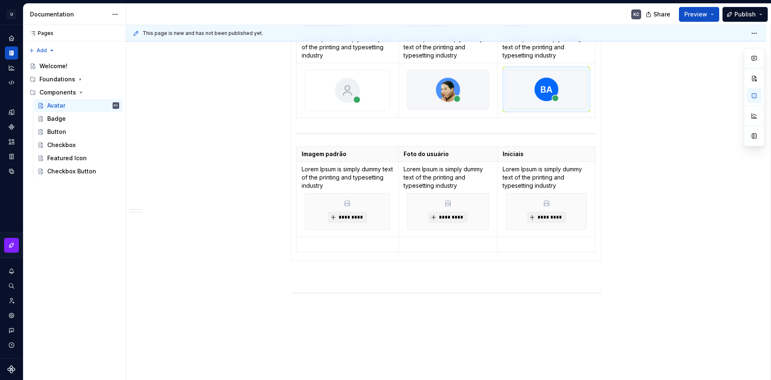
click at [653, 118] on div "******** ******* Tipos Imagem padrão Foto do usuário Iniciais Exibe um placehol…" at bounding box center [446, 116] width 640 height 706
drag, startPoint x: 655, startPoint y: 264, endPoint x: 645, endPoint y: 271, distance: 12.7
click at [655, 264] on div "This page is new and has not been published yet. Avatar São representações gráf…" at bounding box center [448, 203] width 644 height 356
click at [587, 88] on div at bounding box center [546, 89] width 81 height 39
click at [592, 91] on html "U Stardust DS KC Design system data Documentation KC Share Preview Publish Page…" at bounding box center [385, 190] width 771 height 380
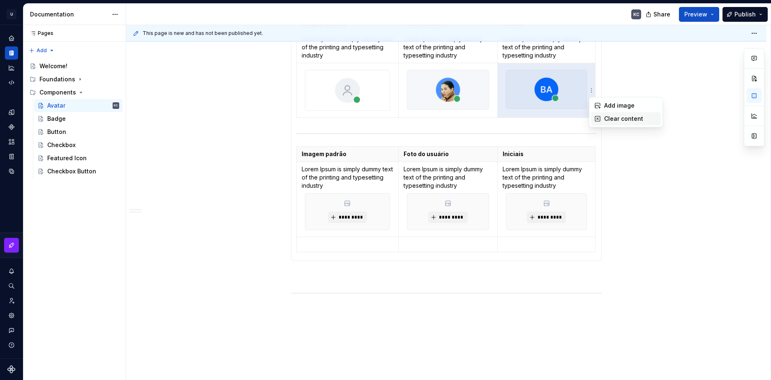
click at [603, 119] on div "Clear content" at bounding box center [626, 118] width 70 height 13
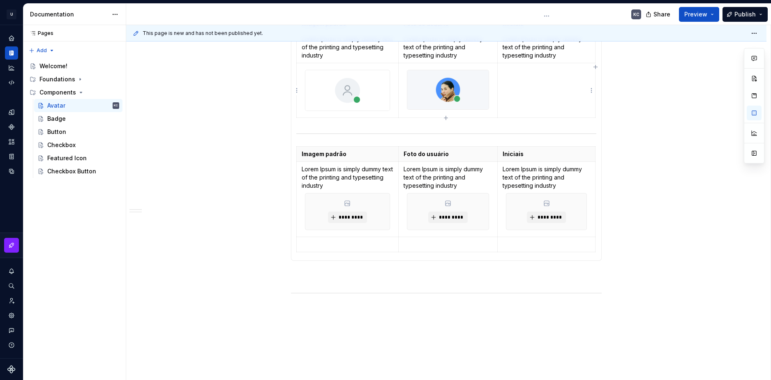
click at [592, 91] on html "U Stardust DS KC Design system data Documentation KC Share Preview Publish Page…" at bounding box center [385, 190] width 771 height 380
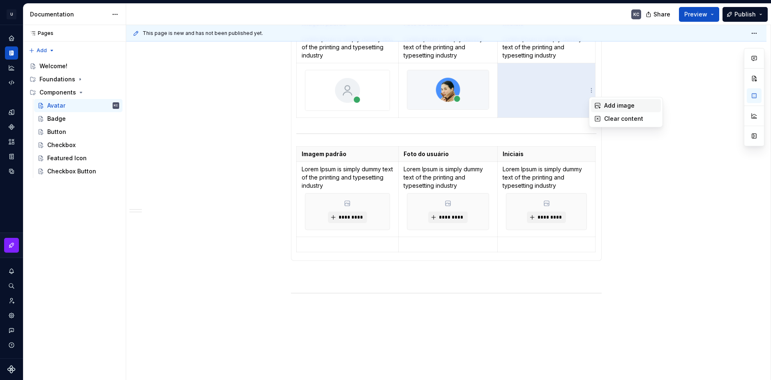
click at [606, 103] on div "Add image" at bounding box center [630, 106] width 53 height 8
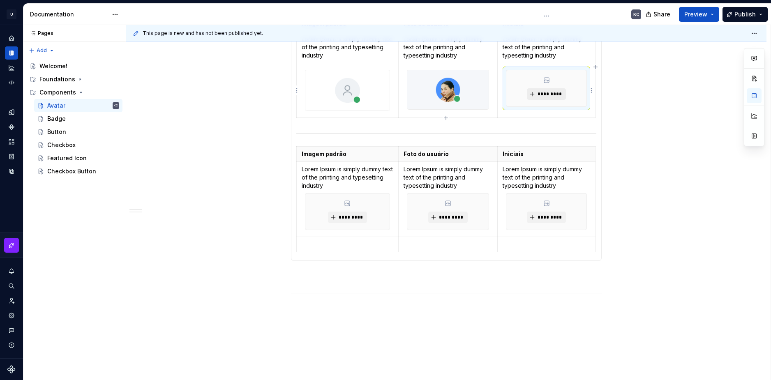
click at [552, 95] on span "*********" at bounding box center [549, 94] width 25 height 7
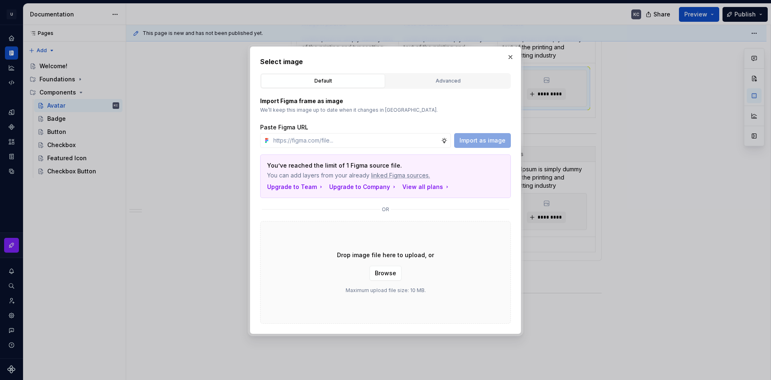
click at [385, 281] on div "Drop image file here to upload, or Browse Maximum upload file size: 10 MB." at bounding box center [385, 272] width 251 height 103
click at [386, 276] on span "Browse" at bounding box center [385, 273] width 21 height 8
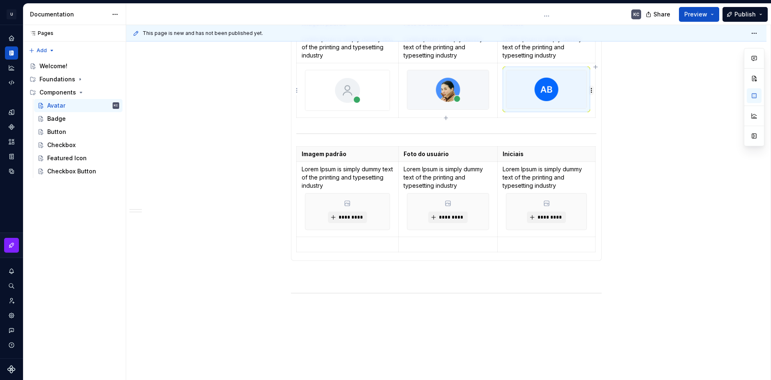
click at [589, 91] on html "U Stardust DS KC Design system data Documentation KC Share Preview Publish Page…" at bounding box center [385, 190] width 771 height 380
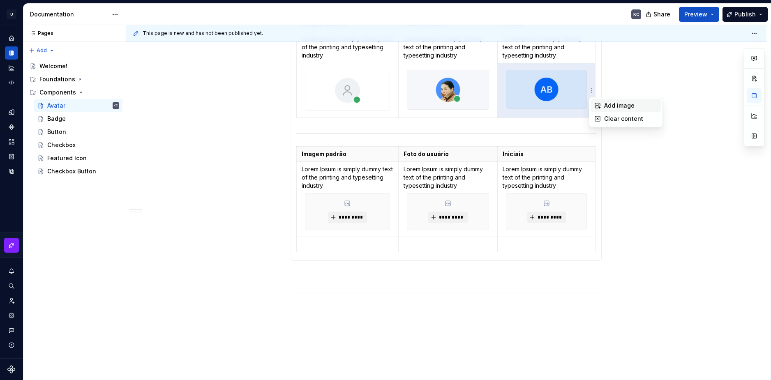
click at [615, 107] on div "Add image" at bounding box center [630, 106] width 53 height 8
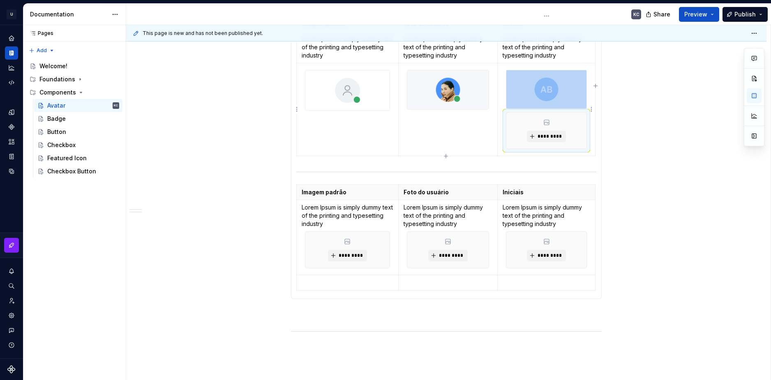
click at [589, 108] on html "U Stardust DS KC Design system data Documentation KC Share Preview Publish Page…" at bounding box center [385, 190] width 771 height 380
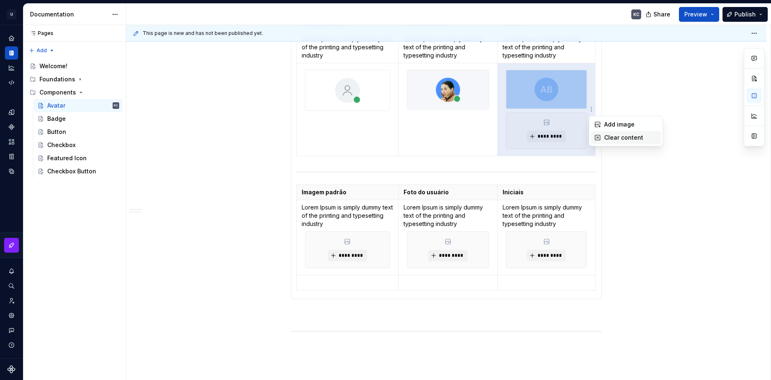
click at [599, 134] on icon at bounding box center [597, 137] width 7 height 7
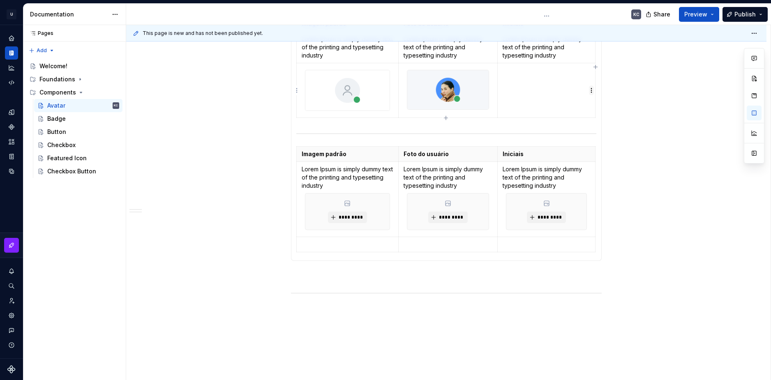
click at [591, 90] on html "U Stardust DS KC Design system data Documentation KC Share Preview Publish Page…" at bounding box center [385, 190] width 771 height 380
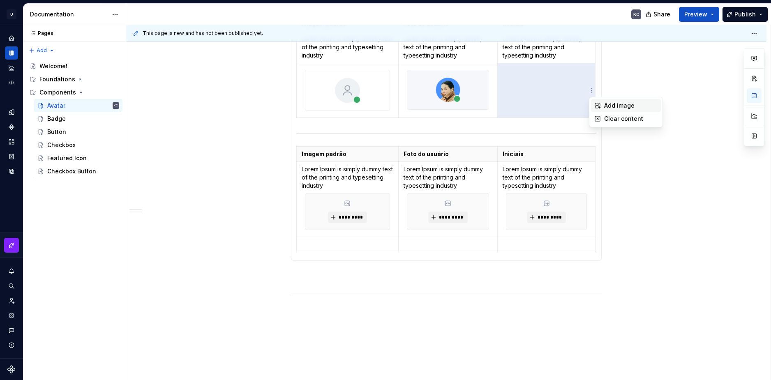
click at [598, 104] on icon at bounding box center [597, 105] width 5 height 5
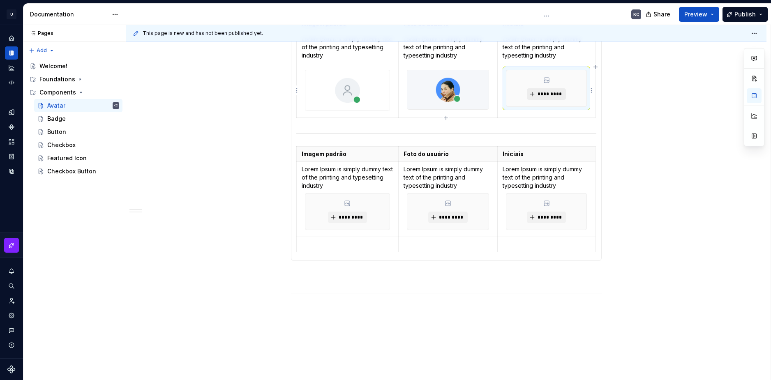
click at [552, 94] on span "*********" at bounding box center [549, 94] width 25 height 7
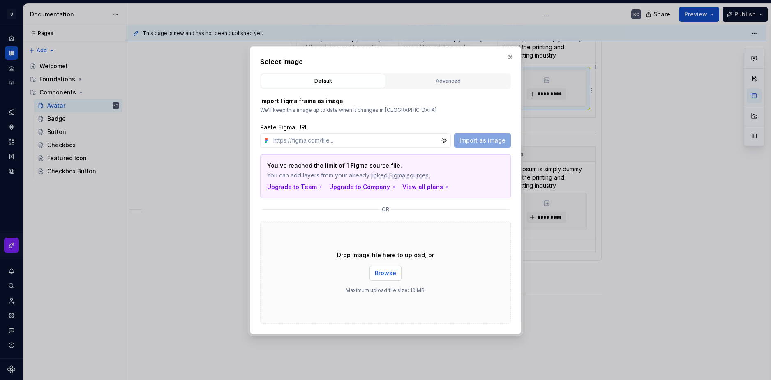
click at [383, 269] on span "Browse" at bounding box center [385, 273] width 21 height 8
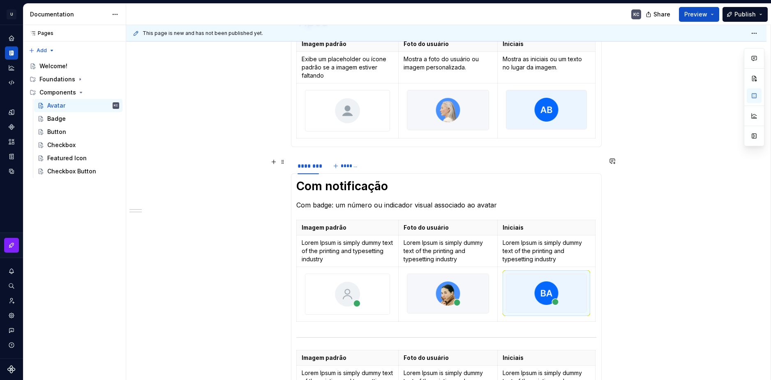
scroll to position [264, 0]
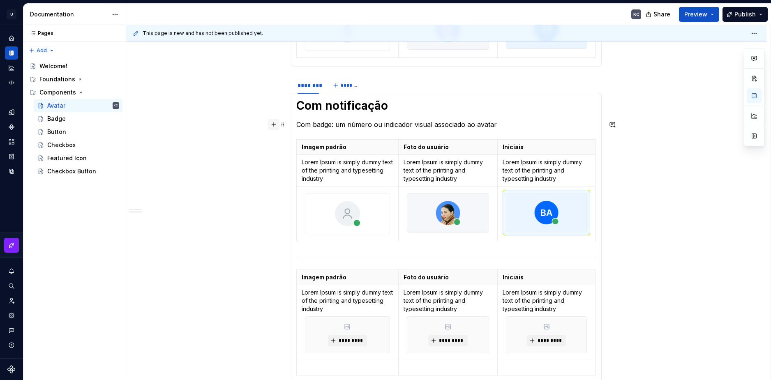
click at [275, 125] on button "button" at bounding box center [274, 125] width 12 height 12
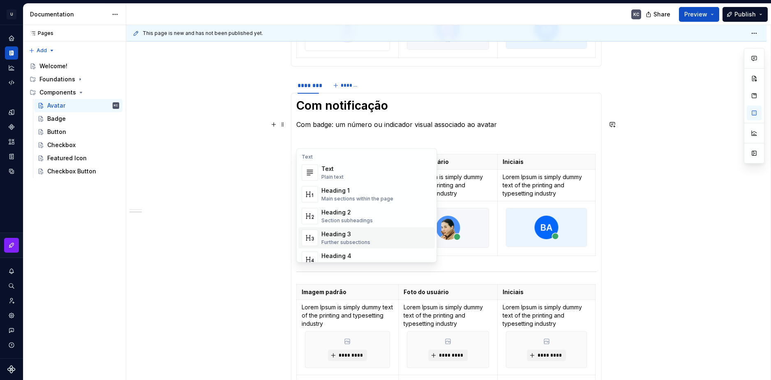
click at [347, 240] on div "Further subsections" at bounding box center [345, 242] width 49 height 7
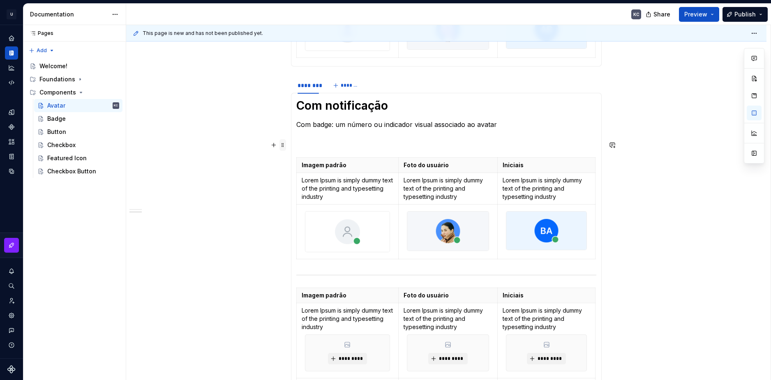
click at [282, 145] on span at bounding box center [282, 145] width 7 height 12
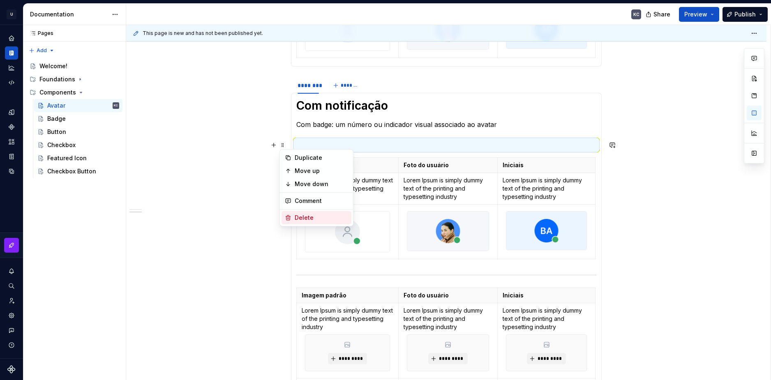
click at [311, 213] on div "Delete" at bounding box center [317, 217] width 70 height 13
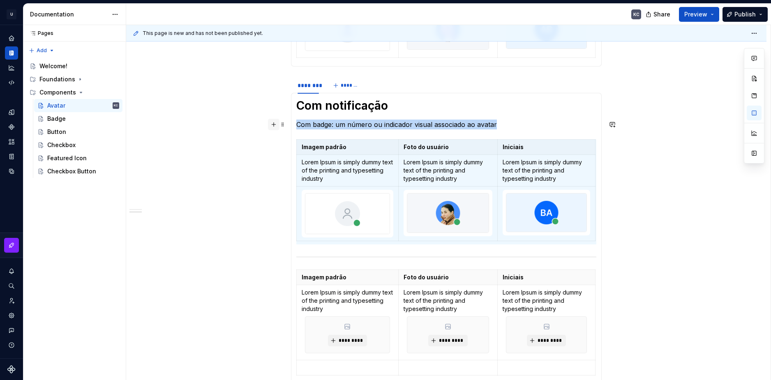
click at [277, 127] on button "button" at bounding box center [274, 125] width 12 height 12
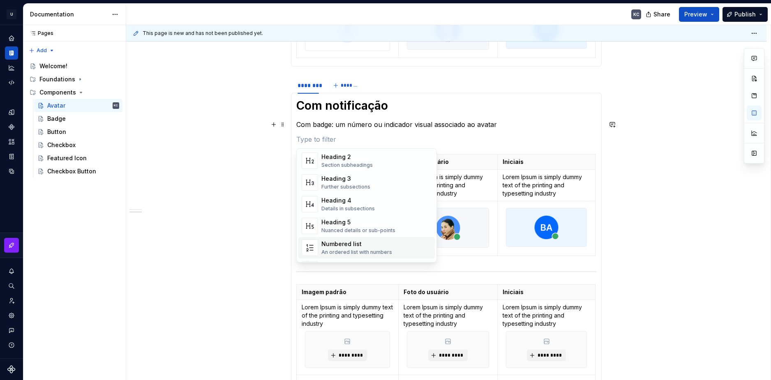
scroll to position [82, 0]
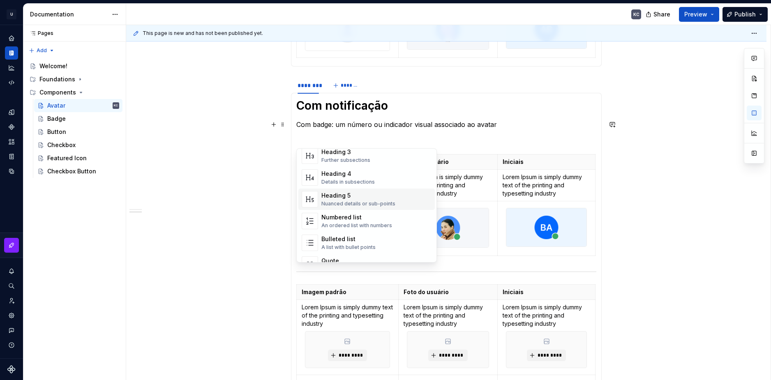
click at [347, 200] on div "Heading 5 Nuanced details or sub-points" at bounding box center [358, 200] width 74 height 16
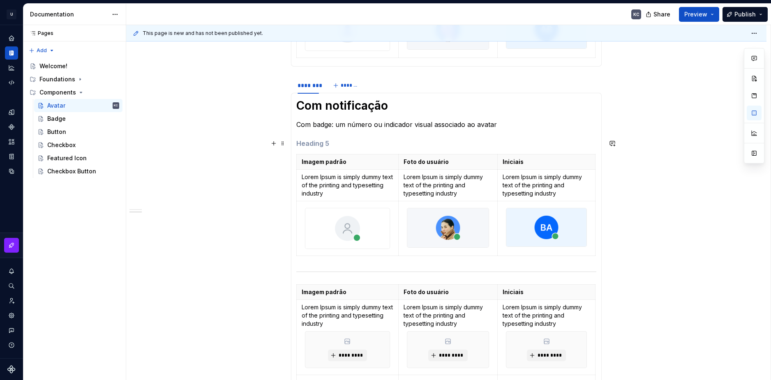
click at [316, 143] on h5 at bounding box center [446, 143] width 300 height 8
type textarea "*"
click at [691, 207] on div "******** ******* Tipos Imagem padrão Foto do usuário Iniciais Exibe um placehol…" at bounding box center [446, 246] width 640 height 721
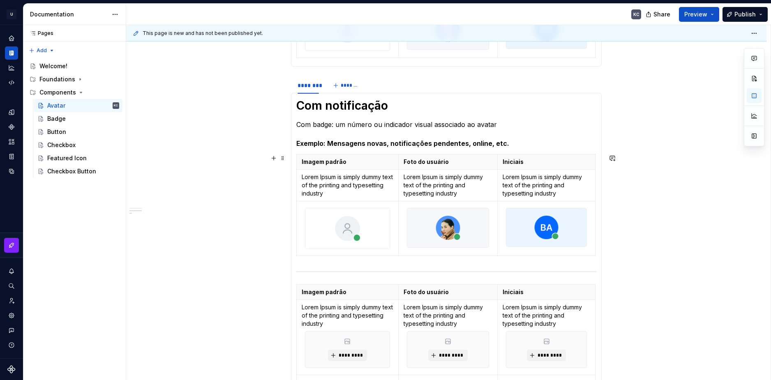
scroll to position [304, 0]
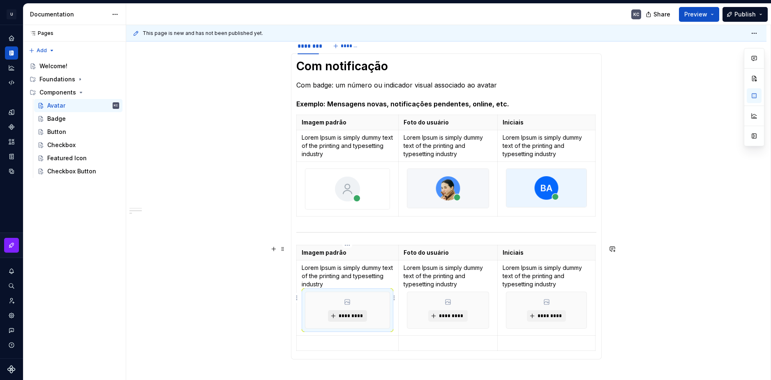
click at [350, 316] on span "*********" at bounding box center [350, 316] width 25 height 7
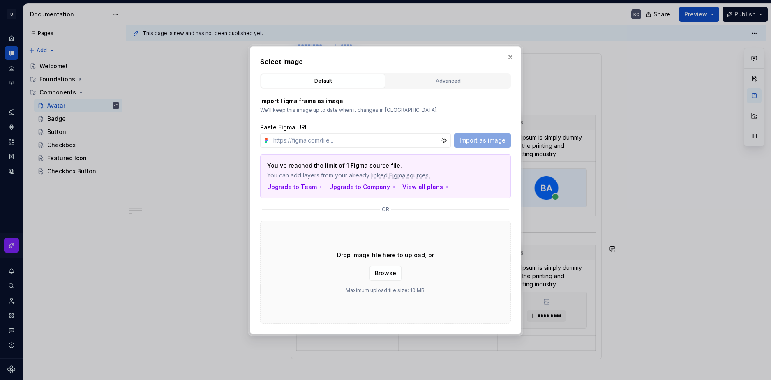
click at [385, 274] on span "Browse" at bounding box center [385, 273] width 21 height 8
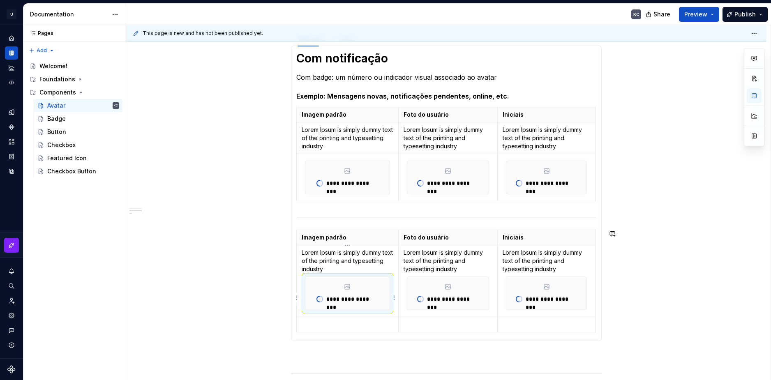
scroll to position [296, 0]
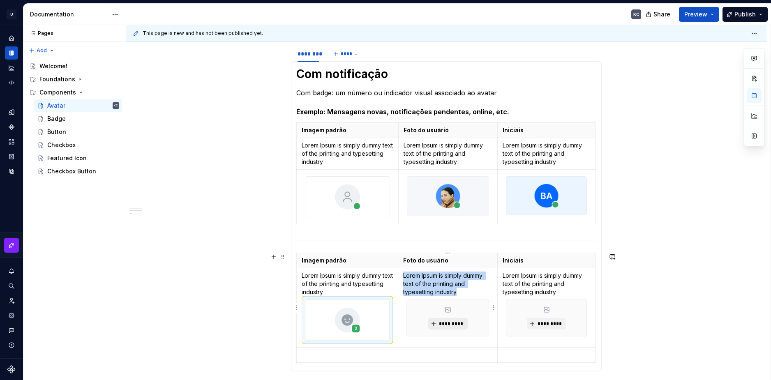
click at [448, 322] on span "*********" at bounding box center [451, 324] width 25 height 7
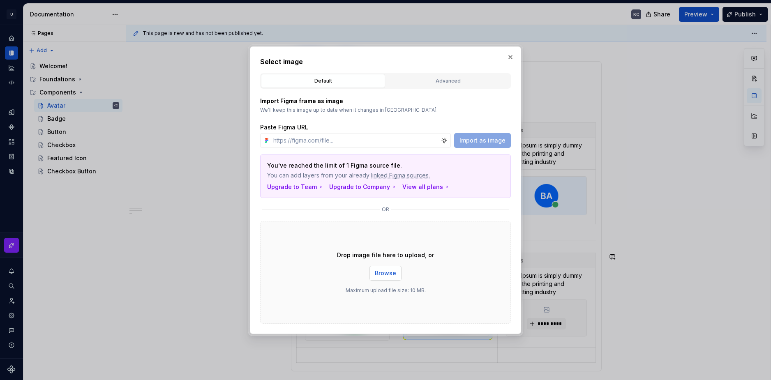
click at [388, 279] on button "Browse" at bounding box center [385, 273] width 32 height 15
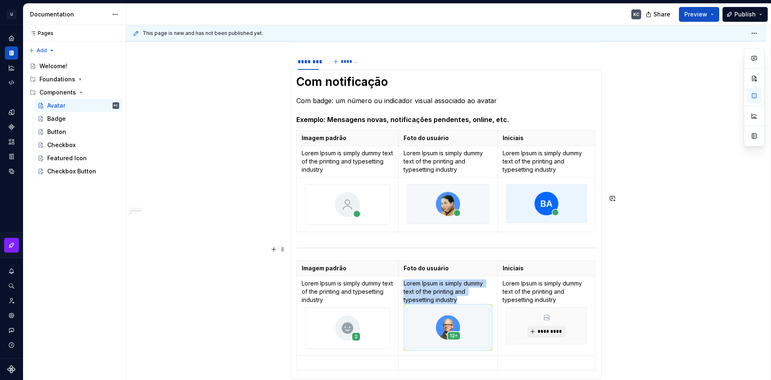
scroll to position [263, 0]
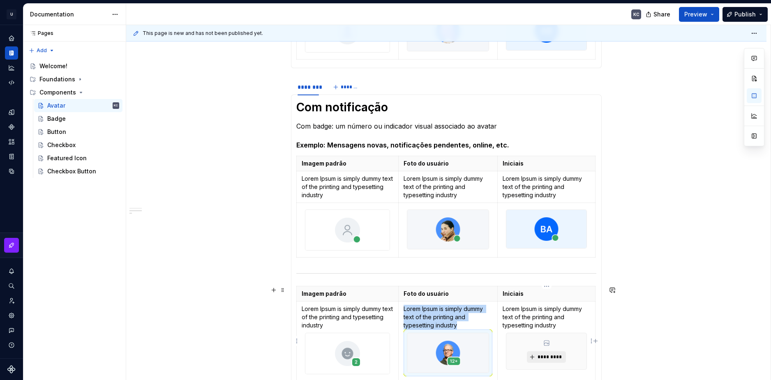
click at [548, 358] on span "*********" at bounding box center [549, 357] width 25 height 7
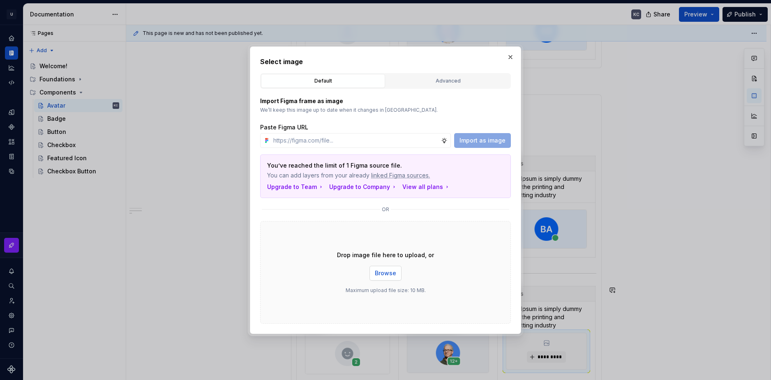
click at [383, 274] on span "Browse" at bounding box center [385, 273] width 21 height 8
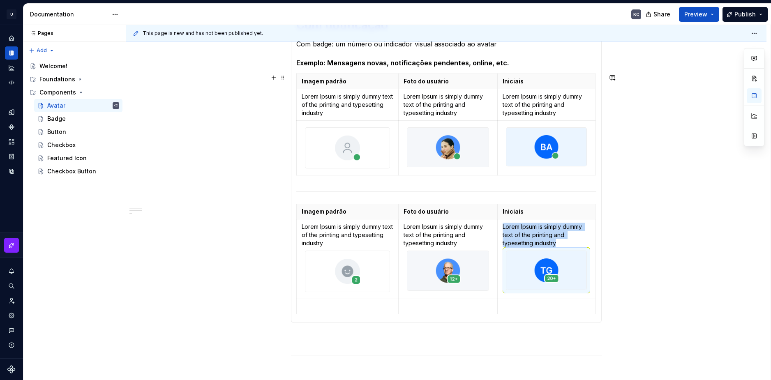
scroll to position [222, 0]
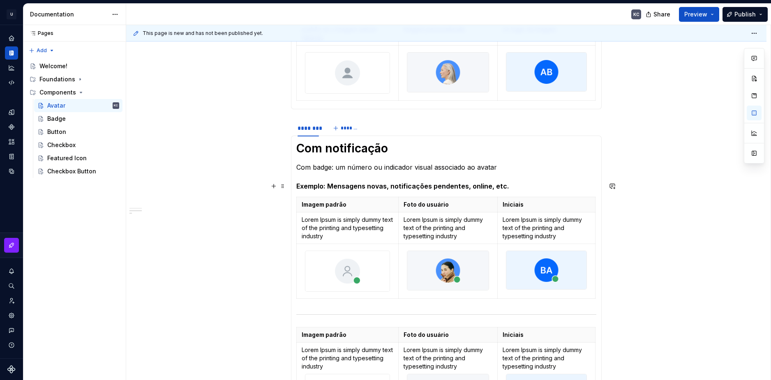
click at [489, 187] on h5 "Exemplo: Mensagens novas, notificações pendentes, online, etc." at bounding box center [446, 186] width 300 height 8
click at [706, 257] on div "******** ******* Tipos Imagem padrão Foto do usuário Iniciais Exibe um placehol…" at bounding box center [446, 291] width 640 height 725
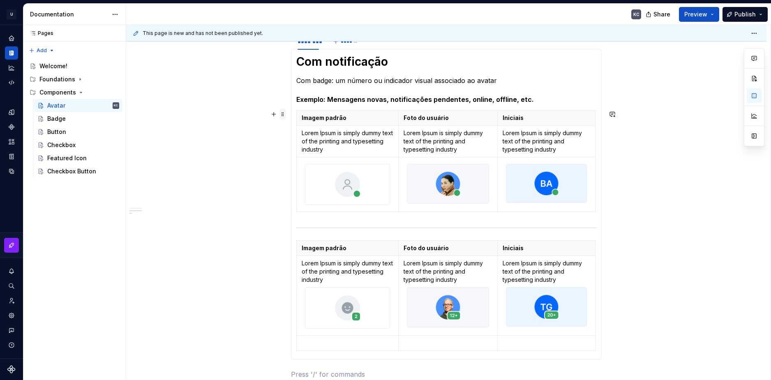
click at [284, 117] on span at bounding box center [282, 114] width 7 height 12
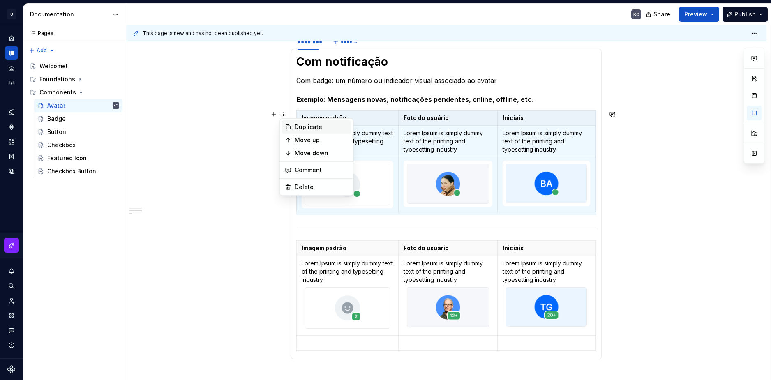
click at [294, 131] on div "Duplicate" at bounding box center [317, 126] width 70 height 13
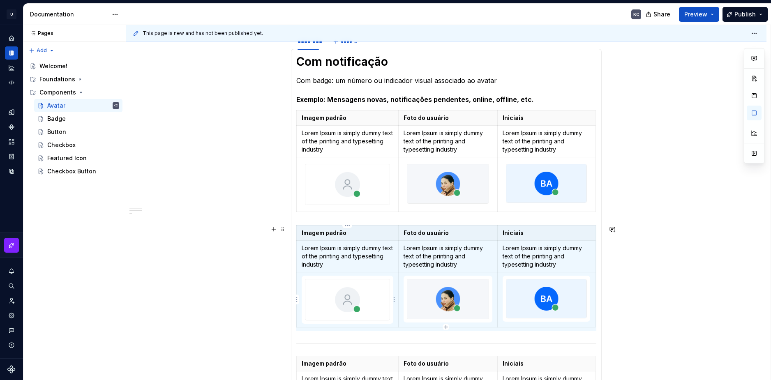
click at [392, 298] on html "U Stardust DS KC Design system data Documentation KC Share Preview Publish Page…" at bounding box center [385, 190] width 771 height 380
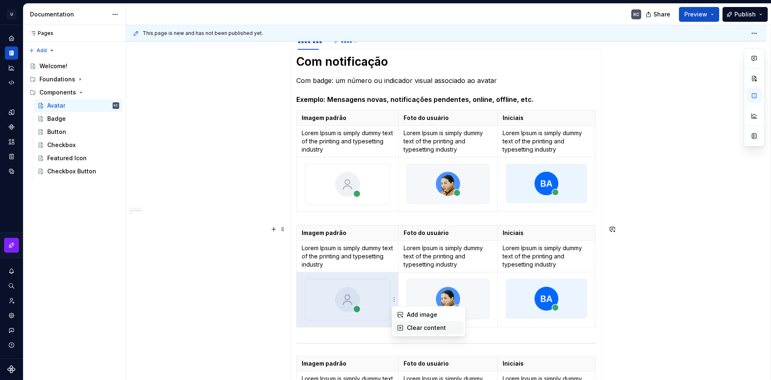
click at [413, 327] on div "Clear content" at bounding box center [433, 328] width 53 height 8
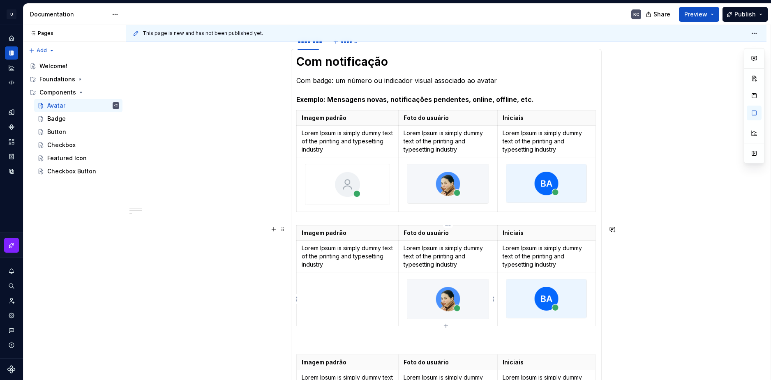
click at [492, 299] on html "U Stardust DS KC Design system data Documentation KC Share Preview Publish Page…" at bounding box center [385, 190] width 771 height 380
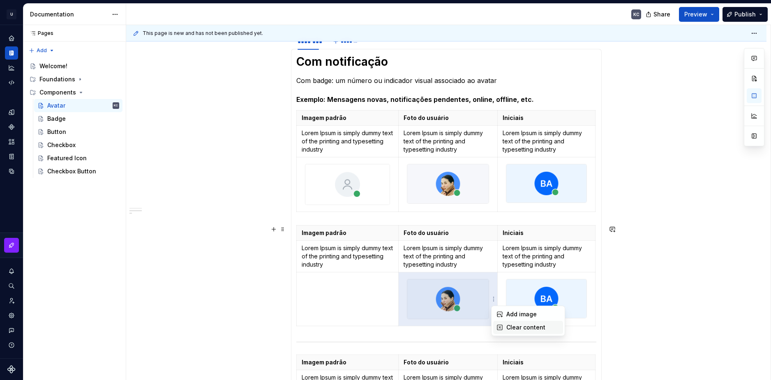
click at [509, 328] on div "Clear content" at bounding box center [532, 327] width 53 height 8
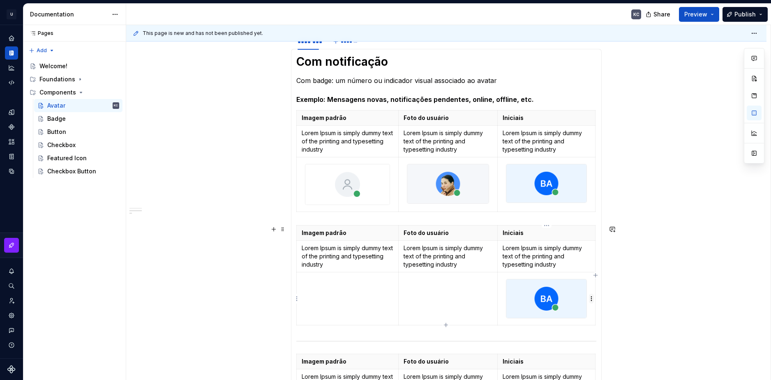
click at [589, 296] on body "U Stardust DS KC Design system data Documentation KC Share Preview Publish Page…" at bounding box center [385, 190] width 771 height 380
click at [591, 301] on html "U Stardust DS KC Design system data Documentation KC Share Preview Publish Page…" at bounding box center [385, 190] width 771 height 380
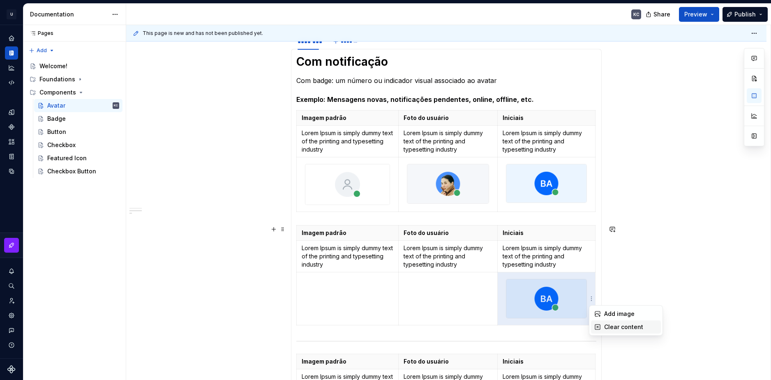
click at [601, 328] on div "Clear content" at bounding box center [626, 327] width 70 height 13
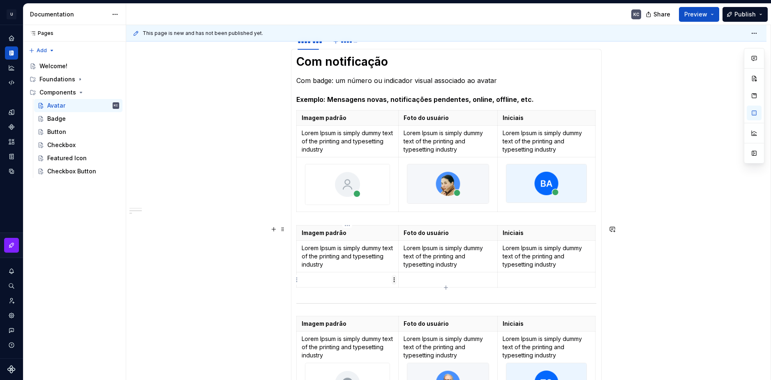
click at [393, 282] on html "U Stardust DS KC Design system data Documentation KC Share Preview Publish Page…" at bounding box center [385, 190] width 771 height 380
drag, startPoint x: 410, startPoint y: 291, endPoint x: 419, endPoint y: 293, distance: 9.0
click at [411, 291] on div "Add image" at bounding box center [429, 295] width 70 height 13
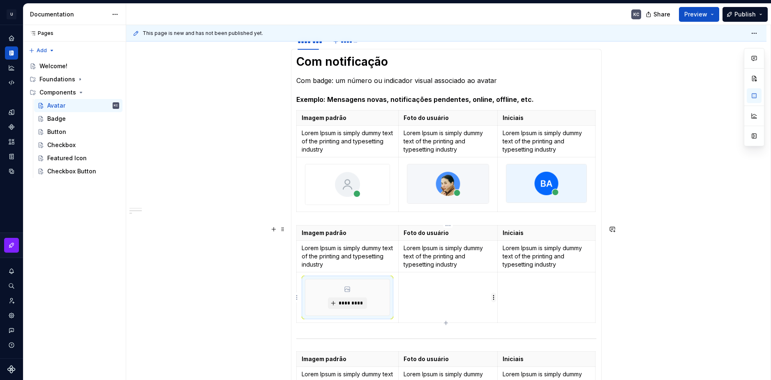
click at [491, 300] on html "U Stardust DS KC Design system data Documentation KC Share Preview Publish Page…" at bounding box center [385, 190] width 771 height 380
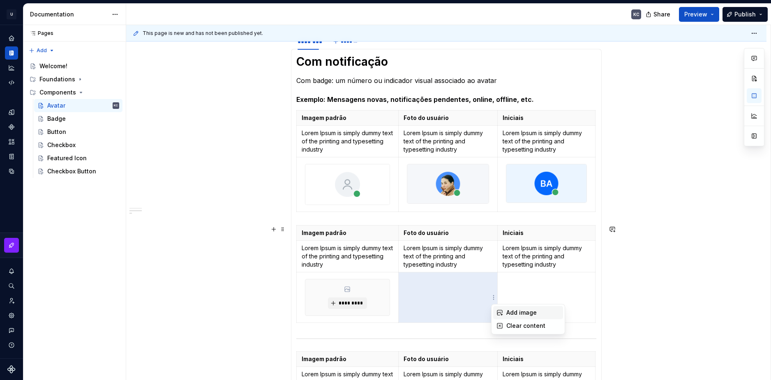
drag, startPoint x: 509, startPoint y: 312, endPoint x: 588, endPoint y: 298, distance: 79.8
click at [510, 312] on div "Add image" at bounding box center [532, 313] width 53 height 8
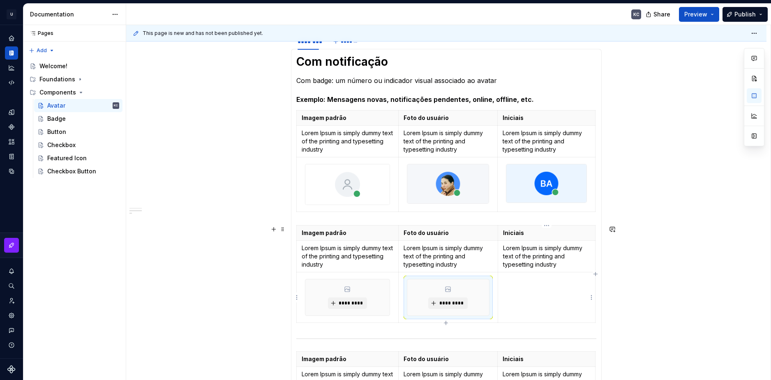
click at [593, 298] on html "U Stardust DS KC Design system data Documentation KC Share Preview Publish Page…" at bounding box center [385, 190] width 771 height 380
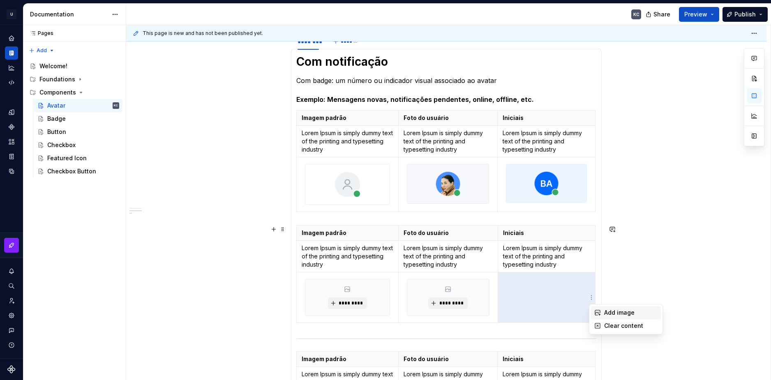
click at [602, 308] on div "Add image" at bounding box center [626, 312] width 70 height 13
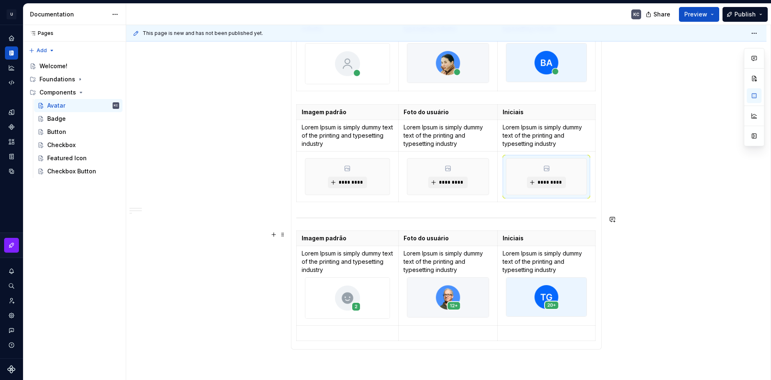
scroll to position [432, 0]
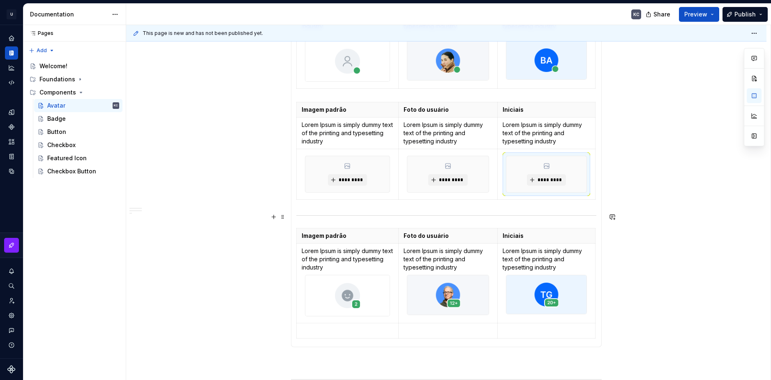
click at [283, 220] on div "******** ******* Tipos Imagem padrão Foto do usuário Iniciais Exibe um placehol…" at bounding box center [446, 137] width 640 height 836
click at [283, 218] on span at bounding box center [282, 217] width 7 height 12
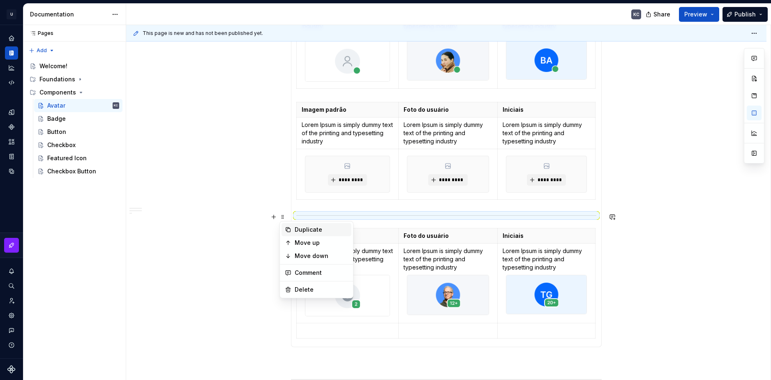
click at [311, 228] on div "Duplicate" at bounding box center [321, 230] width 53 height 8
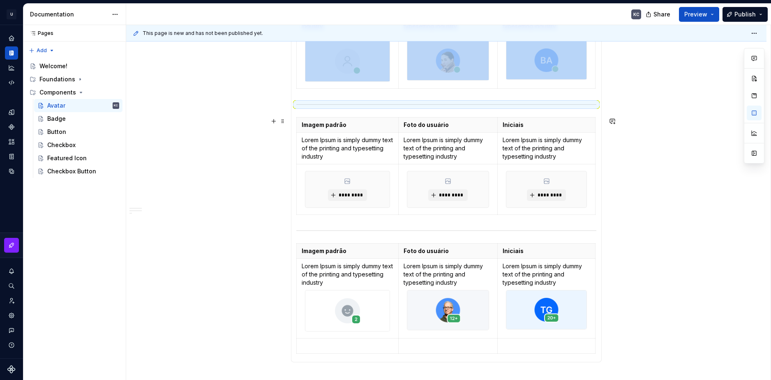
click at [674, 195] on div "******** ******* Tipos Imagem padrão Foto do usuário Iniciais Exibe um placehol…" at bounding box center [446, 145] width 640 height 852
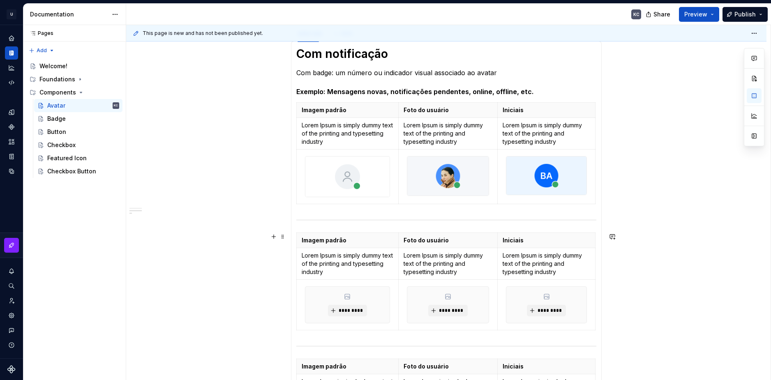
scroll to position [311, 0]
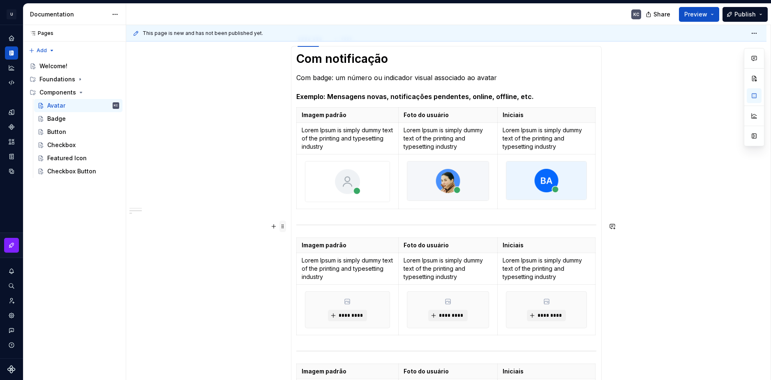
click at [283, 227] on span at bounding box center [282, 227] width 7 height 12
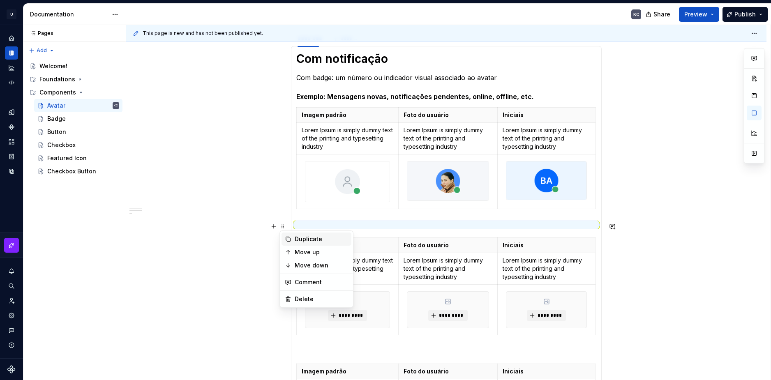
click at [316, 239] on div "Duplicate" at bounding box center [321, 239] width 53 height 8
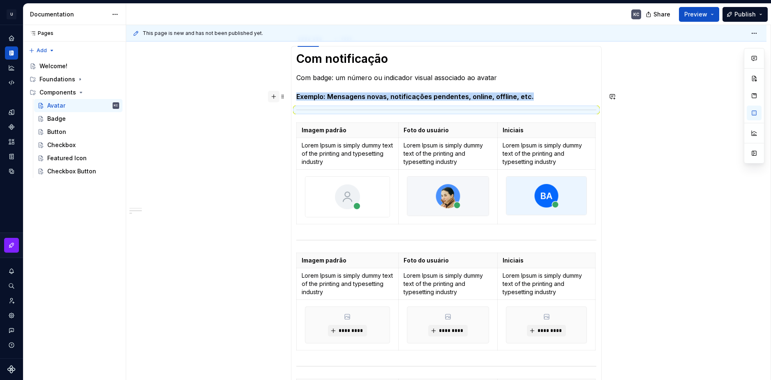
click at [276, 97] on button "button" at bounding box center [274, 97] width 12 height 12
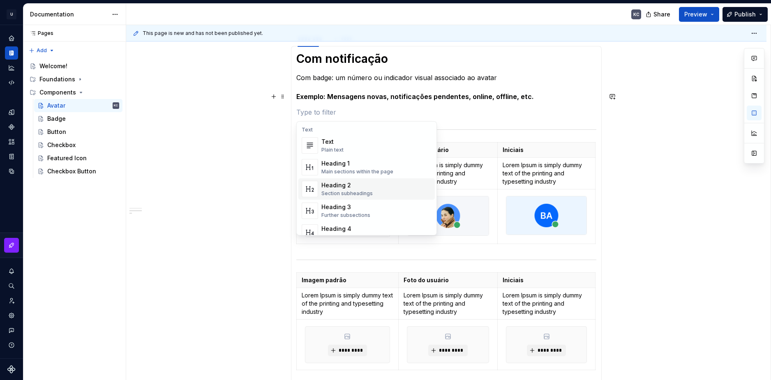
click at [337, 185] on div "Heading 2" at bounding box center [346, 185] width 51 height 8
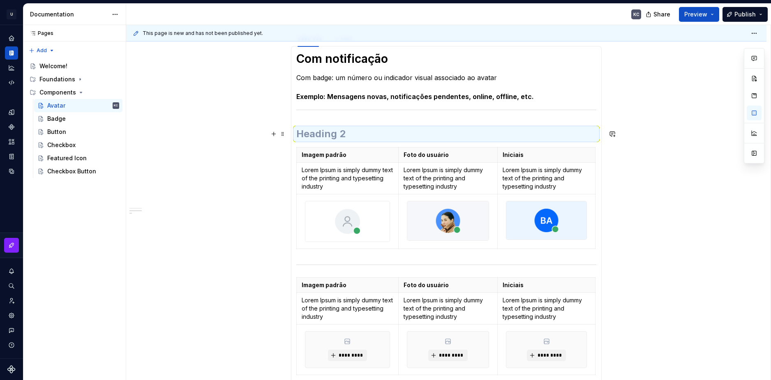
click at [309, 134] on h2 at bounding box center [446, 133] width 300 height 13
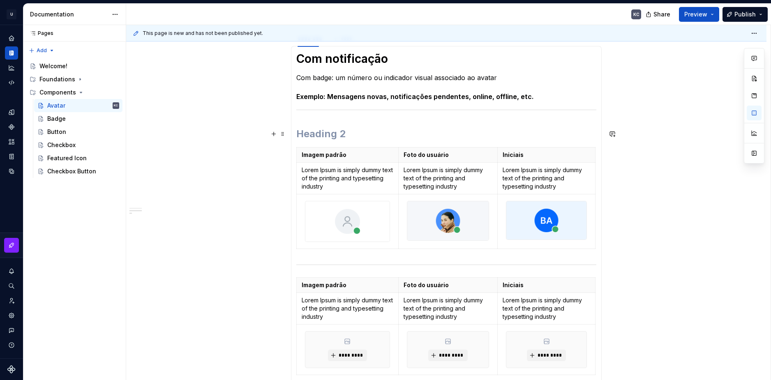
click at [309, 134] on h2 at bounding box center [446, 133] width 300 height 13
click at [313, 134] on h2 "Online" at bounding box center [446, 133] width 300 height 13
click at [285, 134] on span at bounding box center [282, 134] width 7 height 12
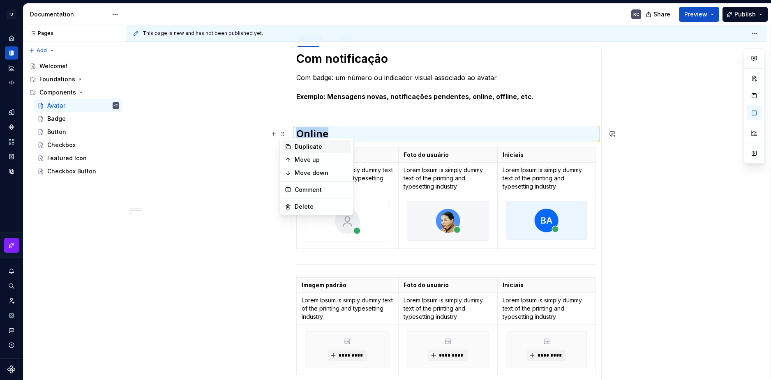
click at [301, 147] on div "Duplicate" at bounding box center [321, 147] width 53 height 8
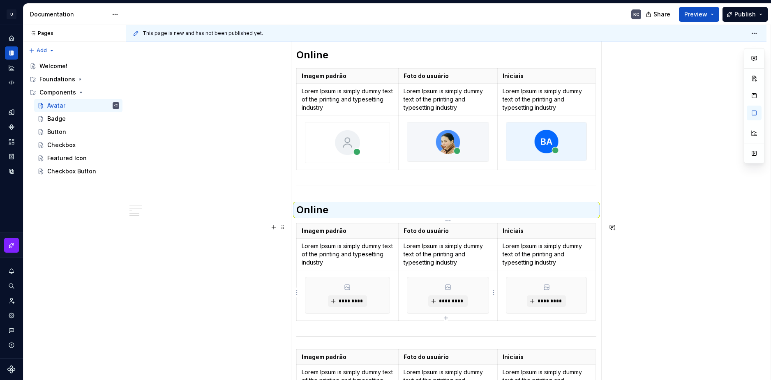
scroll to position [393, 0]
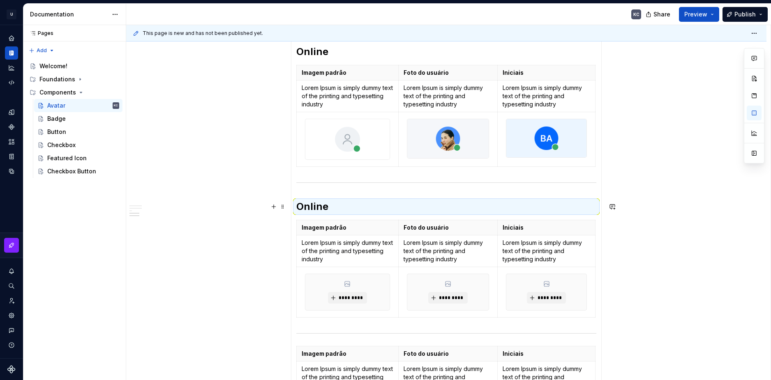
click at [309, 207] on h2 "Online" at bounding box center [446, 206] width 300 height 13
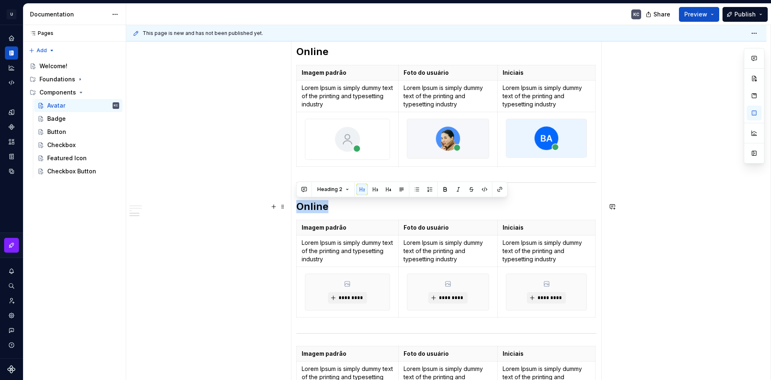
click at [309, 207] on h2 "Online" at bounding box center [446, 206] width 300 height 13
click at [306, 207] on h2 "Online" at bounding box center [446, 206] width 300 height 13
drag, startPoint x: 306, startPoint y: 207, endPoint x: 352, endPoint y: 206, distance: 45.6
click at [352, 206] on h2 "Online" at bounding box center [446, 206] width 300 height 13
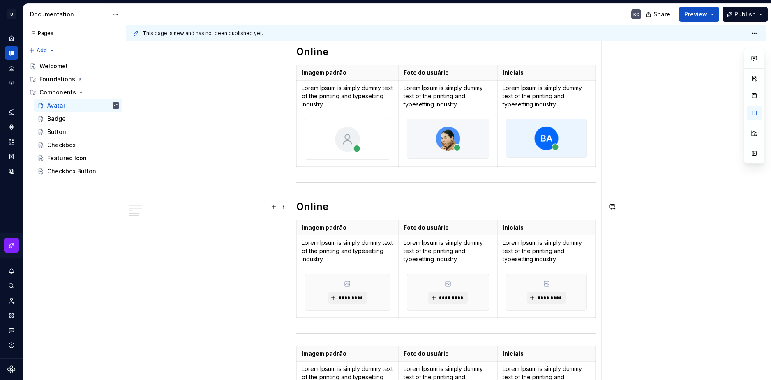
click at [306, 208] on h2 "Online" at bounding box center [446, 206] width 300 height 13
click at [307, 208] on h2 "Online" at bounding box center [446, 206] width 300 height 13
drag, startPoint x: 304, startPoint y: 208, endPoint x: 325, endPoint y: 208, distance: 21.8
click at [325, 208] on h2 "Online" at bounding box center [446, 206] width 300 height 13
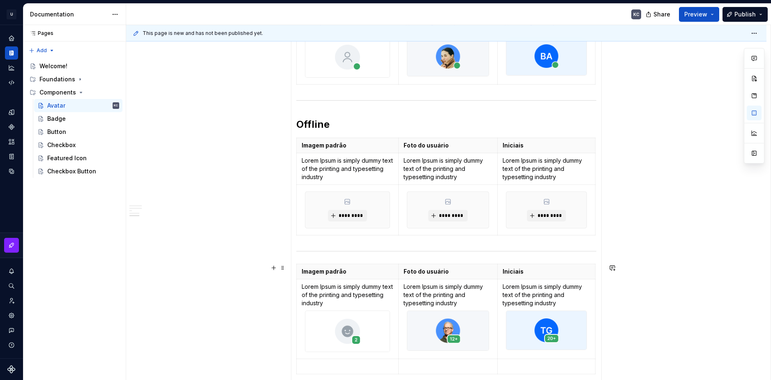
scroll to position [517, 0]
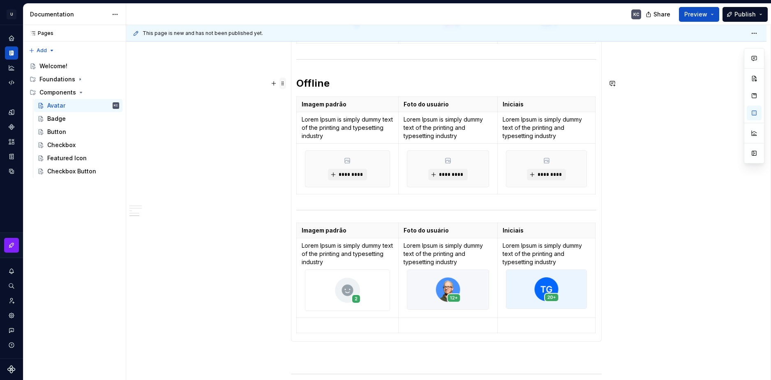
click at [283, 83] on span at bounding box center [282, 84] width 7 height 12
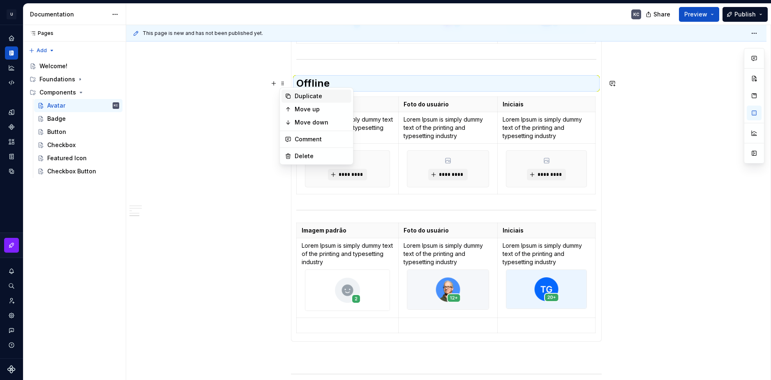
click at [305, 97] on div "Duplicate" at bounding box center [321, 96] width 53 height 8
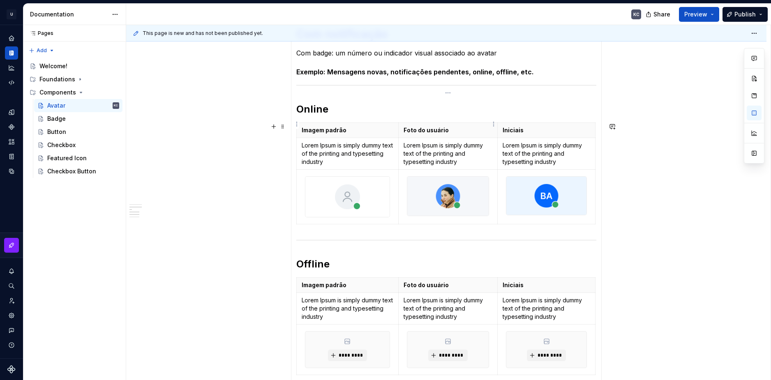
scroll to position [311, 0]
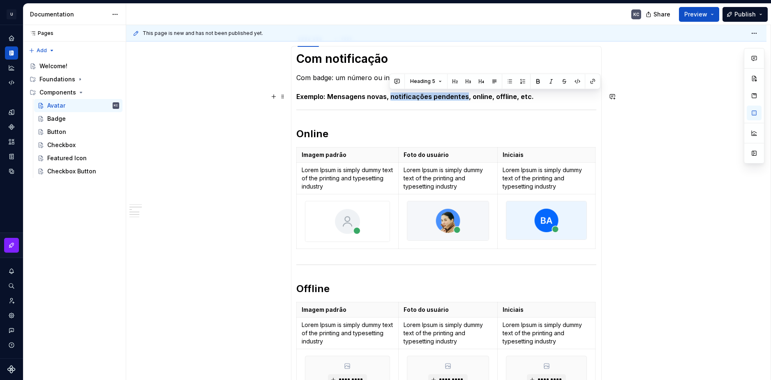
drag, startPoint x: 390, startPoint y: 97, endPoint x: 463, endPoint y: 99, distance: 73.2
click at [463, 99] on h5 "Exemplo: Mensagens novas, notificações pendentes, online, offline, etc." at bounding box center [446, 96] width 300 height 8
copy h5 "notificações pendentes"
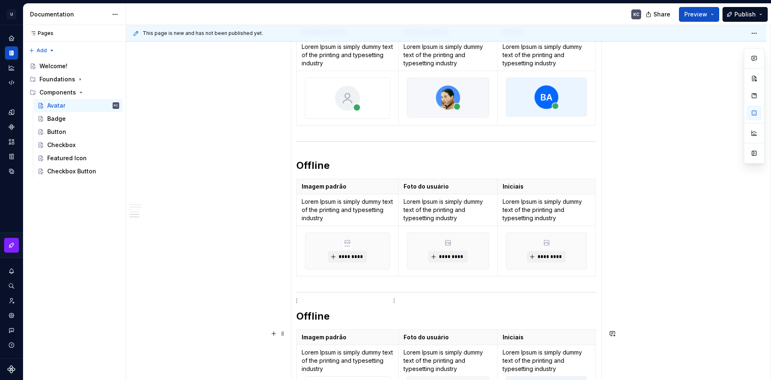
scroll to position [558, 0]
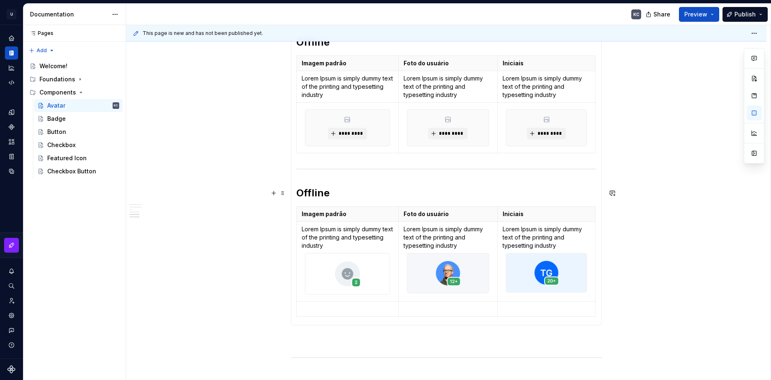
click at [309, 189] on h2 "Offline" at bounding box center [446, 193] width 300 height 13
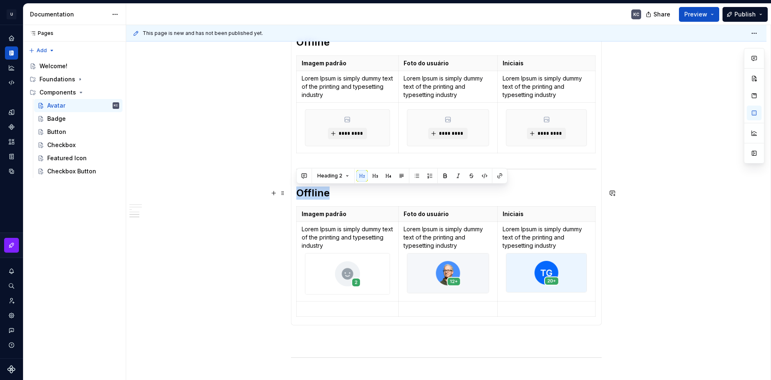
click at [309, 189] on h2 "Offline" at bounding box center [446, 193] width 300 height 13
click at [298, 192] on h2 "notificações pendentes" at bounding box center [446, 193] width 300 height 13
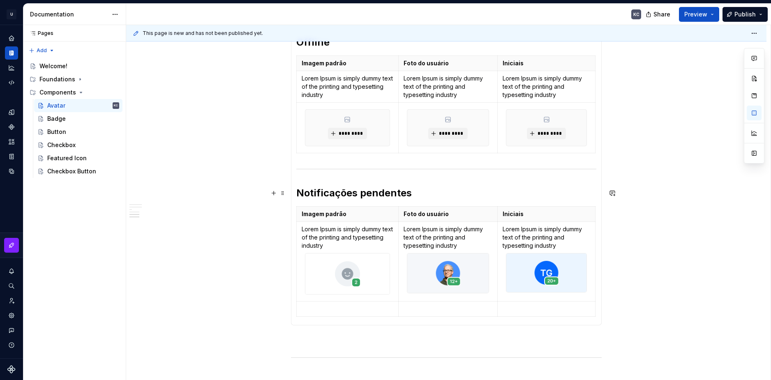
click at [236, 234] on div "******** ******* Tipos Imagem padrão Foto do usuário Iniciais Exibe um placehol…" at bounding box center [446, 63] width 640 height 941
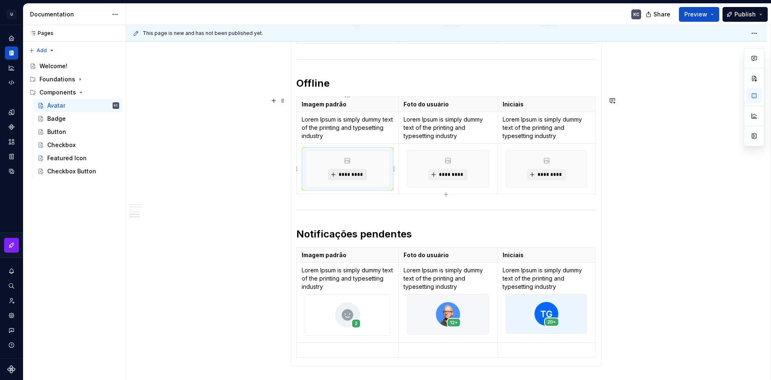
click at [348, 175] on span "*********" at bounding box center [350, 174] width 25 height 7
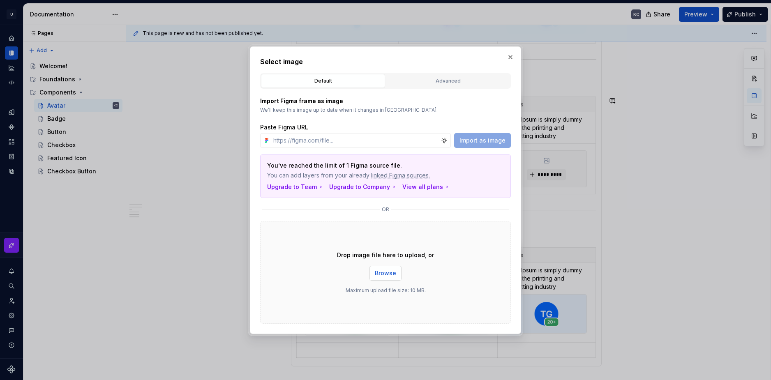
click at [379, 272] on span "Browse" at bounding box center [385, 273] width 21 height 8
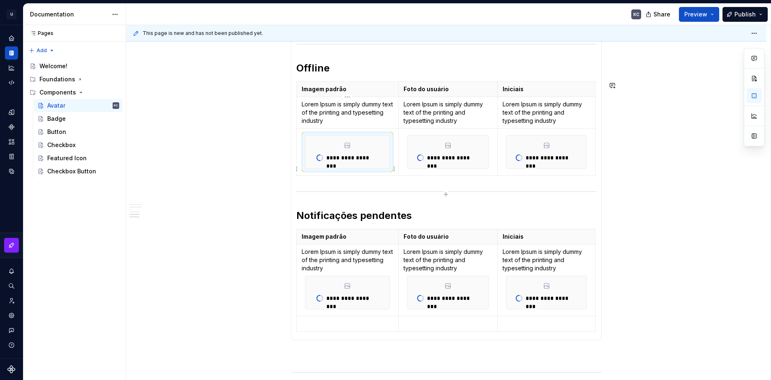
scroll to position [509, 0]
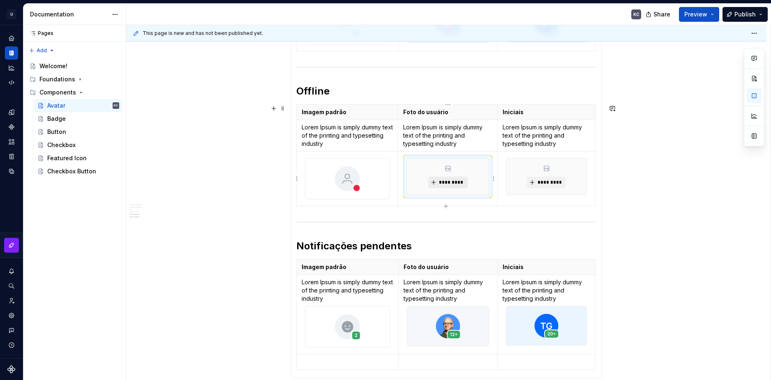
click at [451, 186] on button "*********" at bounding box center [447, 183] width 39 height 12
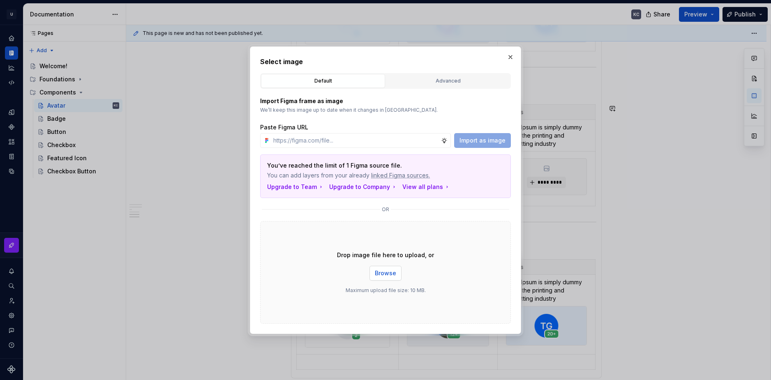
click at [400, 274] on button "Browse" at bounding box center [385, 273] width 32 height 15
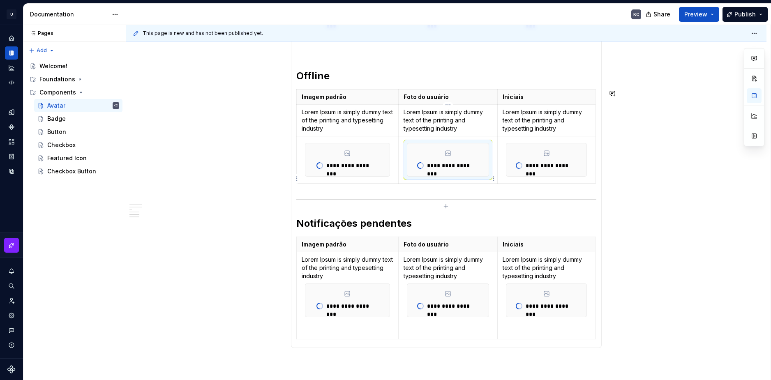
scroll to position [501, 0]
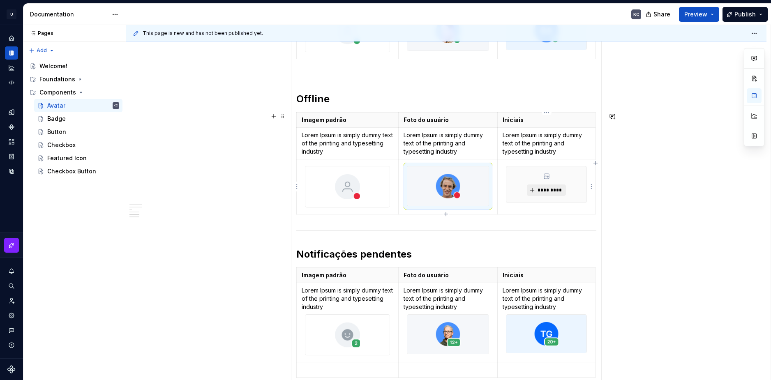
click at [549, 189] on span "*********" at bounding box center [549, 190] width 25 height 7
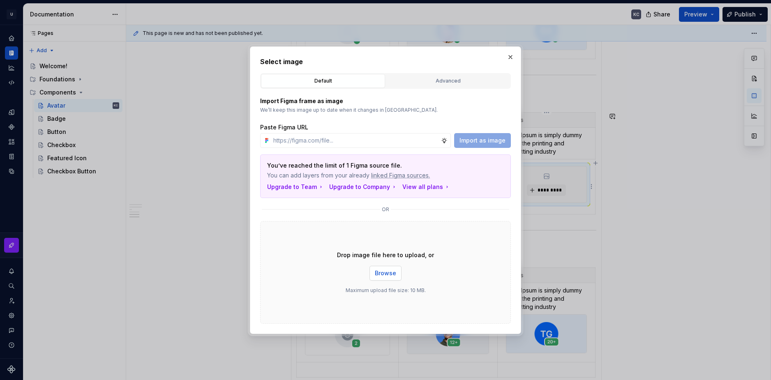
click at [396, 272] on button "Browse" at bounding box center [385, 273] width 32 height 15
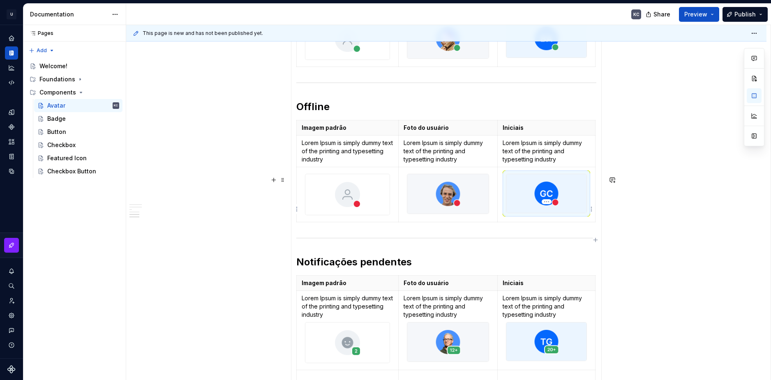
scroll to position [468, 0]
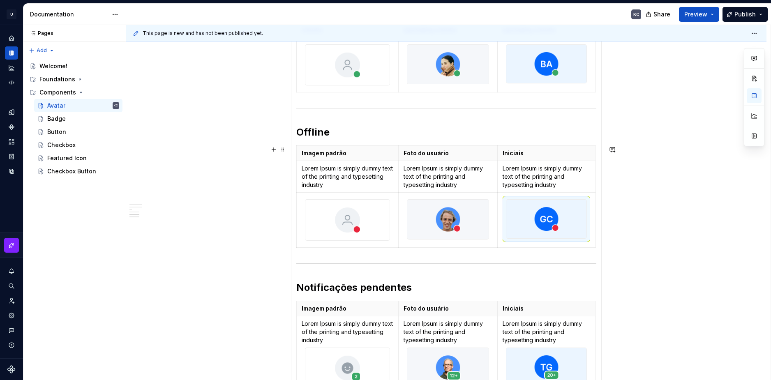
click at [686, 229] on div "******** ******* Tipos Imagem padrão Foto do usuário Iniciais Exibe um placehol…" at bounding box center [446, 155] width 640 height 945
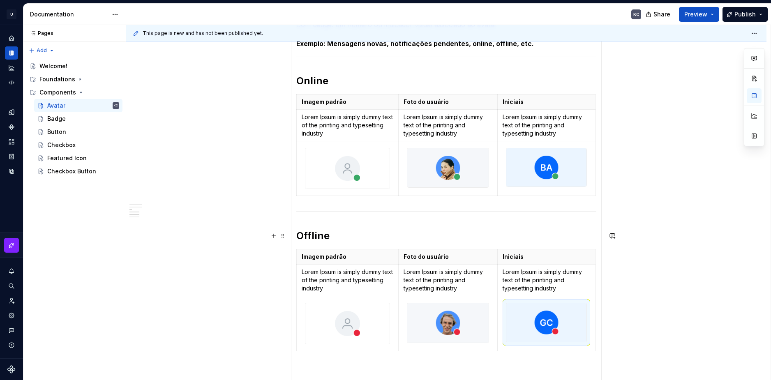
scroll to position [386, 0]
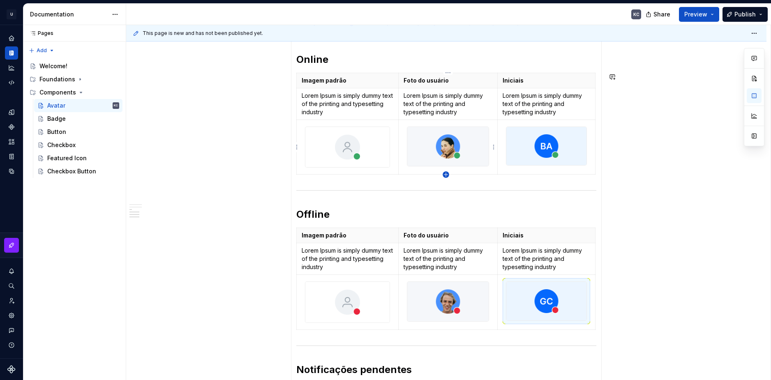
click at [447, 174] on icon "button" at bounding box center [446, 174] width 7 height 7
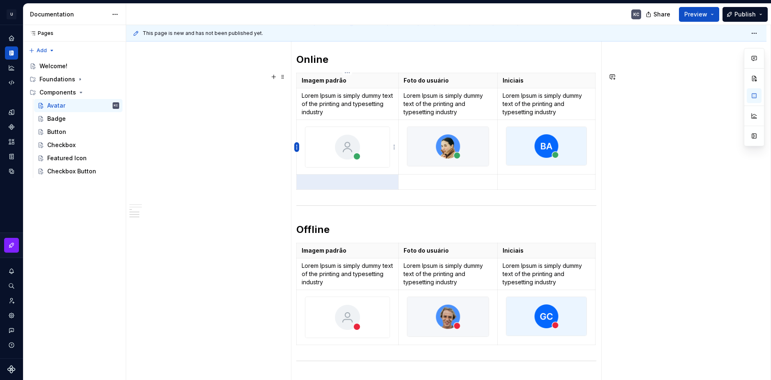
click at [296, 146] on html "U Stardust DS KC Design system data Documentation KC Share Preview Publish Page…" at bounding box center [385, 190] width 771 height 380
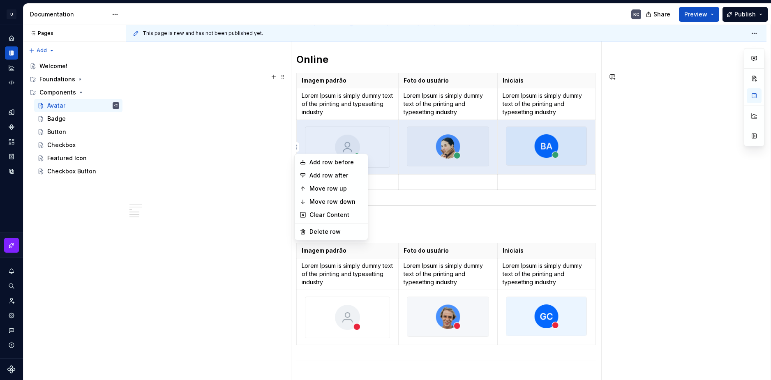
click at [397, 193] on html "U Stardust DS KC Design system data Documentation KC Share Preview Publish Page…" at bounding box center [385, 190] width 771 height 380
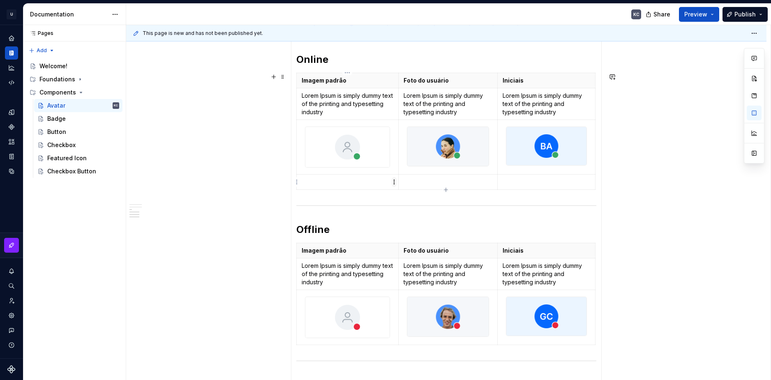
click at [394, 183] on html "U Stardust DS KC Design system data Documentation KC Share Preview Publish Page…" at bounding box center [385, 190] width 771 height 380
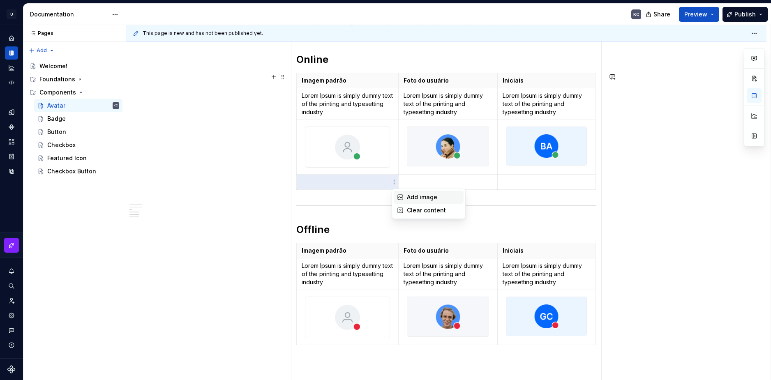
click at [409, 196] on div "Add image" at bounding box center [433, 197] width 53 height 8
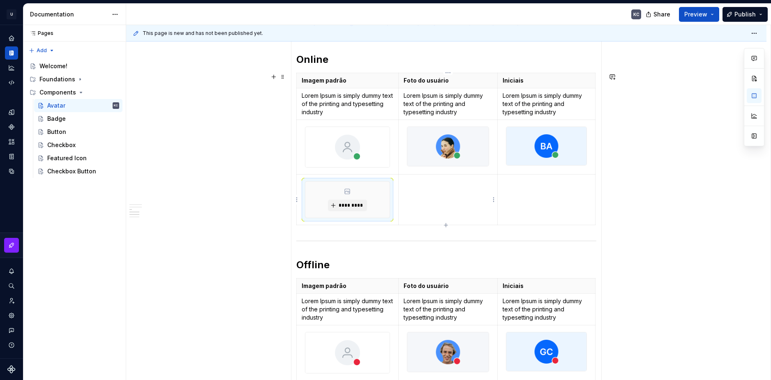
click at [494, 199] on html "U Stardust DS KC Design system data Documentation KC Share Preview Publish Page…" at bounding box center [385, 190] width 771 height 380
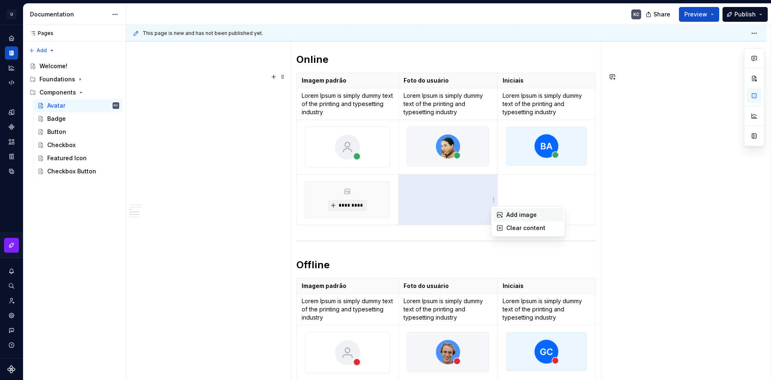
click at [505, 211] on div "Add image" at bounding box center [528, 214] width 70 height 13
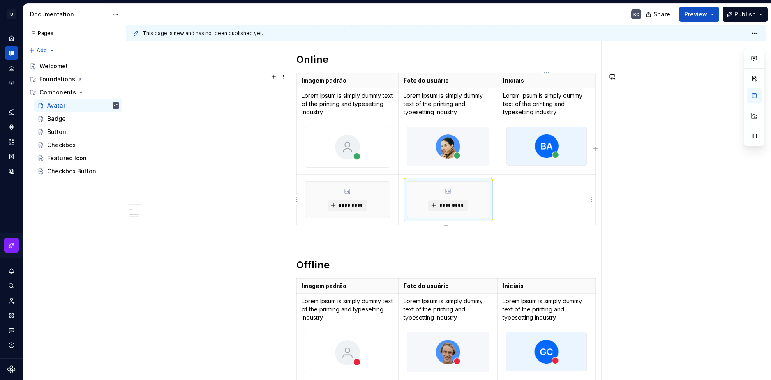
click at [592, 201] on html "U Stardust DS KC Design system data Documentation KC Share Preview Publish Page…" at bounding box center [385, 190] width 771 height 380
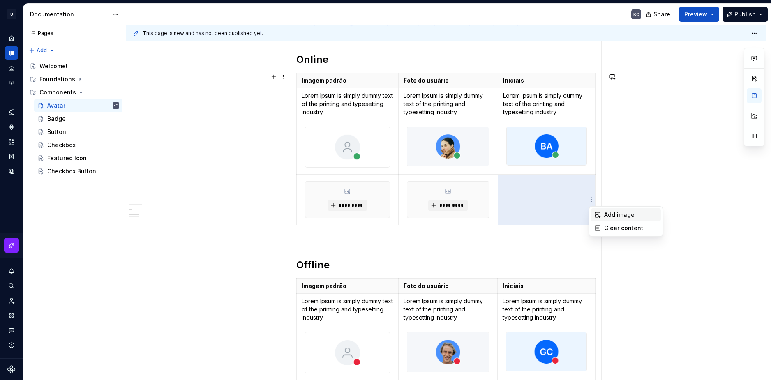
click at [605, 215] on div "Add image" at bounding box center [630, 215] width 53 height 8
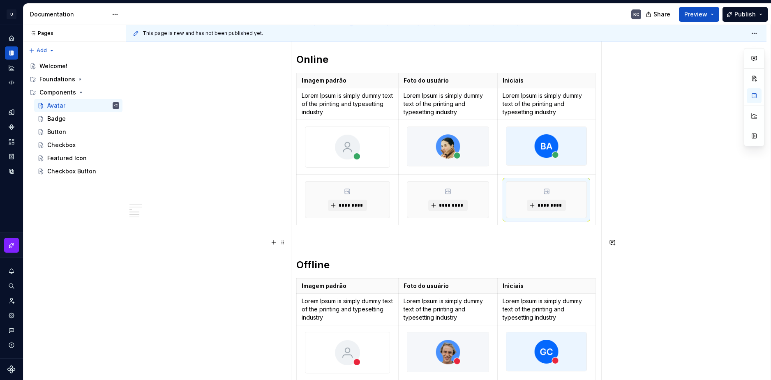
click at [446, 235] on section-item-column "Com notificação Com badge: um número ou indicador visual associado ao avatar Ex…" at bounding box center [446, 262] width 300 height 570
click at [296, 199] on html "U Stardust DS KC Design system data Documentation KC Share Preview Publish Page…" at bounding box center [385, 190] width 771 height 380
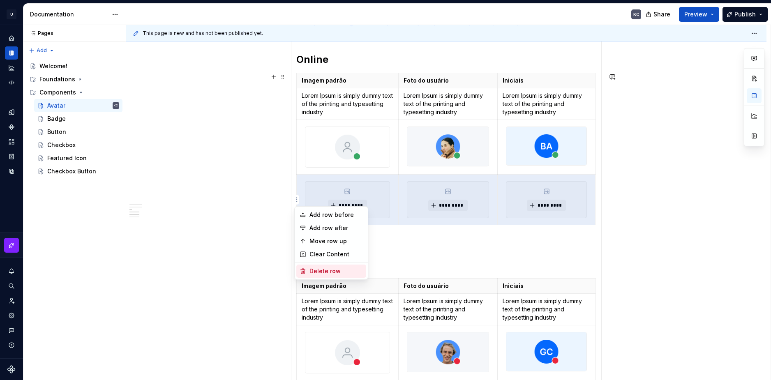
click at [338, 269] on div "Delete row" at bounding box center [335, 271] width 53 height 8
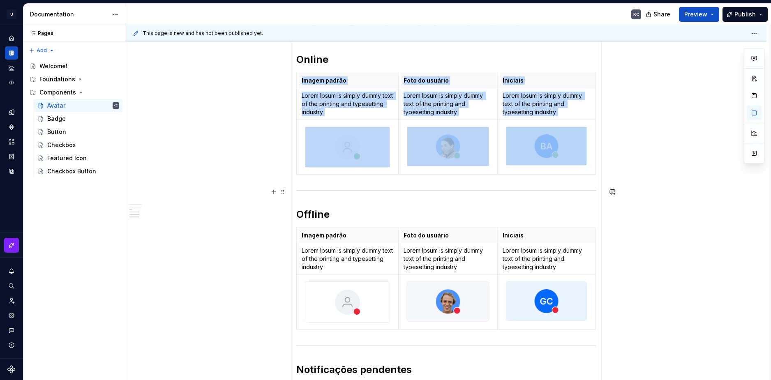
click at [461, 189] on div at bounding box center [446, 190] width 300 height 5
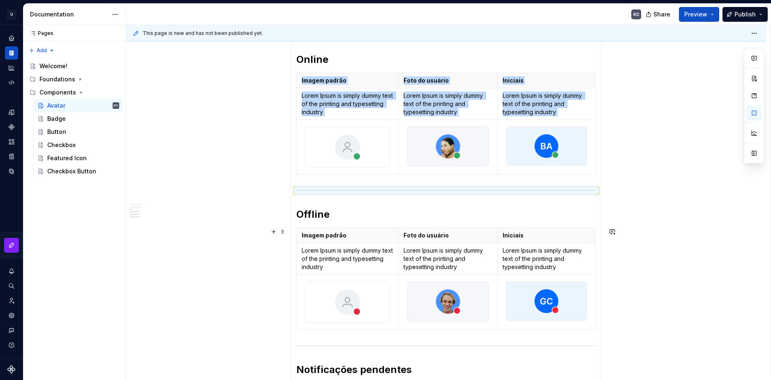
click at [716, 229] on div "******** ******* Tipos Imagem padrão Foto do usuário Iniciais Exibe um placehol…" at bounding box center [446, 237] width 640 height 945
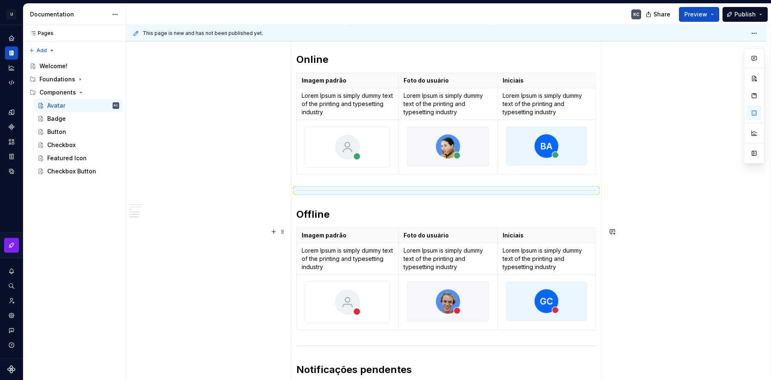
scroll to position [528, 0]
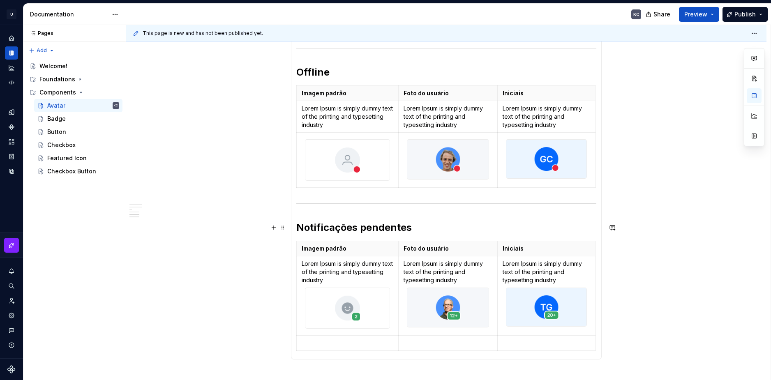
click at [431, 230] on h2 "Notificações pendentes" at bounding box center [446, 227] width 300 height 13
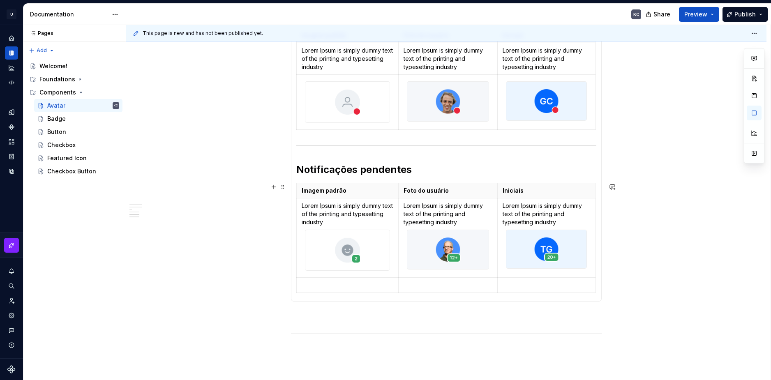
scroll to position [610, 0]
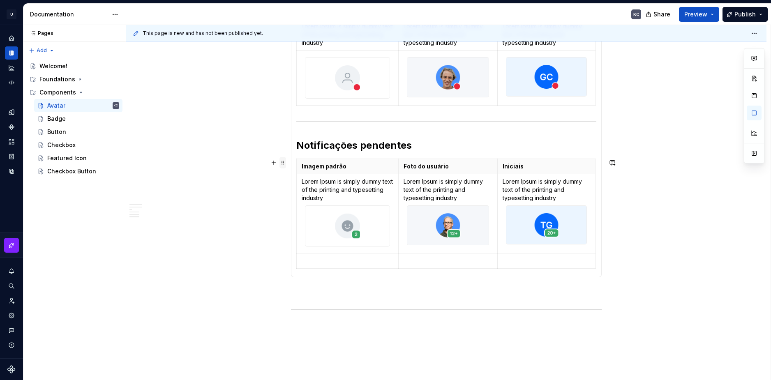
click at [284, 166] on span at bounding box center [282, 163] width 7 height 12
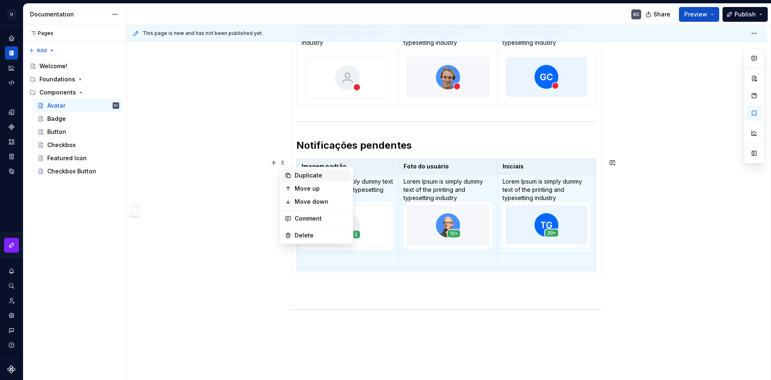
click at [305, 178] on div "Duplicate" at bounding box center [321, 175] width 53 height 8
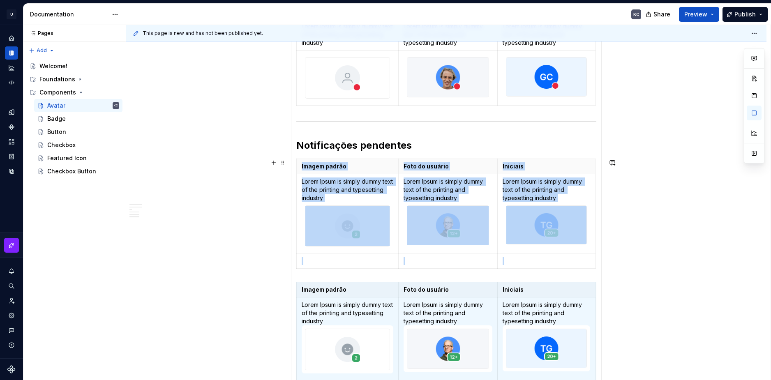
scroll to position [631, 0]
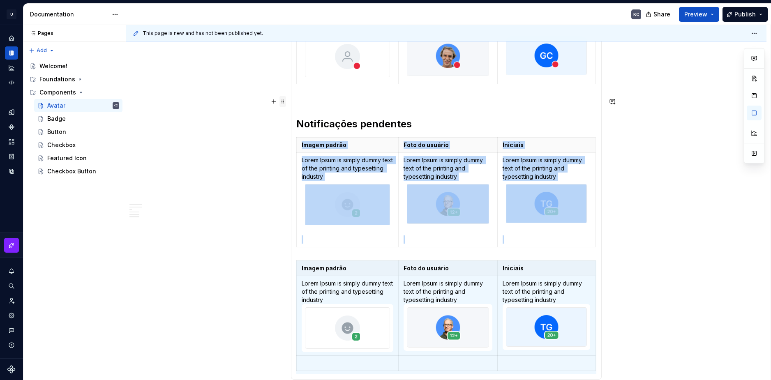
click at [283, 101] on span at bounding box center [282, 102] width 7 height 12
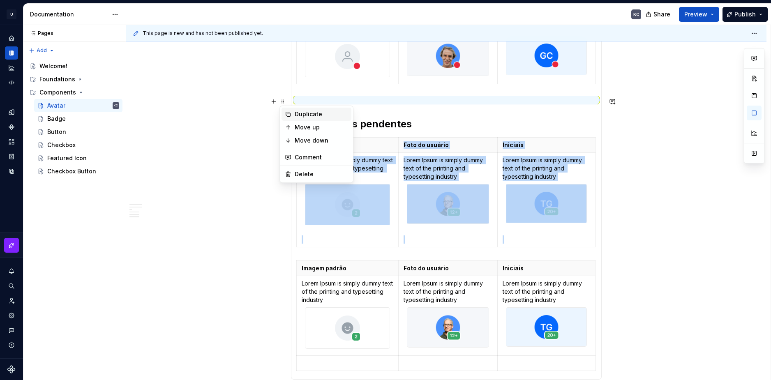
click at [307, 113] on div "Duplicate" at bounding box center [321, 114] width 53 height 8
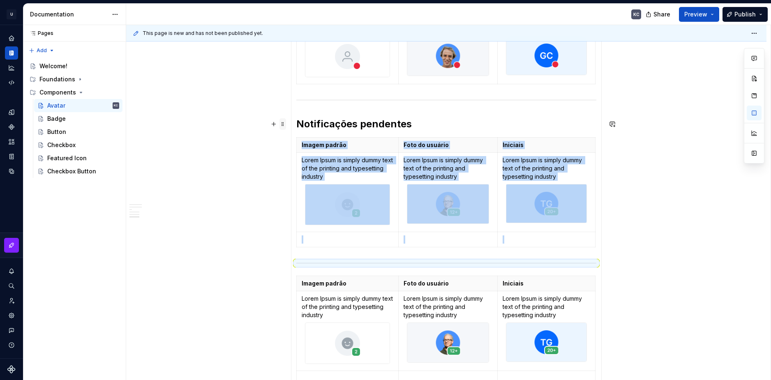
click at [283, 125] on span at bounding box center [282, 124] width 7 height 12
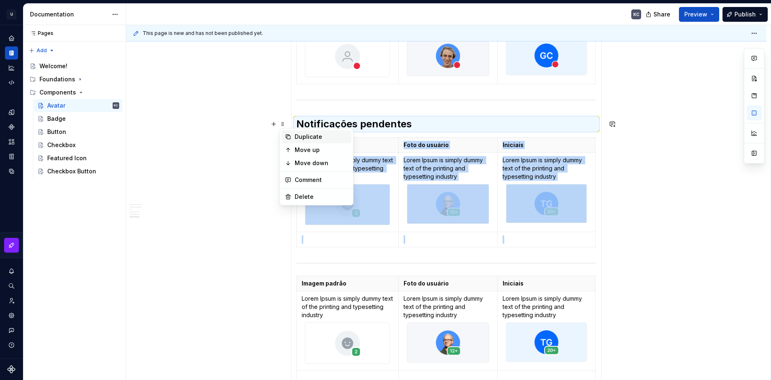
click at [299, 138] on div "Duplicate" at bounding box center [321, 137] width 53 height 8
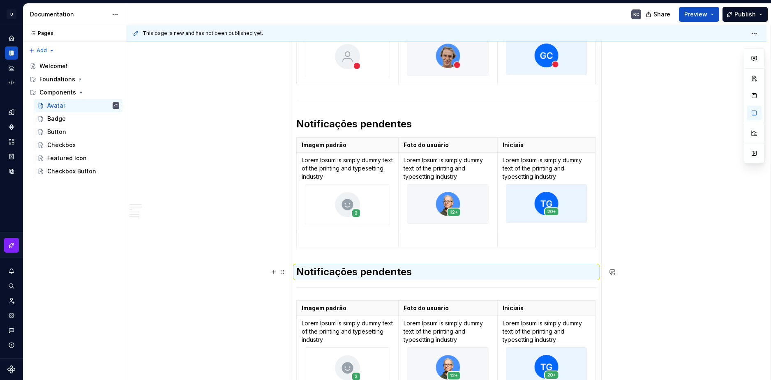
click at [329, 267] on h2 "Notificações pendentes" at bounding box center [446, 271] width 300 height 13
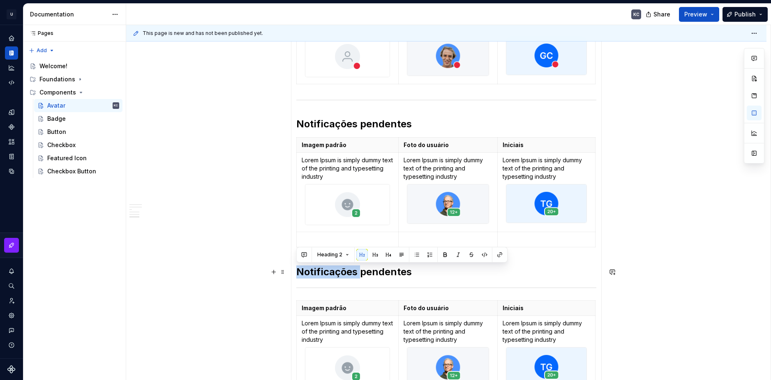
click at [329, 267] on h2 "Notificações pendentes" at bounding box center [446, 271] width 300 height 13
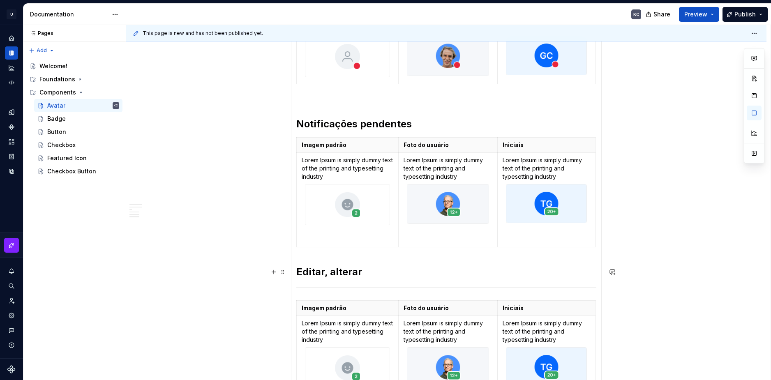
click at [427, 272] on h2 "Editar, alterar" at bounding box center [446, 271] width 300 height 13
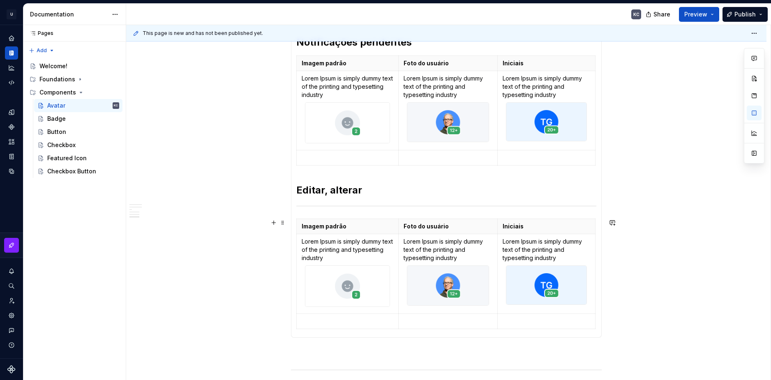
scroll to position [713, 0]
click at [387, 288] on img at bounding box center [347, 285] width 84 height 41
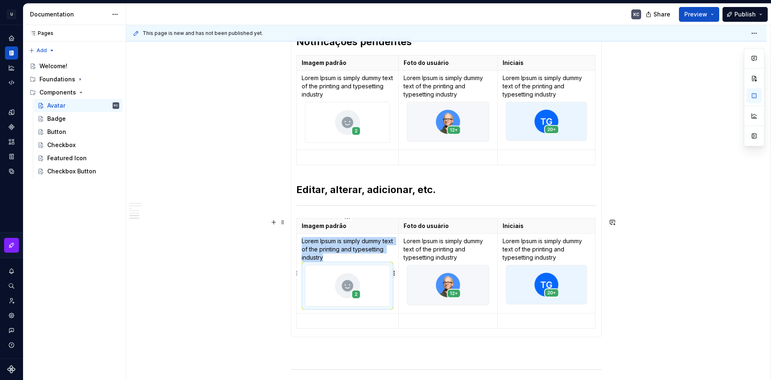
click at [395, 274] on html "U Stardust DS KC Design system data Documentation KC Share Preview Publish Page…" at bounding box center [385, 190] width 771 height 380
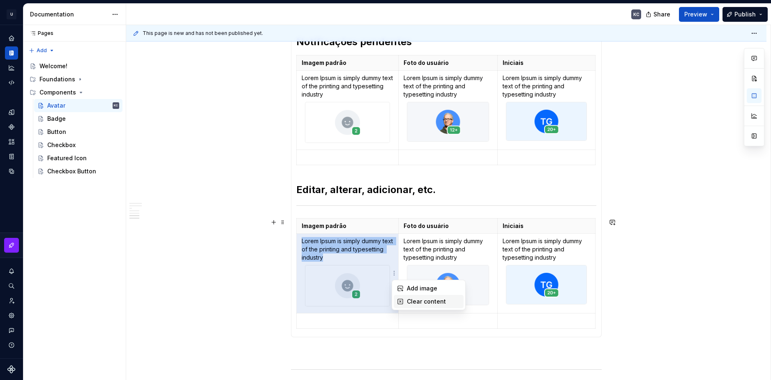
click at [411, 300] on div "Clear content" at bounding box center [433, 302] width 53 height 8
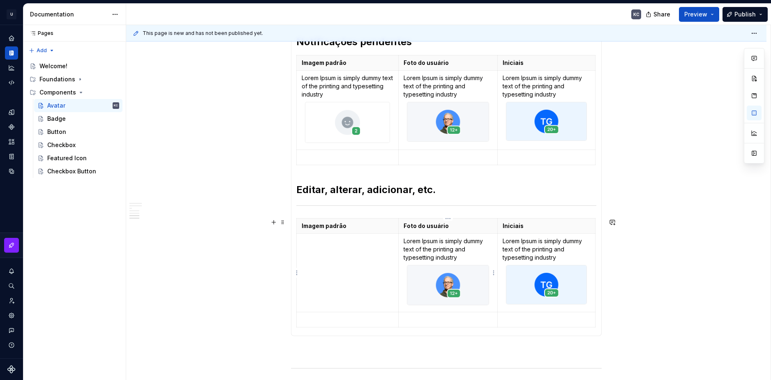
click at [494, 272] on html "U Stardust DS KC Design system data Documentation KC Share Preview Publish Page…" at bounding box center [385, 190] width 771 height 380
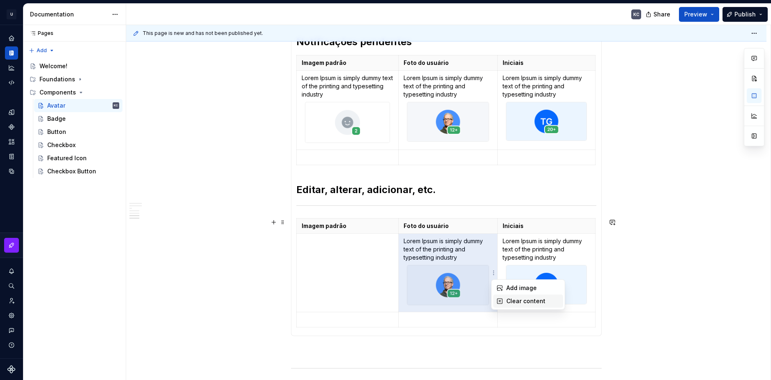
click at [502, 300] on icon at bounding box center [499, 301] width 5 height 5
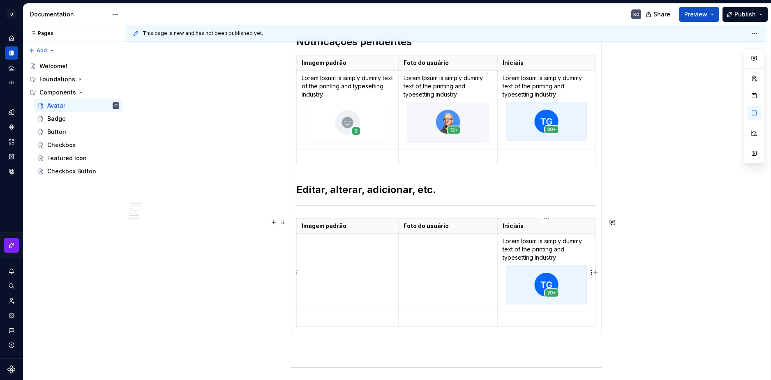
click at [591, 275] on html "U Stardust DS KC Design system data Documentation KC Share Preview Publish Page…" at bounding box center [385, 190] width 771 height 380
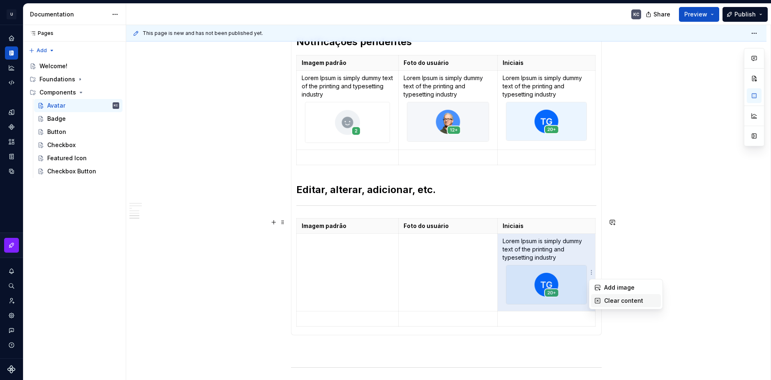
click at [604, 300] on div "Clear content" at bounding box center [626, 300] width 70 height 13
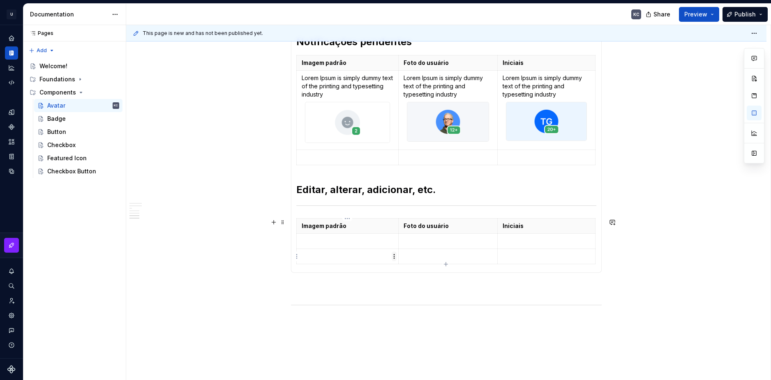
click at [394, 259] on html "U Stardust DS KC Design system data Documentation KC Share Preview Publish Page…" at bounding box center [385, 190] width 771 height 380
click at [409, 276] on div "Add image" at bounding box center [429, 271] width 70 height 13
click at [494, 276] on html "U Stardust DS KC Design system data Documentation KC Share Preview Publish Page…" at bounding box center [385, 190] width 771 height 380
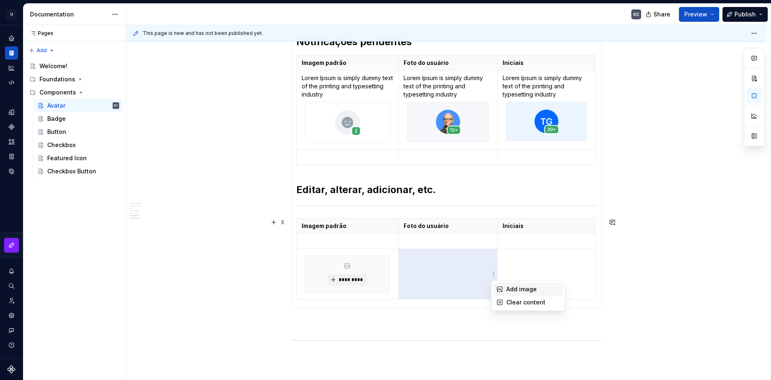
click at [506, 290] on div "Add image" at bounding box center [528, 289] width 70 height 13
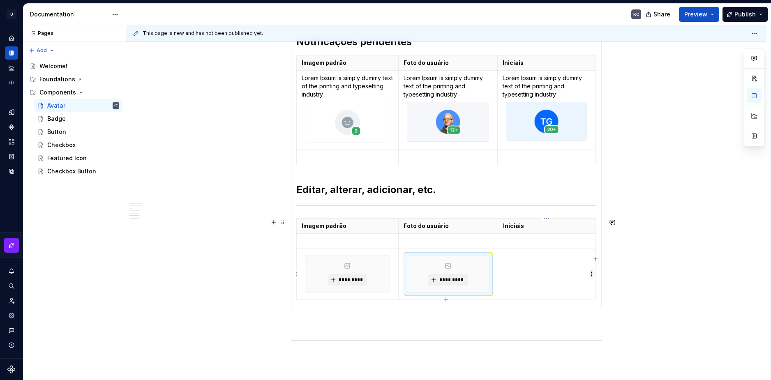
click at [591, 271] on html "U Stardust DS KC Design system data Documentation KC Share Preview Publish Page…" at bounding box center [385, 190] width 771 height 380
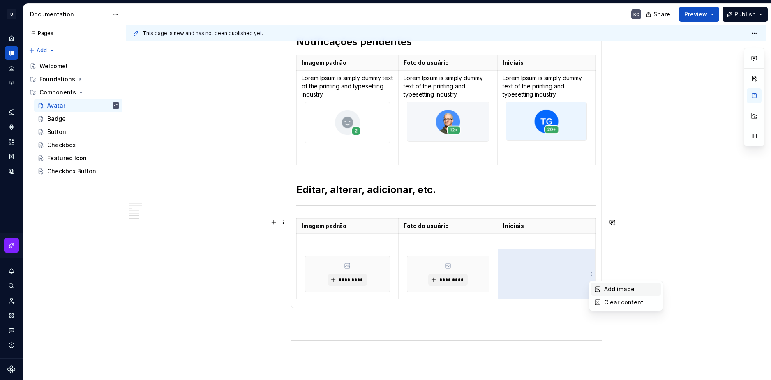
click at [604, 289] on div "Add image" at bounding box center [626, 289] width 70 height 13
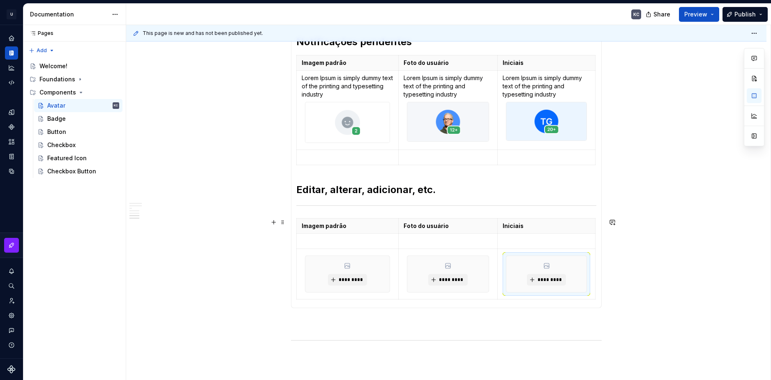
click at [530, 81] on p "Lorem Ipsum is simply dummy text of the printing and typesetting industry" at bounding box center [547, 86] width 88 height 25
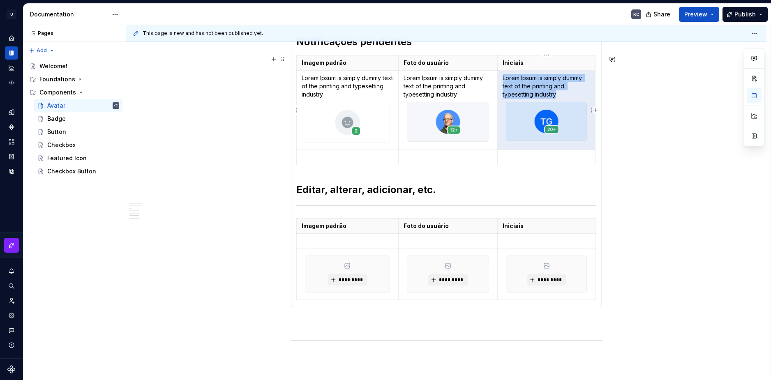
copy p "Lorem Ipsum is simply dummy text of the printing and typesetting industry"
click at [530, 85] on p "Lorem Ipsum is simply dummy text of the printing and typesetting industry" at bounding box center [547, 86] width 88 height 25
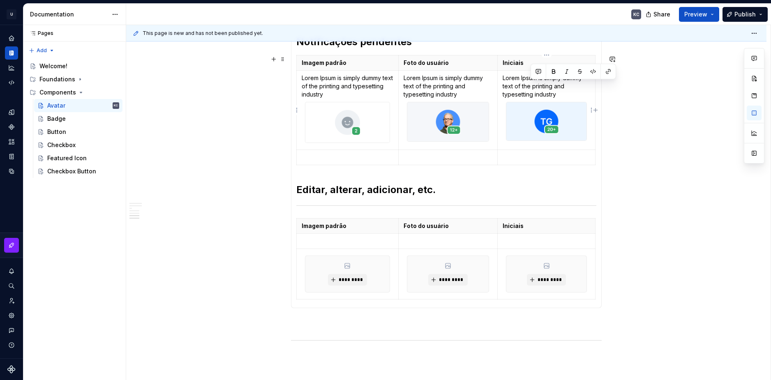
click at [530, 85] on p "Lorem Ipsum is simply dummy text of the printing and typesetting industry" at bounding box center [547, 86] width 88 height 25
click at [534, 85] on p "Lorem Ipsum is simply dummy text of the printing and typesetting industry" at bounding box center [547, 86] width 88 height 25
drag, startPoint x: 536, startPoint y: 88, endPoint x: 503, endPoint y: 79, distance: 34.5
click at [503, 79] on p "Lorem Ipsum is simply dummy text of the printing and typesetting industry" at bounding box center [547, 86] width 88 height 25
copy p "Lorem Ipsum is simply dummy text of the printing and typesetting industry"
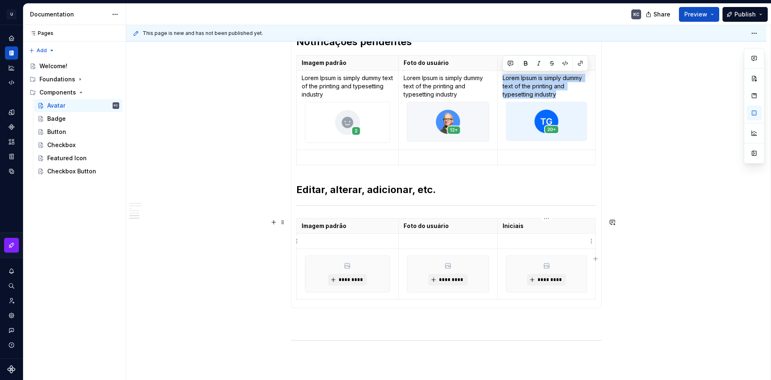
click at [535, 244] on p at bounding box center [547, 241] width 88 height 8
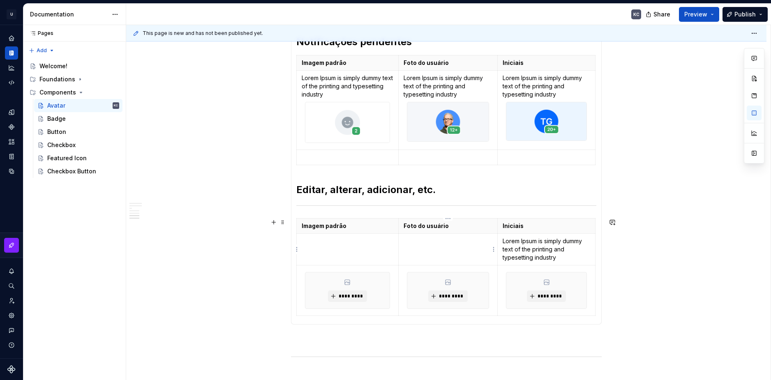
click at [456, 242] on p at bounding box center [448, 241] width 89 height 8
click at [329, 244] on p at bounding box center [348, 241] width 92 height 8
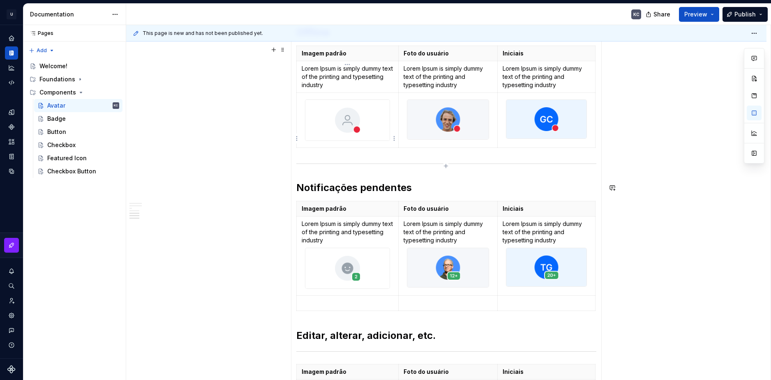
scroll to position [549, 0]
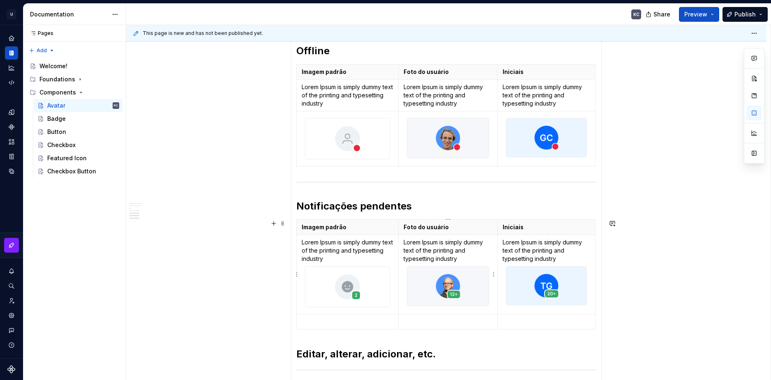
click at [480, 257] on p "Lorem Ipsum is simply dummy text of the printing and typesetting industry" at bounding box center [448, 250] width 89 height 25
click at [354, 247] on p "Lorem Ipsum is simply dummy text of the printing and typesetting industry" at bounding box center [348, 250] width 92 height 25
click at [397, 323] on td at bounding box center [348, 321] width 102 height 15
click at [394, 323] on html "U Stardust DS KC Design system data Documentation KC Share Preview Publish Page…" at bounding box center [385, 190] width 771 height 380
click at [414, 335] on div "Add image" at bounding box center [433, 337] width 53 height 8
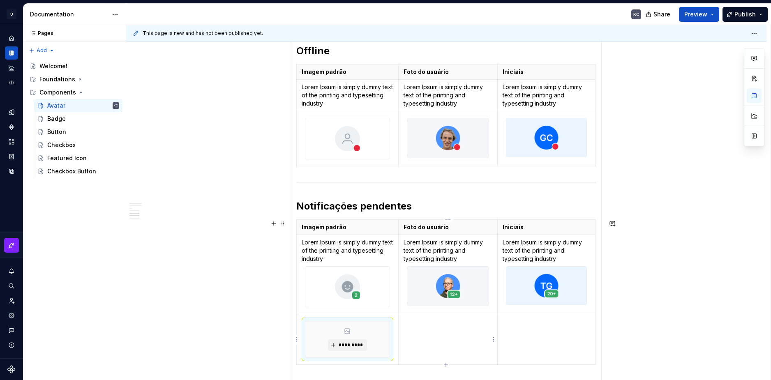
click at [492, 341] on html "U Stardust DS KC Design system data Documentation KC Share Preview Publish Page…" at bounding box center [385, 190] width 771 height 380
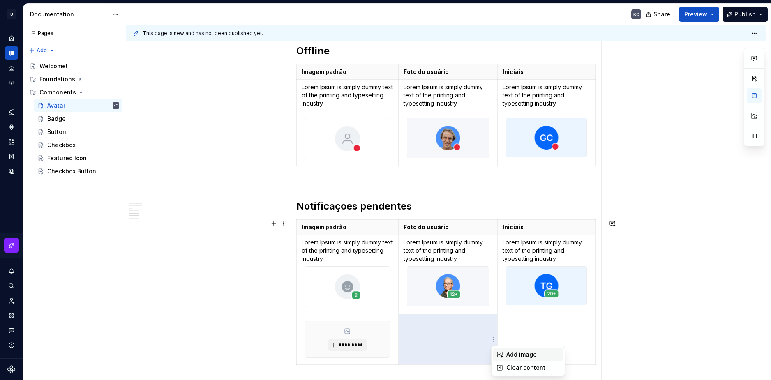
drag, startPoint x: 511, startPoint y: 352, endPoint x: 585, endPoint y: 341, distance: 75.3
click at [512, 352] on div "Add image" at bounding box center [532, 355] width 53 height 8
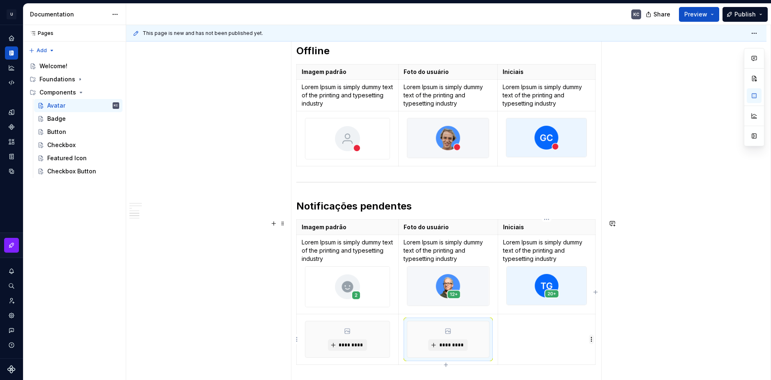
click at [590, 339] on html "U Stardust DS KC Design system data Documentation KC Share Preview Publish Page…" at bounding box center [385, 190] width 771 height 380
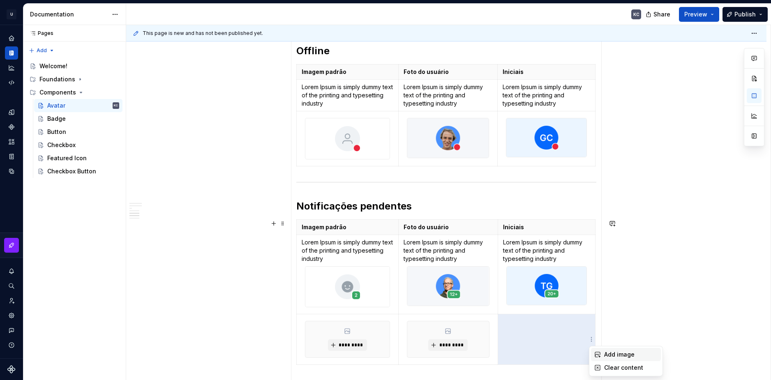
click at [606, 354] on div "Add image" at bounding box center [630, 355] width 53 height 8
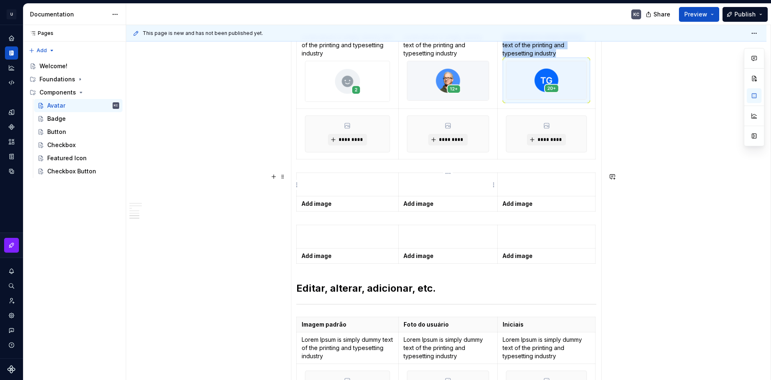
scroll to position [672, 0]
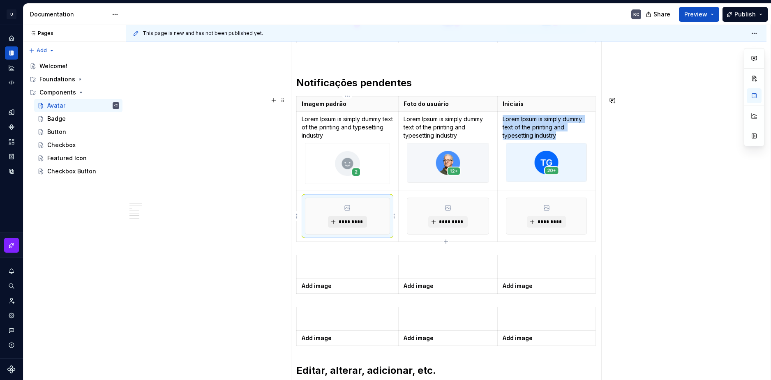
click at [357, 224] on span "*********" at bounding box center [350, 222] width 25 height 7
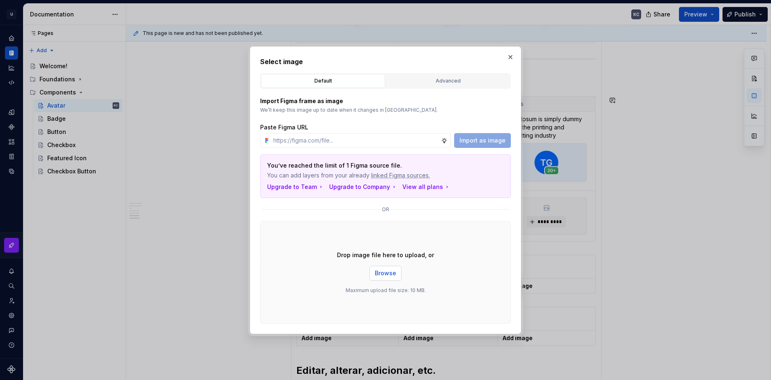
click at [380, 272] on span "Browse" at bounding box center [385, 273] width 21 height 8
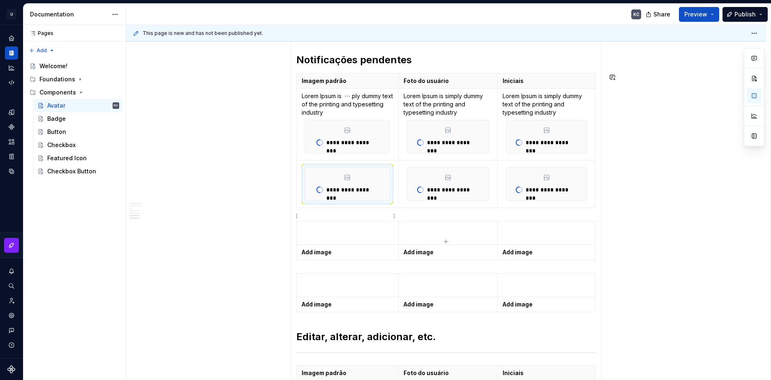
scroll to position [665, 0]
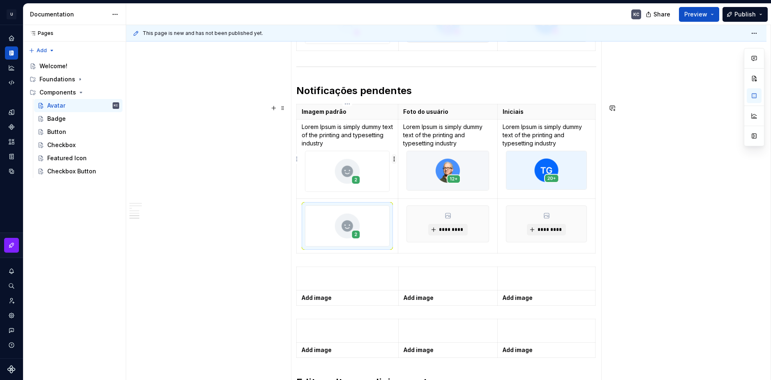
click at [392, 157] on html "U Stardust DS KC Design system data Documentation KC Share Preview Publish Page…" at bounding box center [385, 190] width 771 height 380
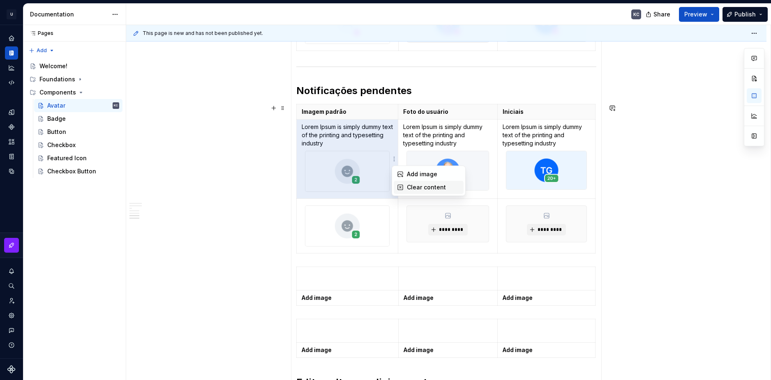
click at [409, 186] on div "Clear content" at bounding box center [433, 187] width 53 height 8
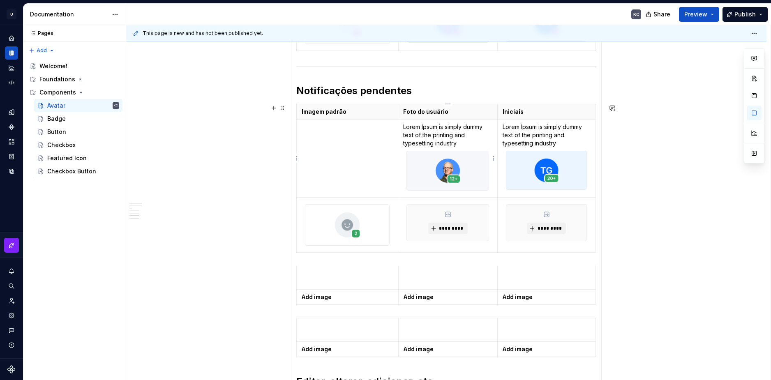
click at [415, 134] on p "Lorem Ipsum is simply dummy text of the printing and typesetting industry" at bounding box center [447, 135] width 89 height 25
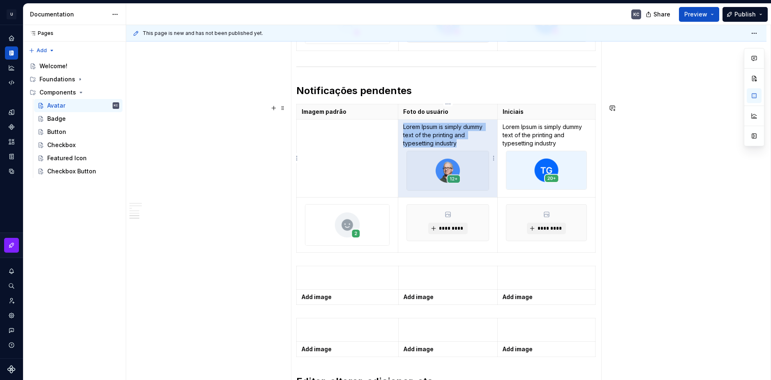
click at [464, 140] on p "Lorem Ipsum is simply dummy text of the printing and typesetting industry" at bounding box center [447, 135] width 89 height 25
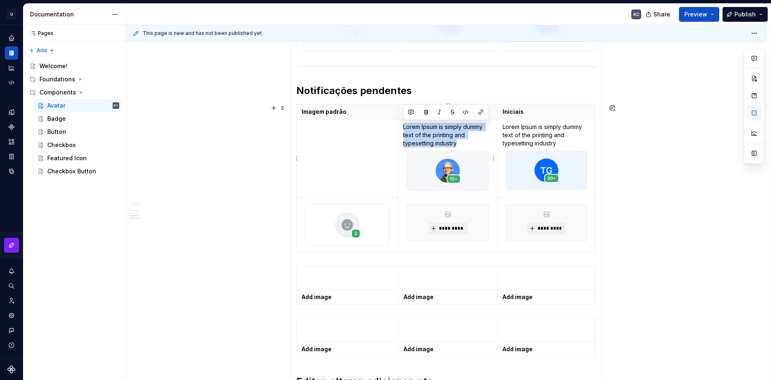
drag, startPoint x: 462, startPoint y: 147, endPoint x: 402, endPoint y: 124, distance: 63.7
click at [402, 124] on td "Lorem Ipsum is simply dummy text of the printing and typesetting industry" at bounding box center [447, 158] width 99 height 78
copy p "Lorem Ipsum is simply dummy text of the printing and typesetting industry"
click at [346, 148] on td at bounding box center [348, 158] width 102 height 78
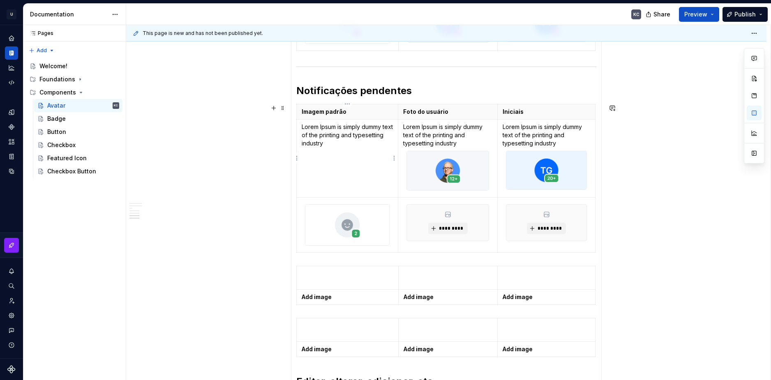
click at [361, 147] on p "Lorem Ipsum is simply dummy text of the printing and typesetting industry" at bounding box center [347, 135] width 91 height 25
click at [395, 162] on html "U Stardust DS KC Design system data Documentation KC Share Preview Publish Page…" at bounding box center [385, 190] width 771 height 380
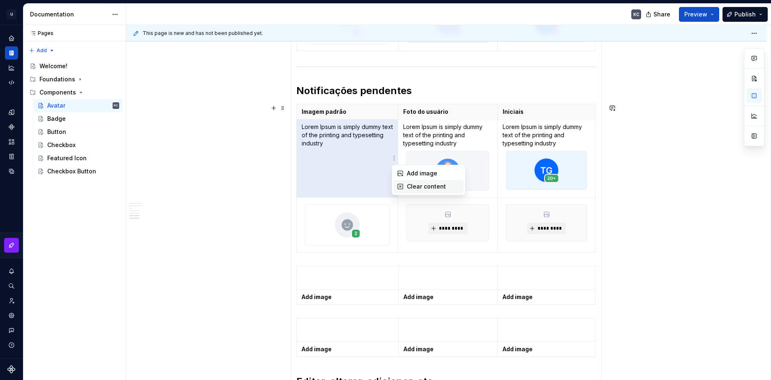
click at [406, 185] on div "Clear content" at bounding box center [429, 186] width 70 height 13
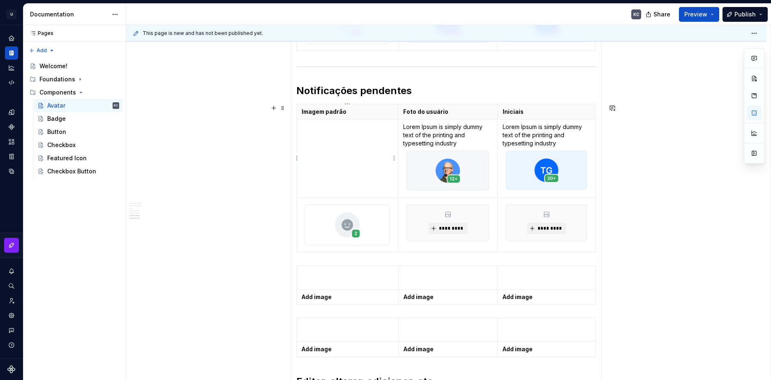
click at [333, 129] on p at bounding box center [347, 127] width 91 height 8
click at [372, 156] on td at bounding box center [348, 158] width 102 height 78
click at [492, 159] on html "U Stardust DS KC Design system data Documentation KC Share Preview Publish Page…" at bounding box center [385, 190] width 771 height 380
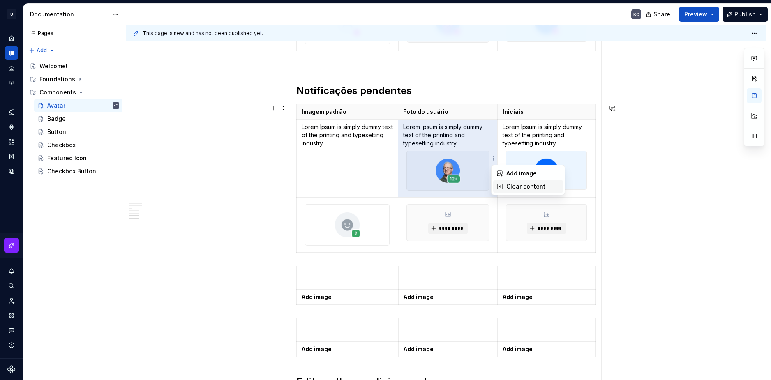
click at [499, 184] on icon at bounding box center [499, 186] width 5 height 5
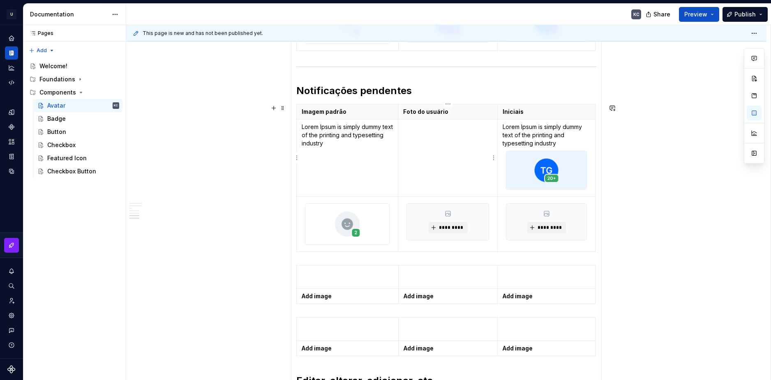
click at [447, 135] on td at bounding box center [447, 158] width 99 height 78
click at [589, 158] on html "U Stardust DS KC Design system data Documentation KC Share Preview Publish Page…" at bounding box center [385, 190] width 771 height 380
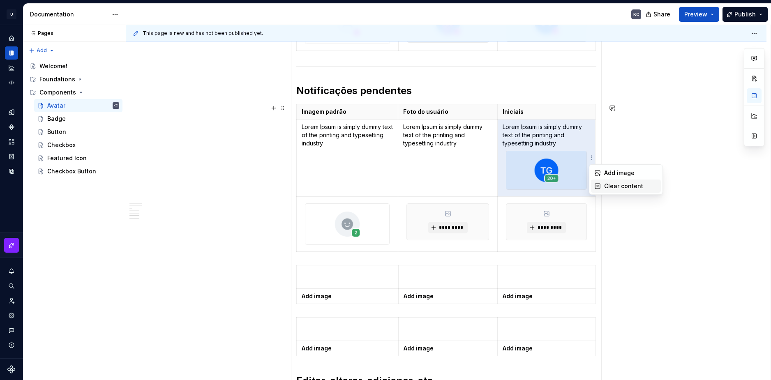
click at [598, 187] on icon at bounding box center [597, 186] width 5 height 5
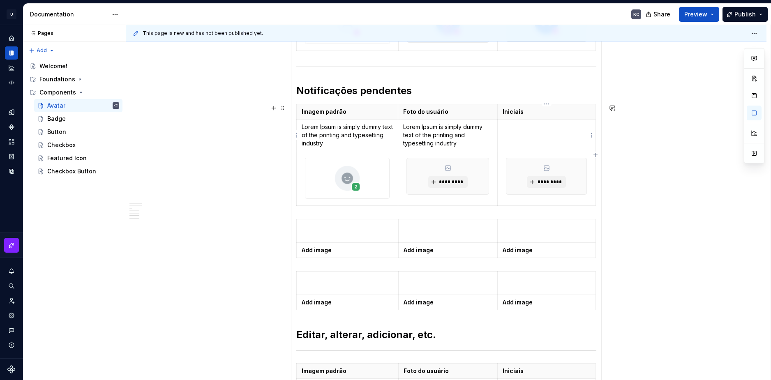
click at [556, 143] on td at bounding box center [547, 135] width 98 height 32
click at [453, 178] on button "*********" at bounding box center [447, 182] width 39 height 12
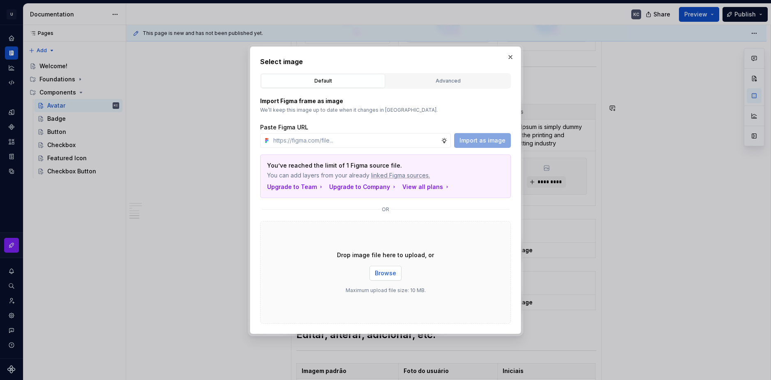
click at [384, 274] on span "Browse" at bounding box center [385, 273] width 21 height 8
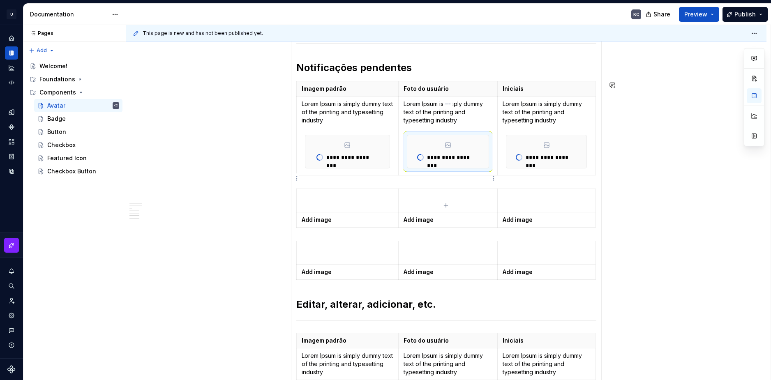
scroll to position [657, 0]
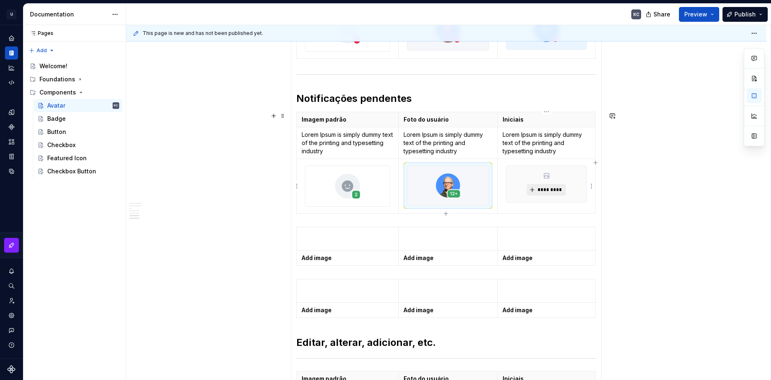
click at [552, 189] on span "*********" at bounding box center [549, 190] width 25 height 7
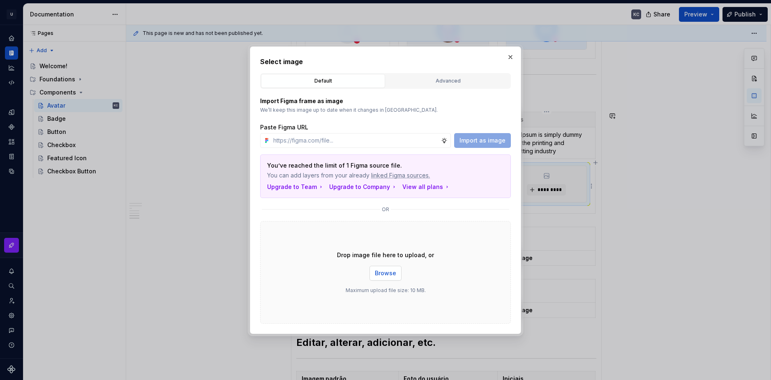
click at [390, 275] on span "Browse" at bounding box center [385, 273] width 21 height 8
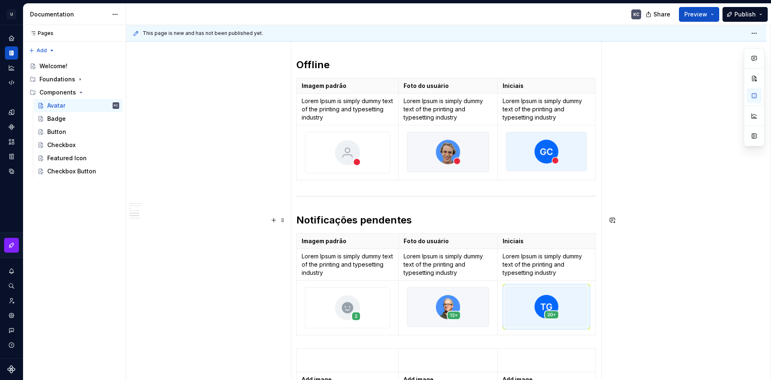
scroll to position [500, 0]
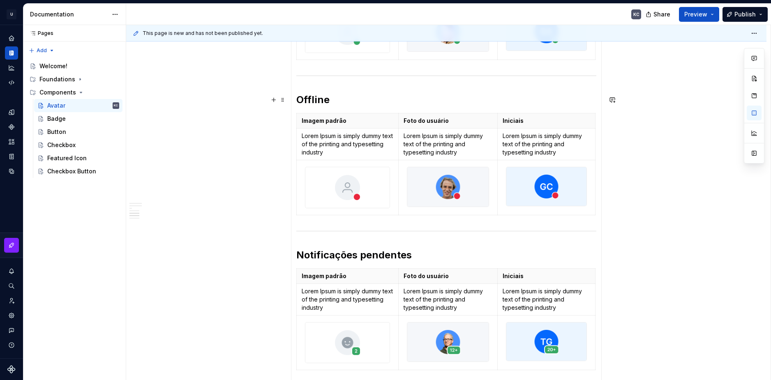
click at [329, 99] on h2 "Offline" at bounding box center [446, 99] width 300 height 13
click at [392, 217] on div "Imagem padrão Foto do usuário Iniciais Lorem Ipsum is simply dummy text of the …" at bounding box center [446, 166] width 300 height 106
click at [446, 215] on icon "button" at bounding box center [446, 215] width 4 height 4
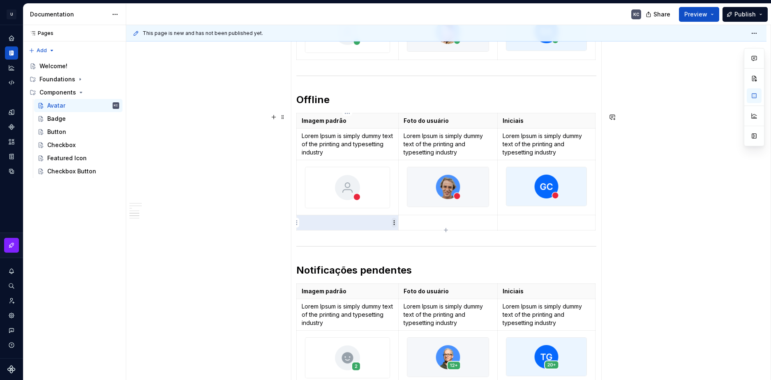
click at [395, 221] on html "U Stardust DS KC Design system data Documentation KC Share Preview Publish Page…" at bounding box center [385, 190] width 771 height 380
click at [422, 240] on div "Add image" at bounding box center [433, 238] width 53 height 8
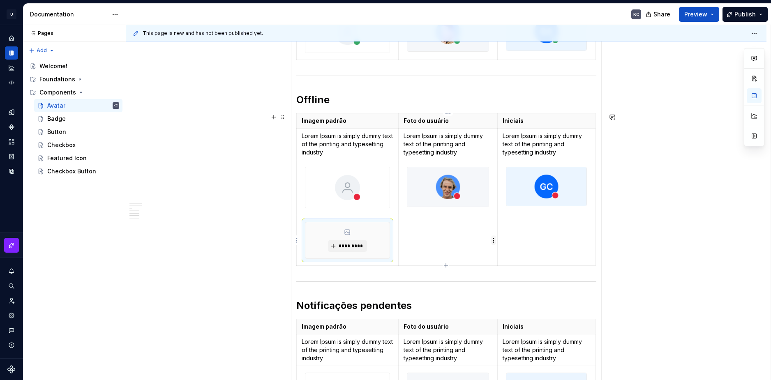
click at [494, 238] on html "U Stardust DS KC Design system data Documentation KC Share Preview Publish Page…" at bounding box center [385, 190] width 771 height 380
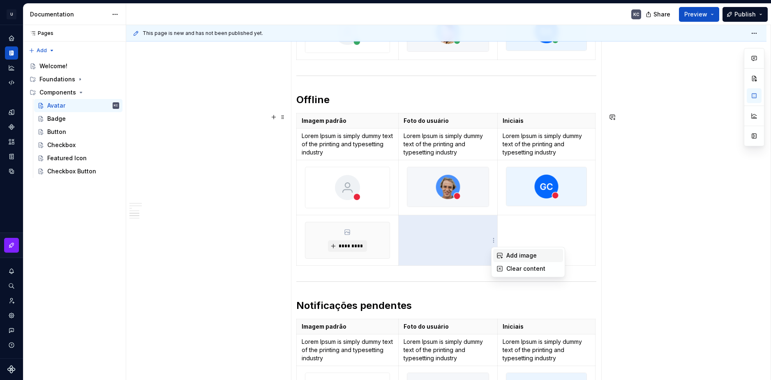
click at [505, 256] on div "Add image" at bounding box center [528, 255] width 70 height 13
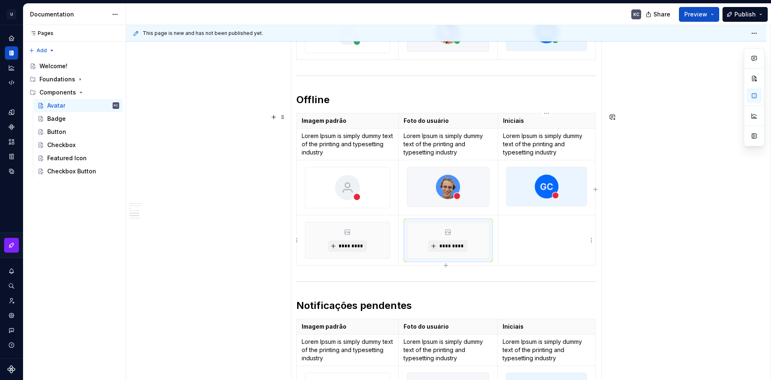
click at [590, 243] on html "U Stardust DS KC Design system data Documentation KC Share Preview Publish Page…" at bounding box center [385, 190] width 771 height 380
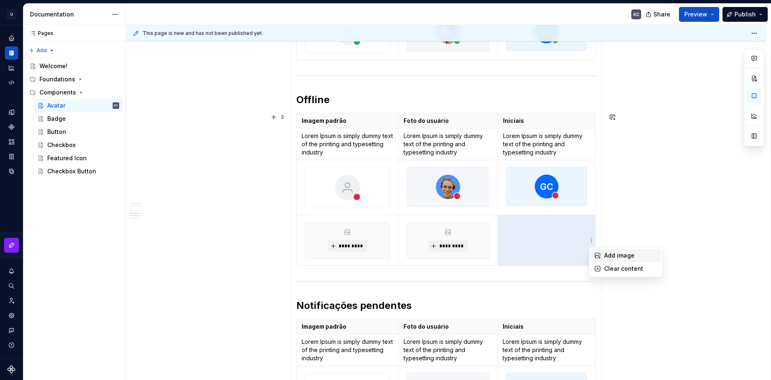
click at [600, 253] on icon at bounding box center [597, 255] width 5 height 5
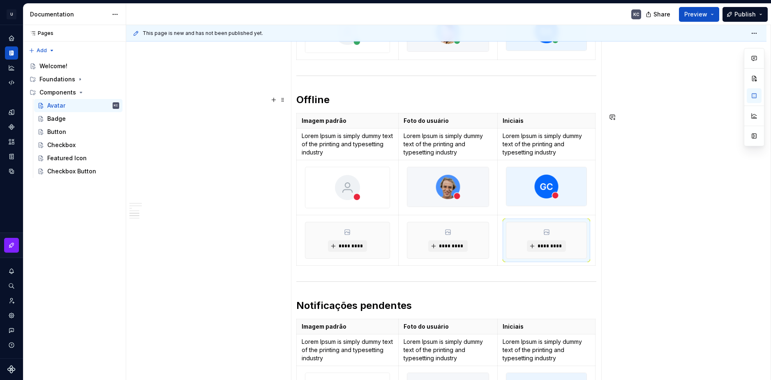
click at [327, 101] on h2 "Offline" at bounding box center [446, 99] width 300 height 13
click at [376, 247] on div "*********" at bounding box center [347, 240] width 84 height 36
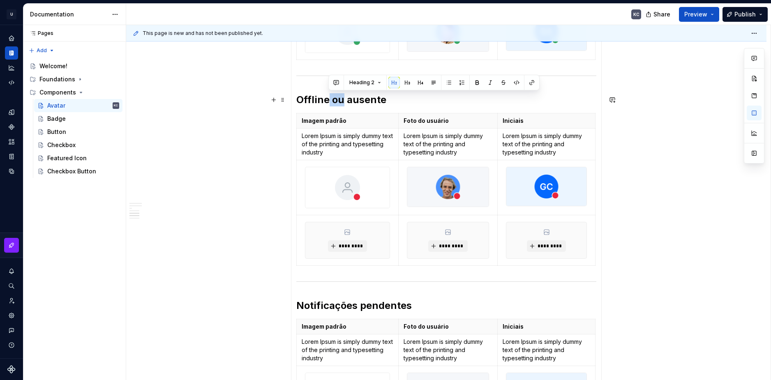
drag, startPoint x: 342, startPoint y: 99, endPoint x: 328, endPoint y: 99, distance: 13.6
click at [328, 99] on h2 "Offline ou ausente" at bounding box center [446, 99] width 300 height 13
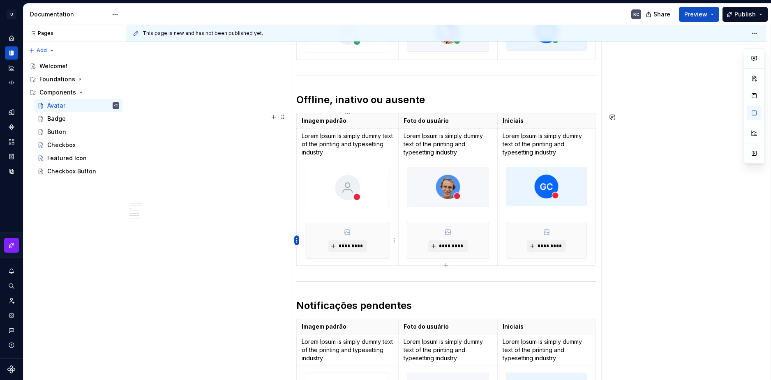
click at [297, 242] on html "U Stardust DS KC Design system data Documentation KC Share Preview Publish Page…" at bounding box center [385, 190] width 771 height 380
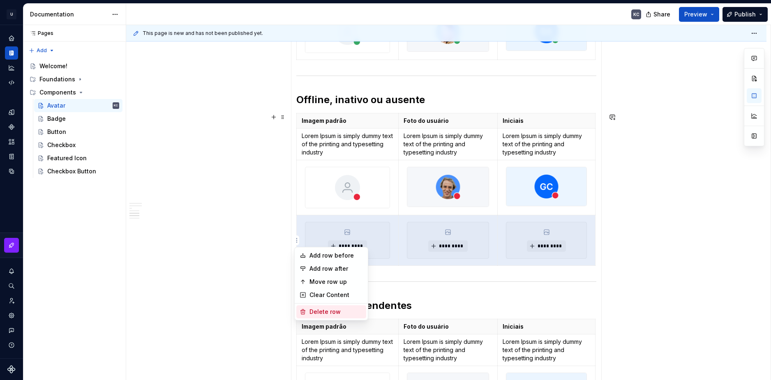
click at [339, 313] on div "Delete row" at bounding box center [335, 312] width 53 height 8
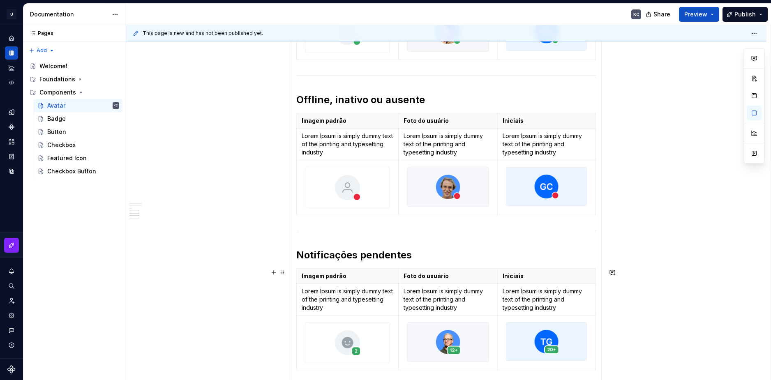
scroll to position [665, 0]
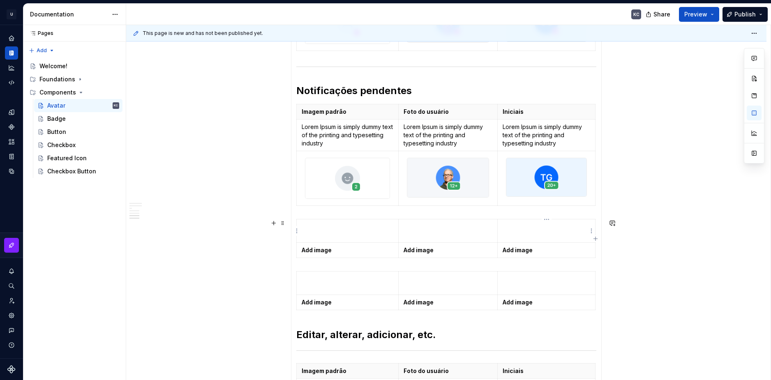
click at [522, 227] on p at bounding box center [547, 231] width 88 height 16
click at [446, 205] on icon "button" at bounding box center [446, 206] width 7 height 7
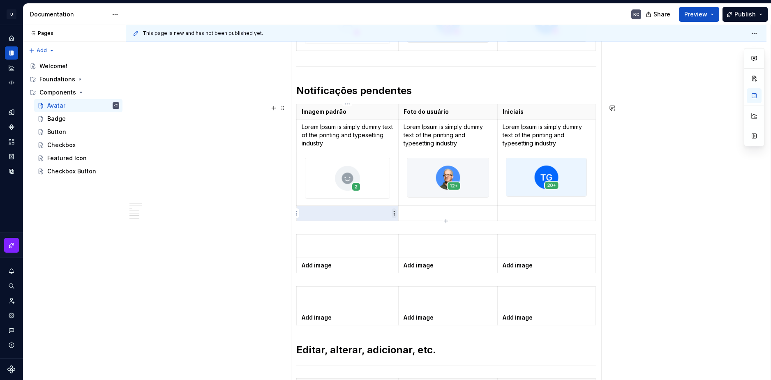
click at [393, 213] on html "U Stardust DS KC Design system data Documentation KC Share Preview Publish Page…" at bounding box center [385, 190] width 771 height 380
click at [422, 228] on div "Add image" at bounding box center [433, 228] width 53 height 8
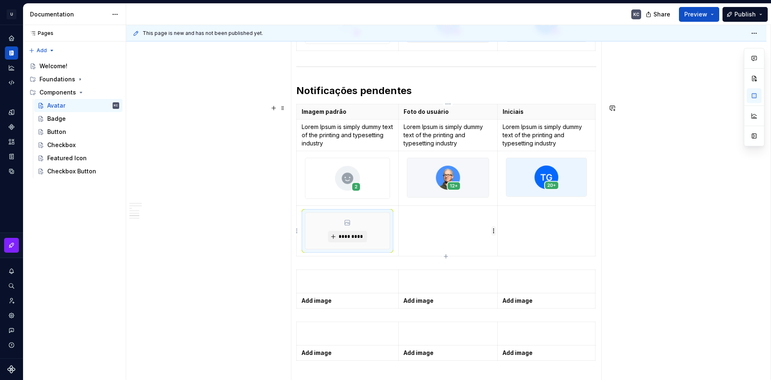
click at [493, 230] on html "U Stardust DS KC Design system data Documentation KC Share Preview Publish Page…" at bounding box center [385, 190] width 771 height 380
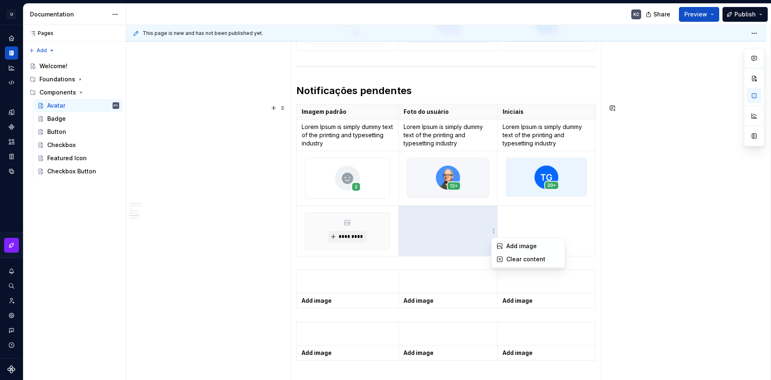
click at [379, 183] on html "U Stardust DS KC Design system data Documentation KC Share Preview Publish Page…" at bounding box center [385, 190] width 771 height 380
click at [494, 233] on html "U Stardust DS KC Design system data Documentation KC Share Preview Publish Page…" at bounding box center [385, 190] width 771 height 380
drag, startPoint x: 515, startPoint y: 246, endPoint x: 591, endPoint y: 225, distance: 78.5
click at [517, 246] on div "Add image" at bounding box center [532, 246] width 53 height 8
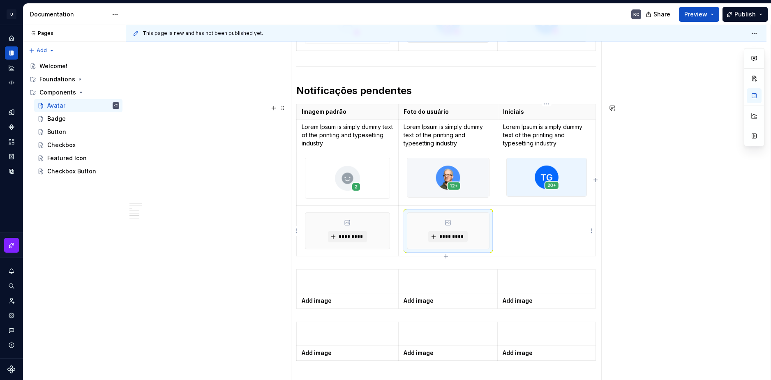
click at [589, 231] on html "U Stardust DS KC Design system data Documentation KC Share Preview Publish Page…" at bounding box center [385, 190] width 771 height 380
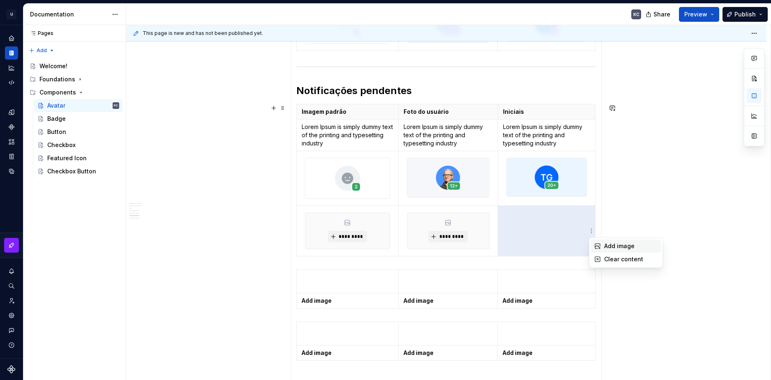
click at [598, 245] on icon at bounding box center [597, 246] width 7 height 7
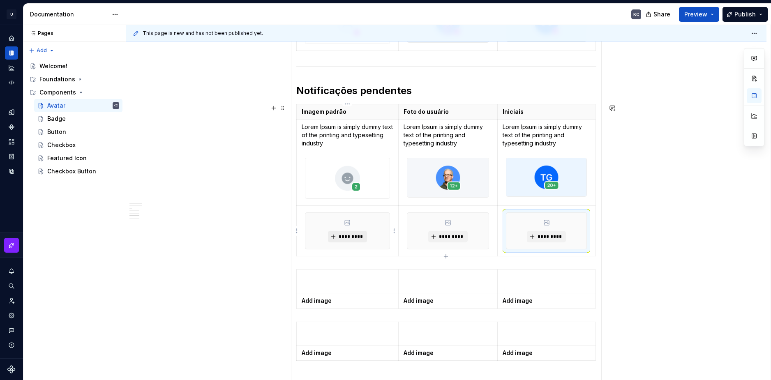
click at [352, 238] on span "*********" at bounding box center [350, 236] width 25 height 7
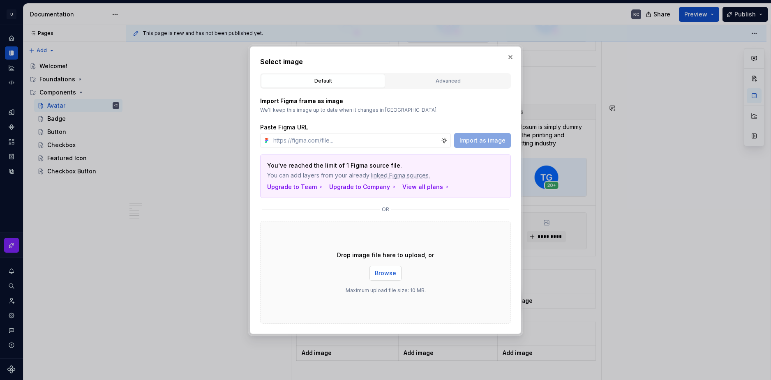
click at [394, 275] on span "Browse" at bounding box center [385, 273] width 21 height 8
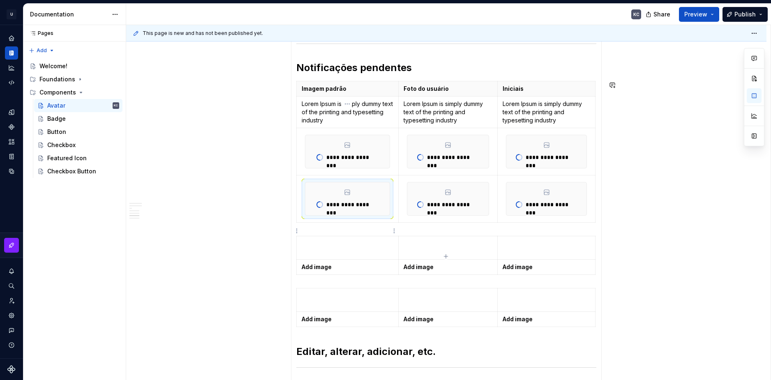
scroll to position [657, 0]
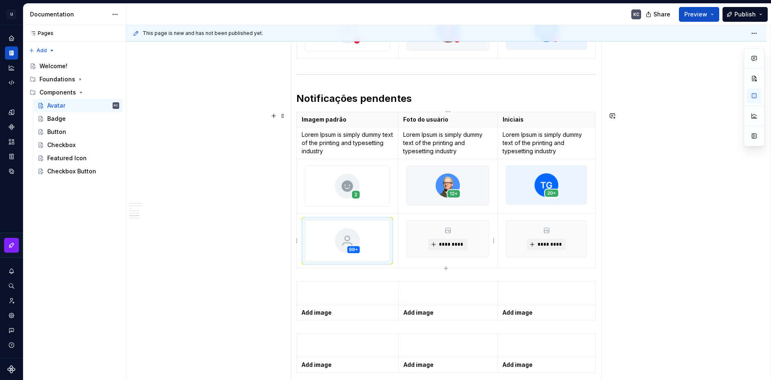
click at [456, 237] on div "*********" at bounding box center [448, 239] width 82 height 36
click at [457, 245] on span "*********" at bounding box center [451, 244] width 25 height 7
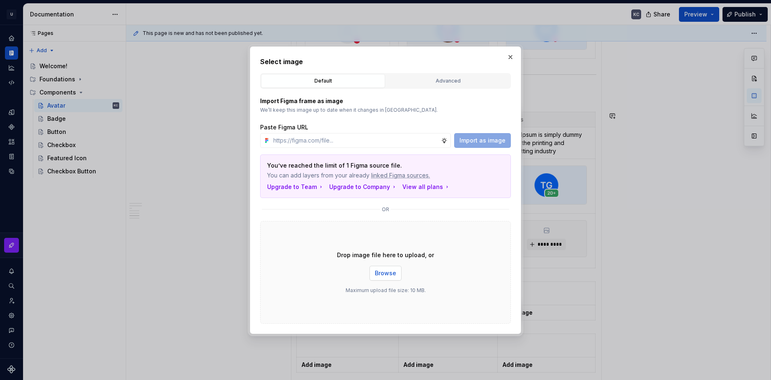
click at [386, 271] on span "Browse" at bounding box center [385, 273] width 21 height 8
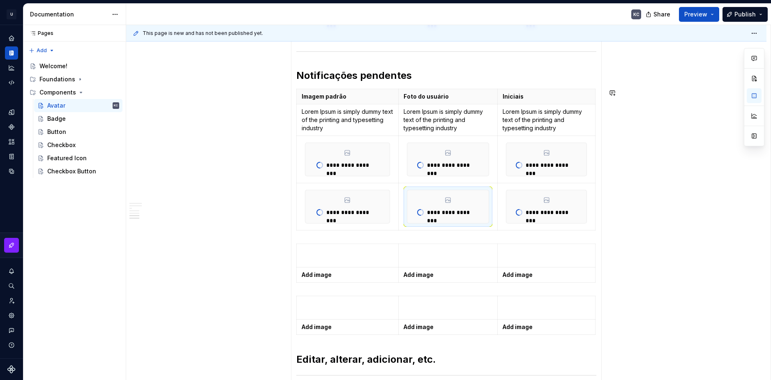
scroll to position [649, 0]
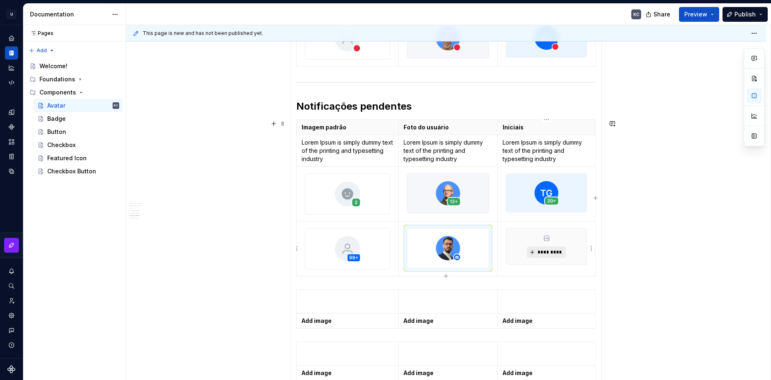
click at [552, 254] on span "*********" at bounding box center [549, 252] width 25 height 7
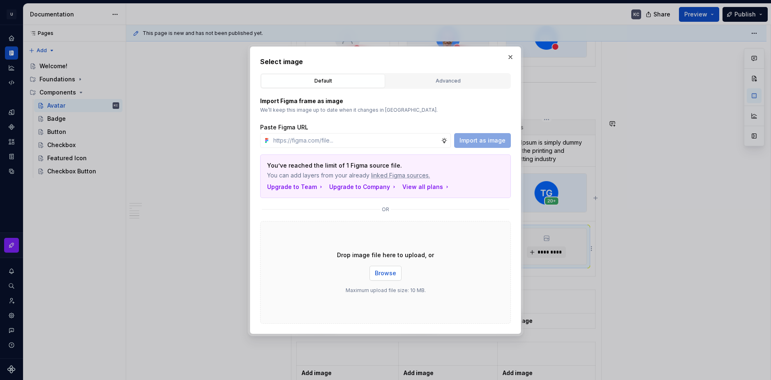
click at [387, 272] on span "Browse" at bounding box center [385, 273] width 21 height 8
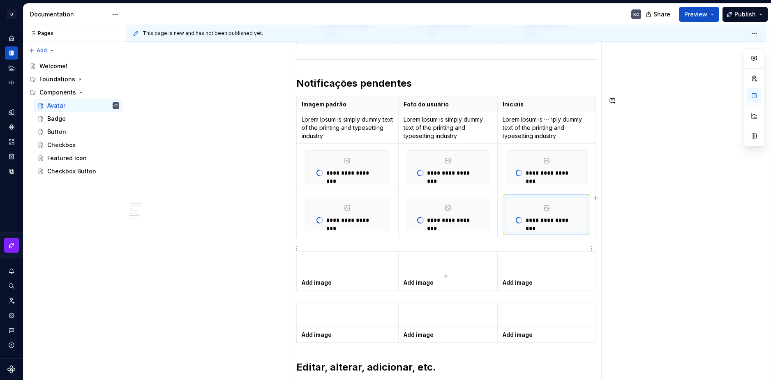
scroll to position [641, 0]
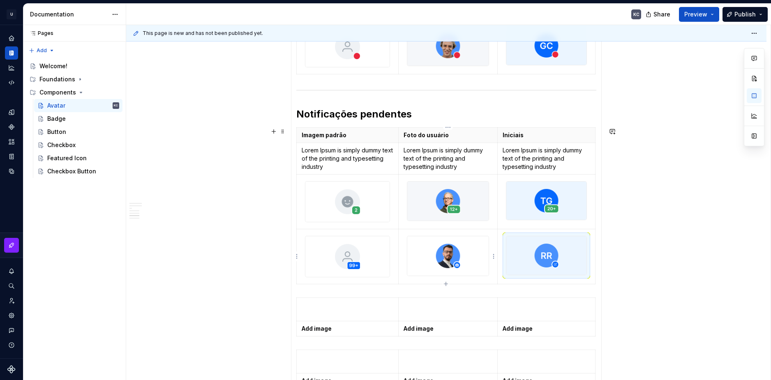
click at [493, 260] on html "U Stardust DS KC Design system data Documentation KC Share Preview Publish Page…" at bounding box center [385, 190] width 771 height 380
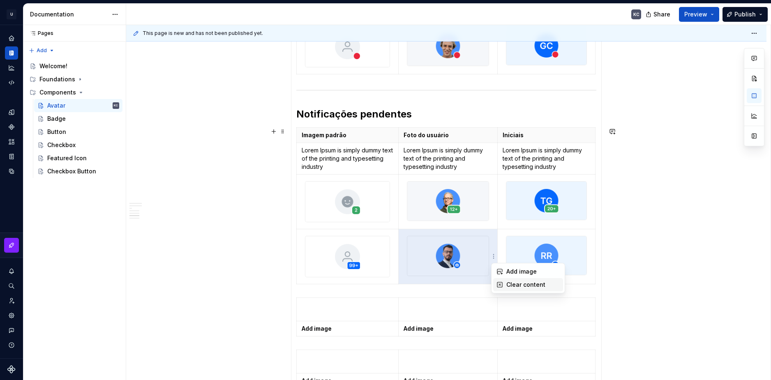
click at [515, 284] on div "Clear content" at bounding box center [532, 285] width 53 height 8
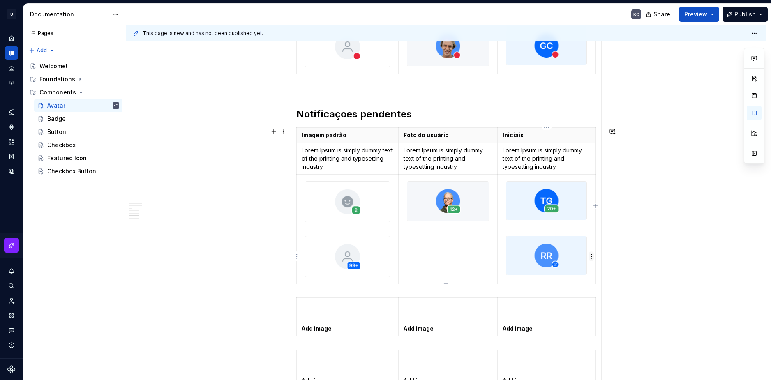
click at [591, 258] on html "U Stardust DS KC Design system data Documentation KC Share Preview Publish Page…" at bounding box center [385, 190] width 771 height 380
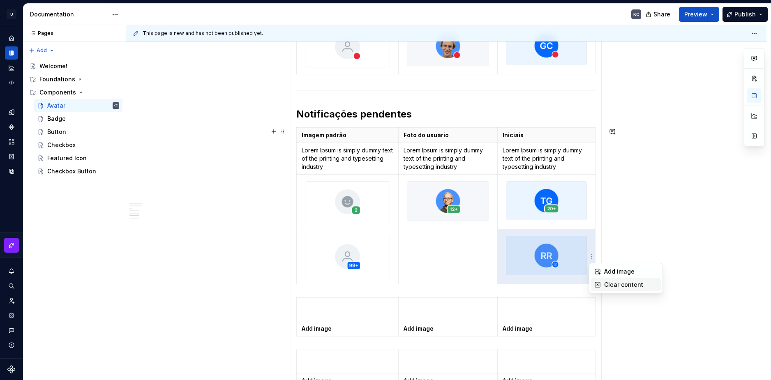
click at [597, 283] on icon at bounding box center [597, 285] width 7 height 7
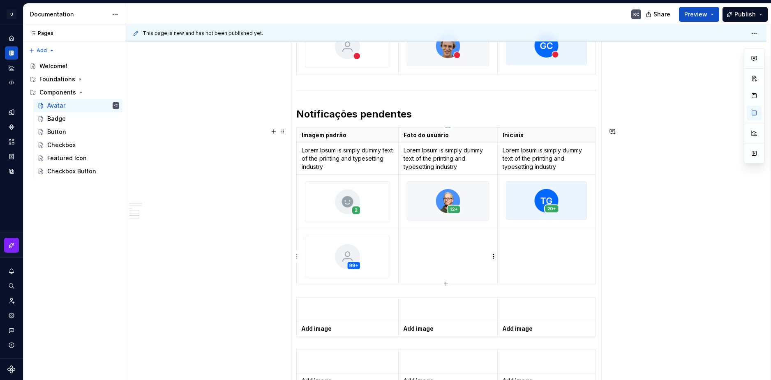
click at [492, 258] on html "U Stardust DS KC Design system data Documentation KC Share Preview Publish Page…" at bounding box center [385, 190] width 771 height 380
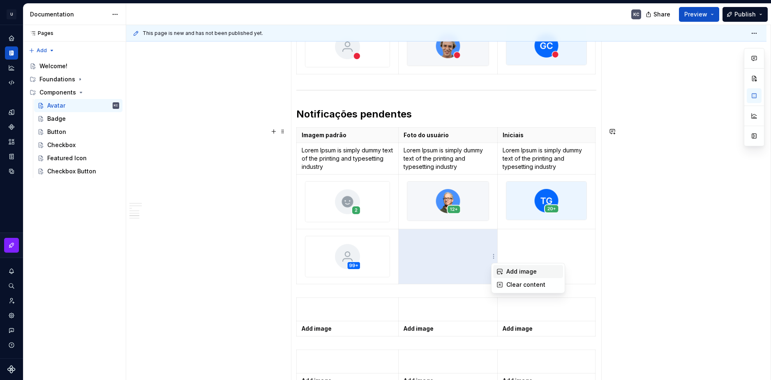
click at [512, 271] on div "Add image" at bounding box center [532, 272] width 53 height 8
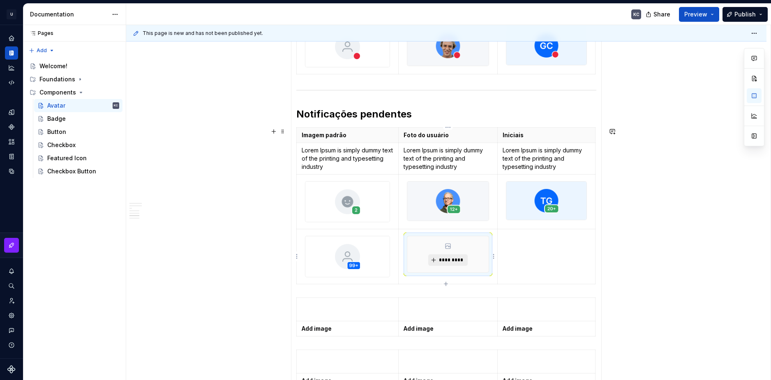
click at [451, 259] on span "*********" at bounding box center [451, 260] width 25 height 7
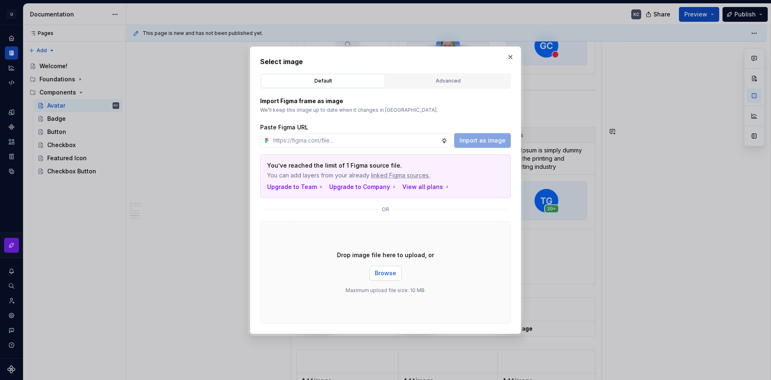
click at [378, 272] on span "Browse" at bounding box center [385, 273] width 21 height 8
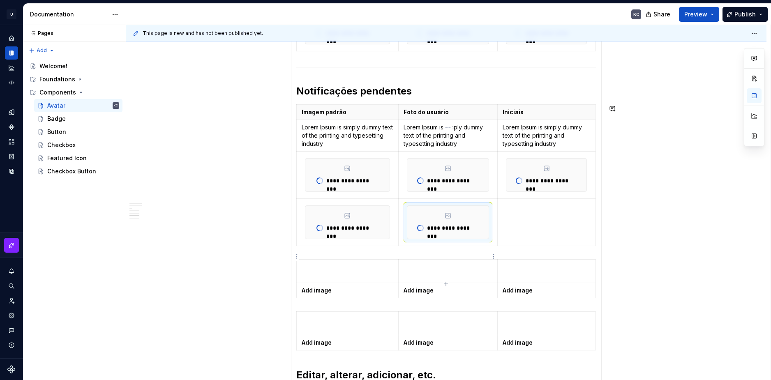
scroll to position [633, 0]
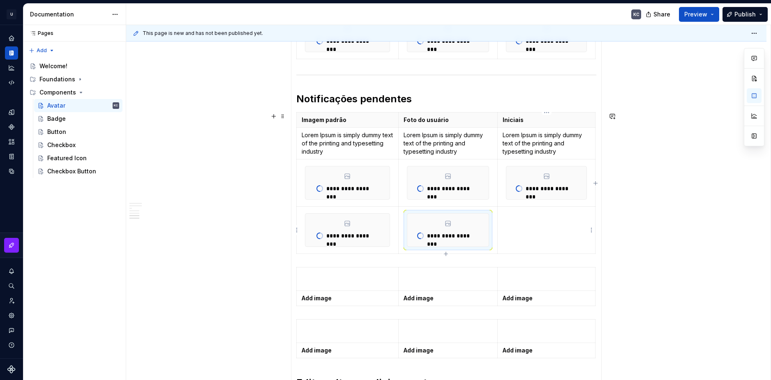
click at [591, 230] on td at bounding box center [547, 230] width 98 height 47
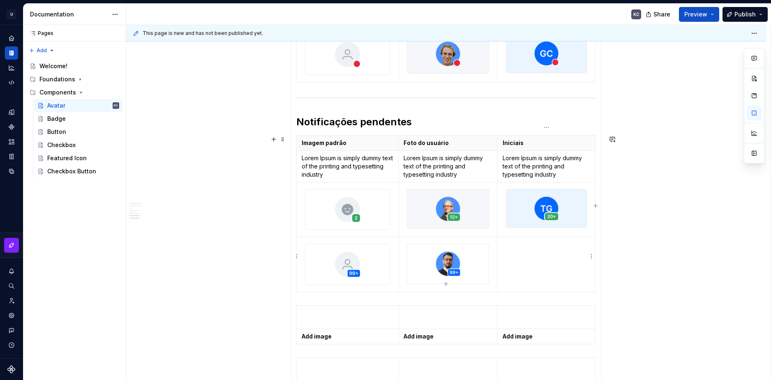
scroll to position [641, 0]
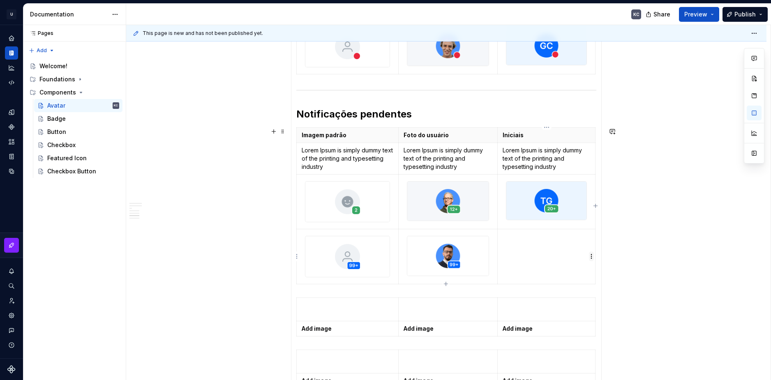
click at [591, 253] on html "U Stardust DS KC Design system data Documentation KC Share Preview Publish Page…" at bounding box center [385, 190] width 771 height 380
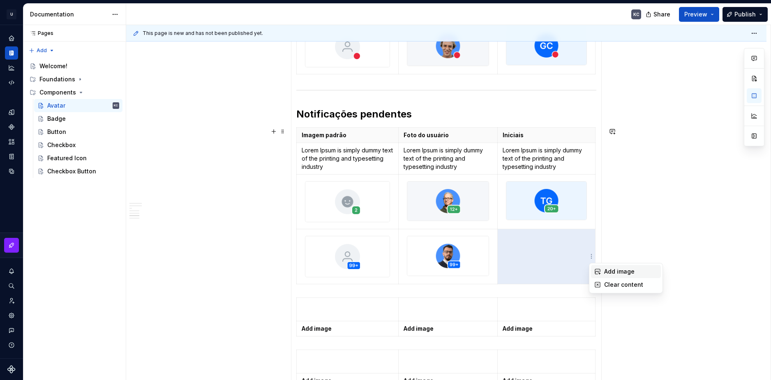
click at [606, 270] on div "Add image" at bounding box center [630, 272] width 53 height 8
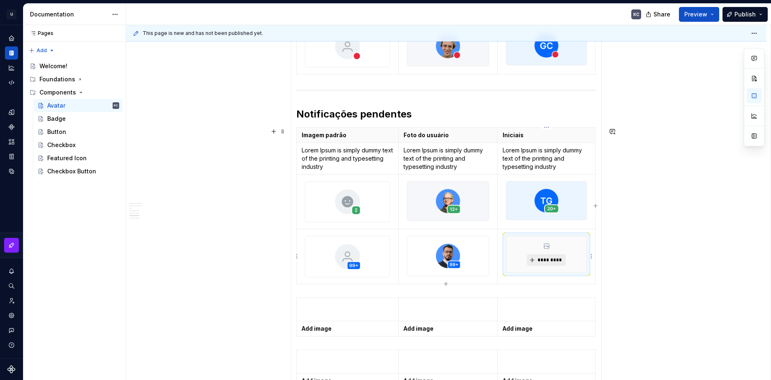
click at [549, 260] on span "*********" at bounding box center [549, 260] width 25 height 7
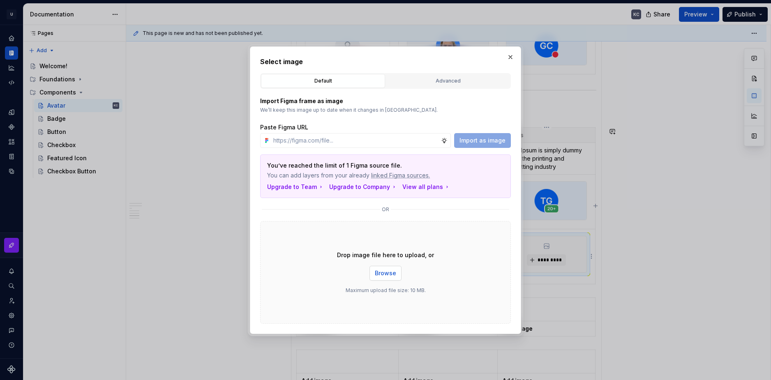
click at [395, 271] on span "Browse" at bounding box center [385, 273] width 21 height 8
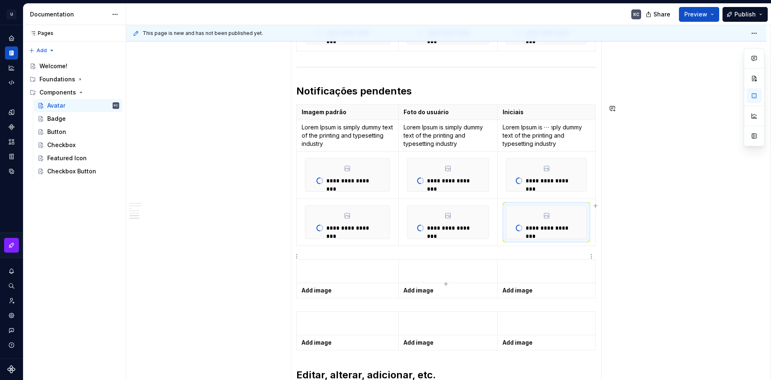
scroll to position [633, 0]
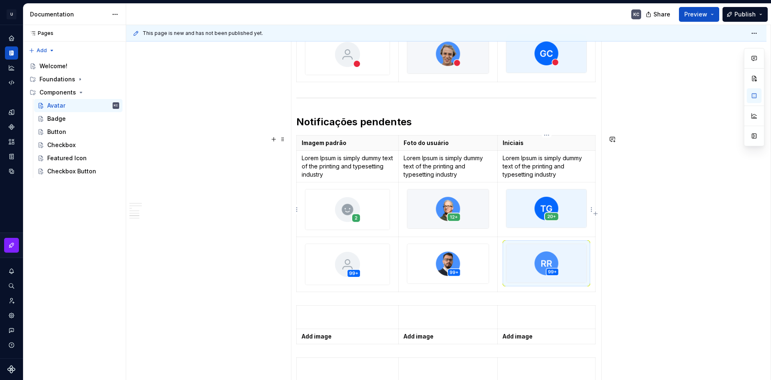
click at [704, 229] on div "******** ******* Tipos Imagem padrão Foto do usuário Iniciais Exibe um placehol…" at bounding box center [446, 140] width 640 height 1247
click at [692, 306] on div "This page is new and has not been published yet. Avatar São representações gráf…" at bounding box center [448, 203] width 644 height 356
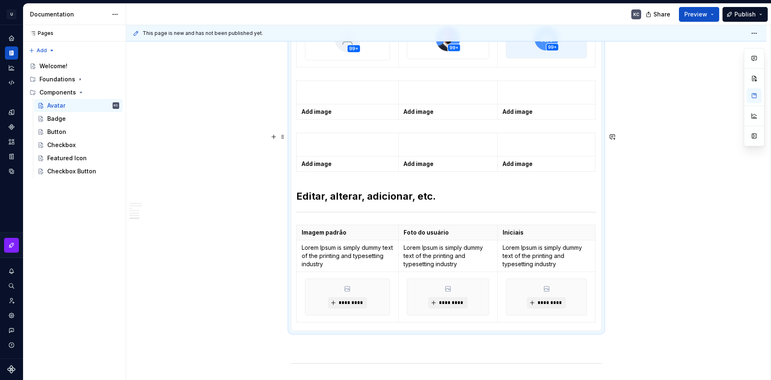
scroll to position [880, 0]
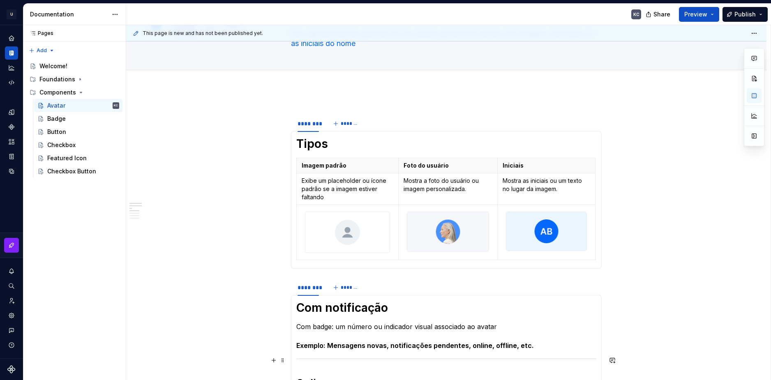
scroll to position [0, 0]
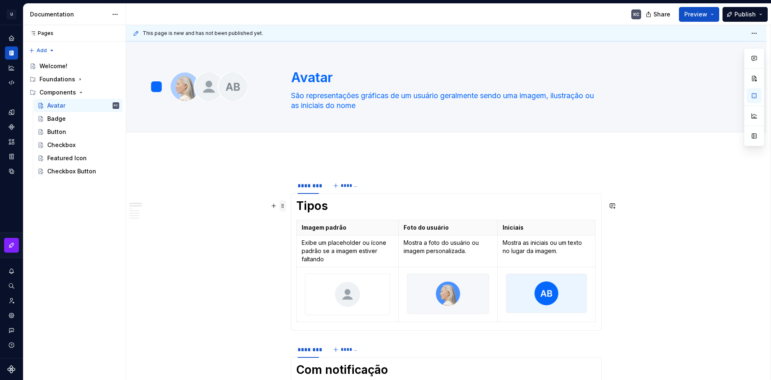
click at [281, 206] on span at bounding box center [282, 206] width 7 height 12
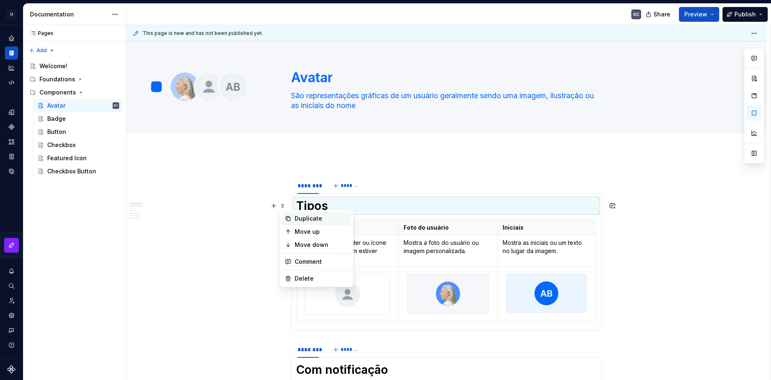
click at [298, 218] on div "Duplicate" at bounding box center [321, 219] width 53 height 8
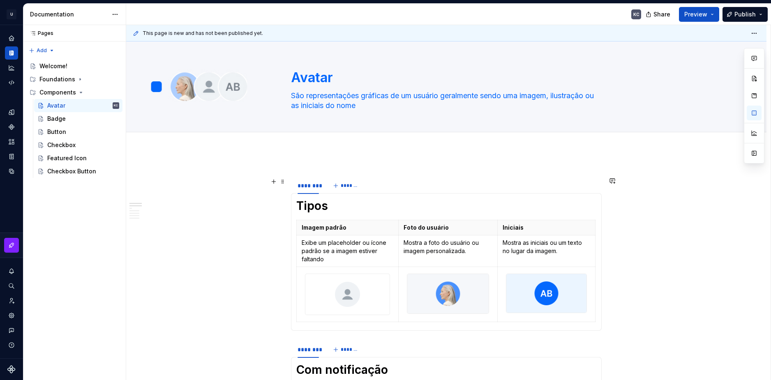
click at [285, 182] on span at bounding box center [282, 182] width 7 height 12
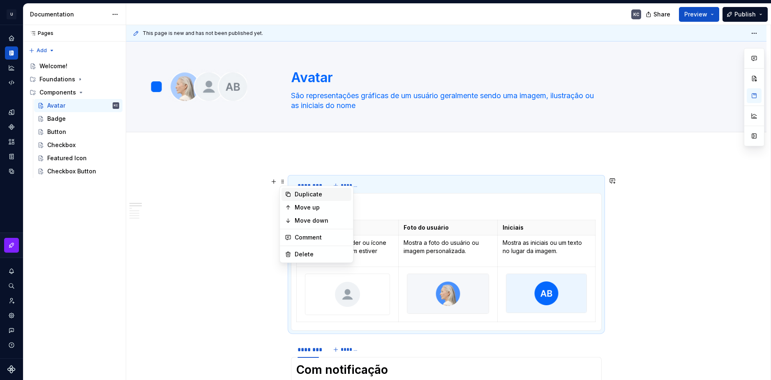
click at [304, 195] on div "Duplicate" at bounding box center [321, 194] width 53 height 8
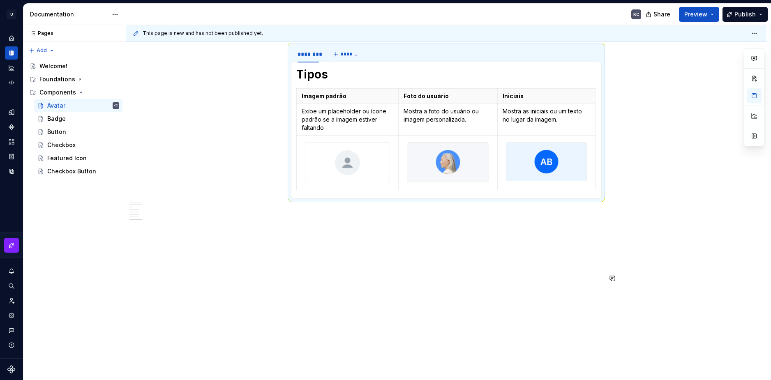
scroll to position [1057, 0]
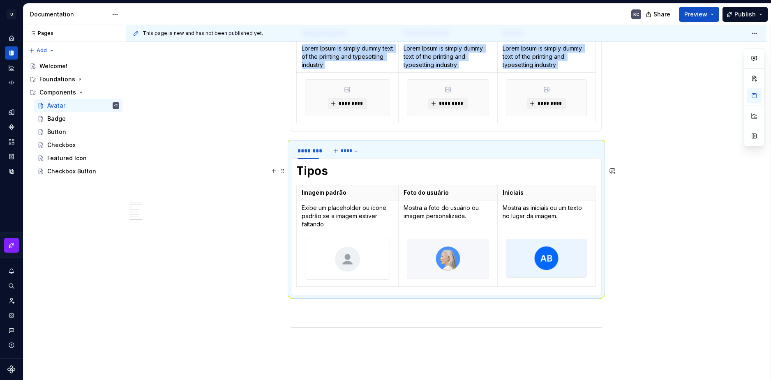
click at [315, 172] on h1 "Tipos" at bounding box center [446, 171] width 300 height 15
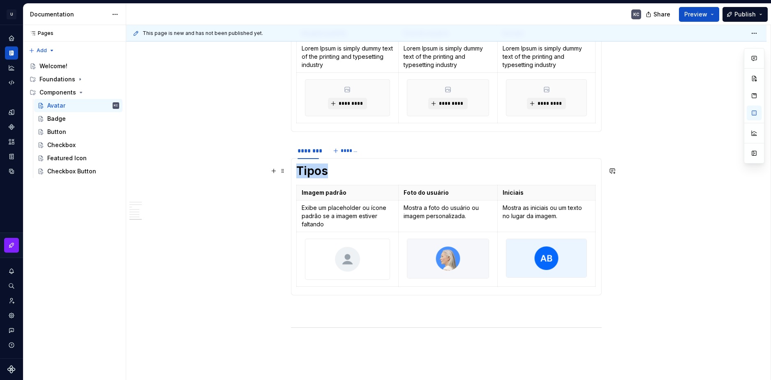
click at [315, 172] on h1 "Tipos" at bounding box center [446, 171] width 300 height 15
click at [283, 173] on span at bounding box center [282, 171] width 7 height 12
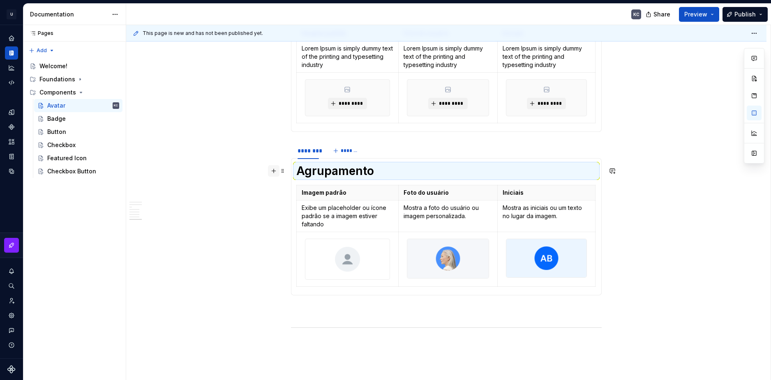
click at [276, 171] on button "button" at bounding box center [274, 171] width 12 height 12
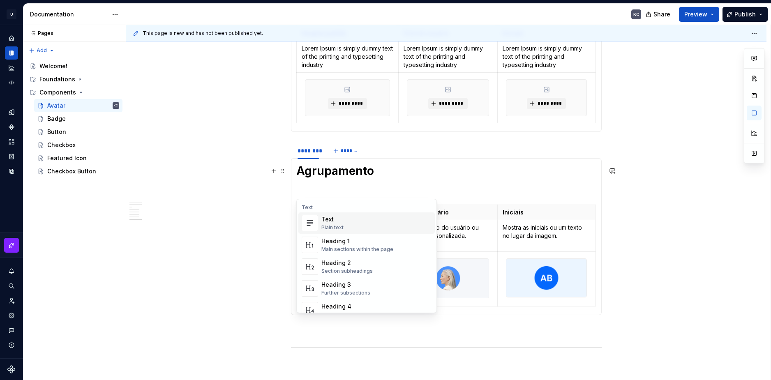
click at [321, 225] on div "Plain text" at bounding box center [332, 227] width 22 height 7
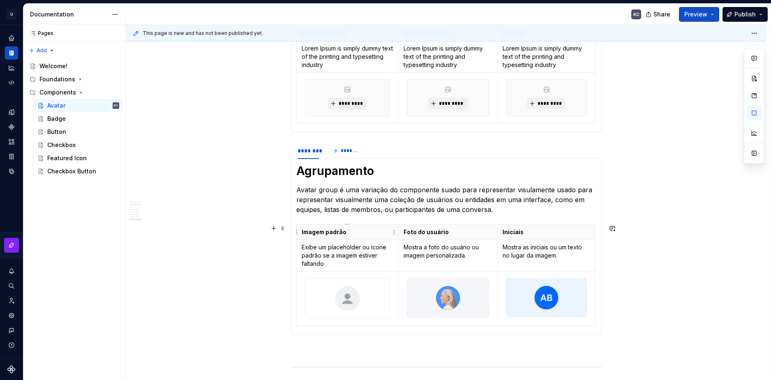
click at [316, 229] on p "Imagem padrão" at bounding box center [348, 232] width 92 height 8
click at [422, 235] on p "Foto do usuário" at bounding box center [448, 232] width 89 height 8
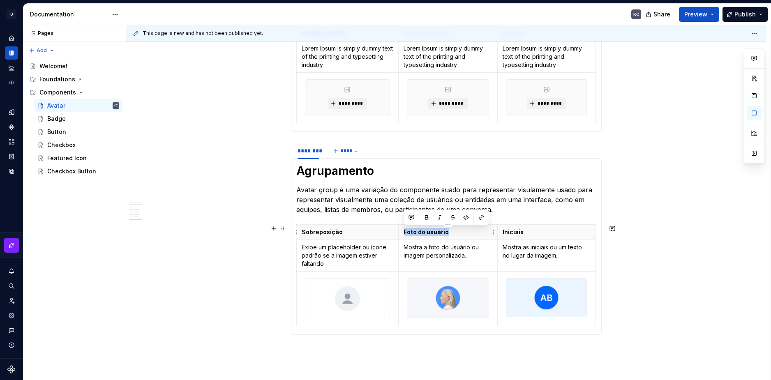
click at [422, 235] on p "Foto do usuário" at bounding box center [448, 232] width 89 height 8
click at [509, 232] on p "Iniciais" at bounding box center [547, 232] width 88 height 8
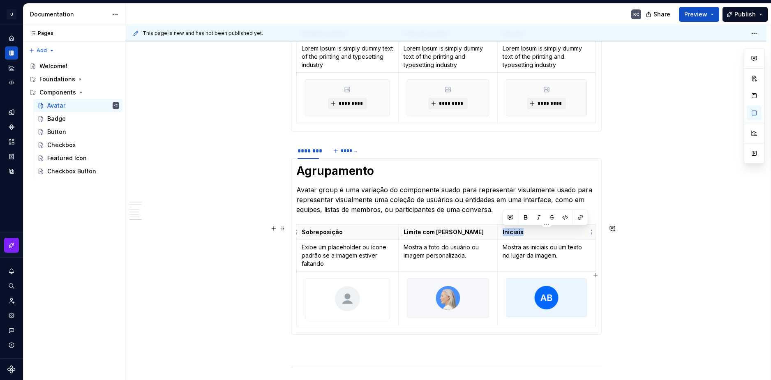
click at [509, 232] on p "Iniciais" at bounding box center [547, 232] width 88 height 8
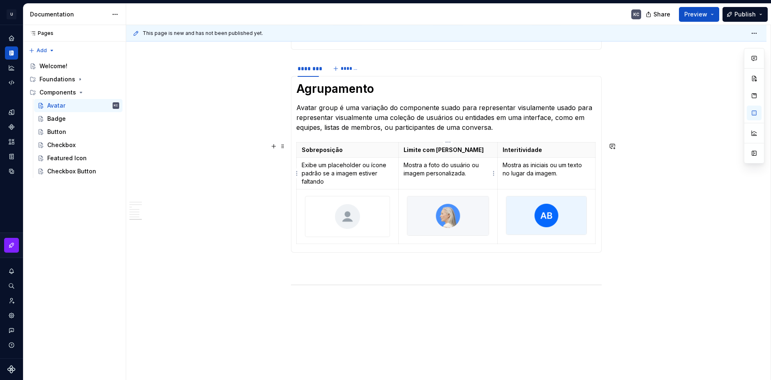
scroll to position [1220, 0]
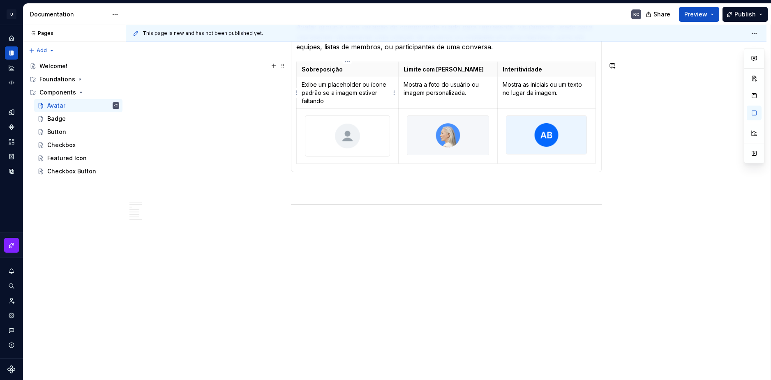
click at [340, 85] on p "Exibe um placeholder ou ícone padrão se a imagem estiver faltando" at bounding box center [348, 93] width 92 height 25
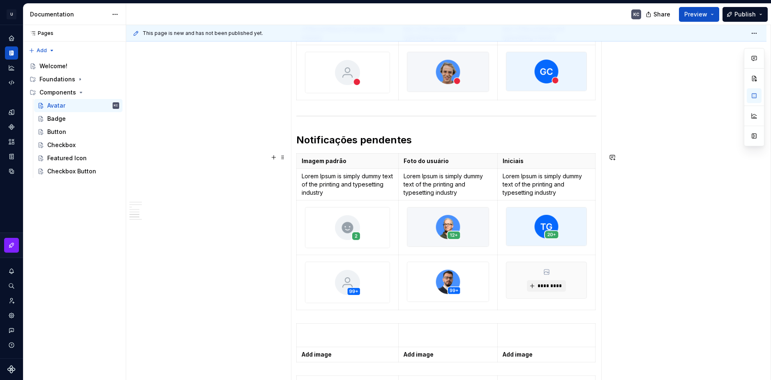
scroll to position [604, 0]
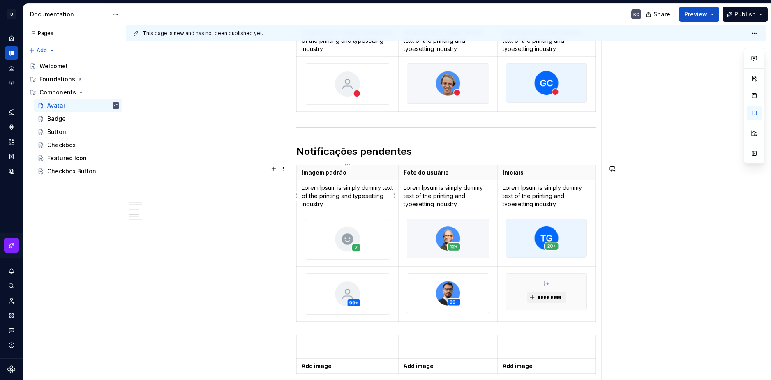
click at [344, 188] on p "Lorem Ipsum is simply dummy text of the printing and typesetting industry" at bounding box center [348, 196] width 92 height 25
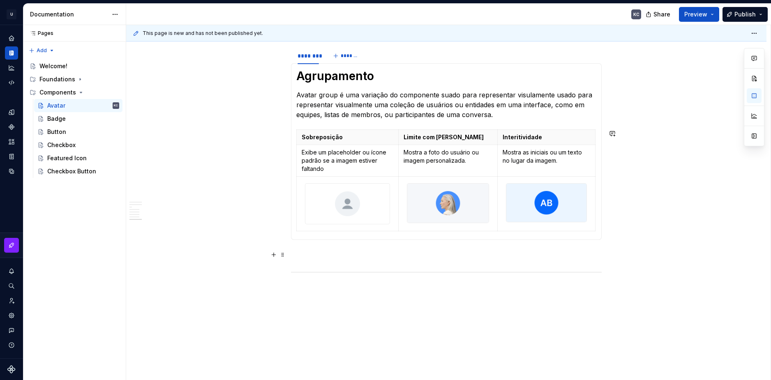
scroll to position [1179, 0]
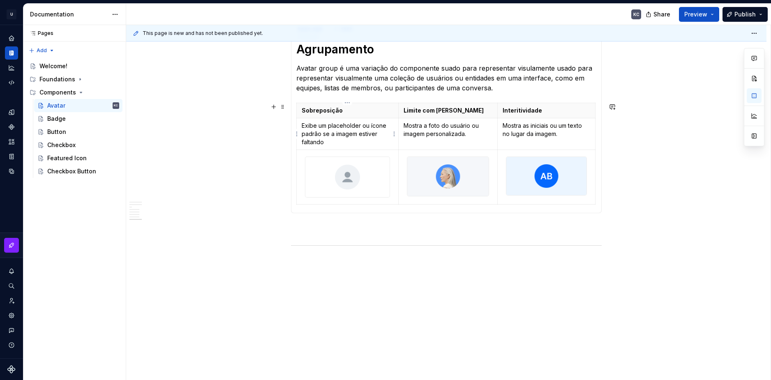
click at [320, 128] on p "Exibe um placeholder ou ícone padrão se a imagem estiver faltando" at bounding box center [348, 134] width 92 height 25
click at [434, 132] on p "Mostra a foto do usuário ou imagem personalizada." at bounding box center [448, 130] width 89 height 16
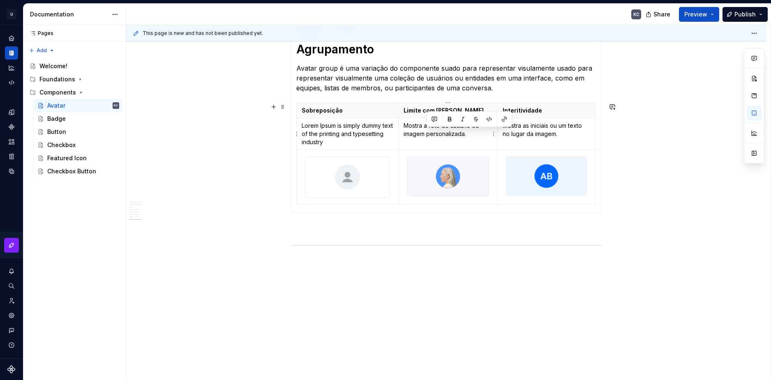
click at [434, 132] on p "Mostra a foto do usuário ou imagem personalizada." at bounding box center [448, 130] width 89 height 16
click at [538, 130] on p "Mostra as iniciais ou um texto no lugar da imagem." at bounding box center [547, 130] width 88 height 16
click at [394, 175] on html "U Stardust DS KC Design system data Documentation KC Share Preview Publish Page…" at bounding box center [385, 190] width 771 height 380
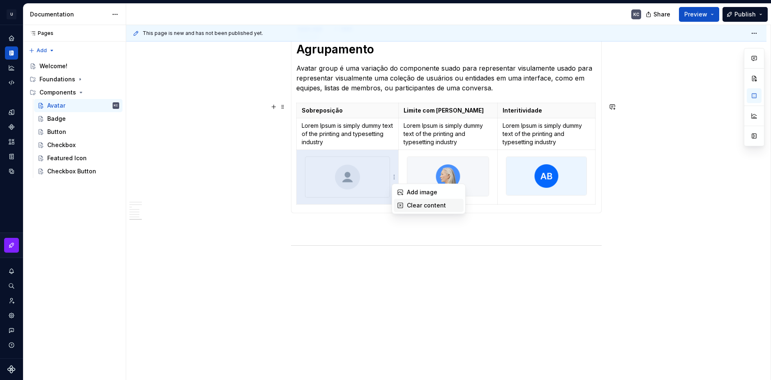
click at [409, 203] on div "Clear content" at bounding box center [433, 205] width 53 height 8
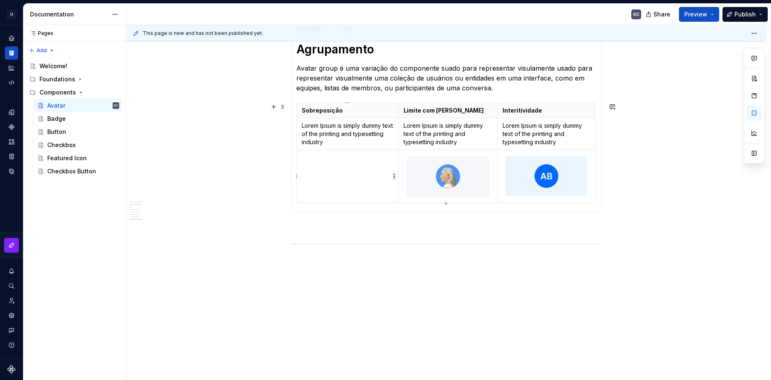
click at [395, 177] on html "U Stardust DS KC Design system data Documentation KC Share Preview Publish Page…" at bounding box center [385, 190] width 771 height 380
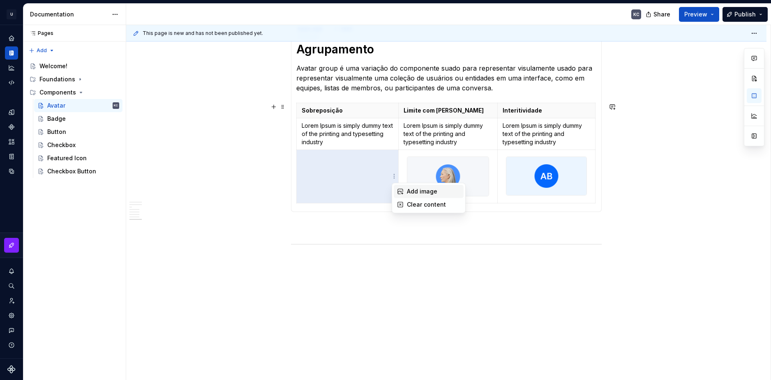
click at [404, 191] on div "Add image" at bounding box center [429, 191] width 70 height 13
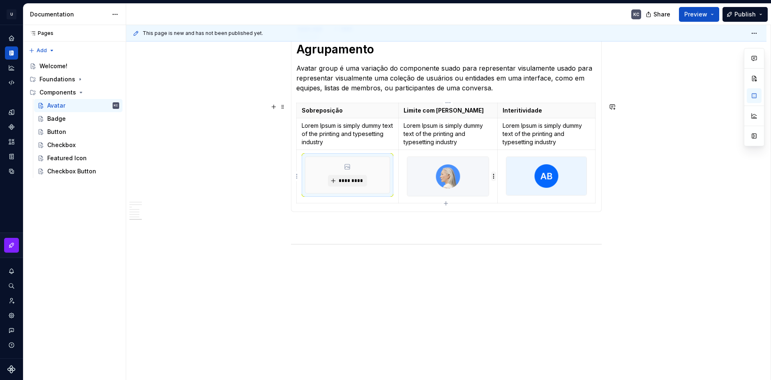
click at [492, 176] on html "U Stardust DS KC Design system data Documentation KC Share Preview Publish Page…" at bounding box center [385, 190] width 771 height 380
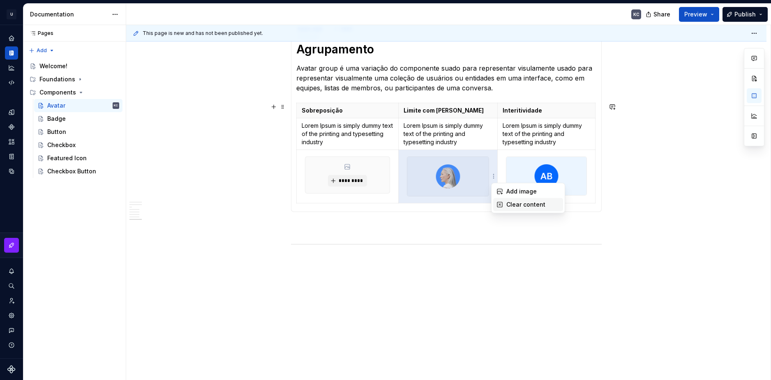
click at [503, 203] on icon at bounding box center [499, 204] width 7 height 7
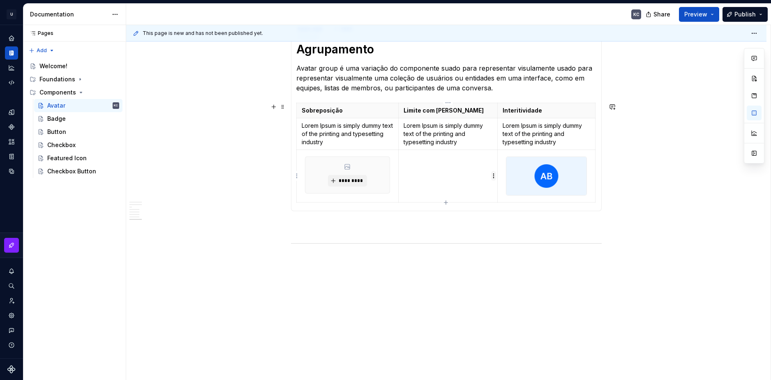
click at [492, 177] on html "U Stardust DS KC Design system data Documentation KC Share Preview Publish Page…" at bounding box center [385, 190] width 771 height 380
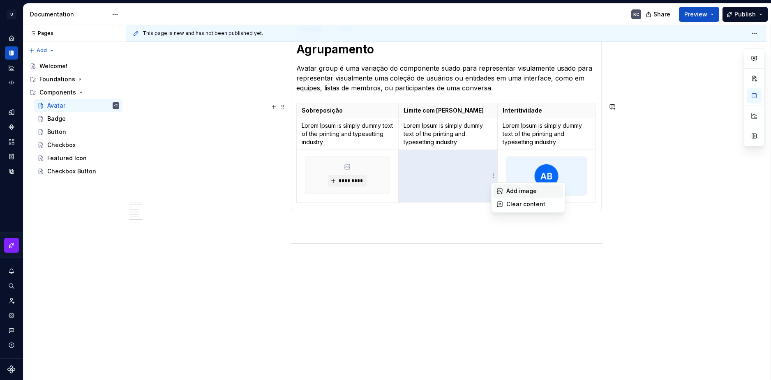
click at [512, 190] on div "Add image" at bounding box center [532, 191] width 53 height 8
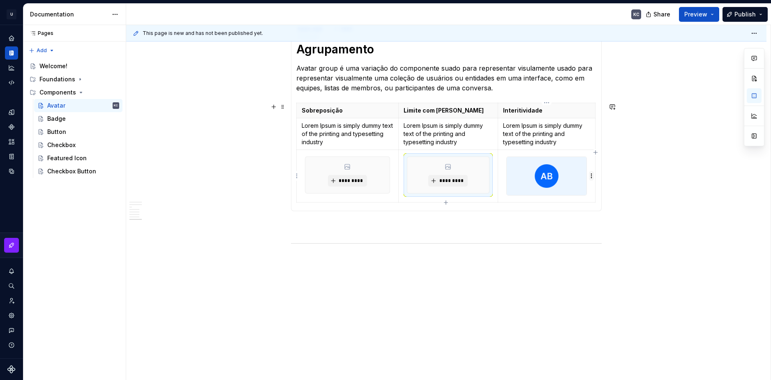
click at [591, 173] on html "U Stardust DS KC Design system data Documentation KC Share Preview Publish Page…" at bounding box center [385, 190] width 771 height 380
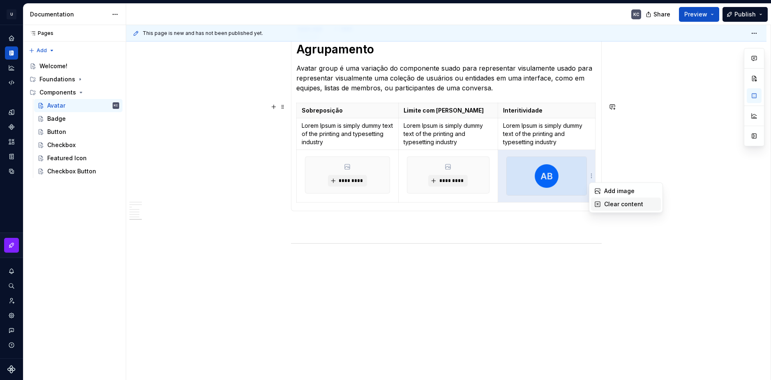
click at [614, 207] on div "Clear content" at bounding box center [630, 204] width 53 height 8
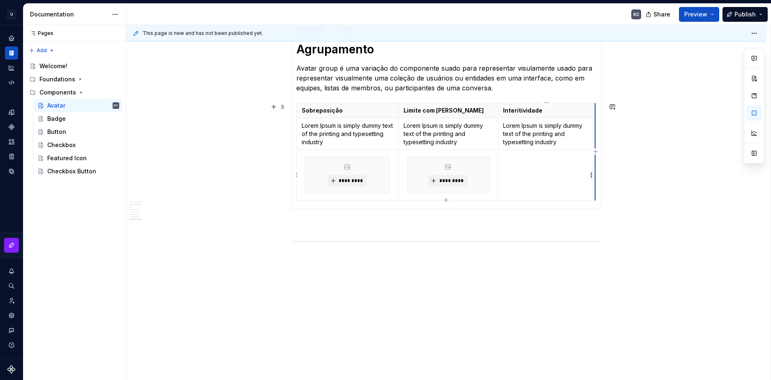
click at [591, 176] on html "U Stardust DS KC Design system data Documentation KC Share Preview Publish Page…" at bounding box center [385, 190] width 771 height 380
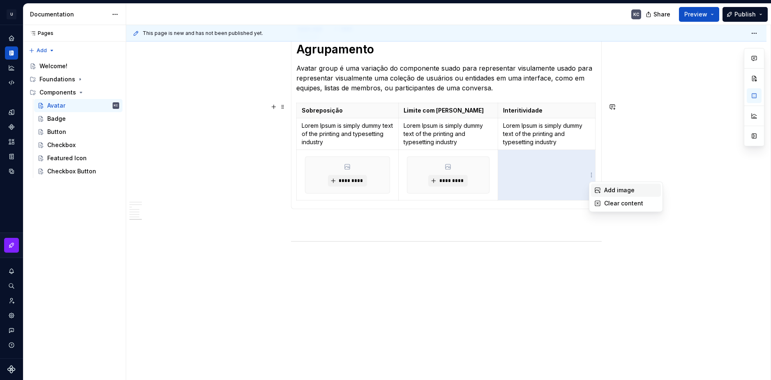
click at [611, 186] on div "Add image" at bounding box center [626, 190] width 70 height 13
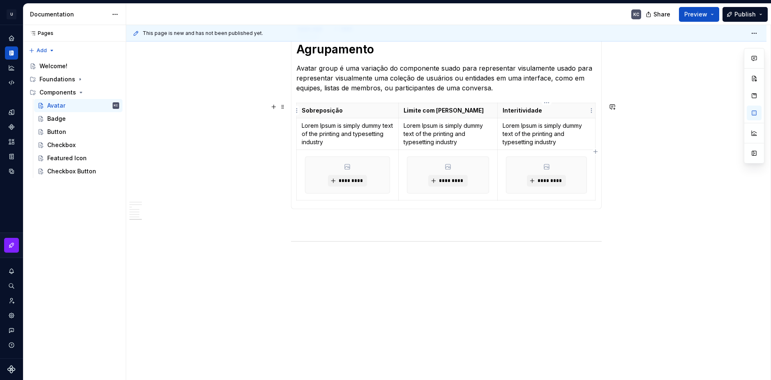
click at [516, 109] on p "Interitividade" at bounding box center [547, 110] width 88 height 8
type textarea "*"
